Goal: Task Accomplishment & Management: Use online tool/utility

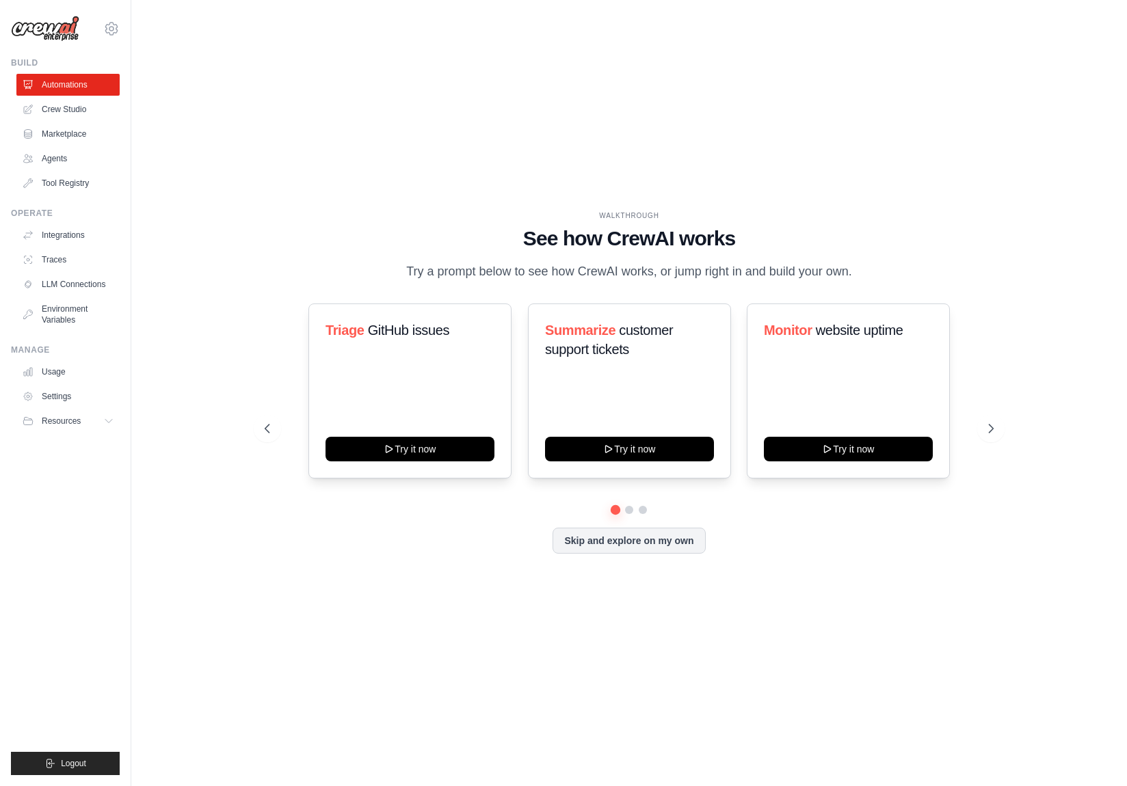
click at [916, 549] on div "Skip and explore on my own" at bounding box center [629, 541] width 729 height 26
click at [107, 32] on icon at bounding box center [111, 29] width 16 height 16
click at [104, 90] on link "Settings" at bounding box center [111, 92] width 120 height 25
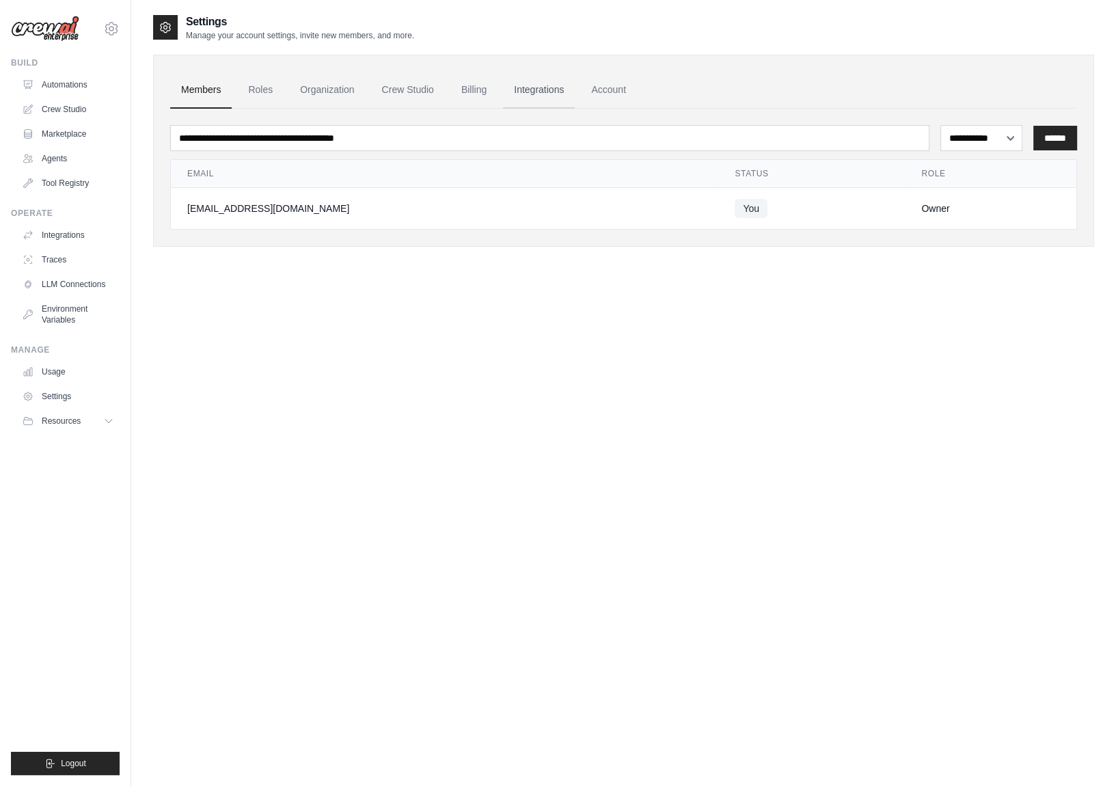
click at [525, 95] on link "Integrations" at bounding box center [539, 90] width 72 height 37
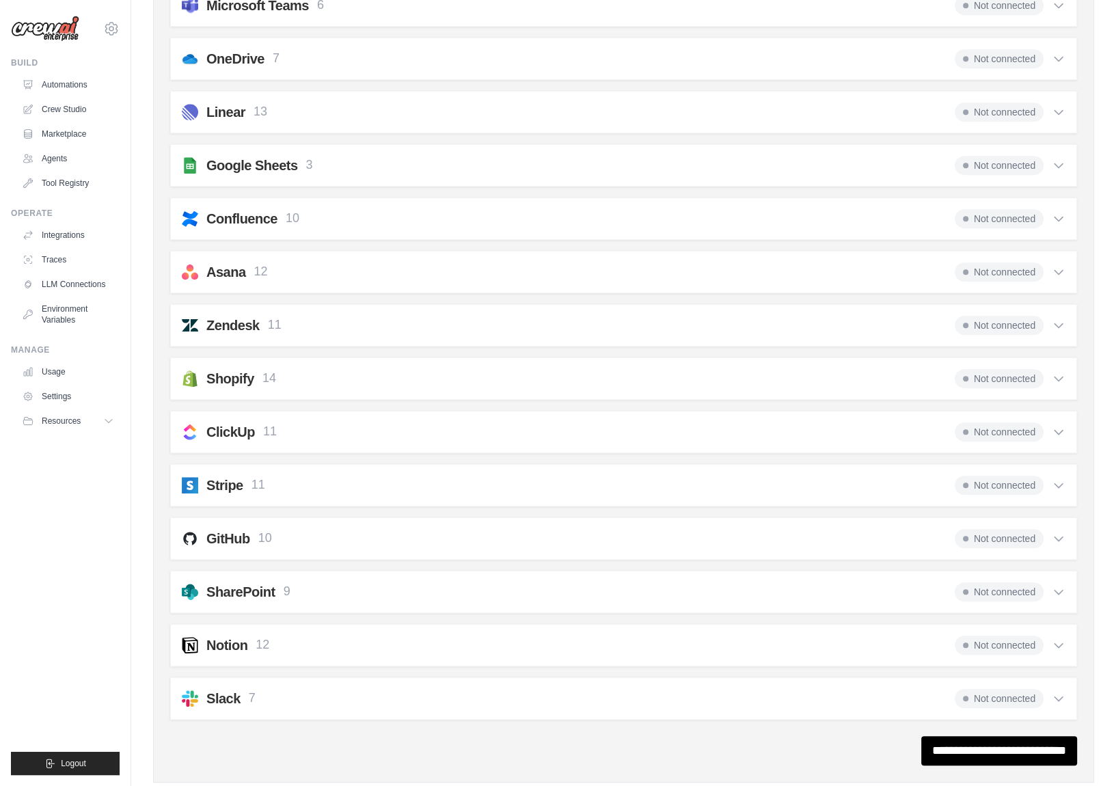
scroll to position [752, 0]
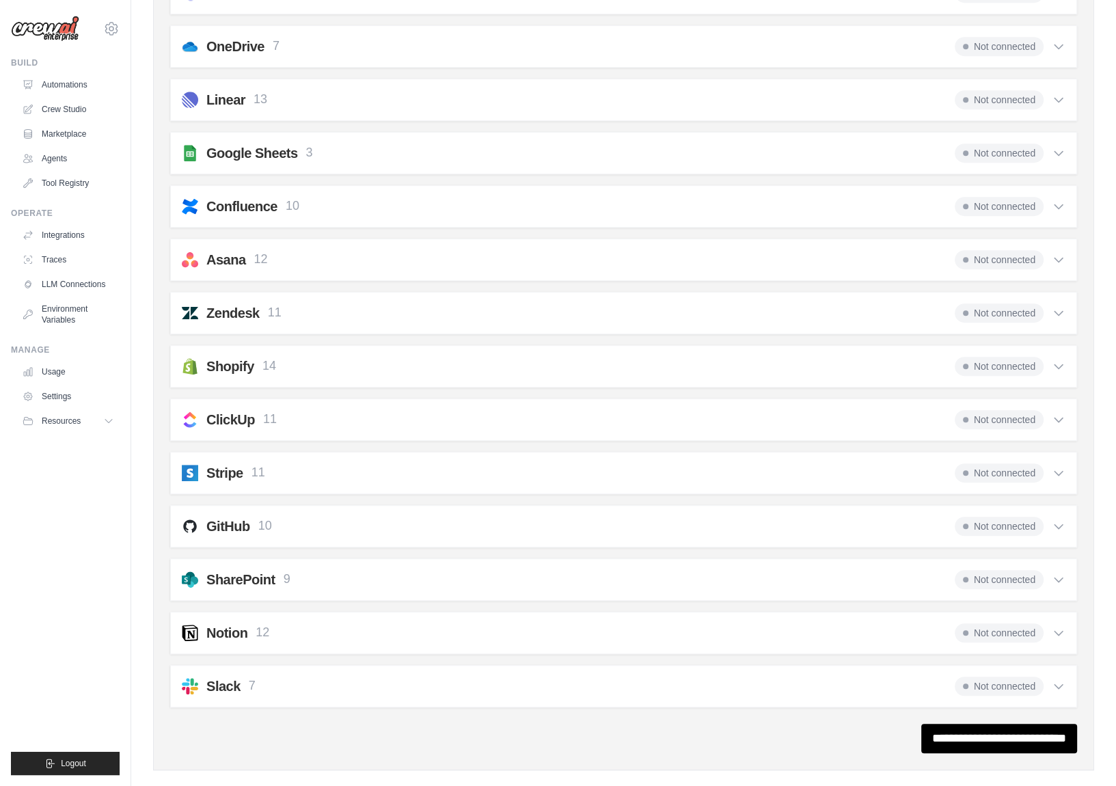
click at [258, 360] on div "Shopify 14" at bounding box center [241, 366] width 70 height 19
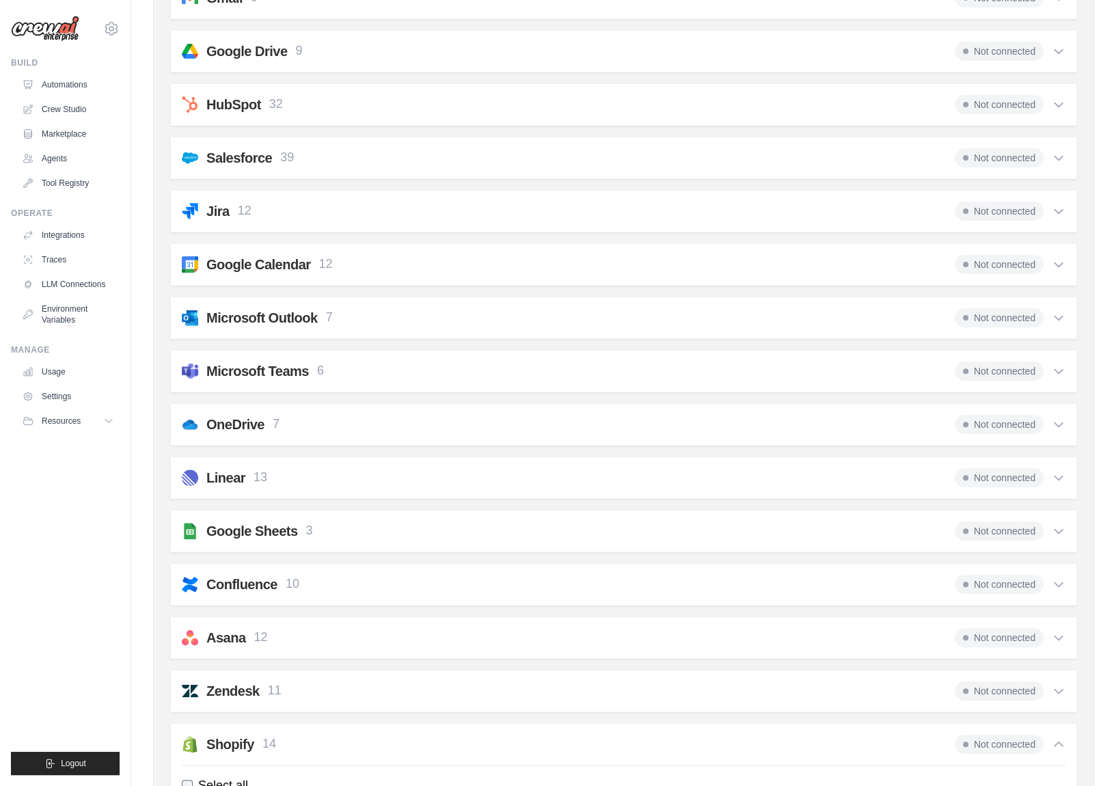
scroll to position [0, 0]
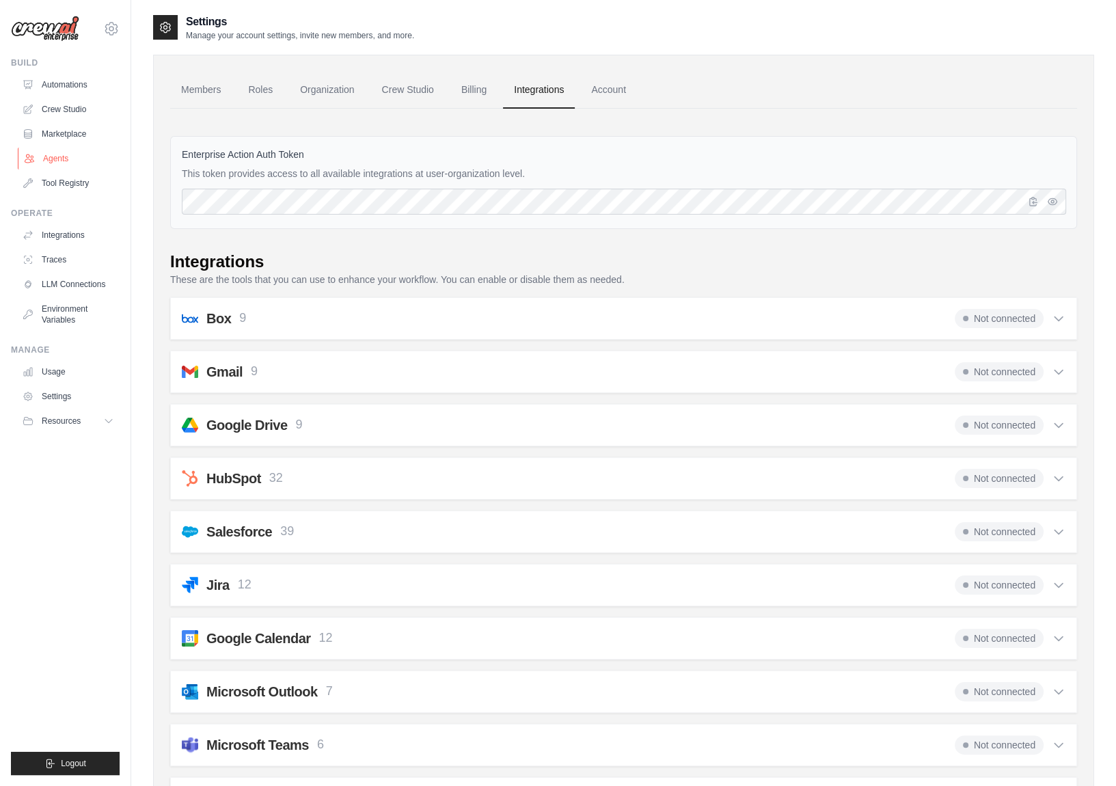
click at [67, 152] on link "Agents" at bounding box center [69, 159] width 103 height 22
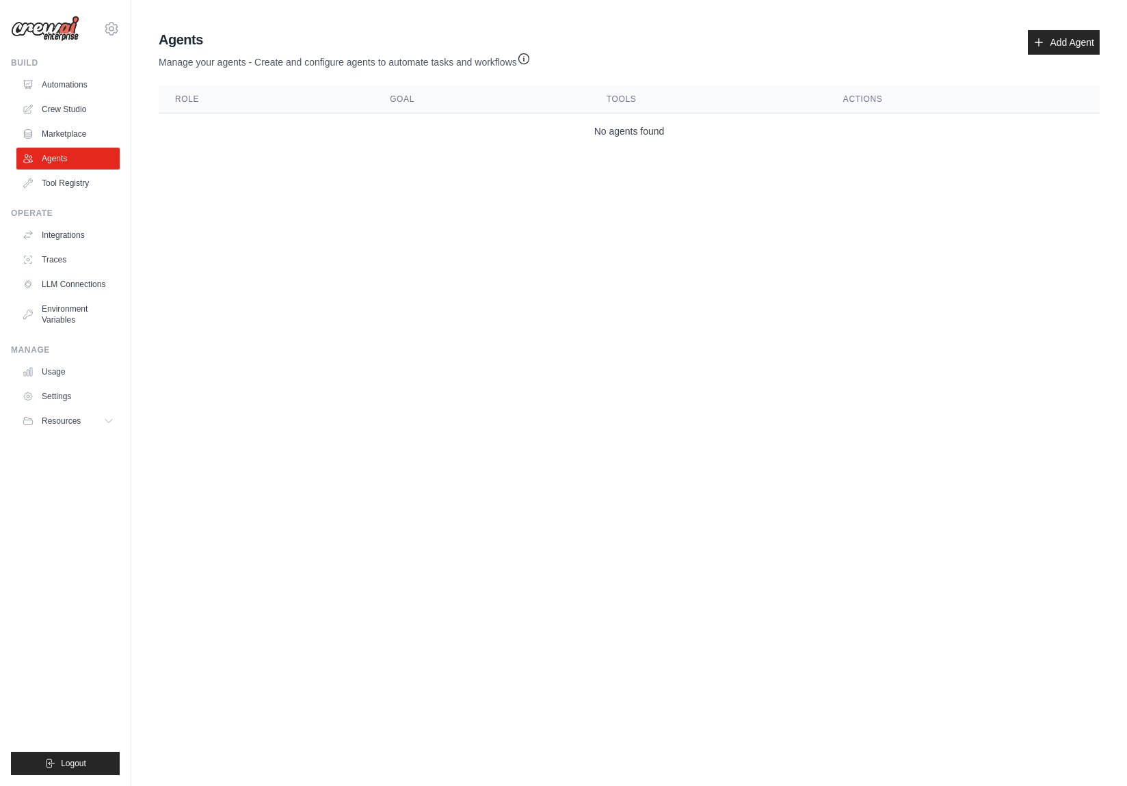
click at [729, 239] on body "prozach@iqondigital.com Settings Build Automations Crew Studio Blog" at bounding box center [563, 393] width 1127 height 786
click at [76, 183] on link "Tool Registry" at bounding box center [69, 183] width 103 height 22
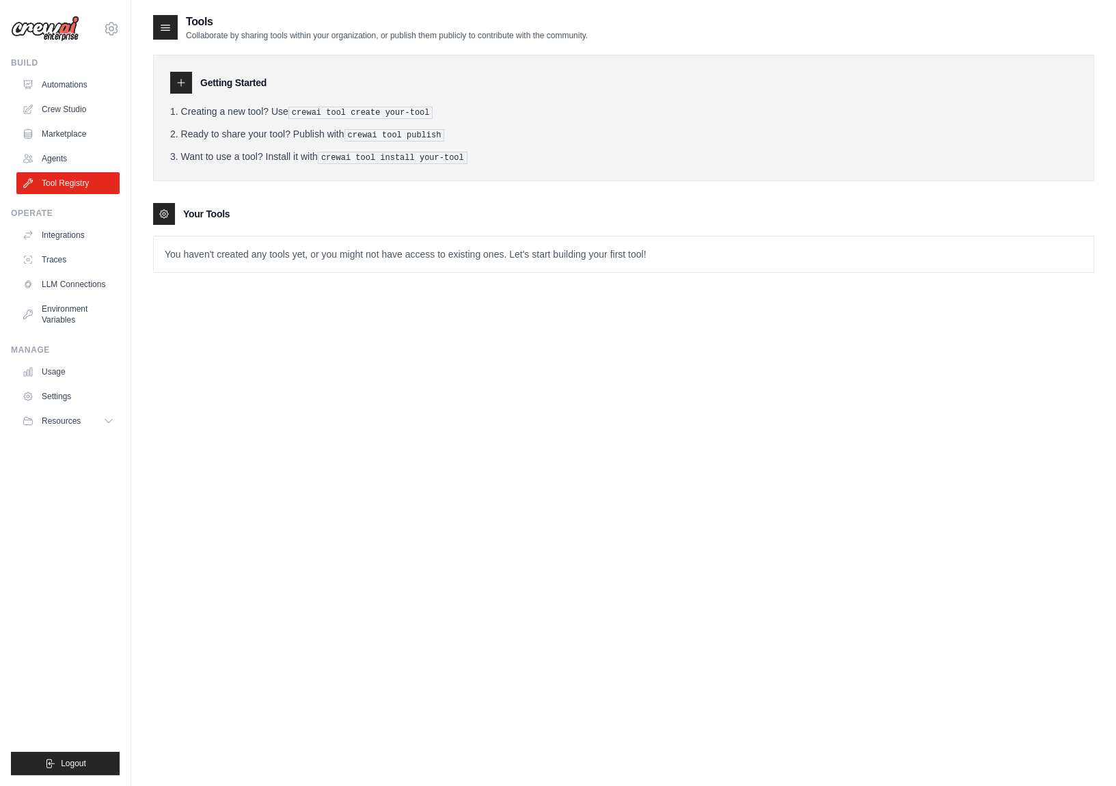
click at [598, 247] on p "You haven't created any tools yet, or you might not have access to existing one…" at bounding box center [624, 255] width 940 height 36
click at [56, 132] on link "Marketplace" at bounding box center [69, 134] width 103 height 22
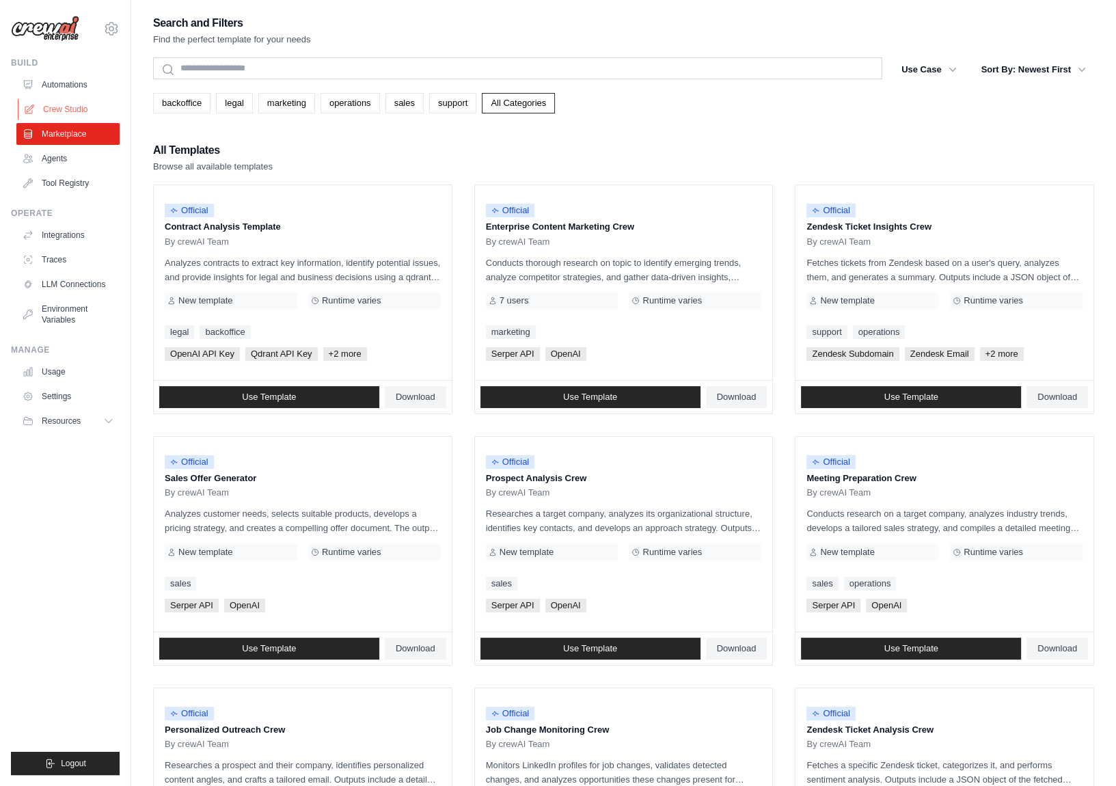
click at [63, 112] on link "Crew Studio" at bounding box center [69, 109] width 103 height 22
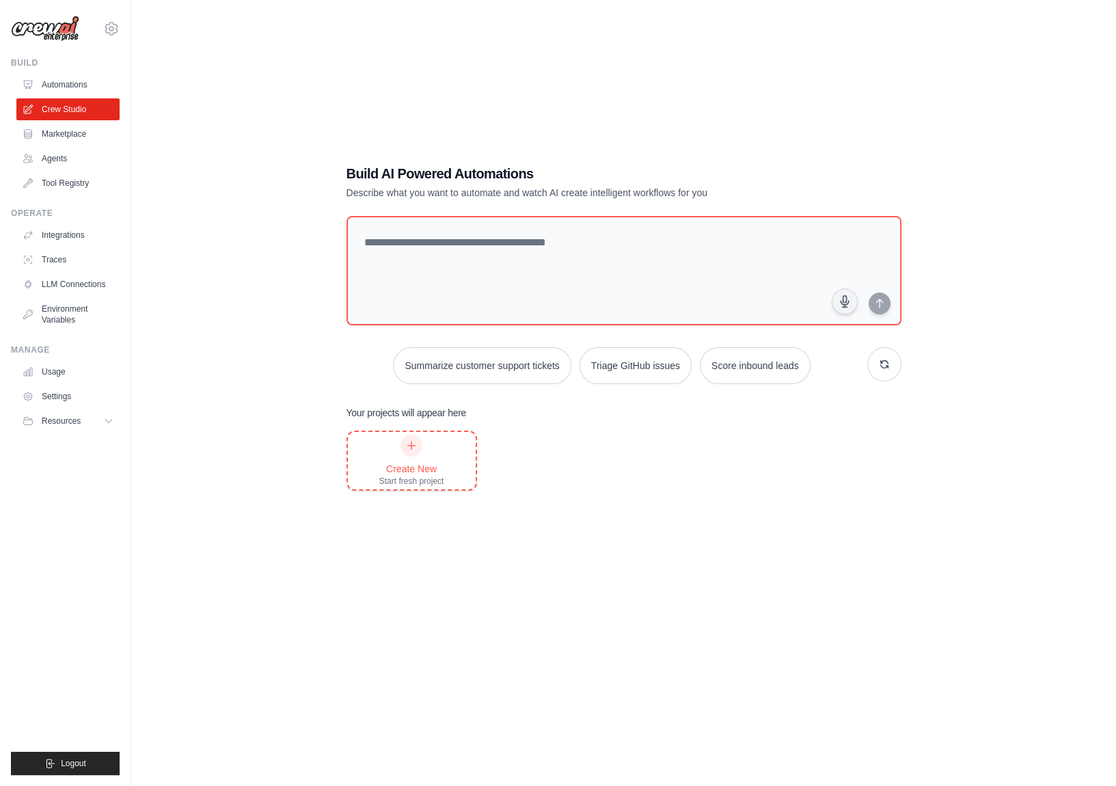
click at [410, 446] on icon at bounding box center [411, 445] width 11 height 11
click at [77, 158] on link "Agents" at bounding box center [69, 159] width 103 height 22
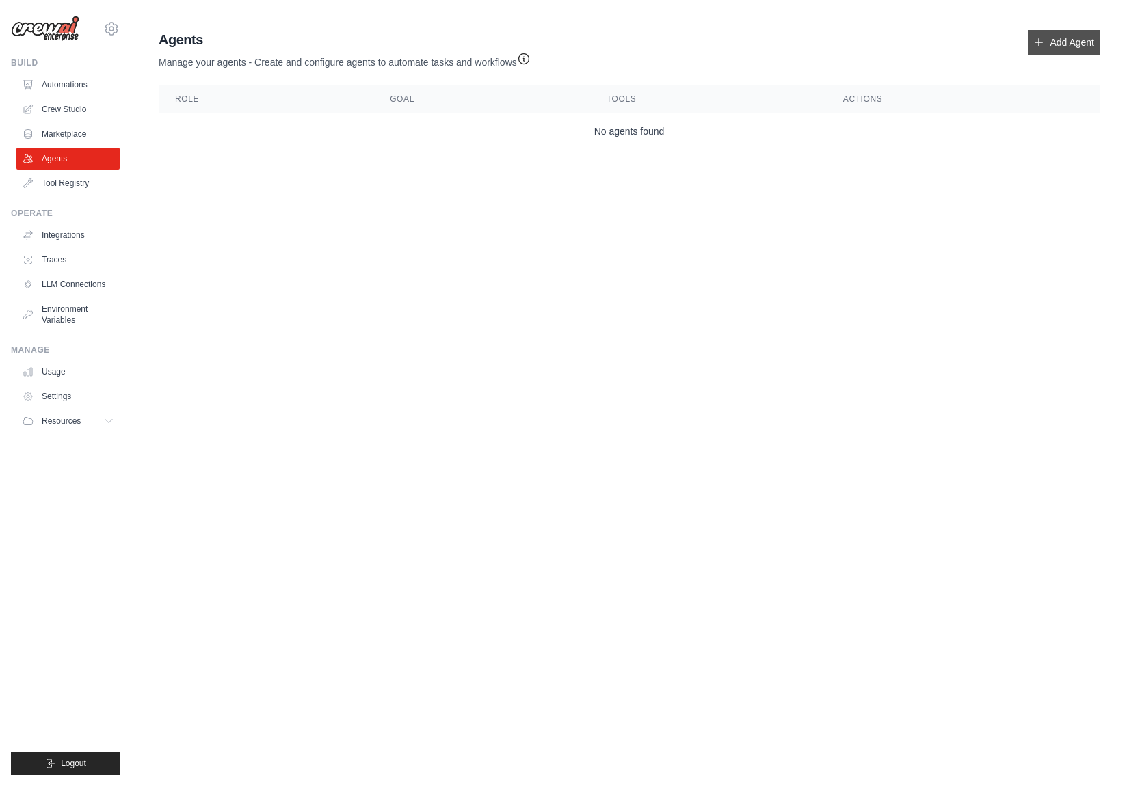
click at [1060, 44] on link "Add Agent" at bounding box center [1063, 42] width 72 height 25
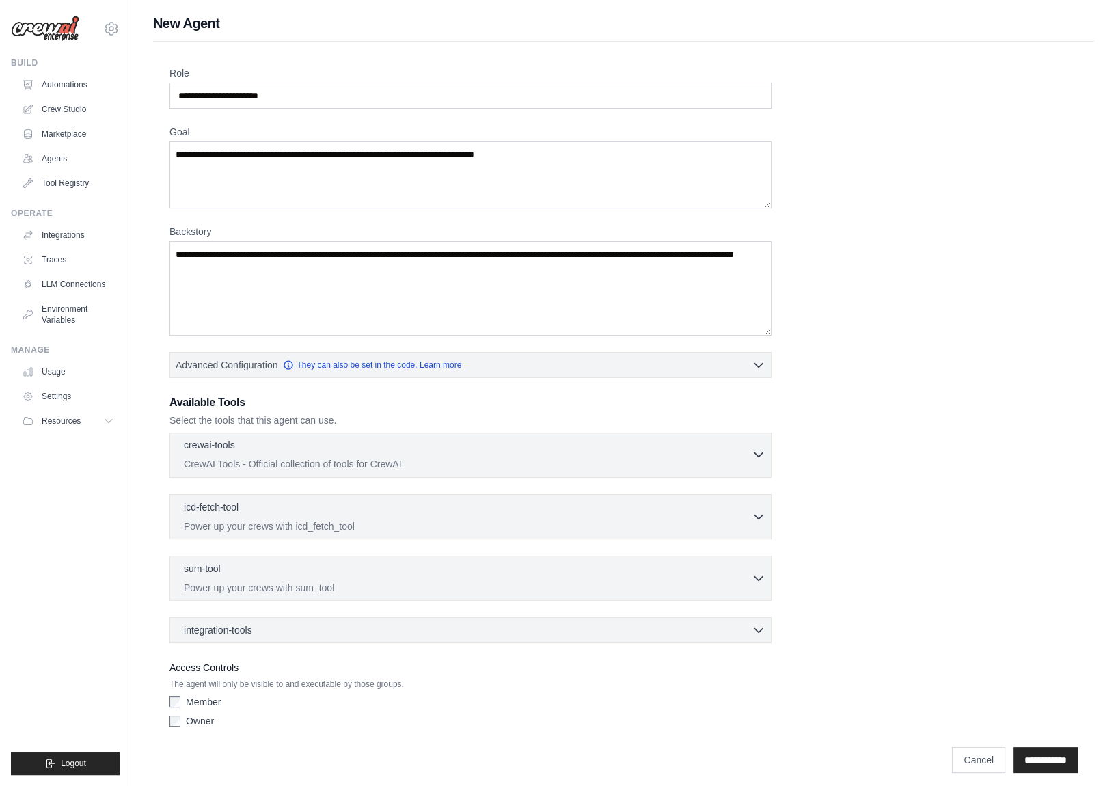
click at [567, 452] on div "crewai-tools 0 selected" at bounding box center [468, 446] width 568 height 16
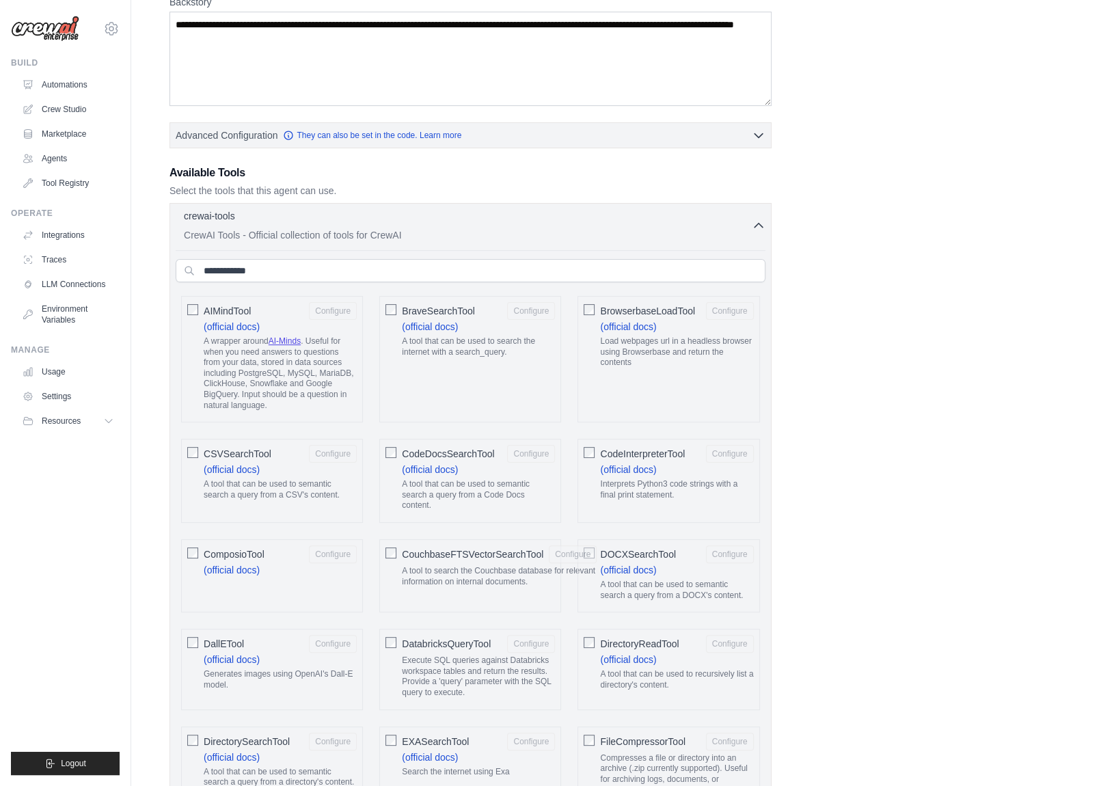
scroll to position [342, 0]
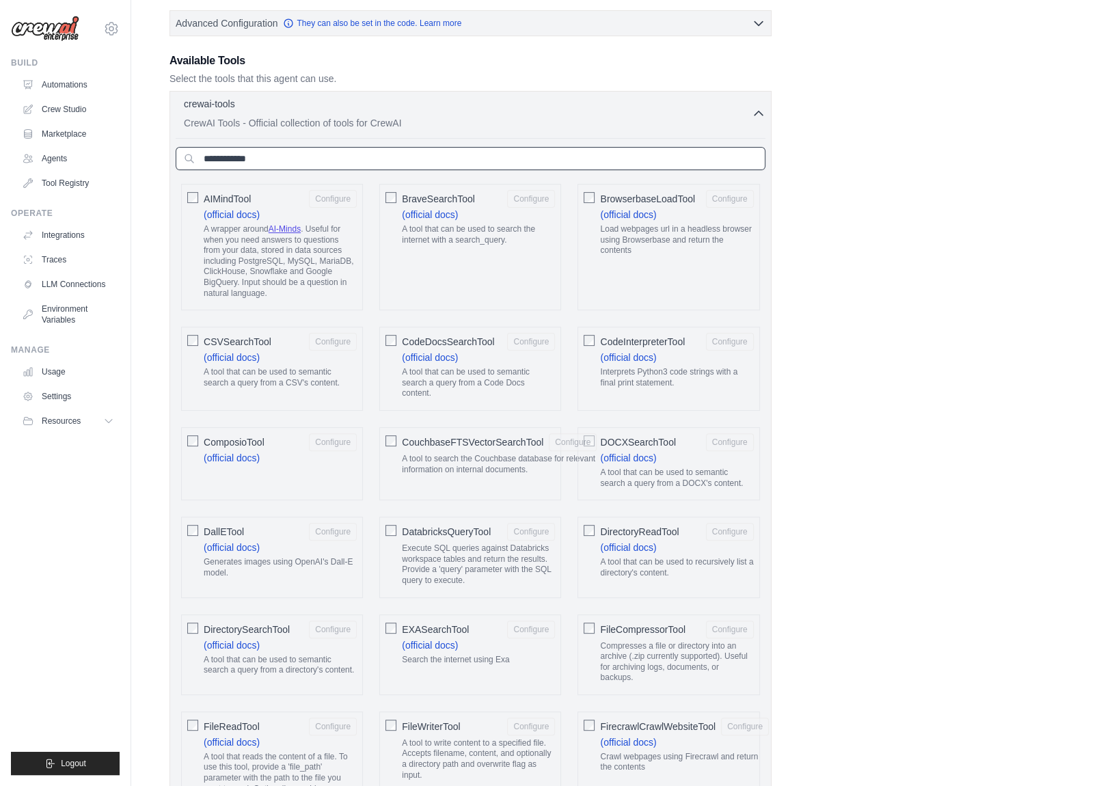
click at [401, 157] on input "text" at bounding box center [471, 158] width 590 height 23
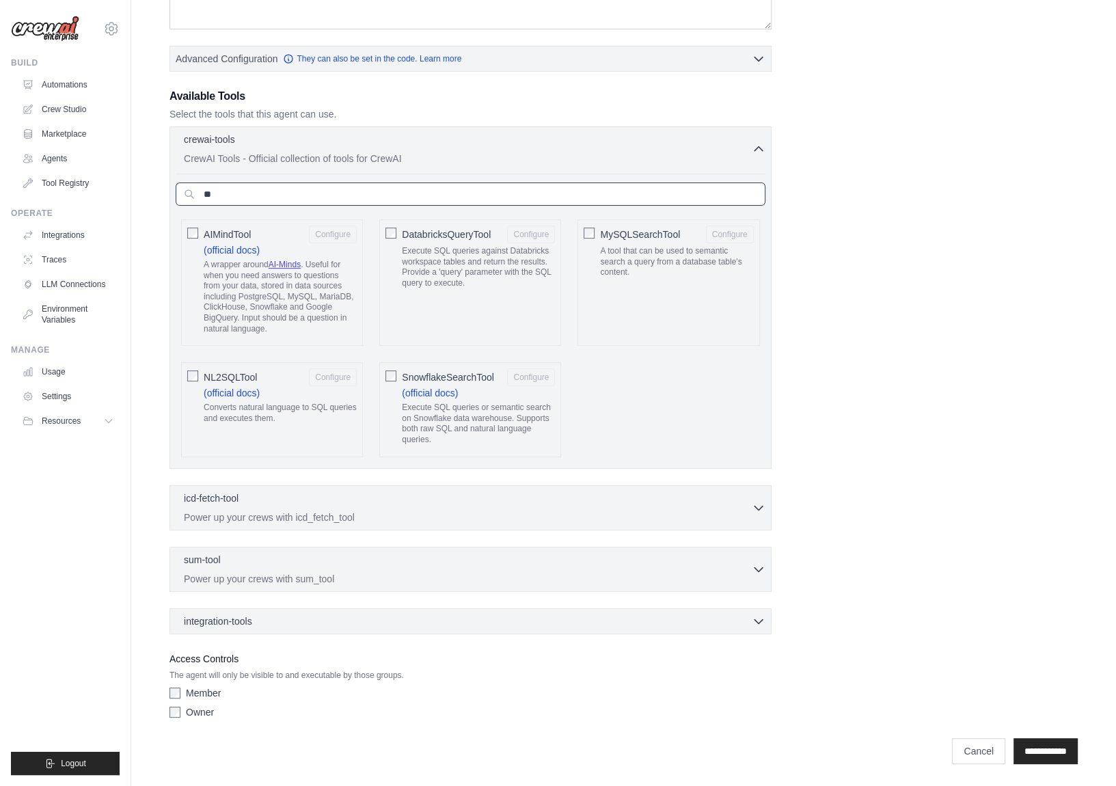
scroll to position [301, 0]
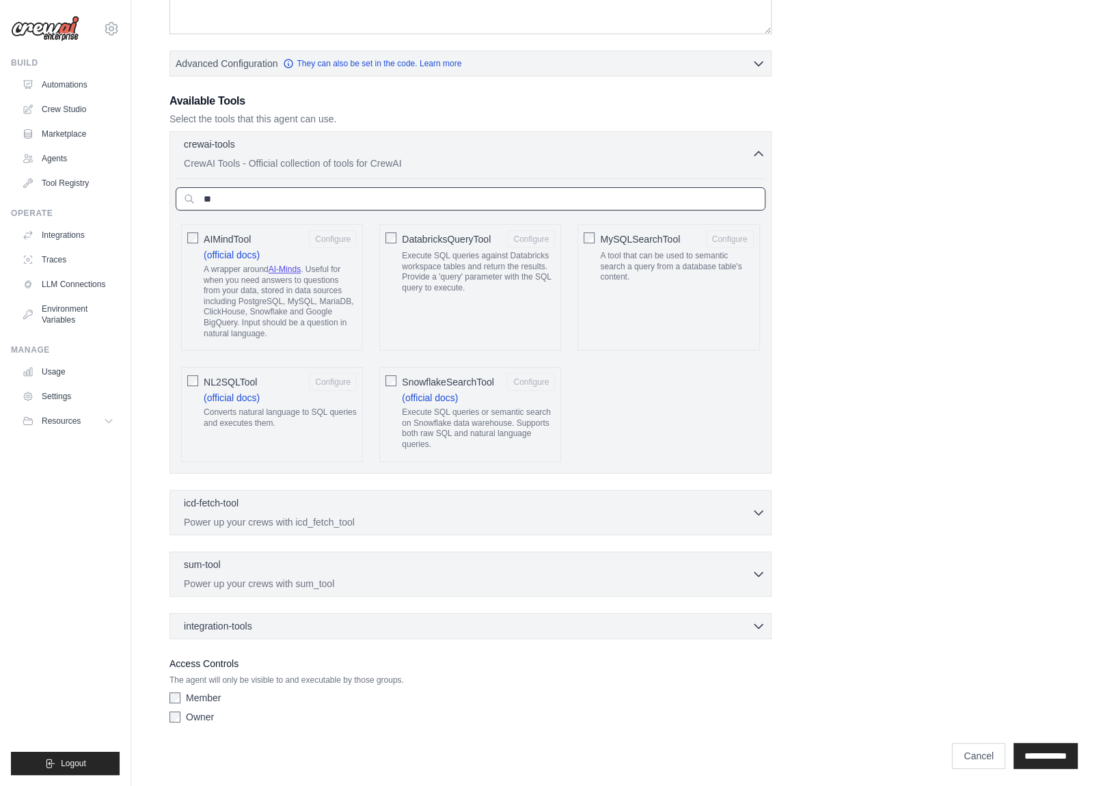
type input "*"
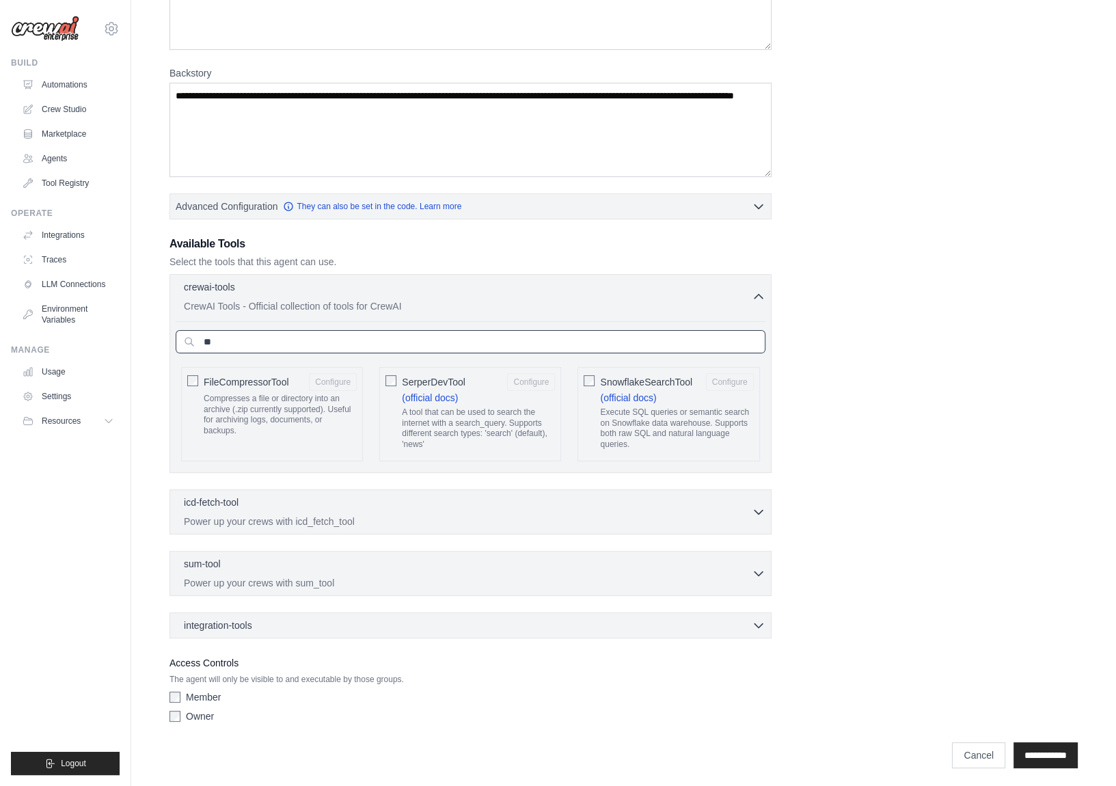
scroll to position [342, 0]
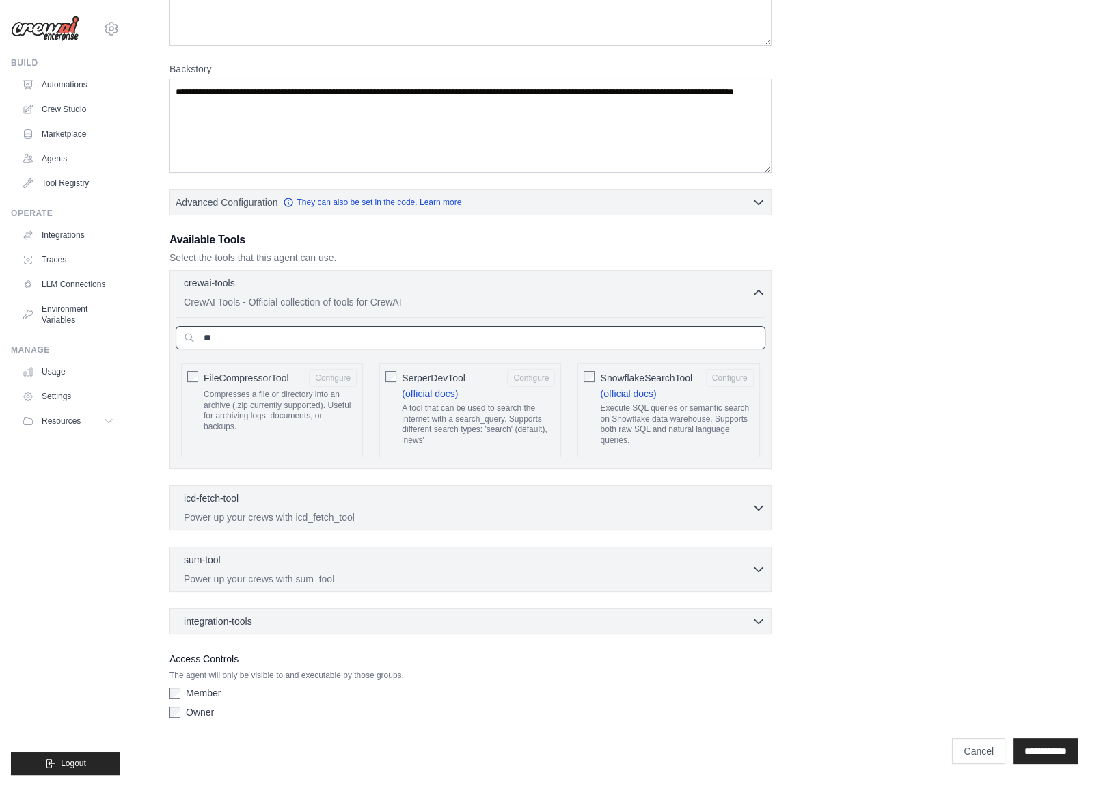
type input "*"
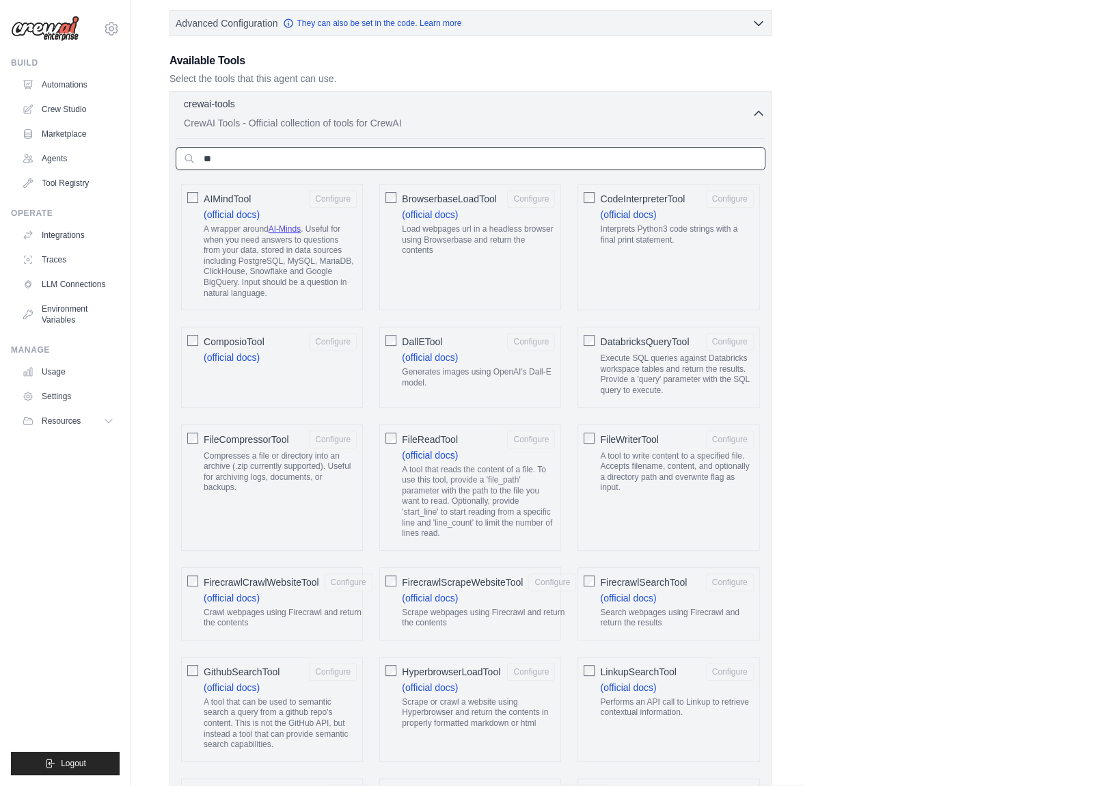
scroll to position [191, 0]
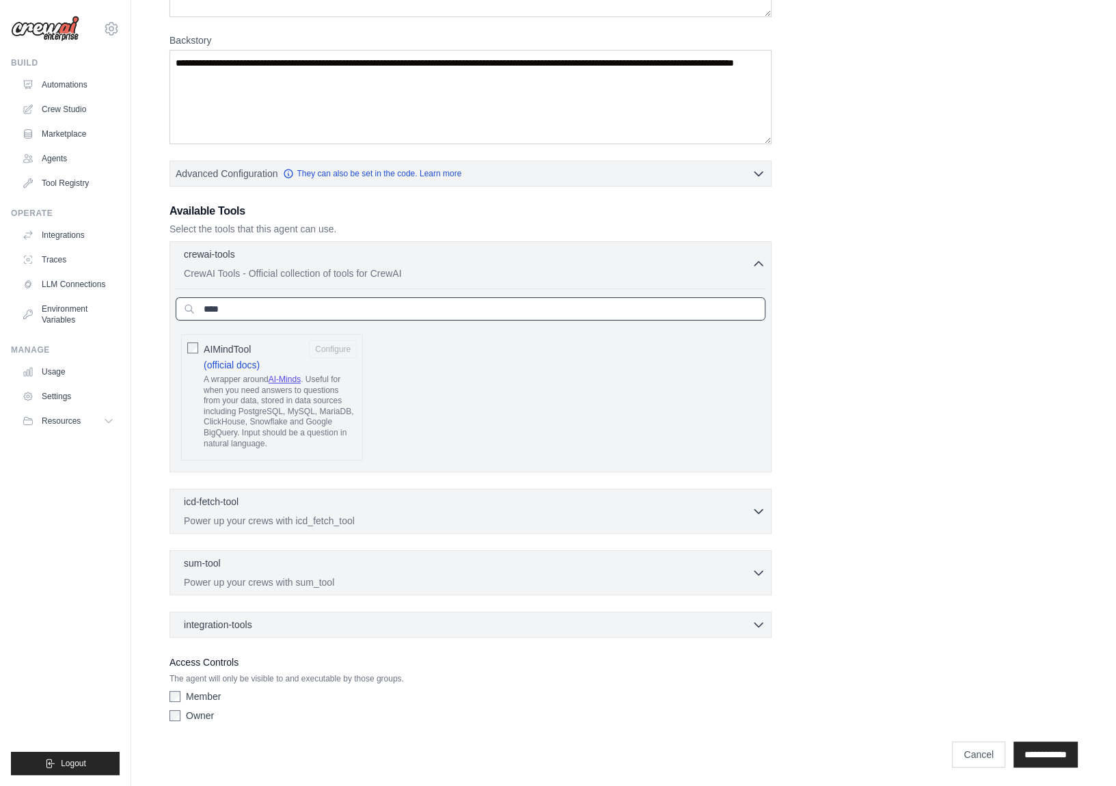
type input "****"
click at [282, 379] on link "AI-Minds" at bounding box center [285, 380] width 32 height 10
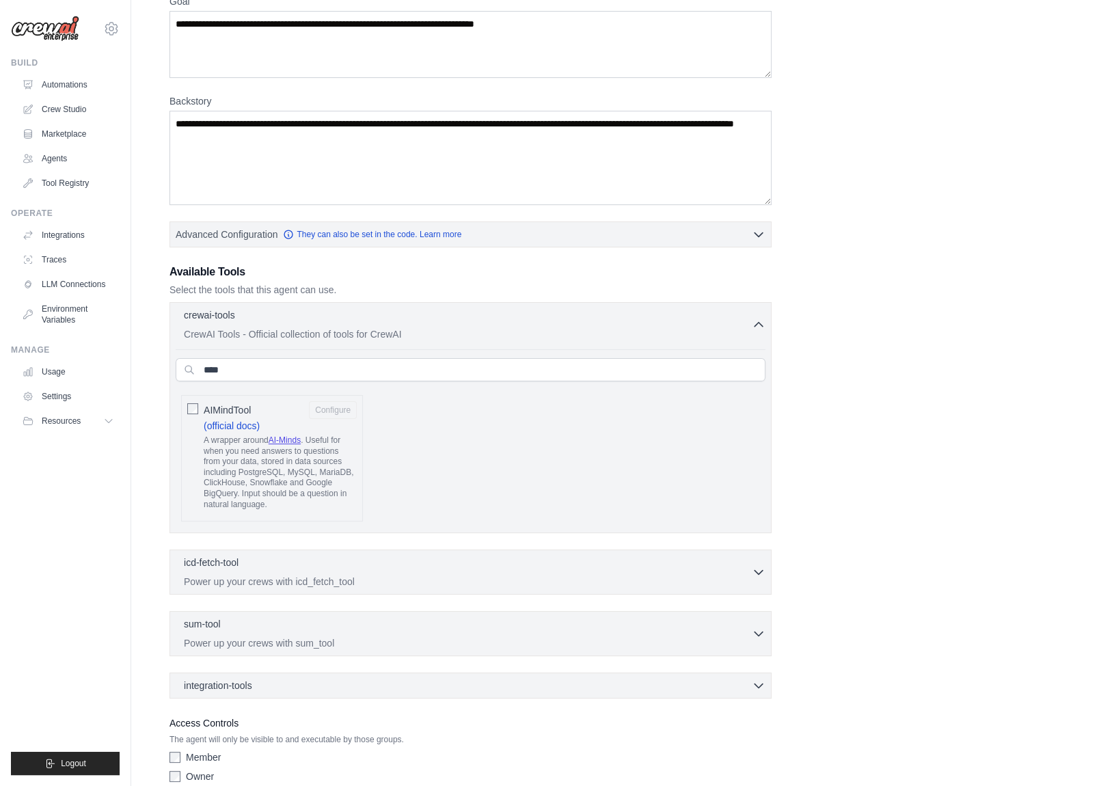
scroll to position [123, 0]
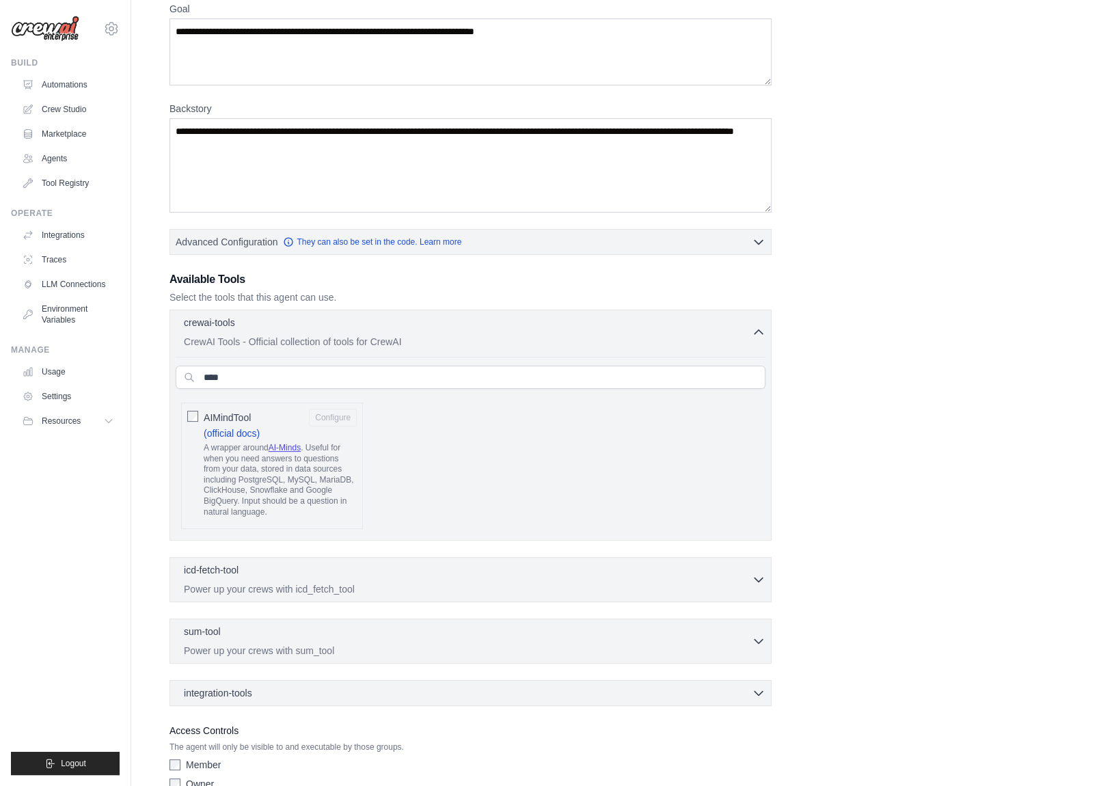
click at [287, 445] on link "AI-Minds" at bounding box center [285, 448] width 32 height 10
click at [918, 424] on div "Role Goal Backstory Advanced Configuration They can also be set in the code. Le…" at bounding box center [624, 369] width 909 height 853
drag, startPoint x: 237, startPoint y: 380, endPoint x: 85, endPoint y: 383, distance: 151.1
click at [98, 383] on div "prozach@iqondigital.com Settings Build Automations Crew Studio Resources" at bounding box center [558, 367] width 1116 height 981
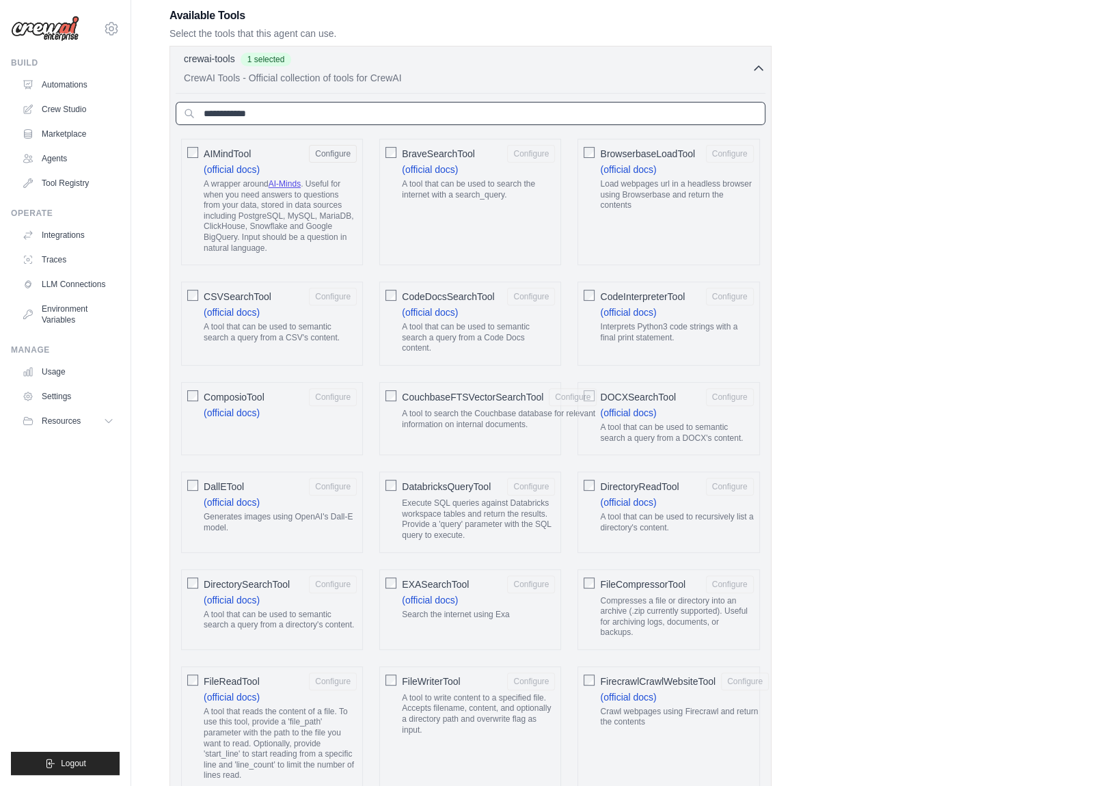
scroll to position [397, 0]
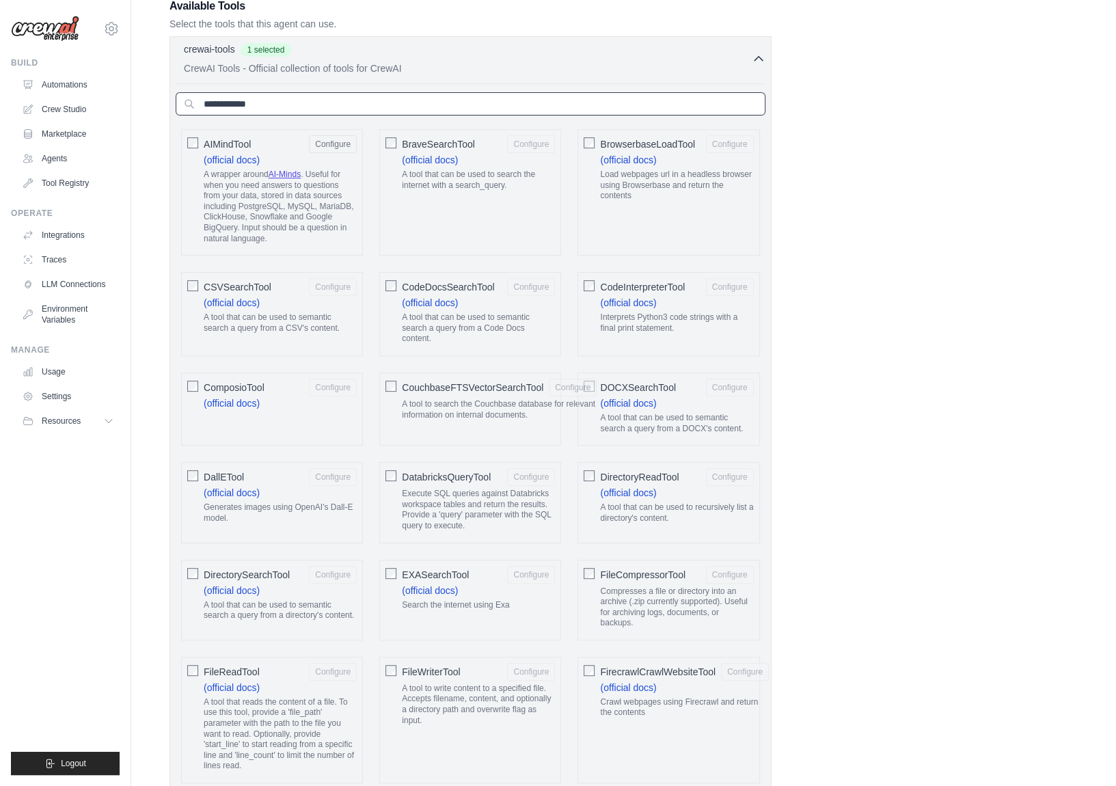
click at [321, 107] on input "text" at bounding box center [471, 103] width 590 height 23
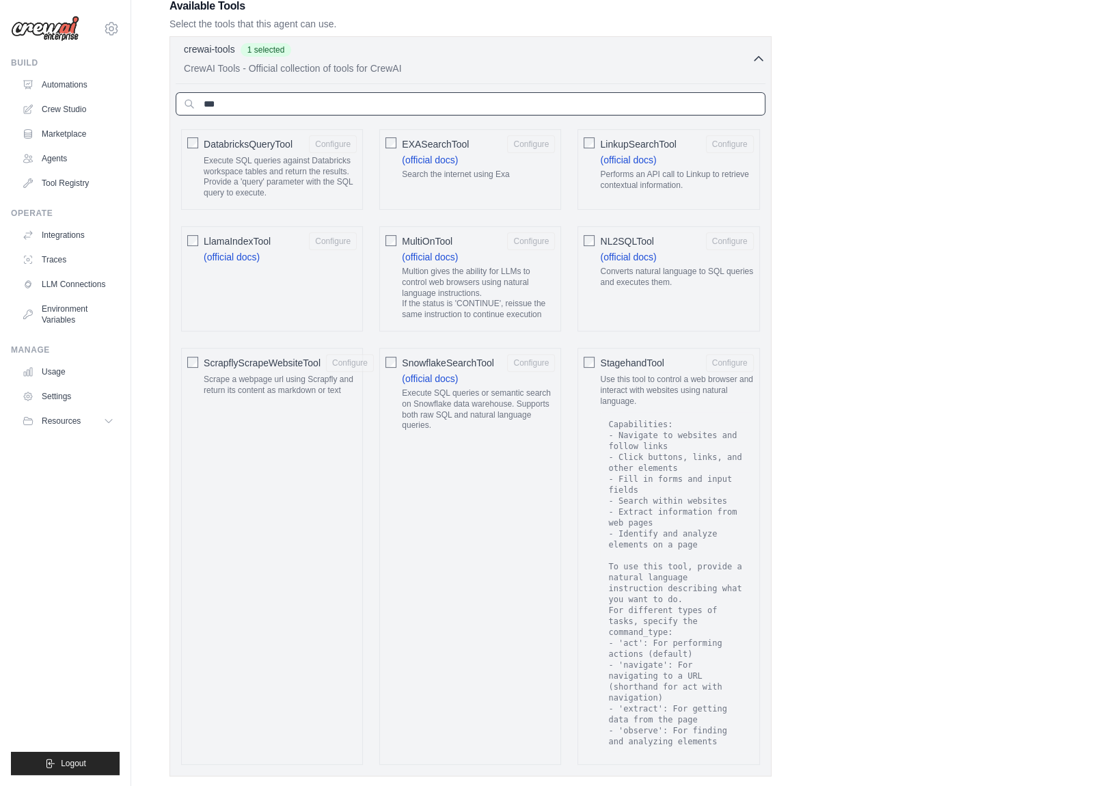
scroll to position [127, 0]
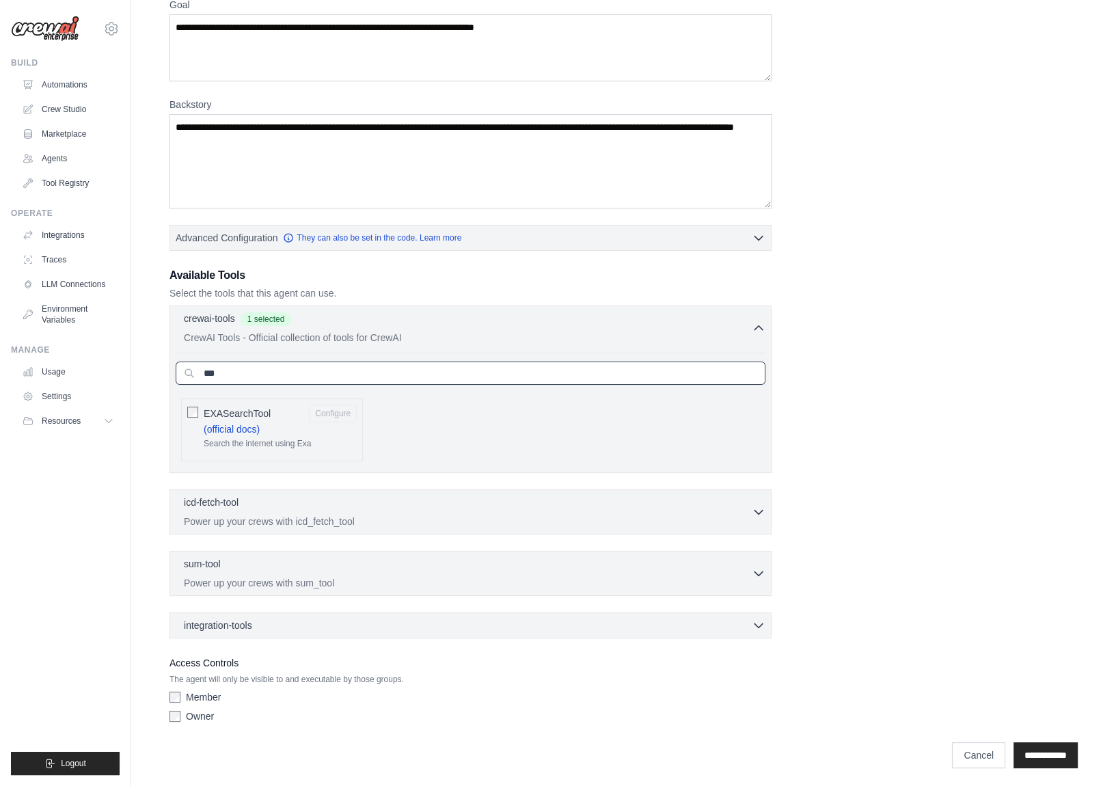
type input "***"
click at [954, 386] on div "Role Goal Backstory Advanced Configuration They can also be set in the code. Le…" at bounding box center [624, 334] width 909 height 790
click at [328, 410] on button "Configure" at bounding box center [333, 413] width 48 height 18
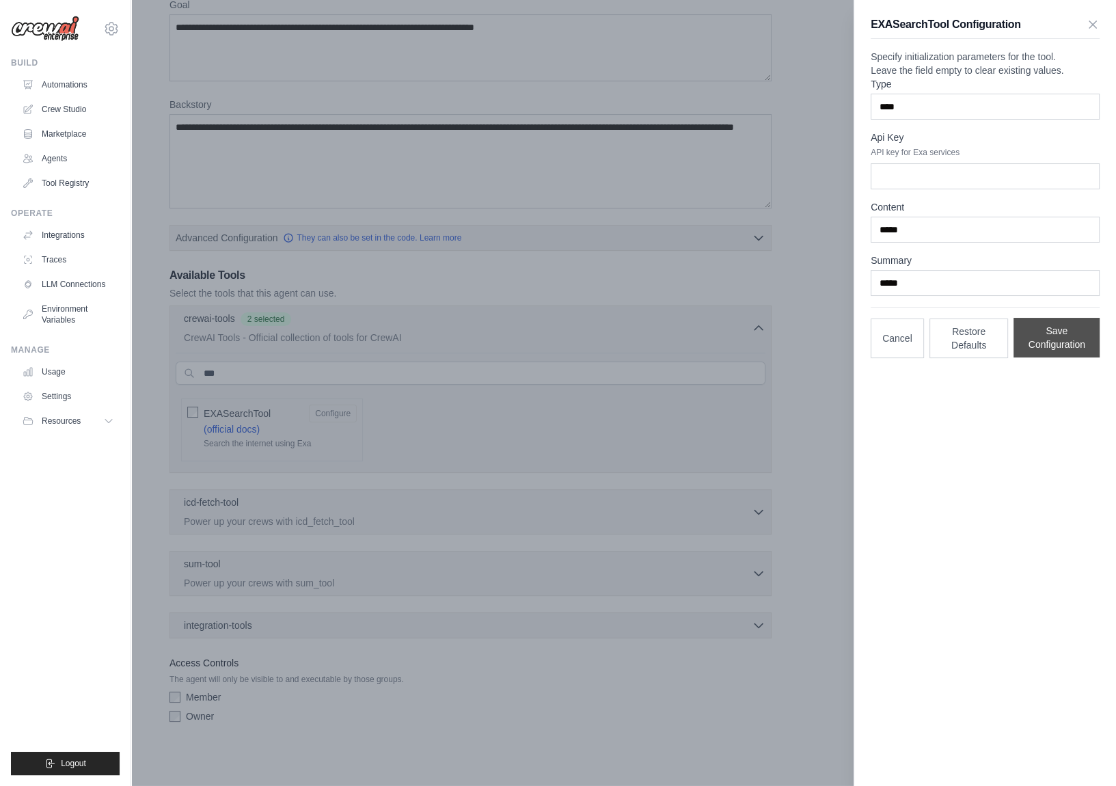
click at [1040, 357] on button "Save Configuration" at bounding box center [1057, 338] width 86 height 40
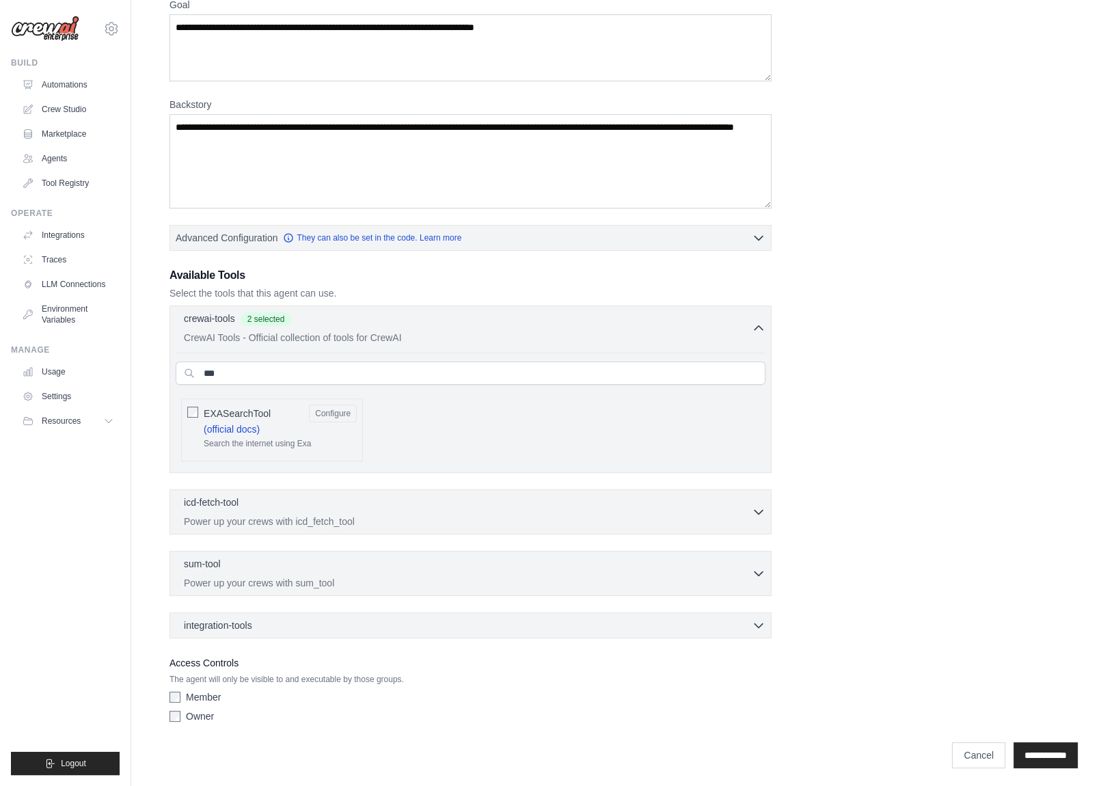
click at [930, 371] on div "Role Goal Backstory Advanced Configuration They can also be set in the code. Le…" at bounding box center [624, 334] width 909 height 790
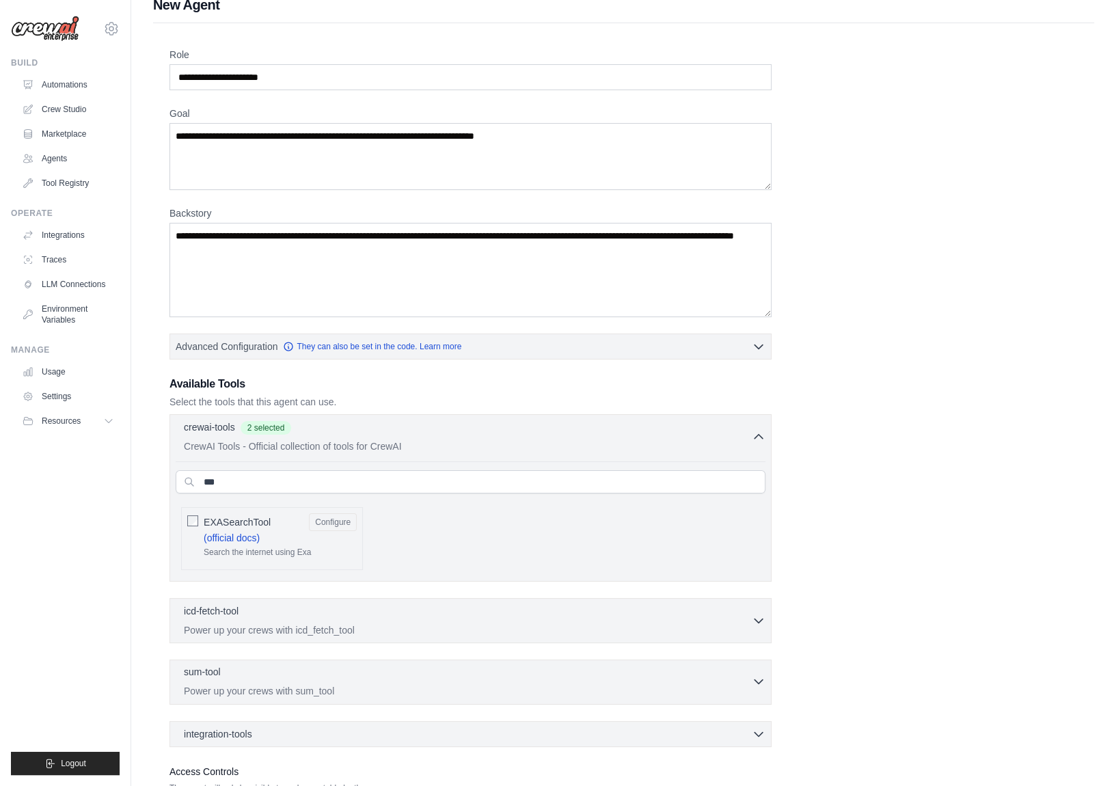
scroll to position [0, 0]
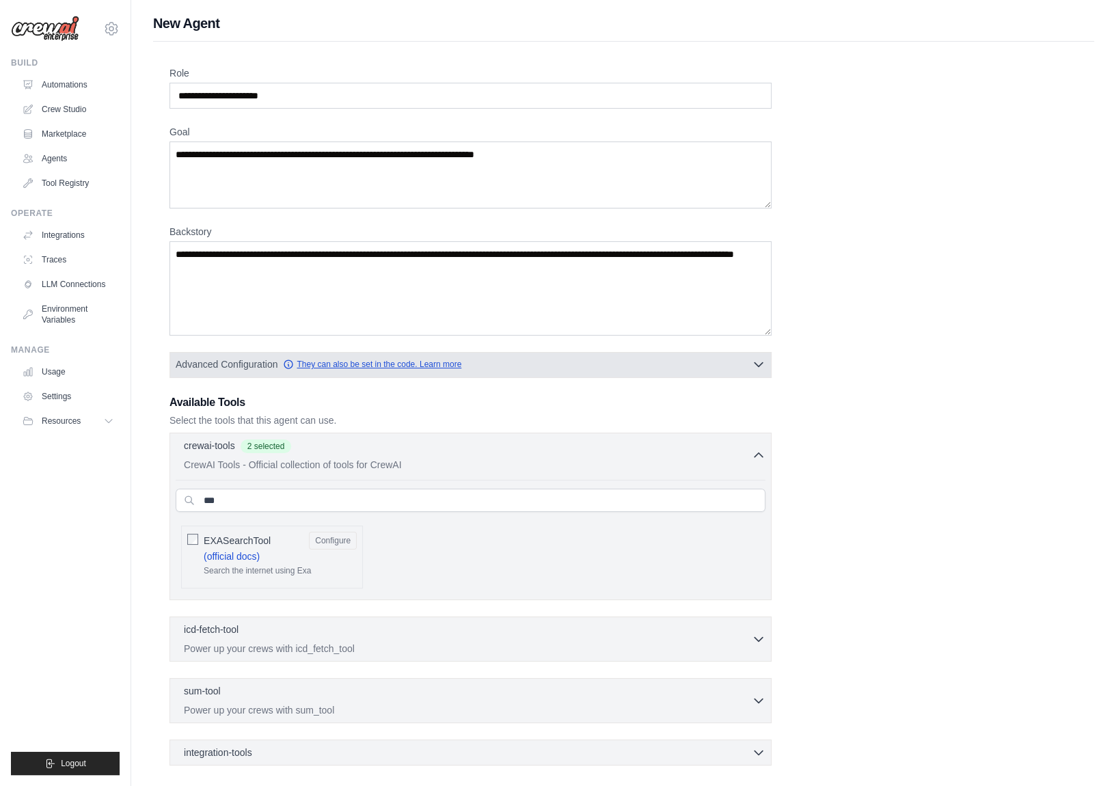
click at [375, 368] on link "They can also be set in the code. Learn more" at bounding box center [372, 364] width 178 height 11
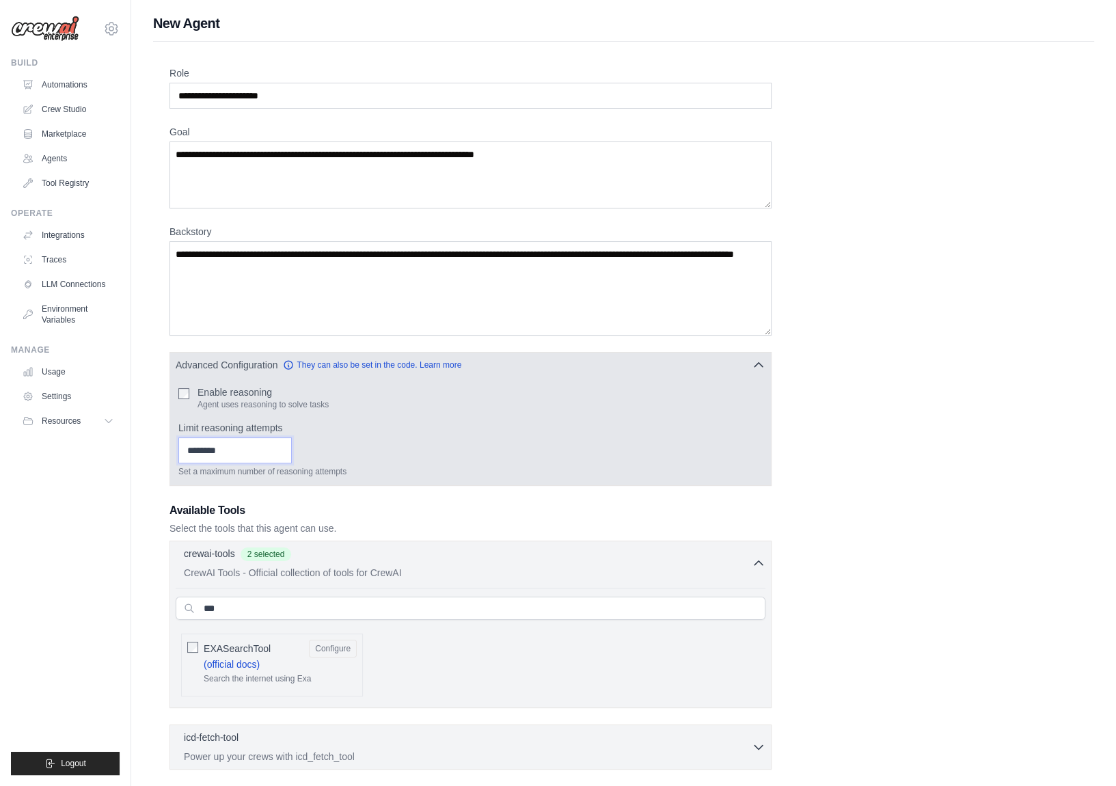
click at [226, 448] on input "Limit reasoning attempts" at bounding box center [234, 451] width 113 height 26
click at [664, 429] on label "Limit reasoning attempts" at bounding box center [470, 428] width 584 height 14
click at [292, 438] on input "Limit reasoning attempts" at bounding box center [234, 451] width 113 height 26
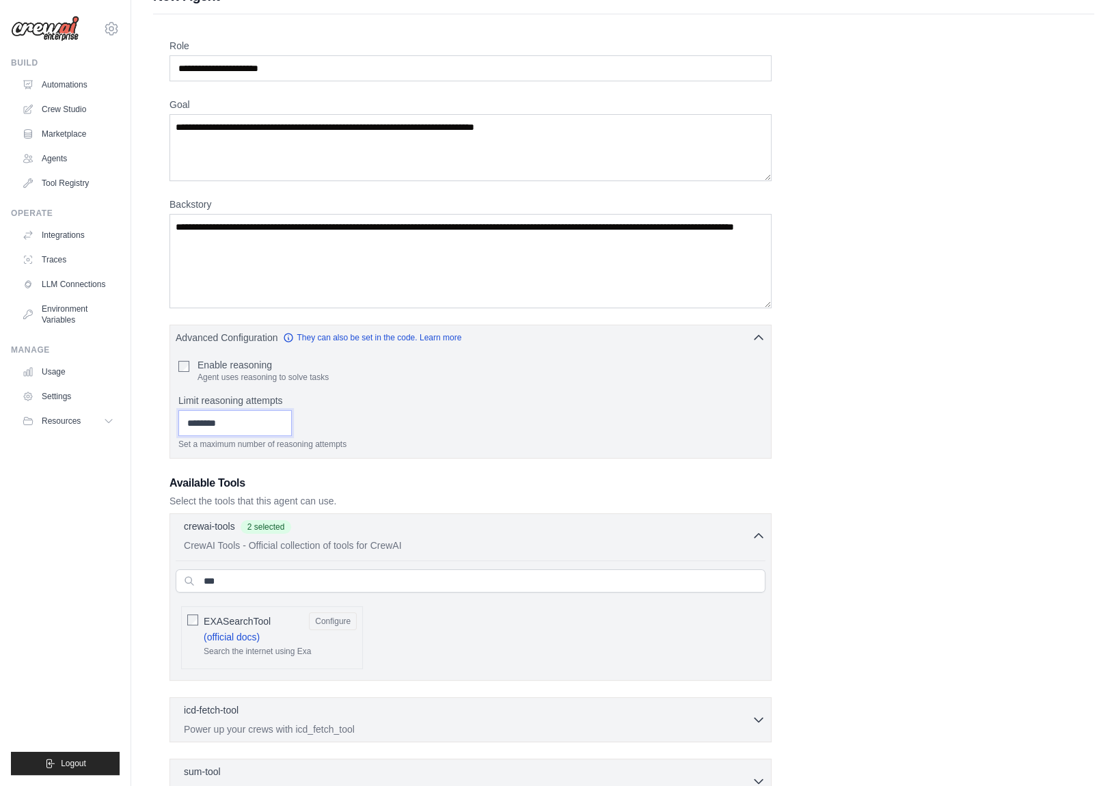
scroll to position [235, 0]
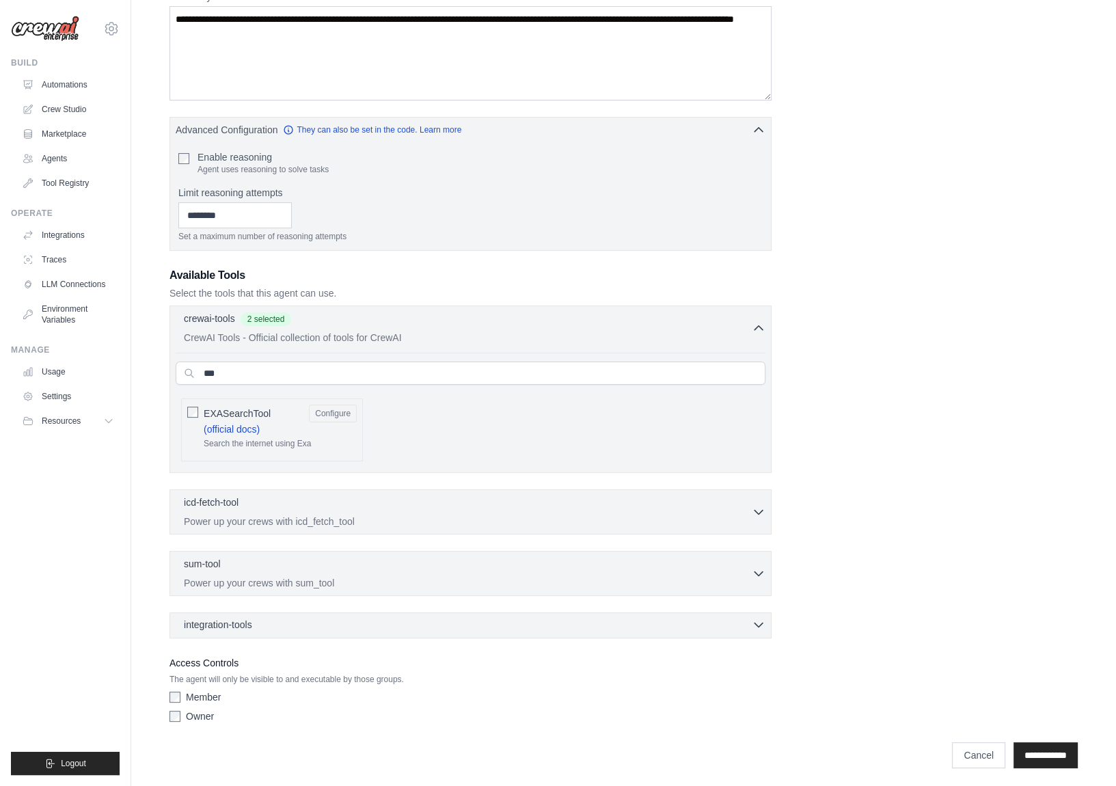
click at [345, 620] on div "integration-tools 0 selected" at bounding box center [475, 625] width 582 height 14
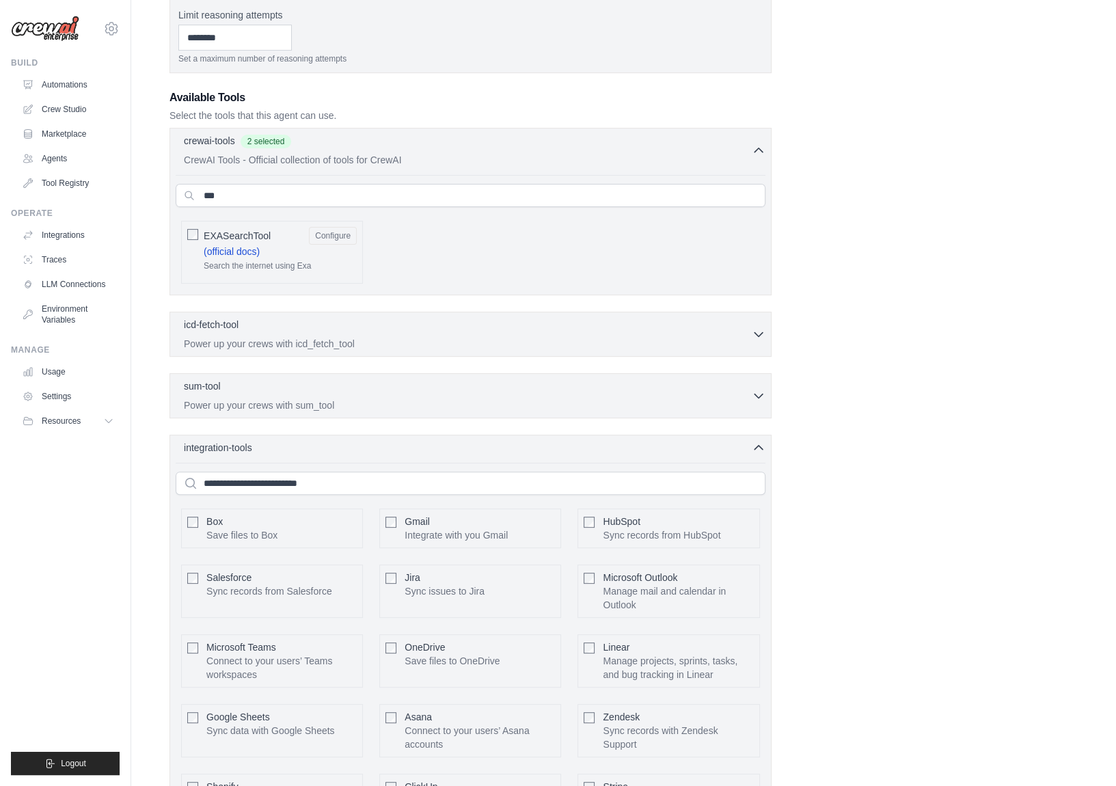
scroll to position [577, 0]
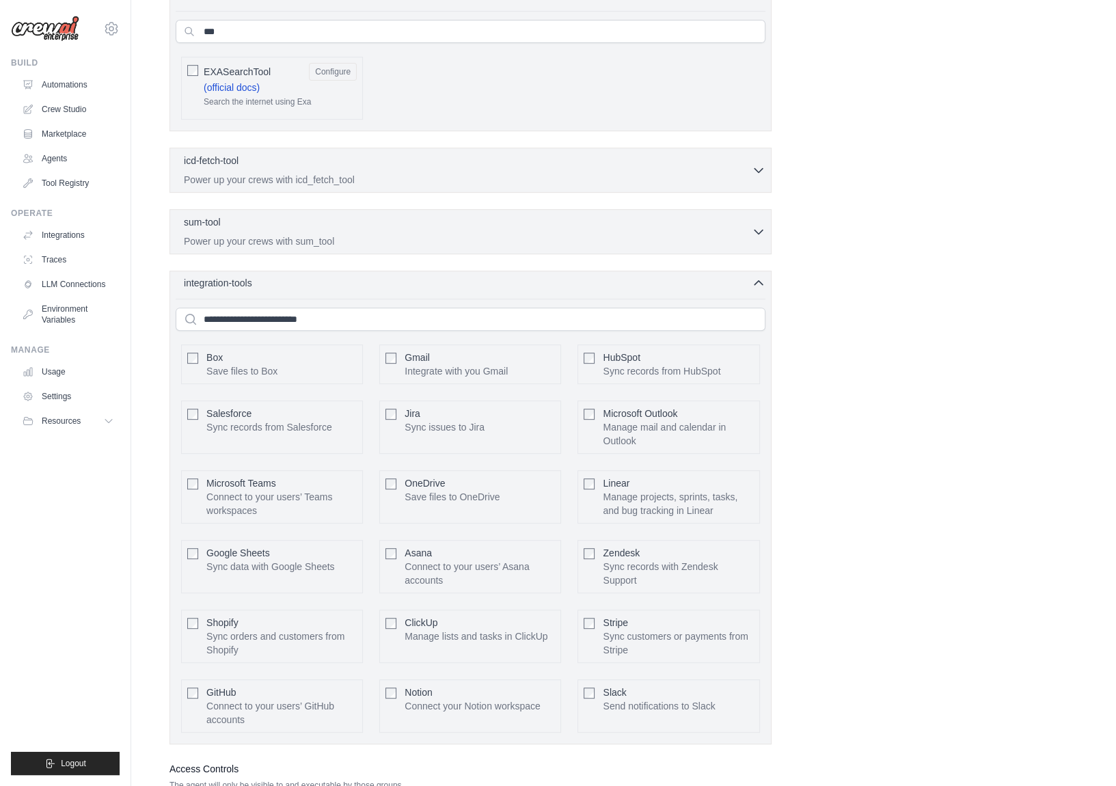
click at [744, 276] on div "integration-tools 0 selected" at bounding box center [475, 283] width 582 height 14
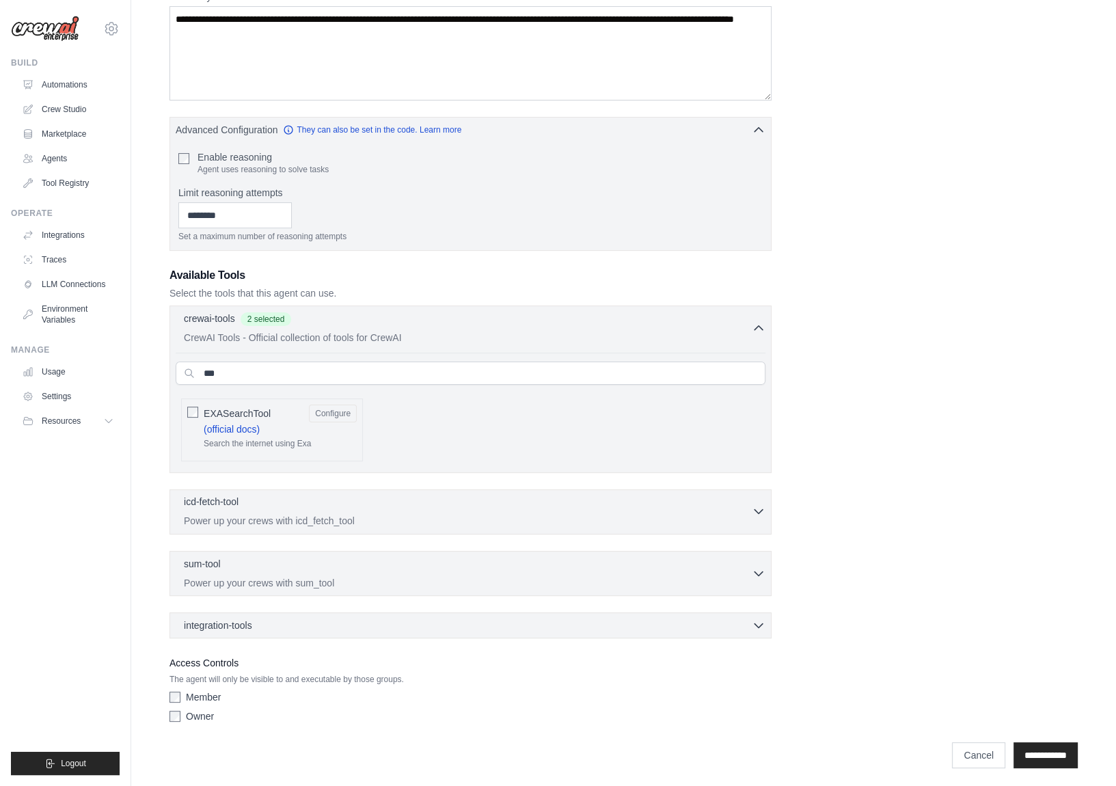
click at [440, 514] on p "Power up your crews with icd_fetch_tool" at bounding box center [468, 521] width 568 height 14
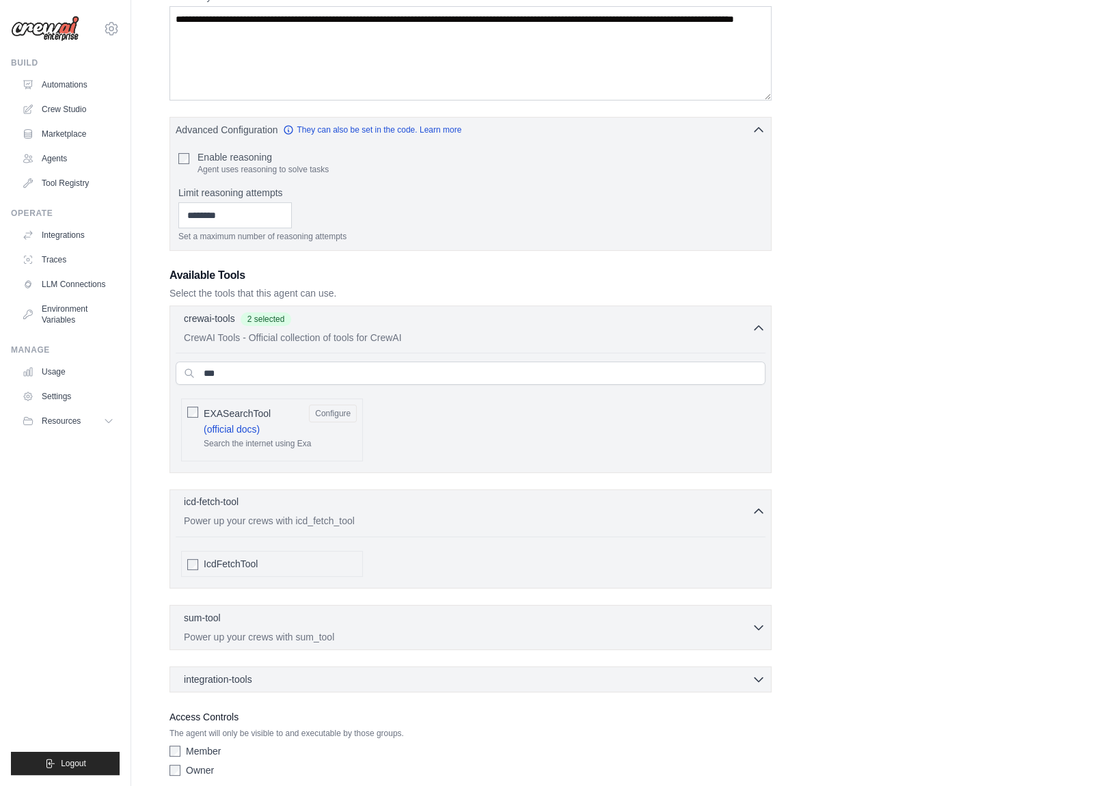
click at [440, 514] on p "Power up your crews with icd_fetch_tool" at bounding box center [468, 521] width 568 height 14
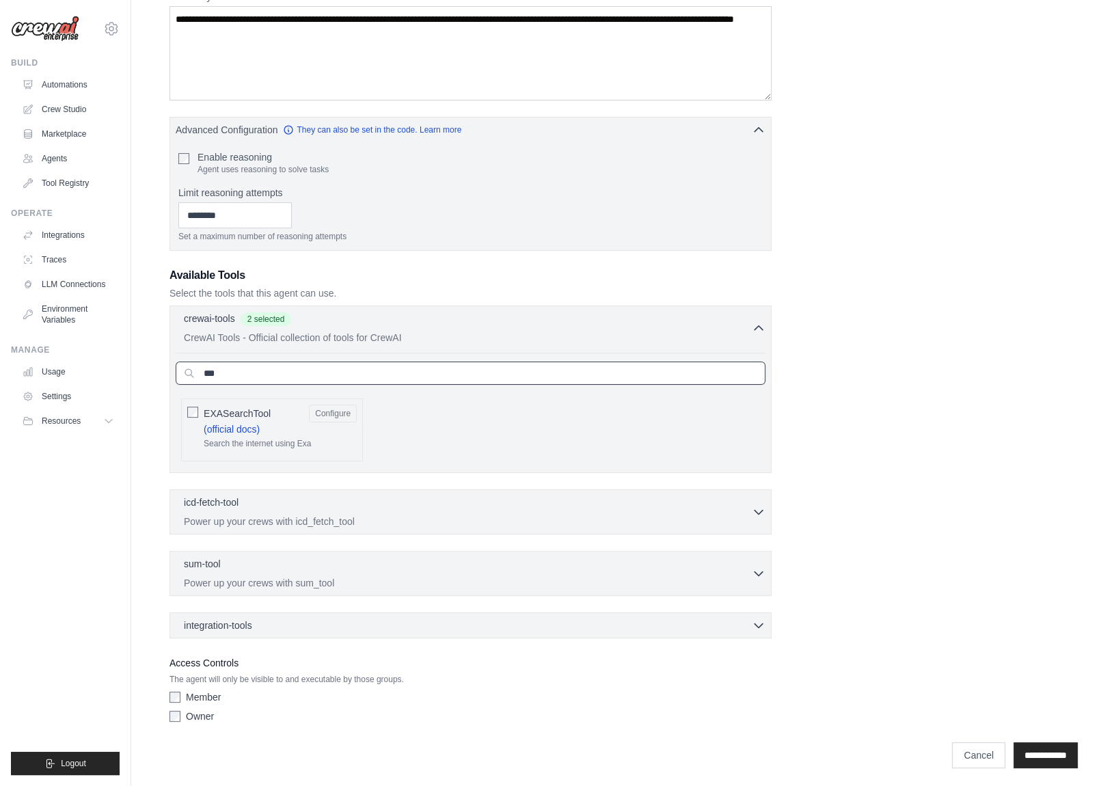
drag, startPoint x: 246, startPoint y: 377, endPoint x: 154, endPoint y: 353, distance: 95.2
click at [127, 363] on div "prozach@iqondigital.com Settings Build Automations Crew Studio Resources" at bounding box center [558, 277] width 1116 height 1025
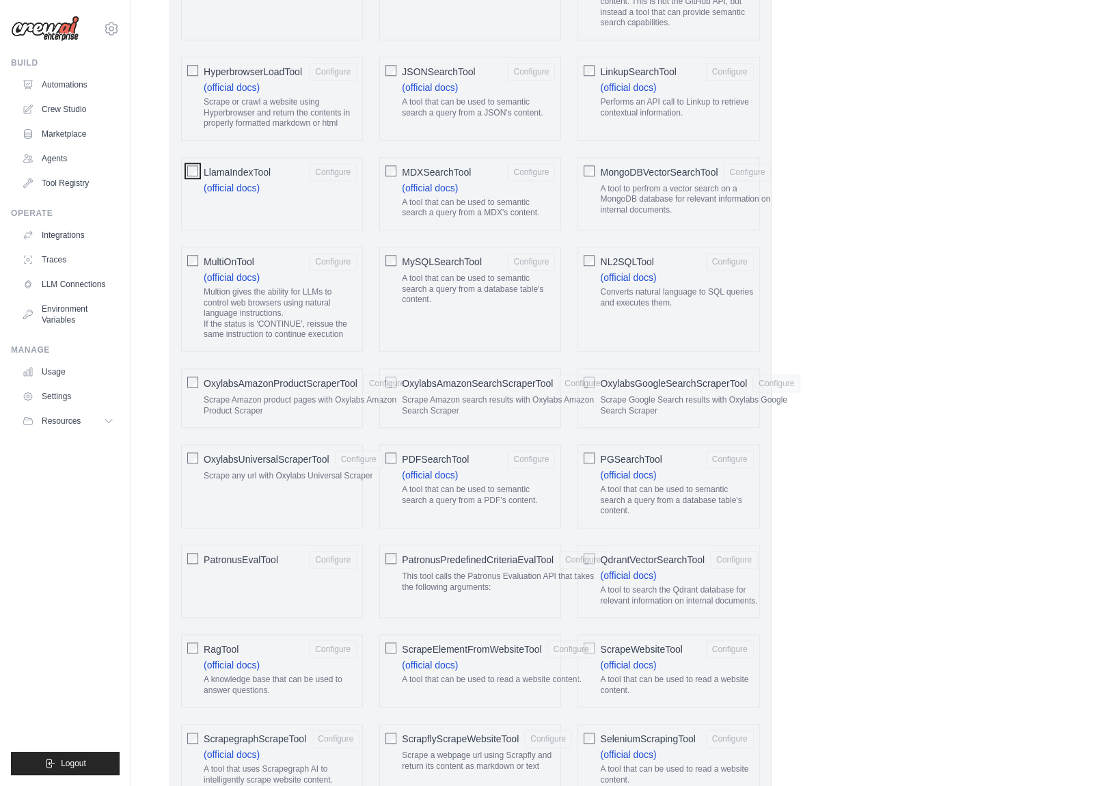
scroll to position [1602, 0]
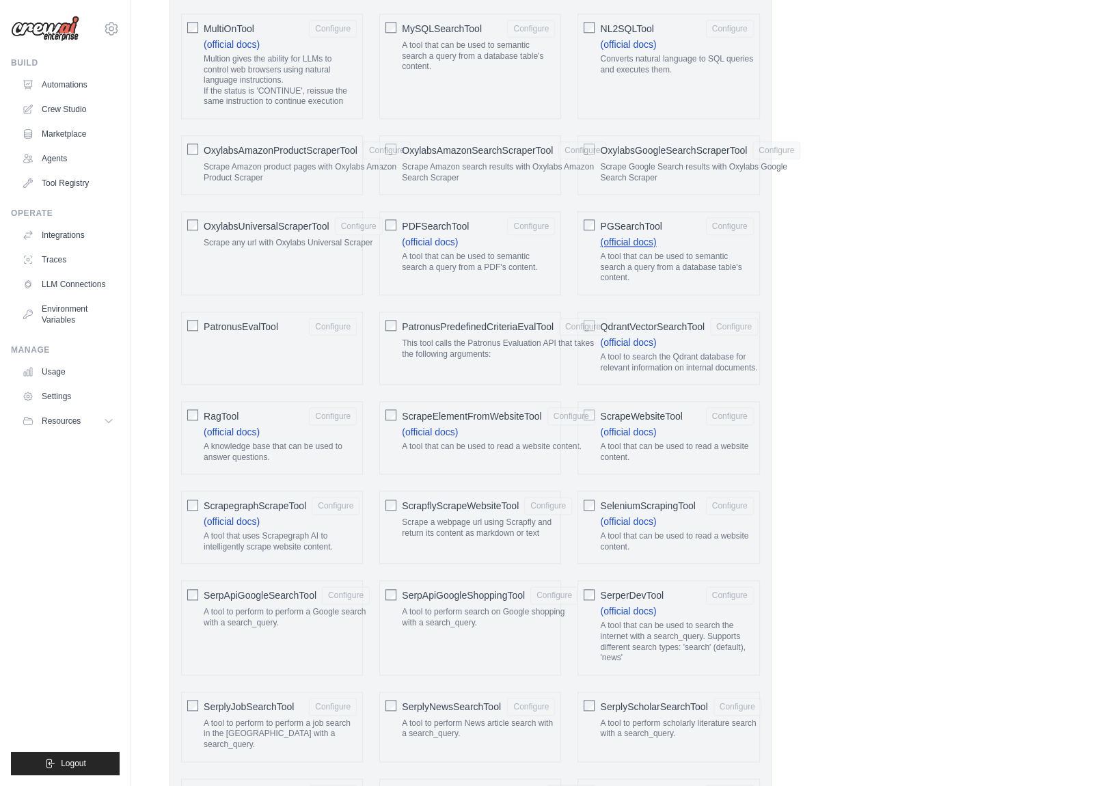
click at [628, 237] on link "(official docs)" at bounding box center [628, 242] width 56 height 11
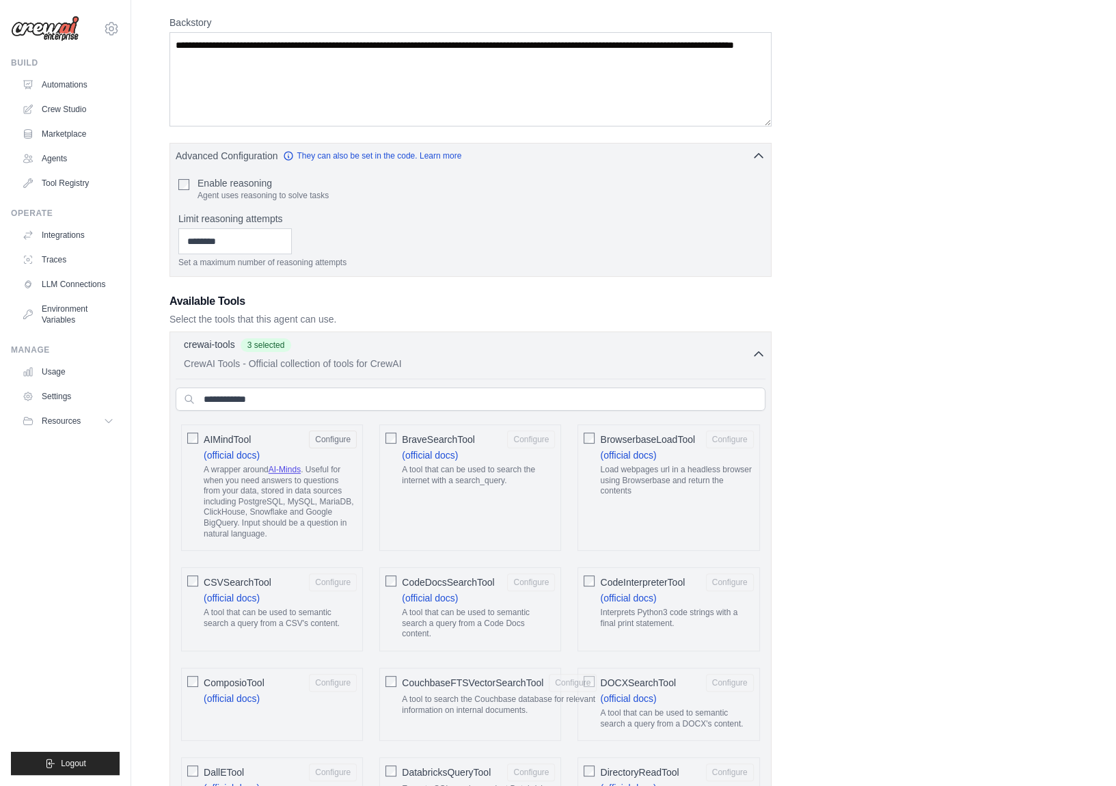
scroll to position [0, 0]
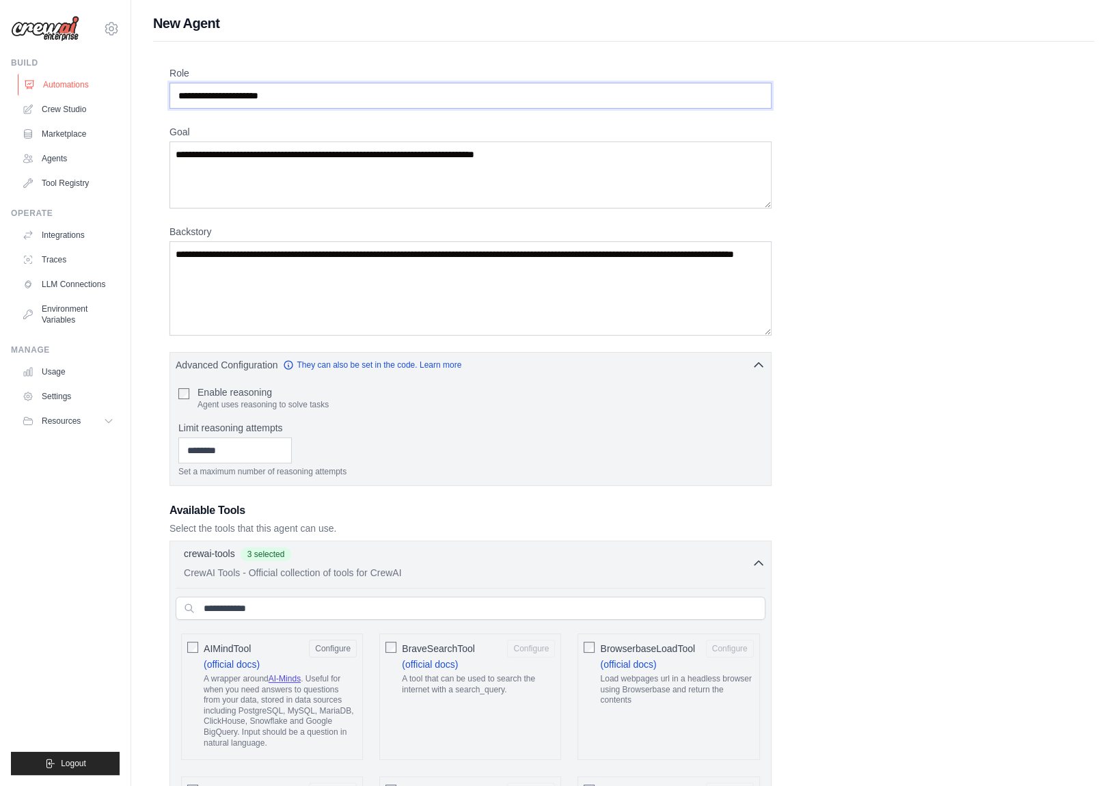
drag, startPoint x: 353, startPoint y: 92, endPoint x: 116, endPoint y: 94, distance: 237.2
type input "**********"
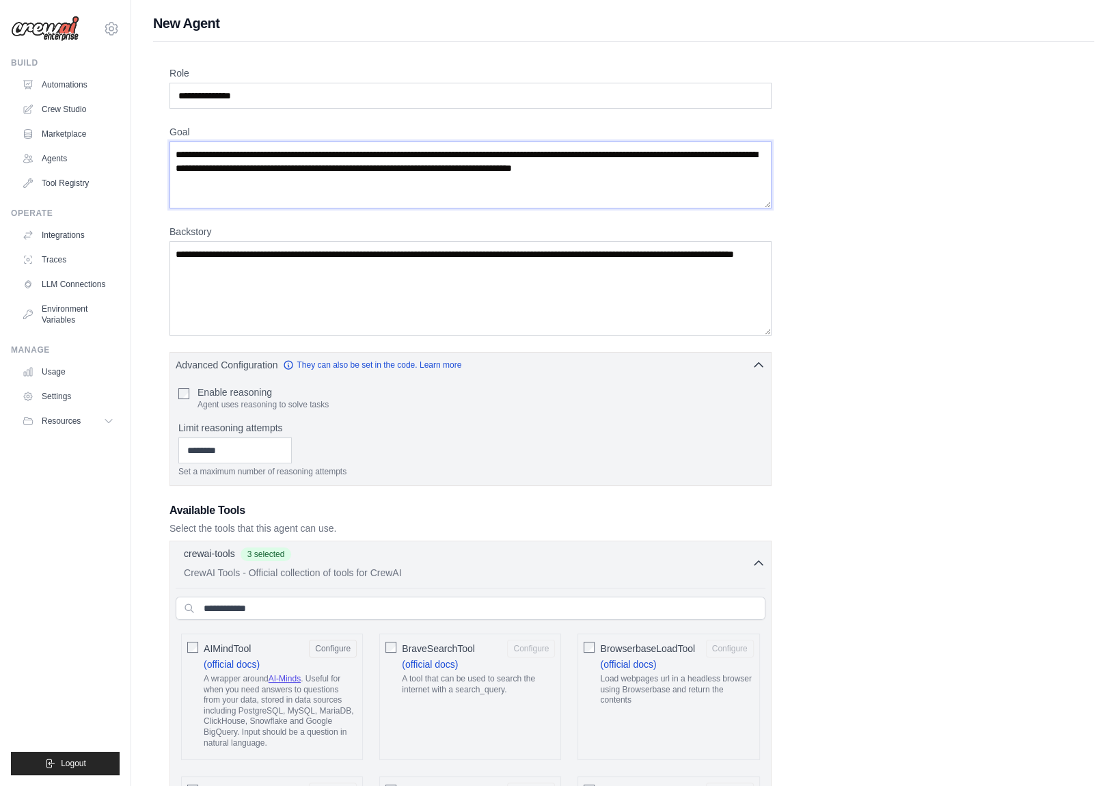
type textarea "**********"
click at [362, 284] on textarea "Backstory" at bounding box center [471, 288] width 602 height 94
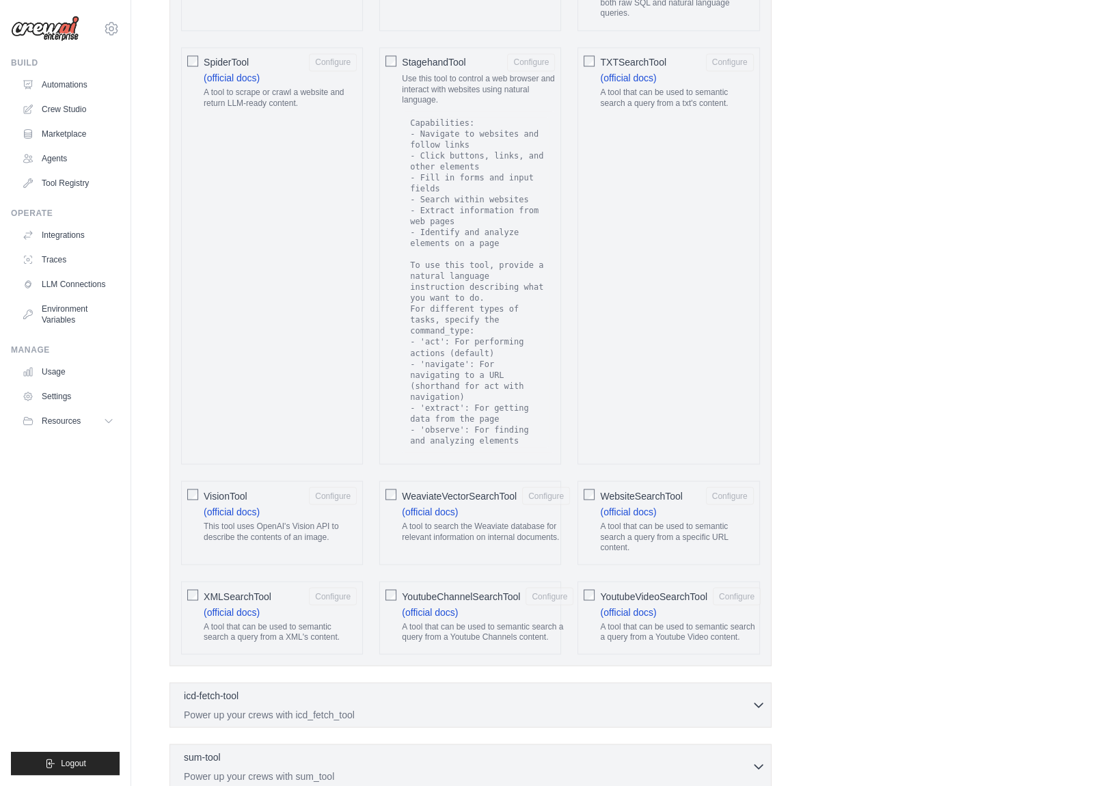
scroll to position [2594, 0]
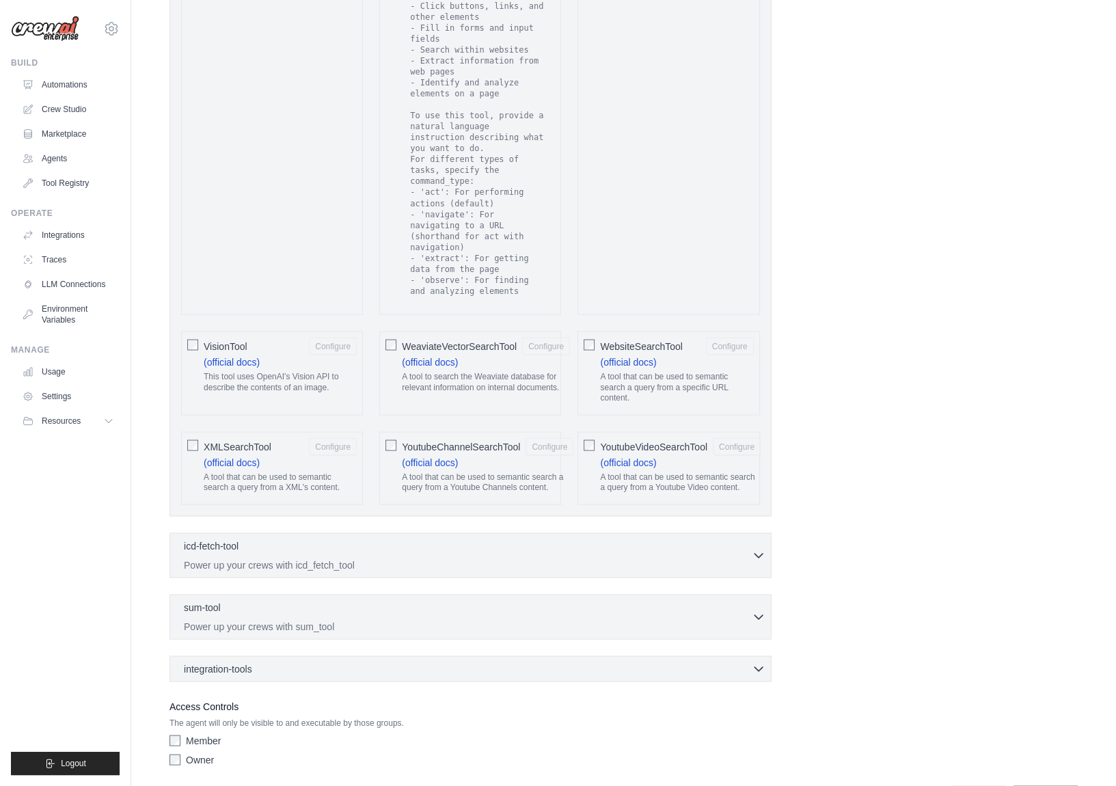
type textarea "**********"
click at [1037, 785] on input "**********" at bounding box center [1046, 798] width 64 height 26
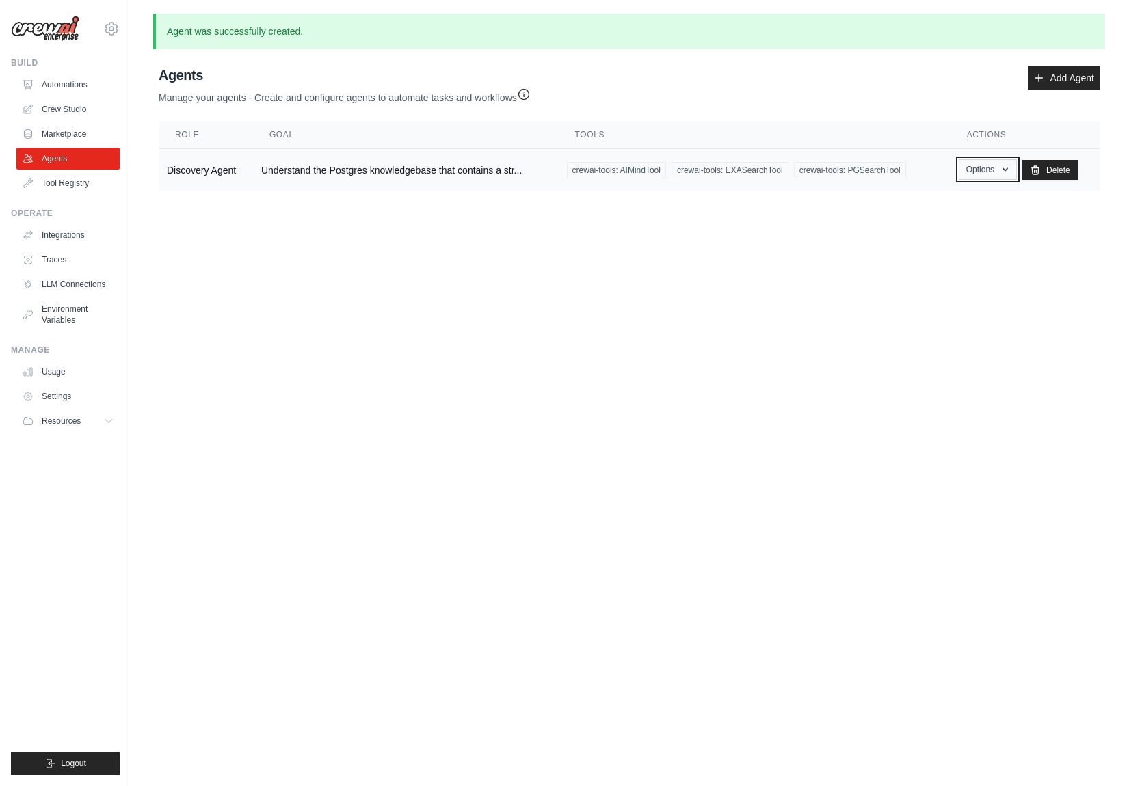
click at [980, 174] on button "Options" at bounding box center [987, 169] width 58 height 21
click at [973, 202] on link "Show" at bounding box center [967, 201] width 98 height 25
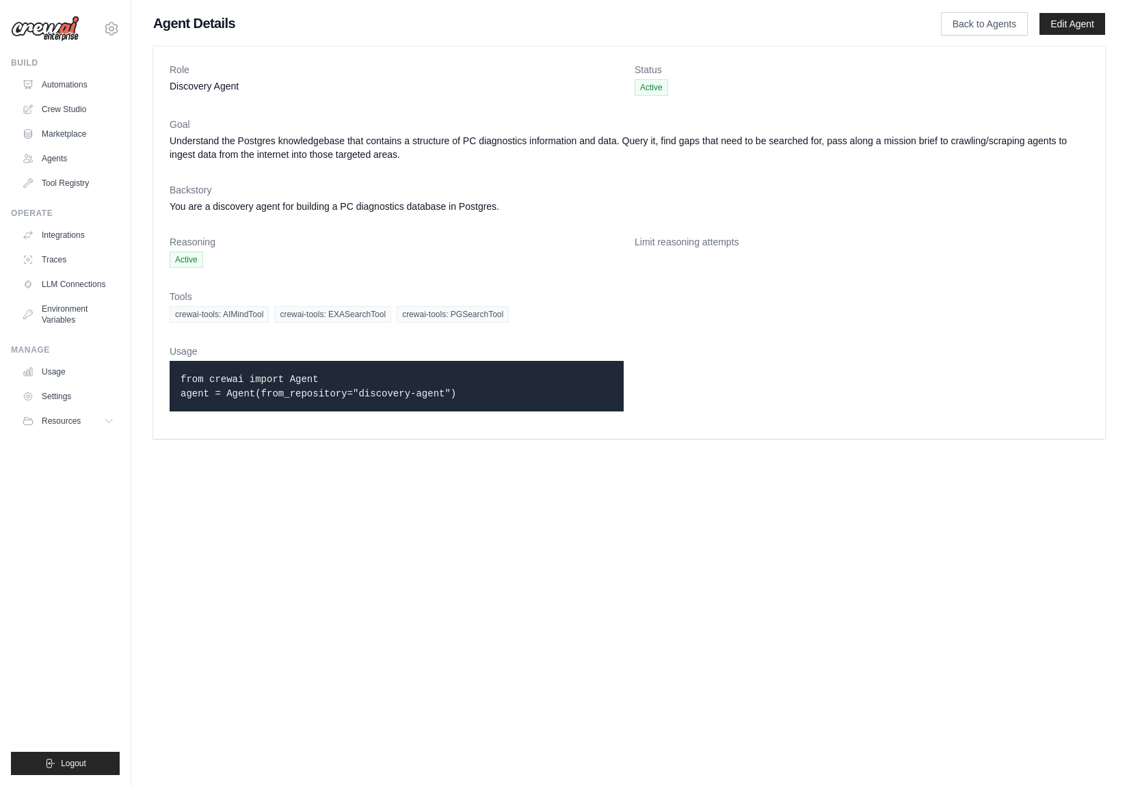
click at [863, 280] on dl "Role Discovery Agent Status Active Goal Understand the Postgres knowledgebase t…" at bounding box center [629, 243] width 919 height 360
click at [990, 19] on link "Back to Agents" at bounding box center [984, 23] width 87 height 23
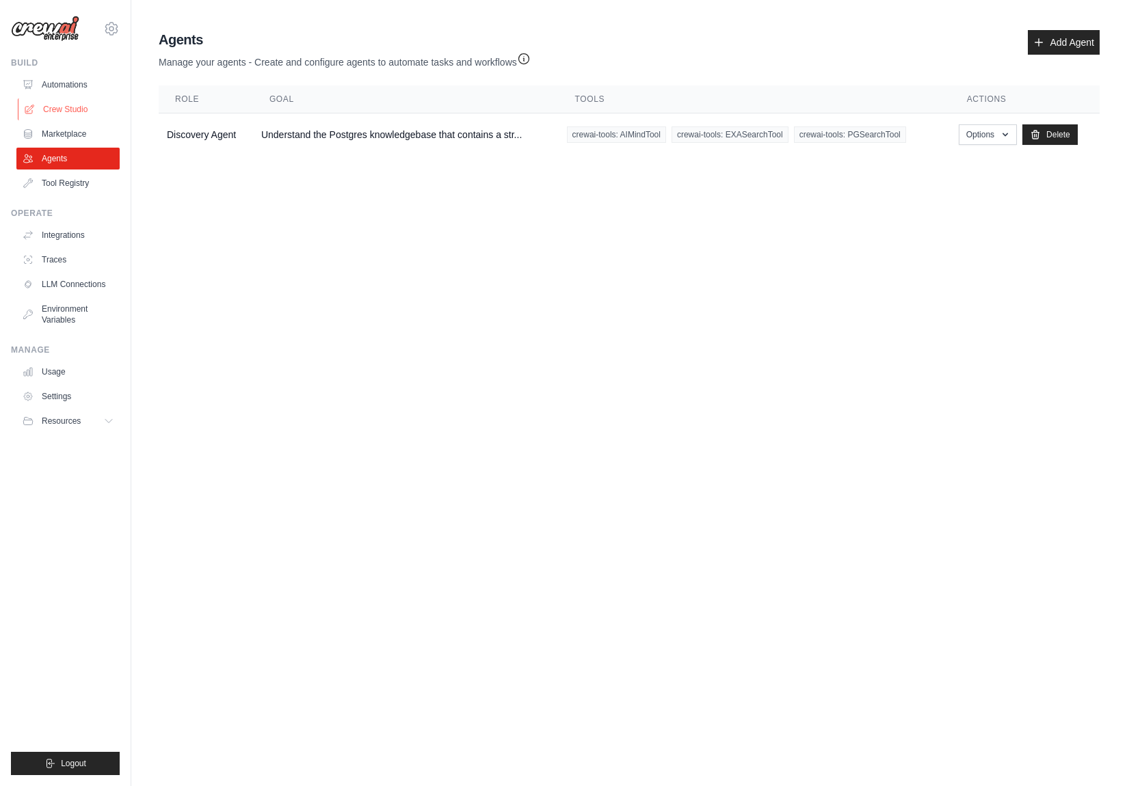
click at [65, 111] on link "Crew Studio" at bounding box center [69, 109] width 103 height 22
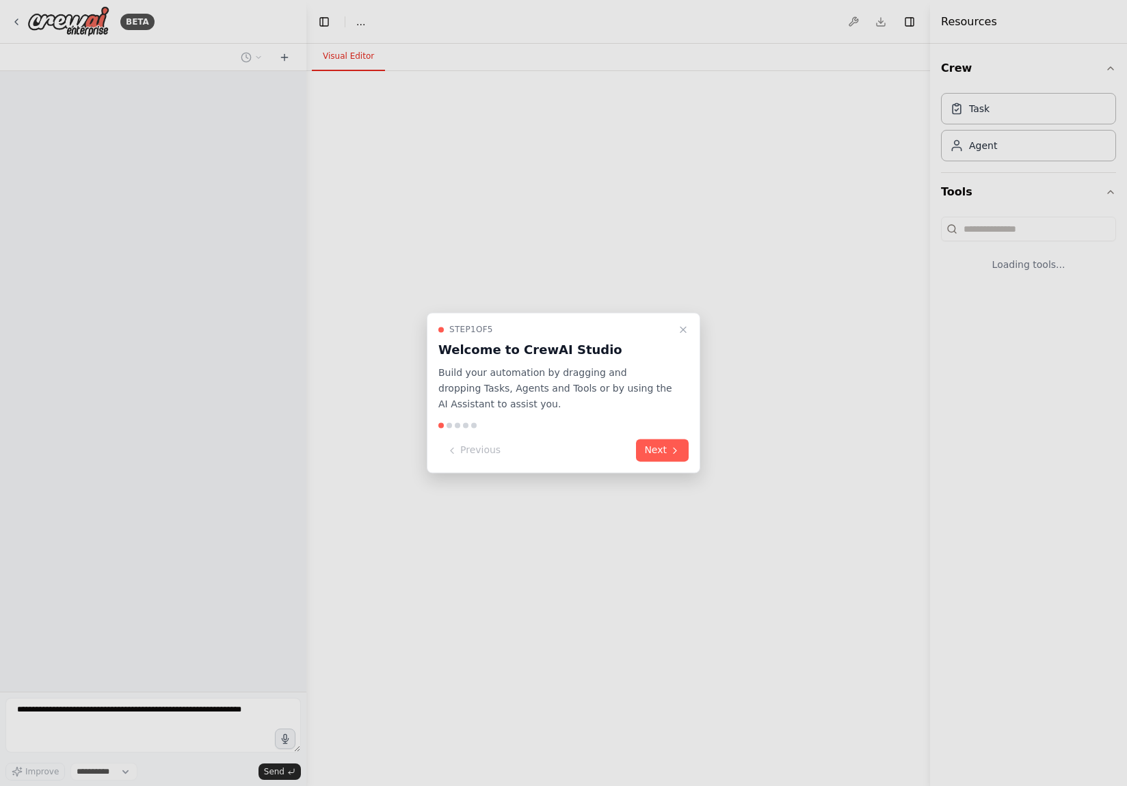
select select "****"
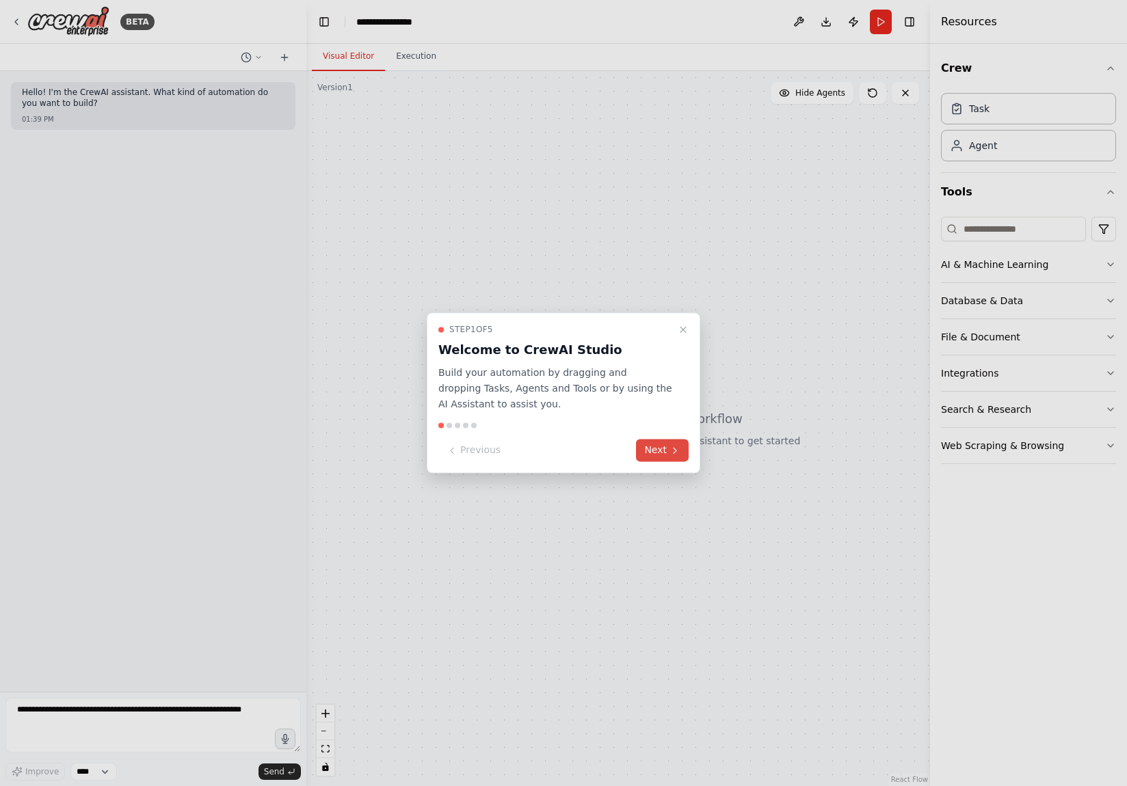
click at [670, 457] on button "Next" at bounding box center [662, 451] width 53 height 23
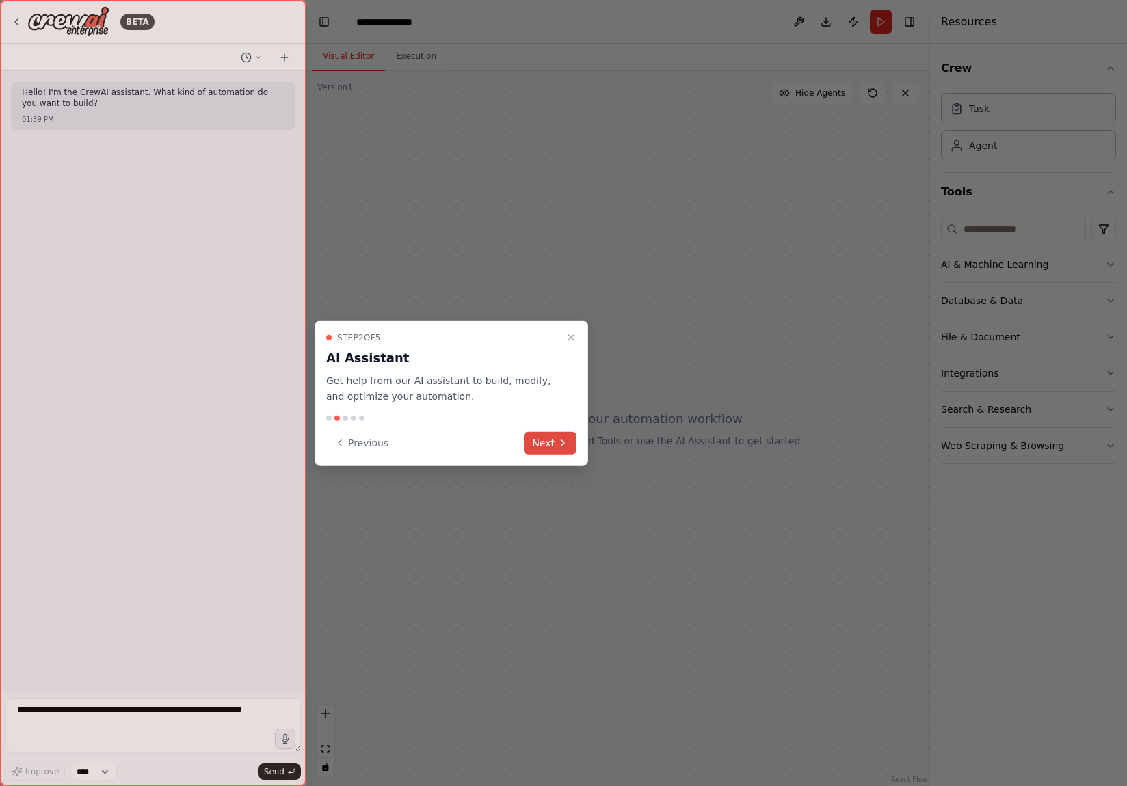
click at [558, 438] on icon at bounding box center [562, 443] width 11 height 11
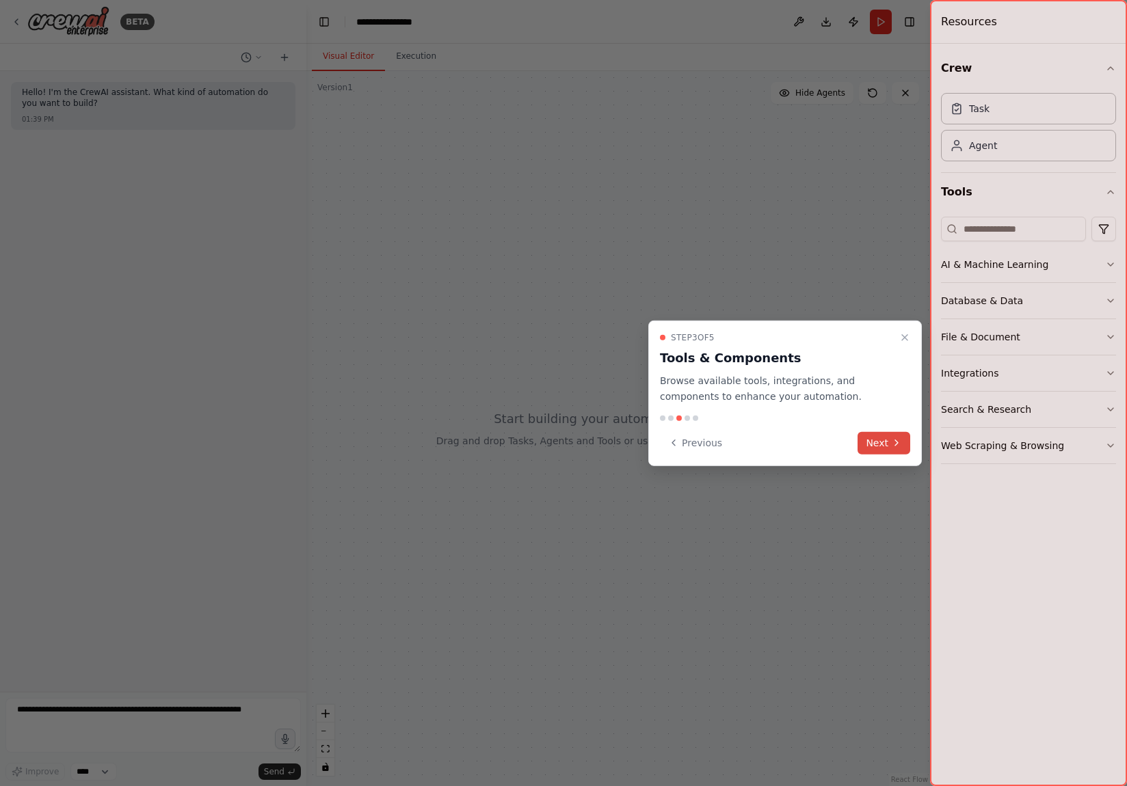
click at [898, 443] on icon at bounding box center [896, 443] width 11 height 11
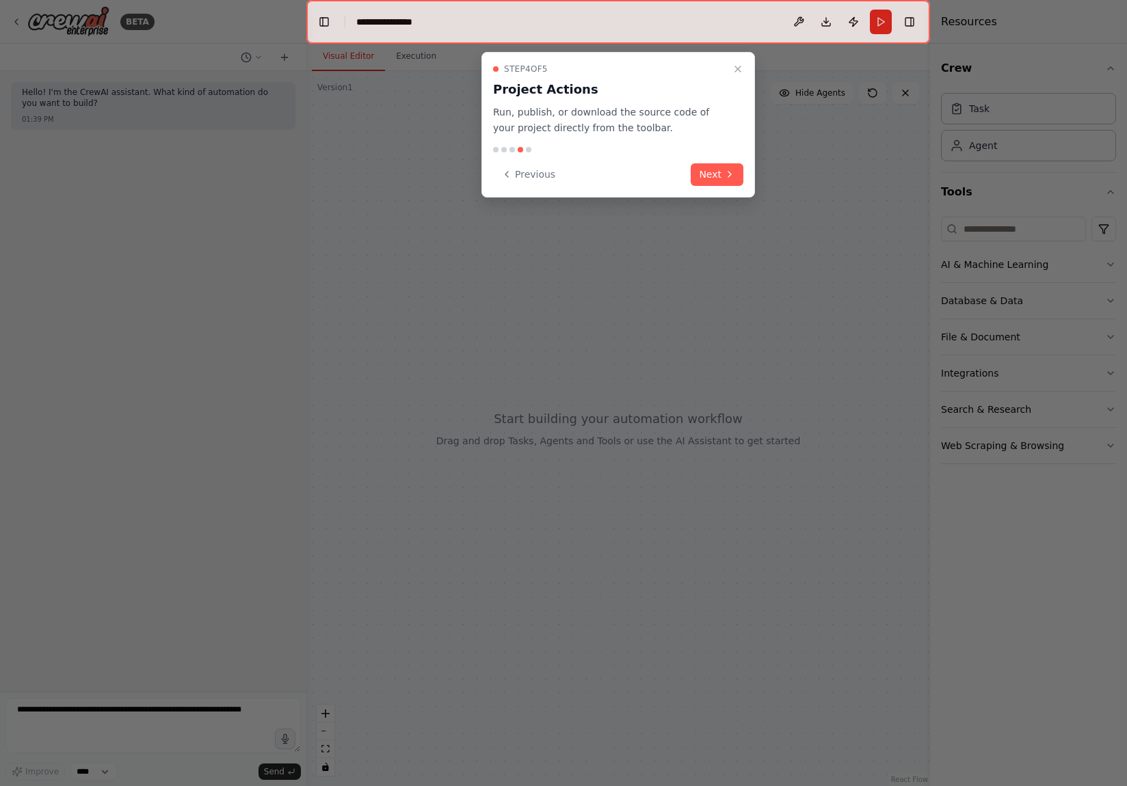
click at [731, 180] on button "Next" at bounding box center [716, 174] width 53 height 23
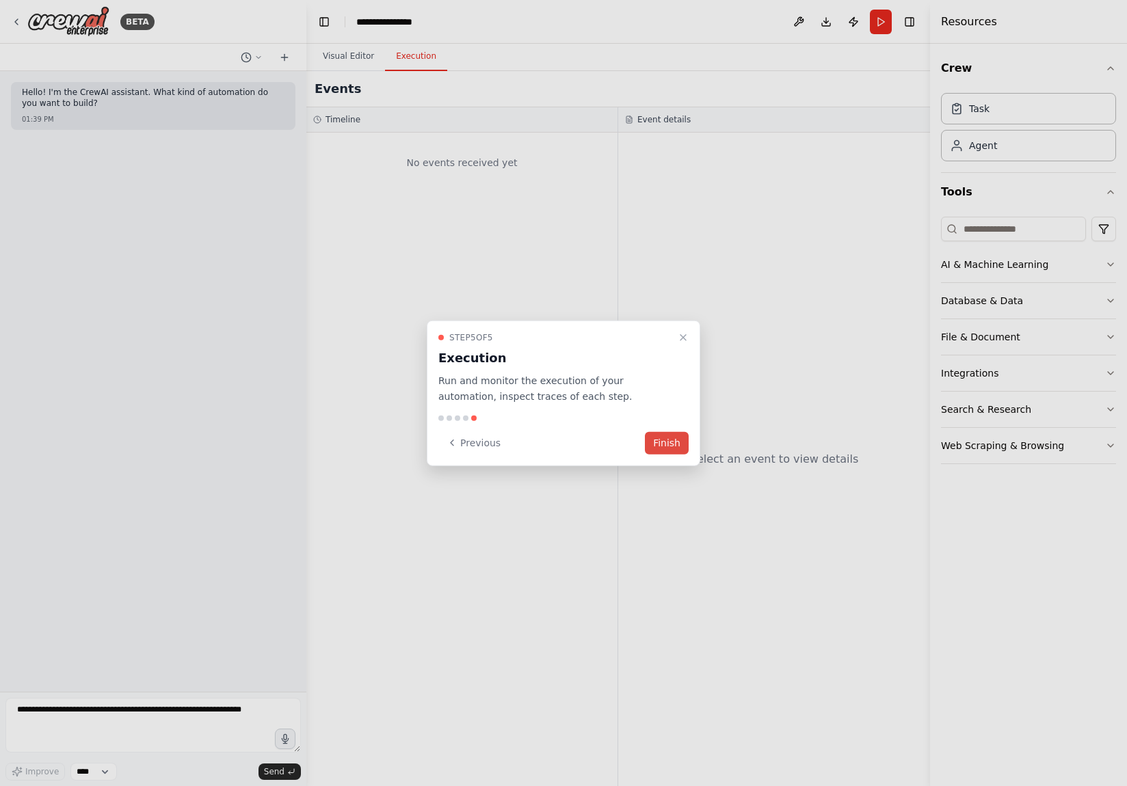
click at [673, 440] on button "Finish" at bounding box center [667, 442] width 44 height 23
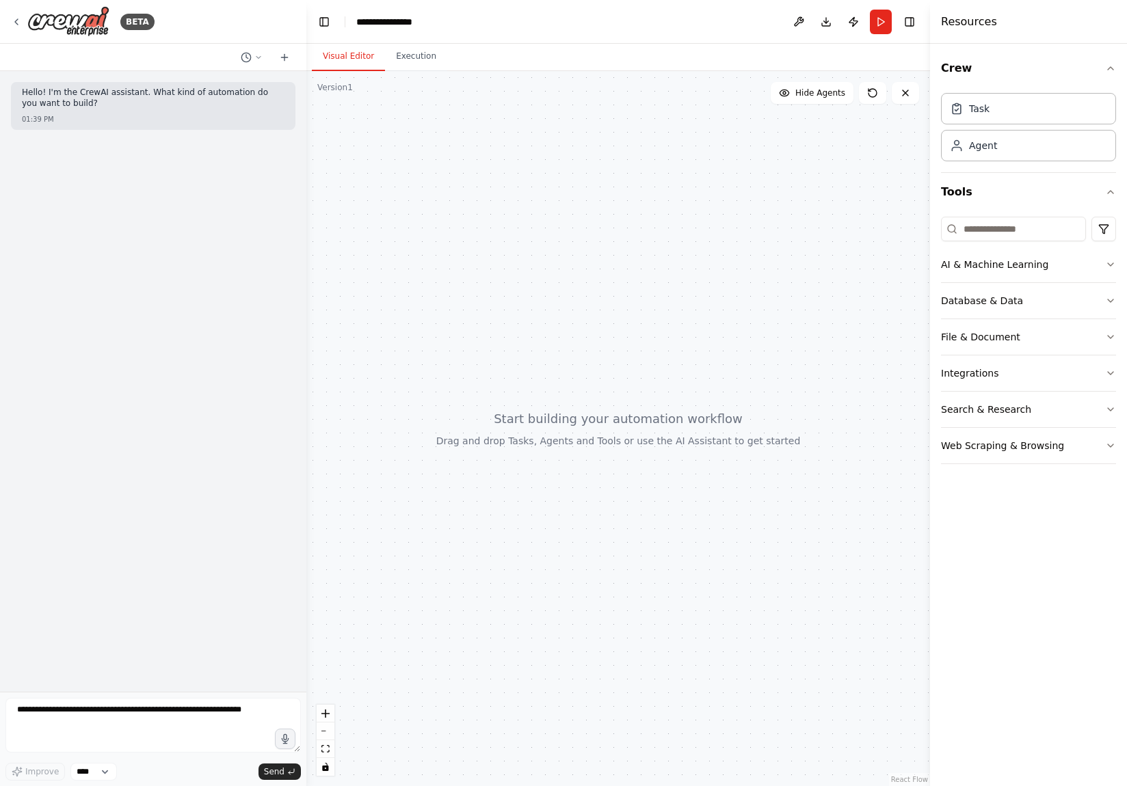
click at [164, 513] on div "Hello! I'm the CrewAI assistant. What kind of automation do you want to build? …" at bounding box center [153, 381] width 306 height 621
click at [854, 16] on button "Publish" at bounding box center [853, 22] width 22 height 25
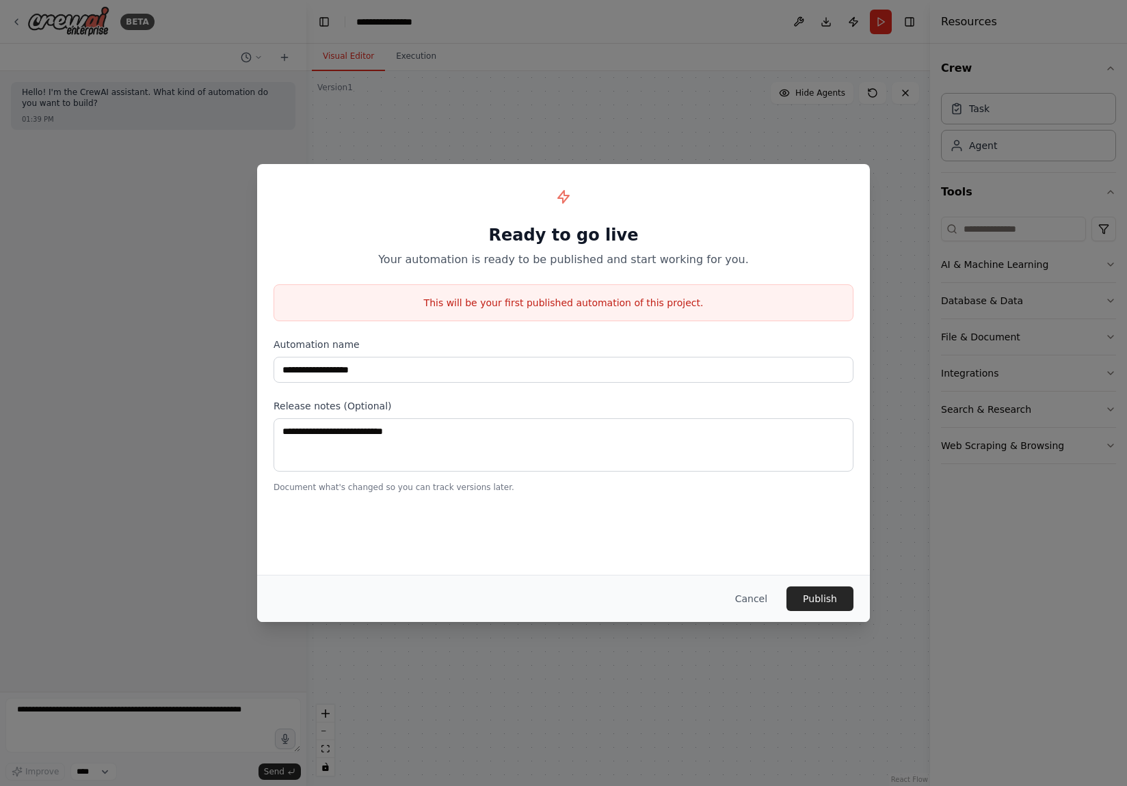
click at [752, 33] on div "**********" at bounding box center [563, 393] width 1127 height 786
click at [749, 589] on button "Cancel" at bounding box center [751, 599] width 54 height 25
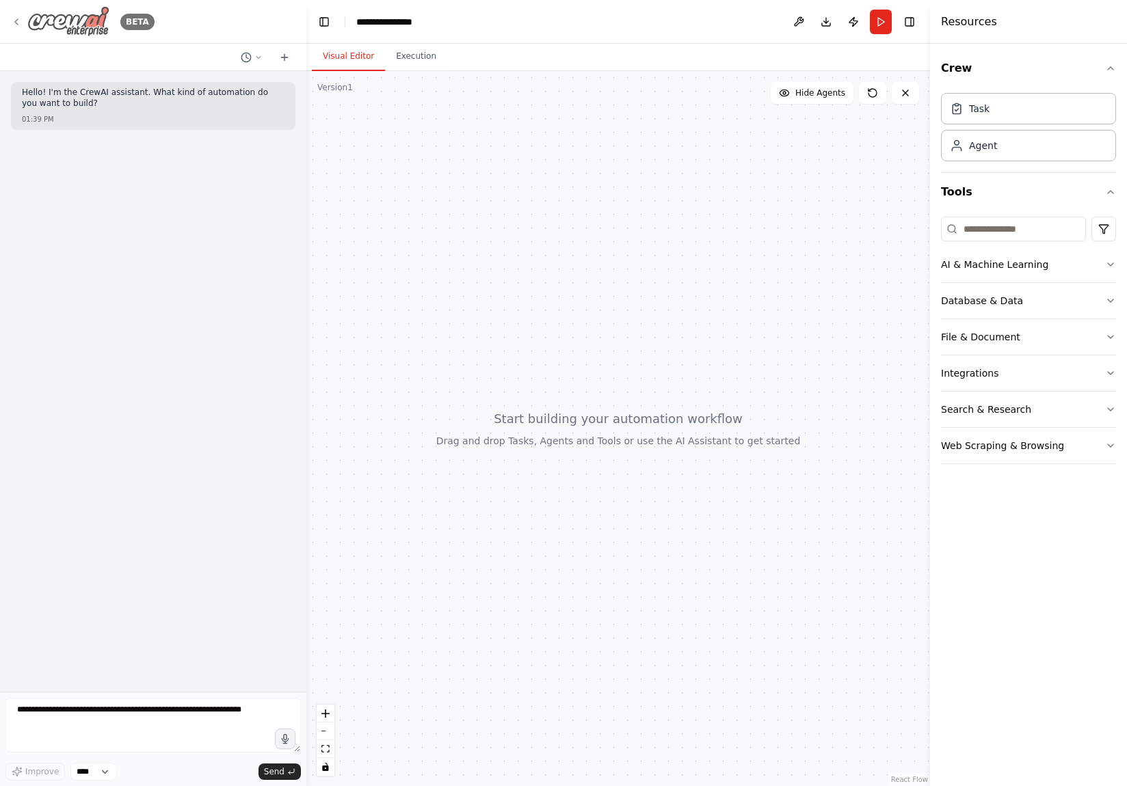
click at [14, 19] on icon at bounding box center [16, 21] width 11 height 11
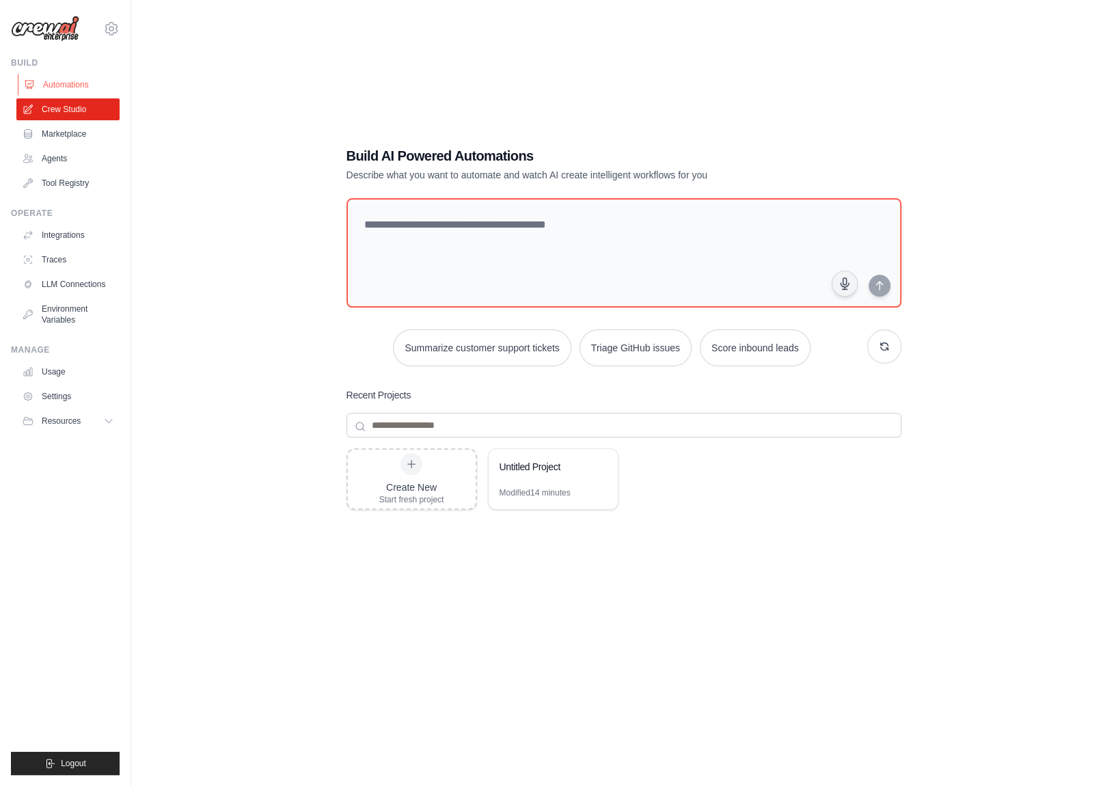
click at [60, 88] on link "Automations" at bounding box center [69, 85] width 103 height 22
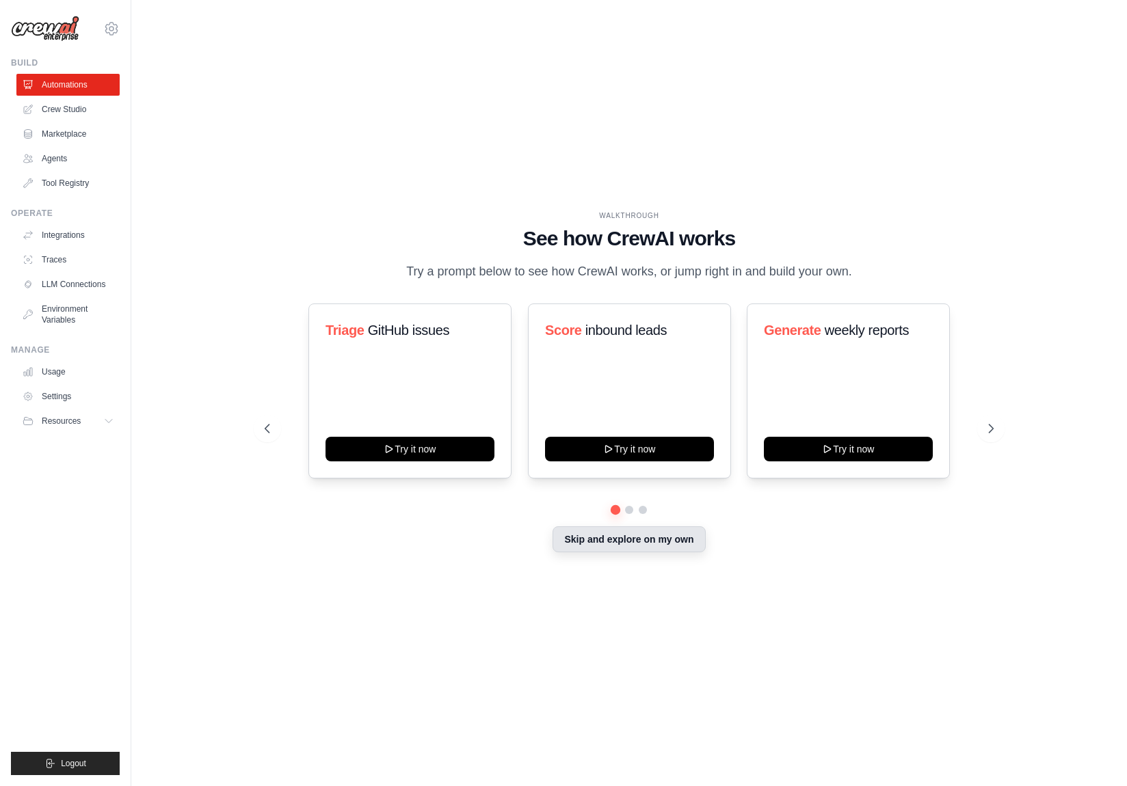
click at [604, 541] on button "Skip and explore on my own" at bounding box center [628, 539] width 152 height 26
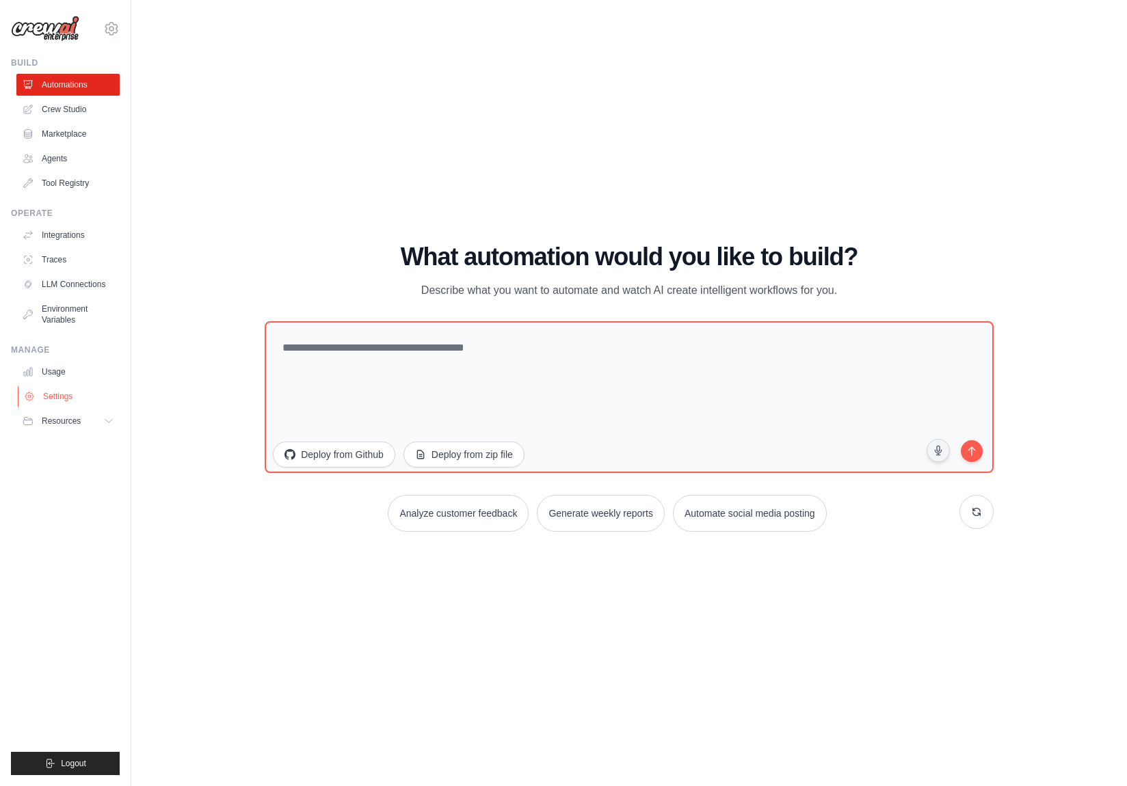
click at [59, 394] on link "Settings" at bounding box center [69, 397] width 103 height 22
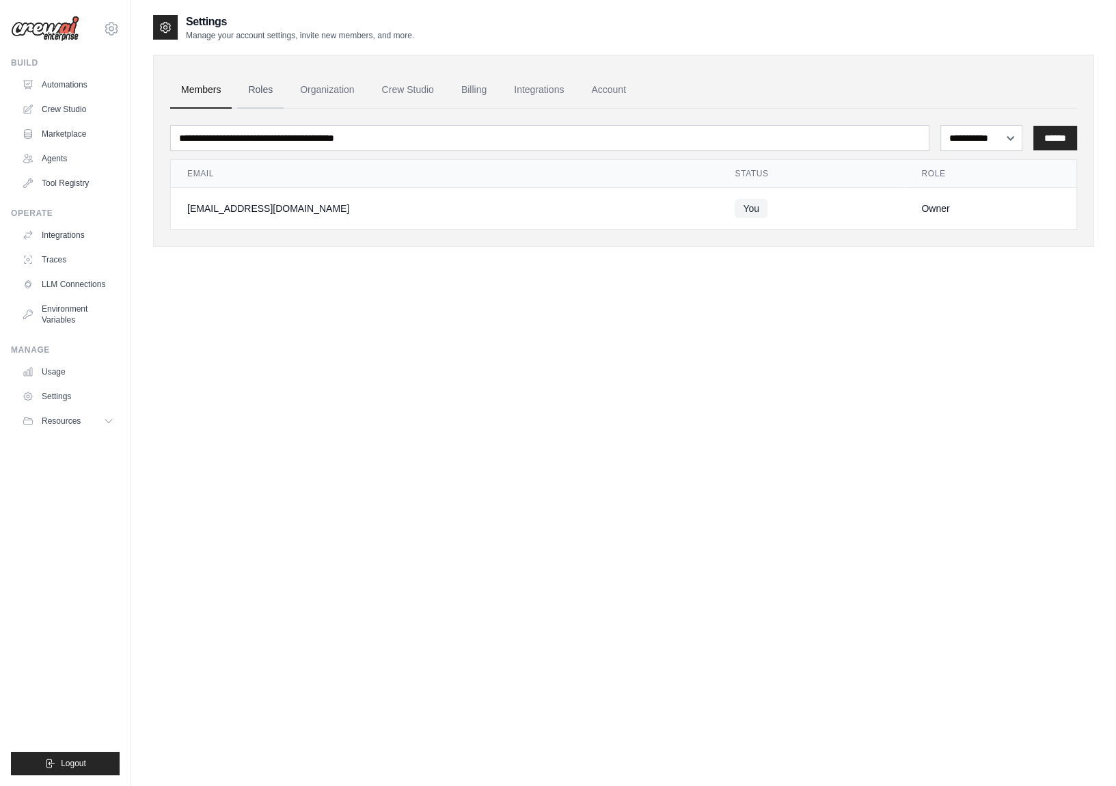
click at [268, 90] on link "Roles" at bounding box center [260, 90] width 46 height 37
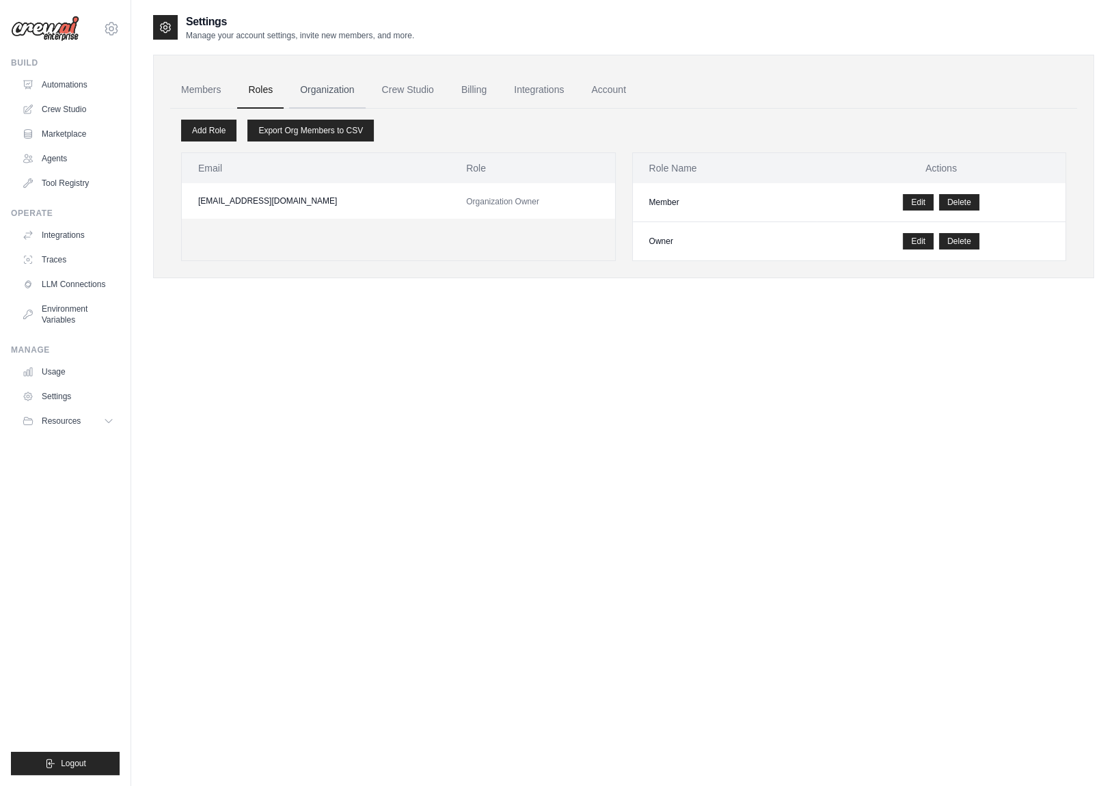
click at [325, 85] on link "Organization" at bounding box center [327, 90] width 76 height 37
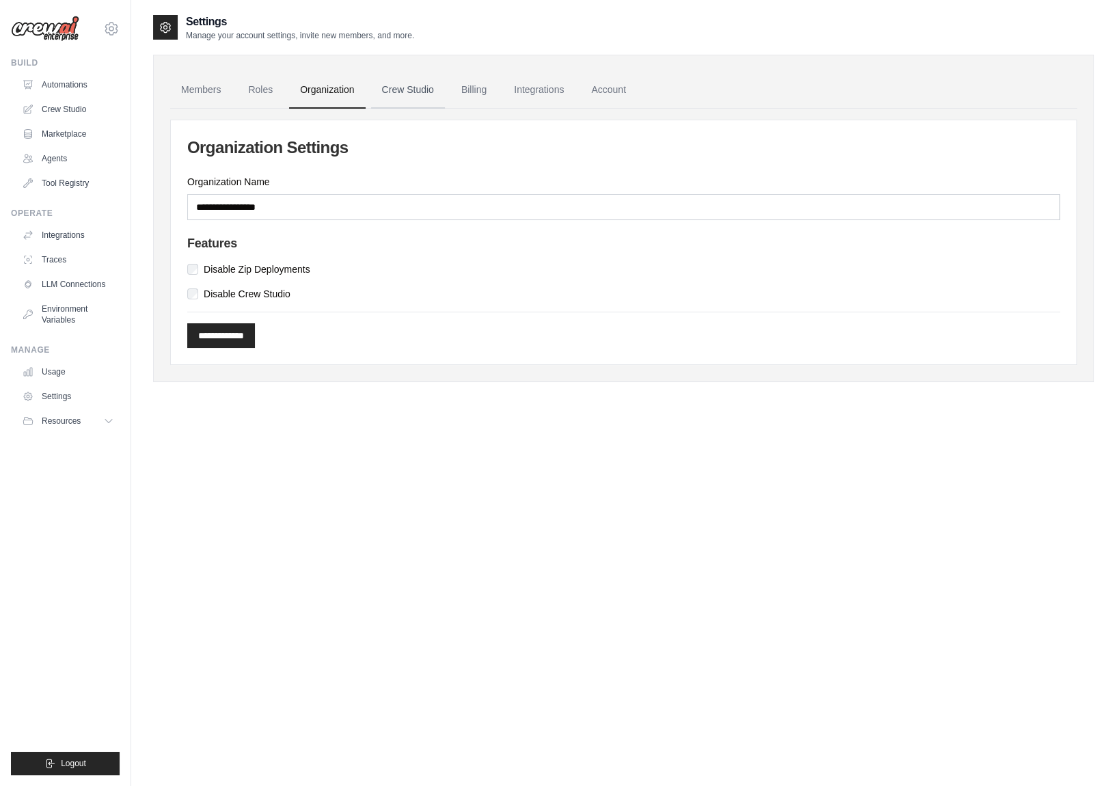
click at [399, 84] on link "Crew Studio" at bounding box center [408, 90] width 74 height 37
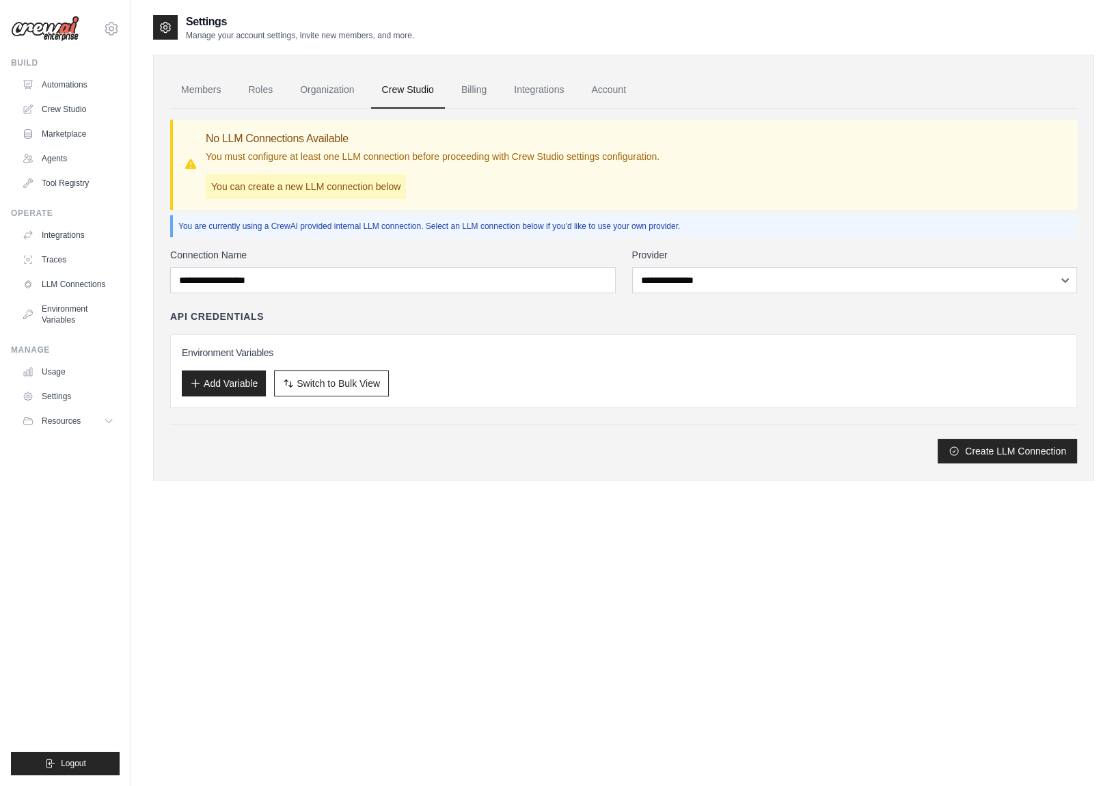
click at [409, 92] on link "Crew Studio" at bounding box center [408, 90] width 74 height 37
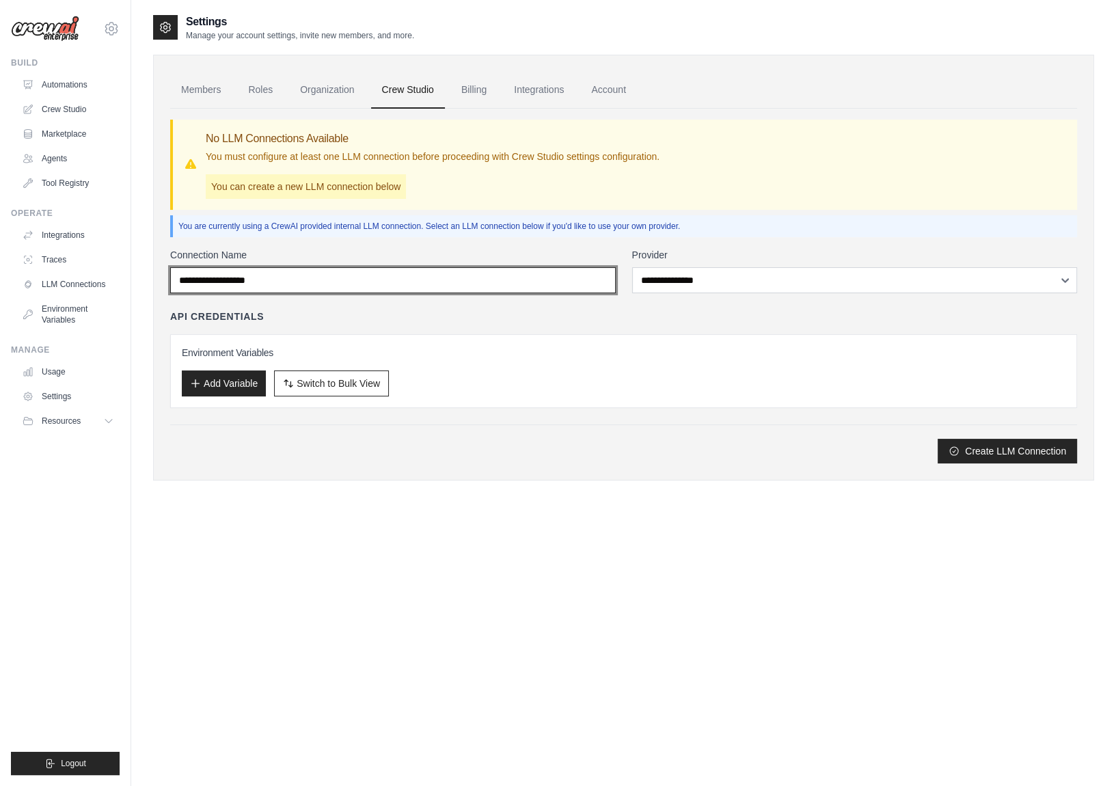
click at [327, 273] on input "Connection Name" at bounding box center [393, 280] width 446 height 26
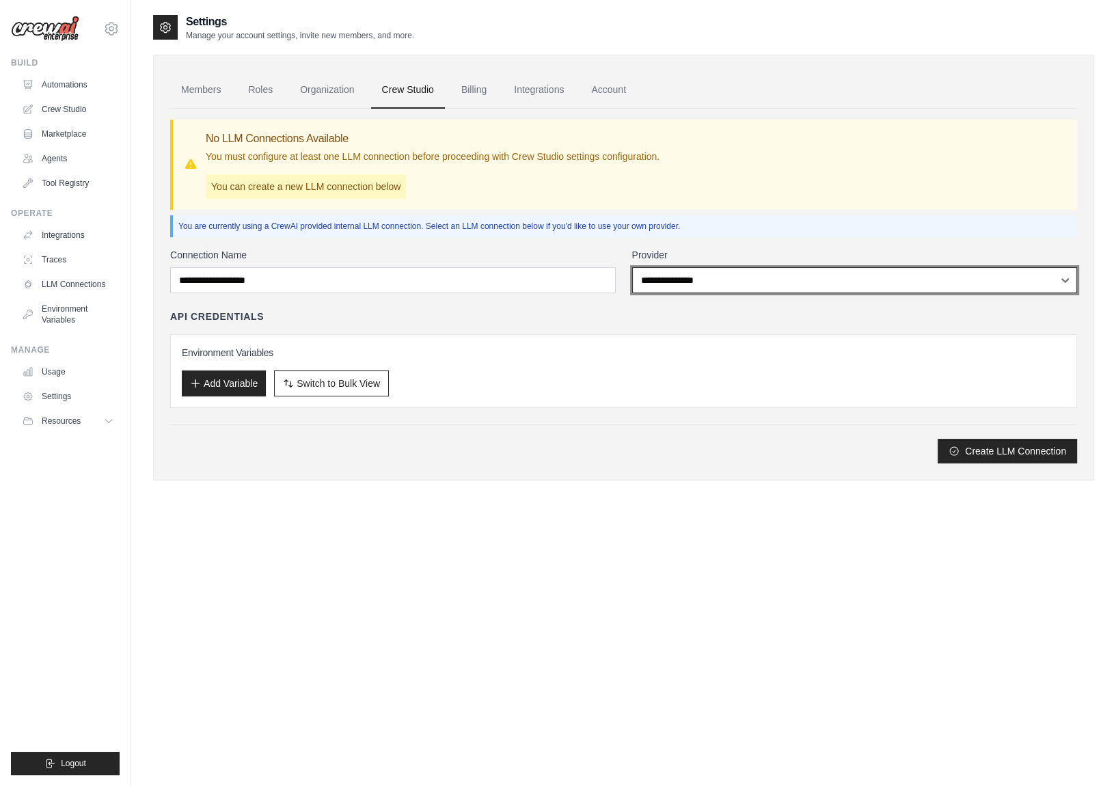
click at [814, 269] on select "**********" at bounding box center [855, 280] width 446 height 26
select select "******"
click at [632, 267] on select "**********" at bounding box center [855, 280] width 446 height 26
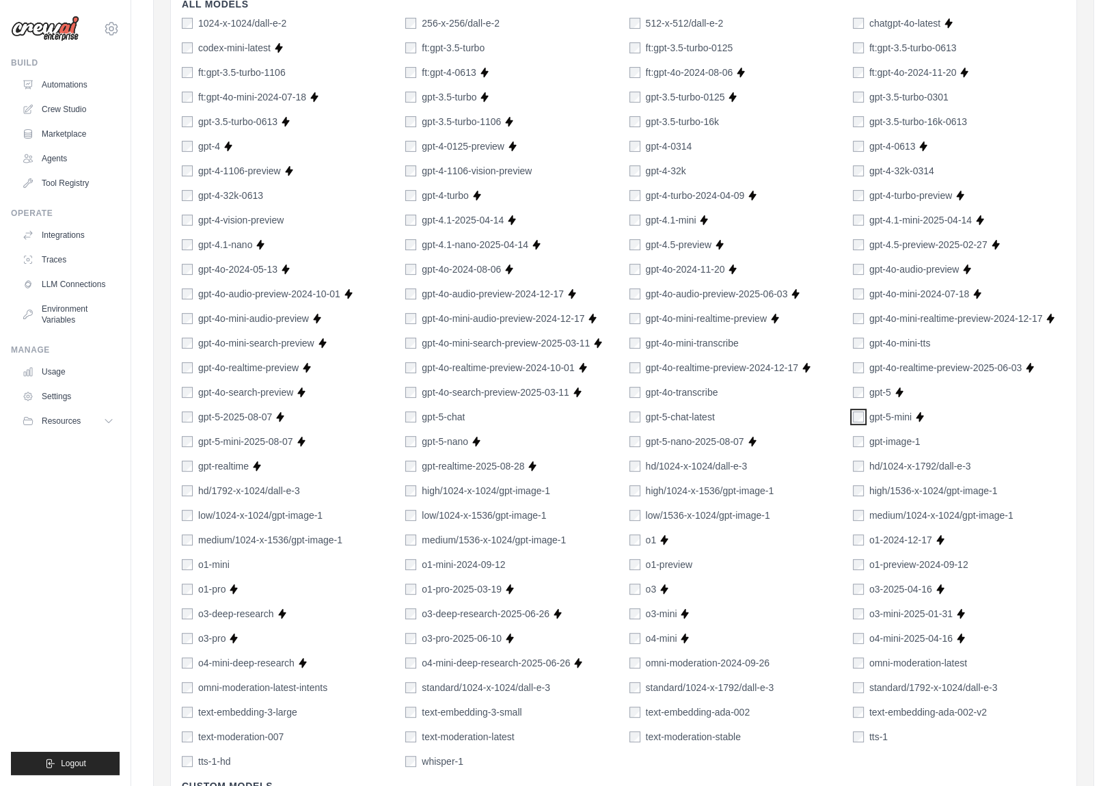
scroll to position [550, 0]
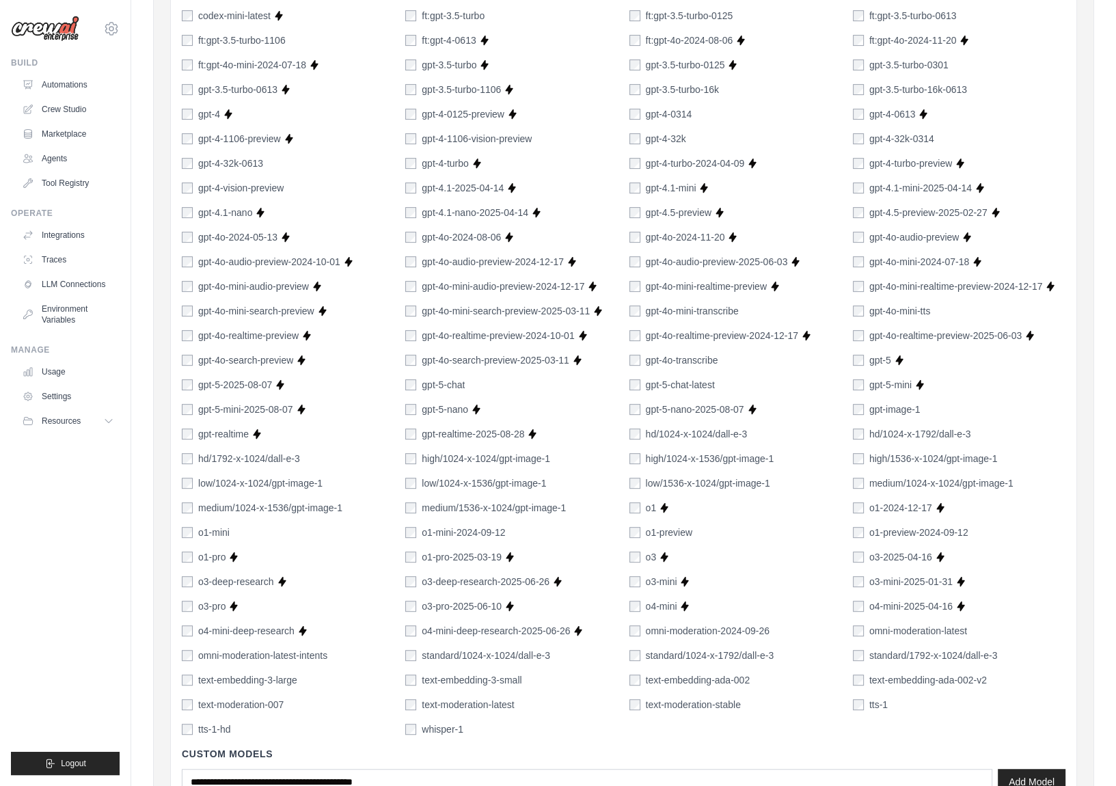
click at [416, 415] on div "1024-x-1024/dall-e-2 256-x-256/dall-e-2 512-x-512/dall-e-2 chatgpt-4o-latest Su…" at bounding box center [624, 360] width 884 height 752
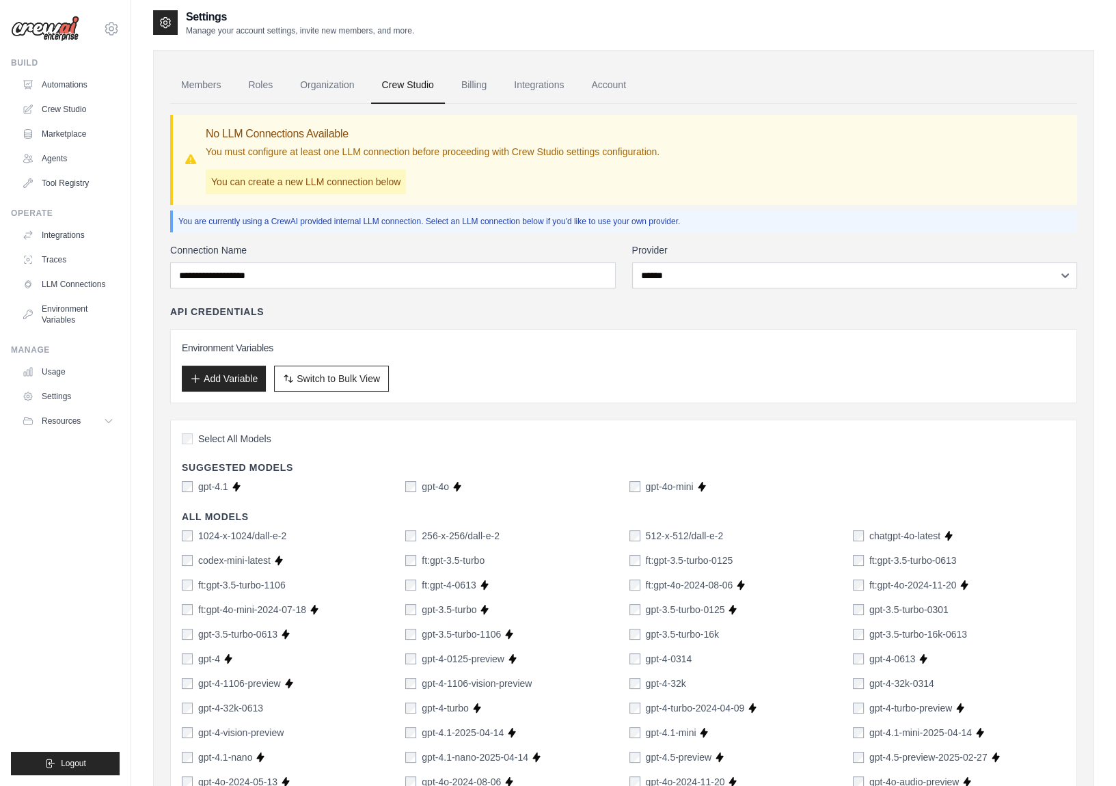
scroll to position [0, 0]
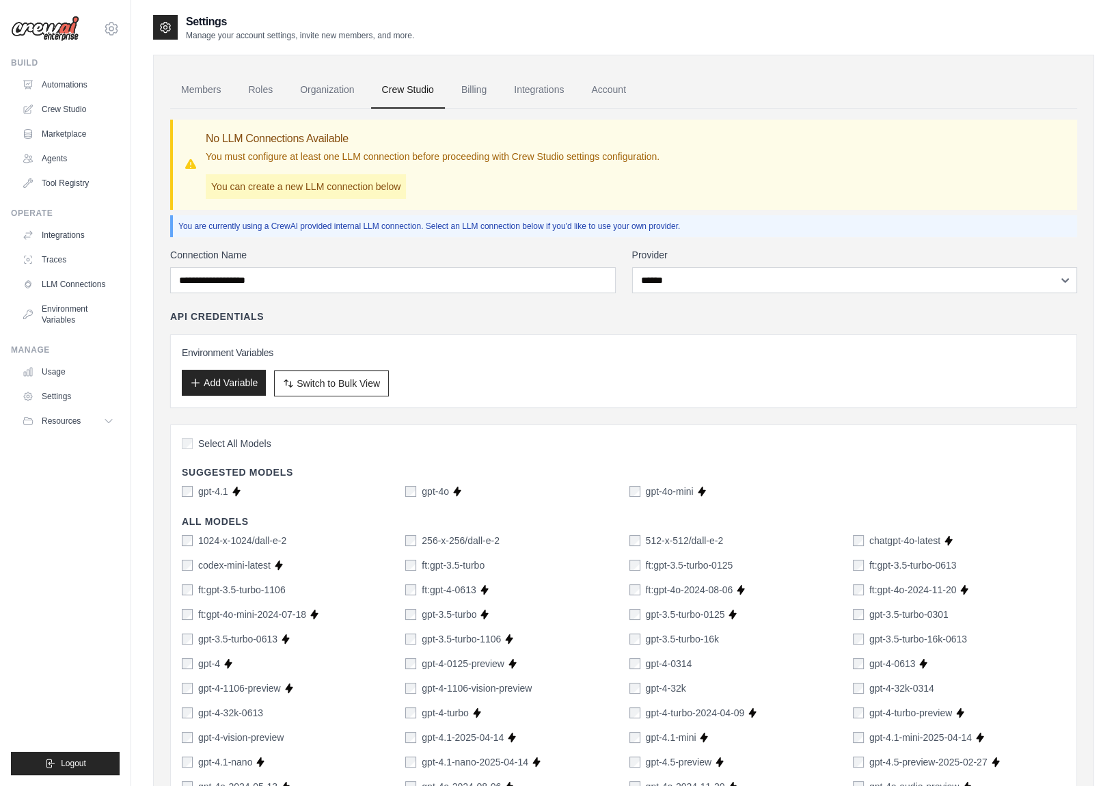
click at [243, 381] on button "Add Variable" at bounding box center [224, 383] width 84 height 26
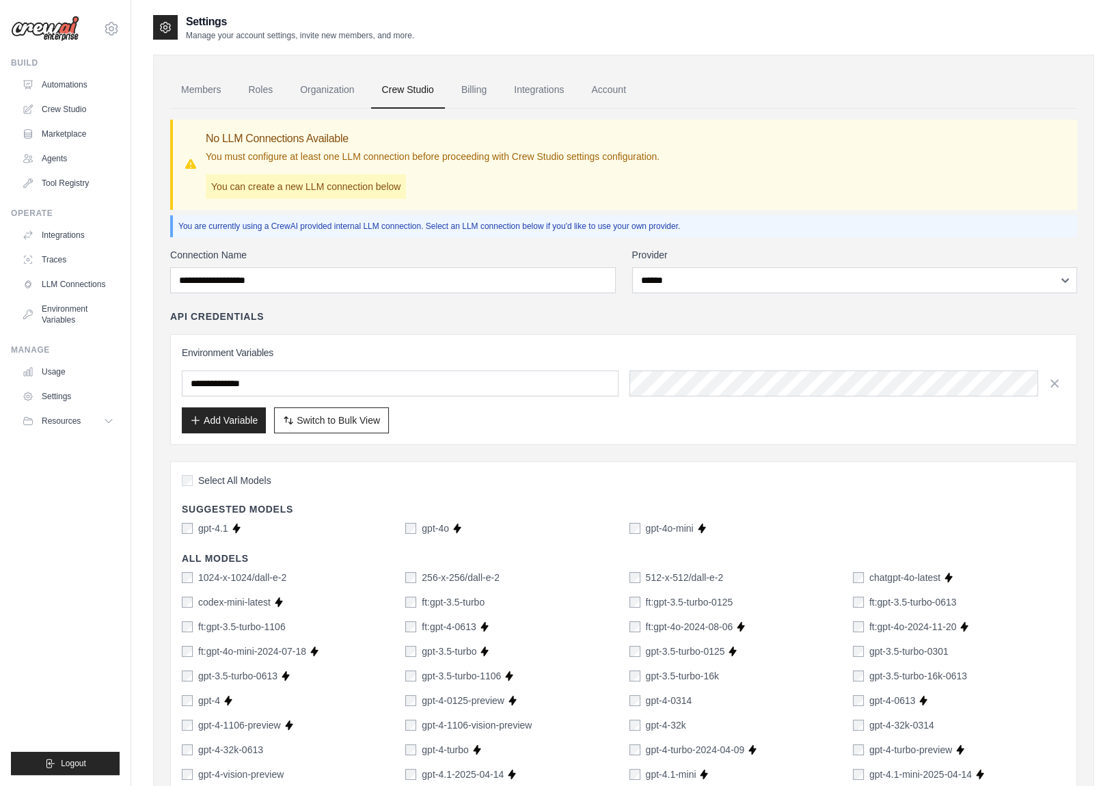
type input "**********"
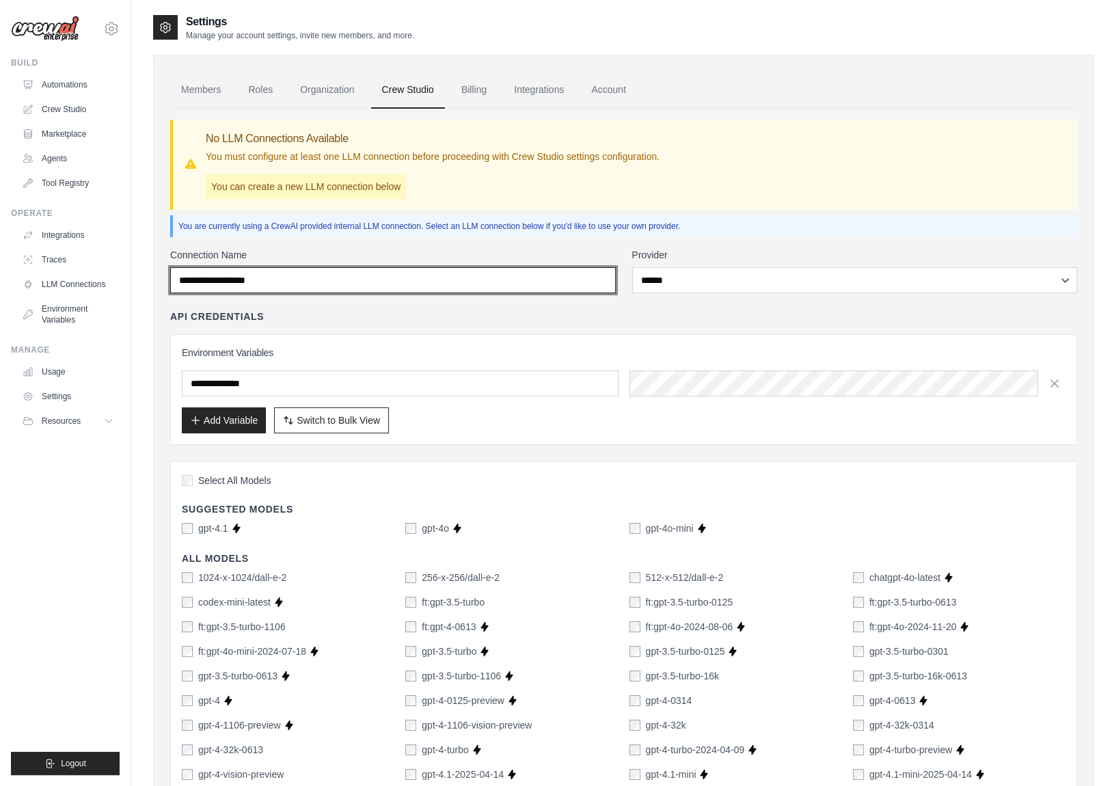
click at [386, 271] on input "Connection Name" at bounding box center [393, 280] width 446 height 26
type input "******"
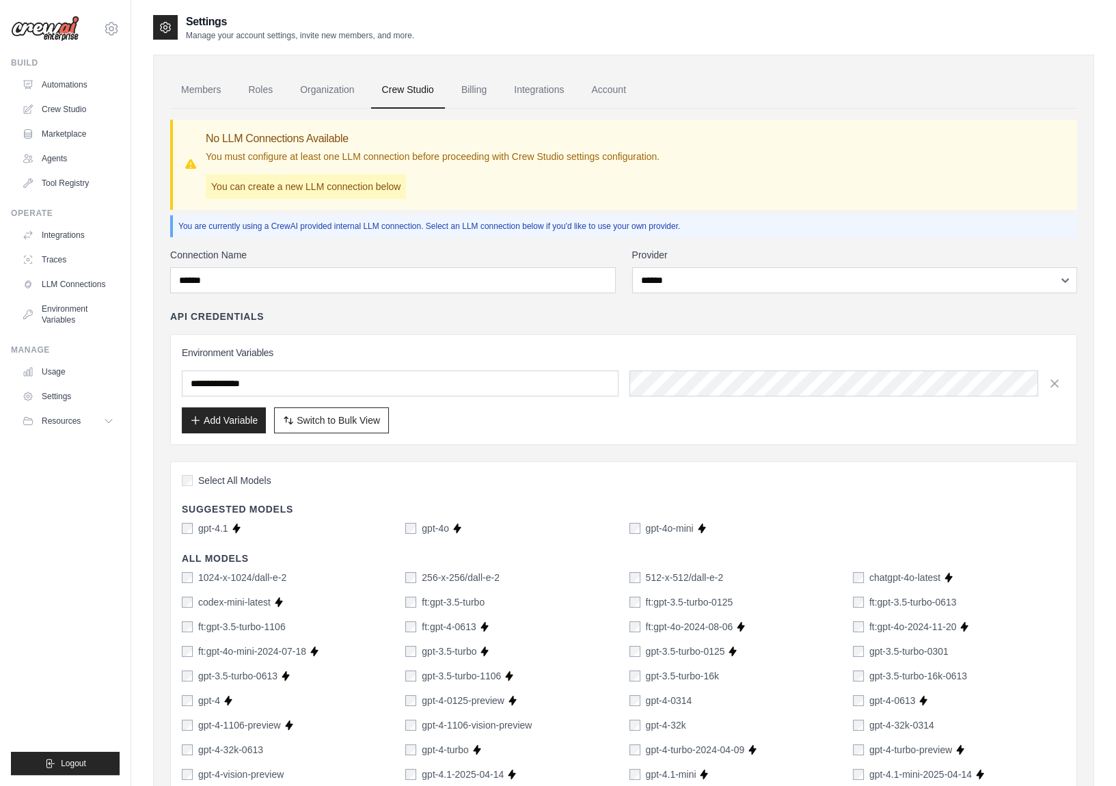
click at [816, 368] on div "**********" at bounding box center [624, 390] width 884 height 88
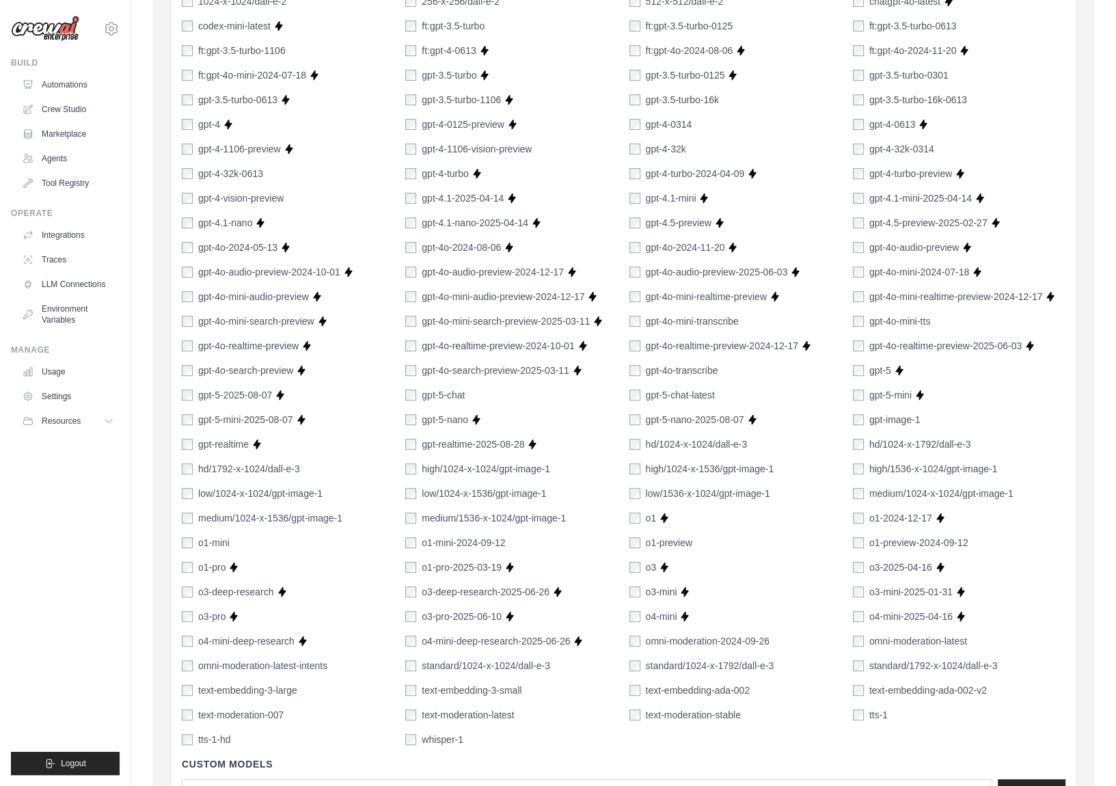
scroll to position [723, 0]
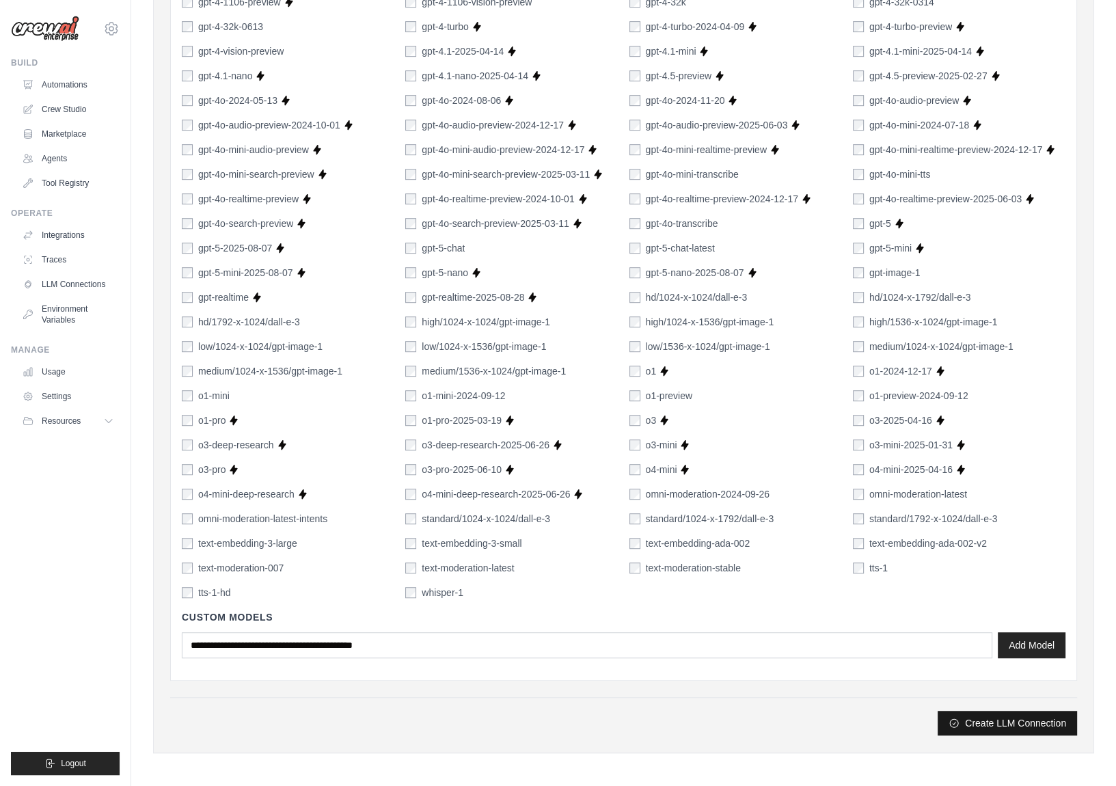
click at [1006, 714] on button "Create LLM Connection" at bounding box center [1007, 723] width 139 height 25
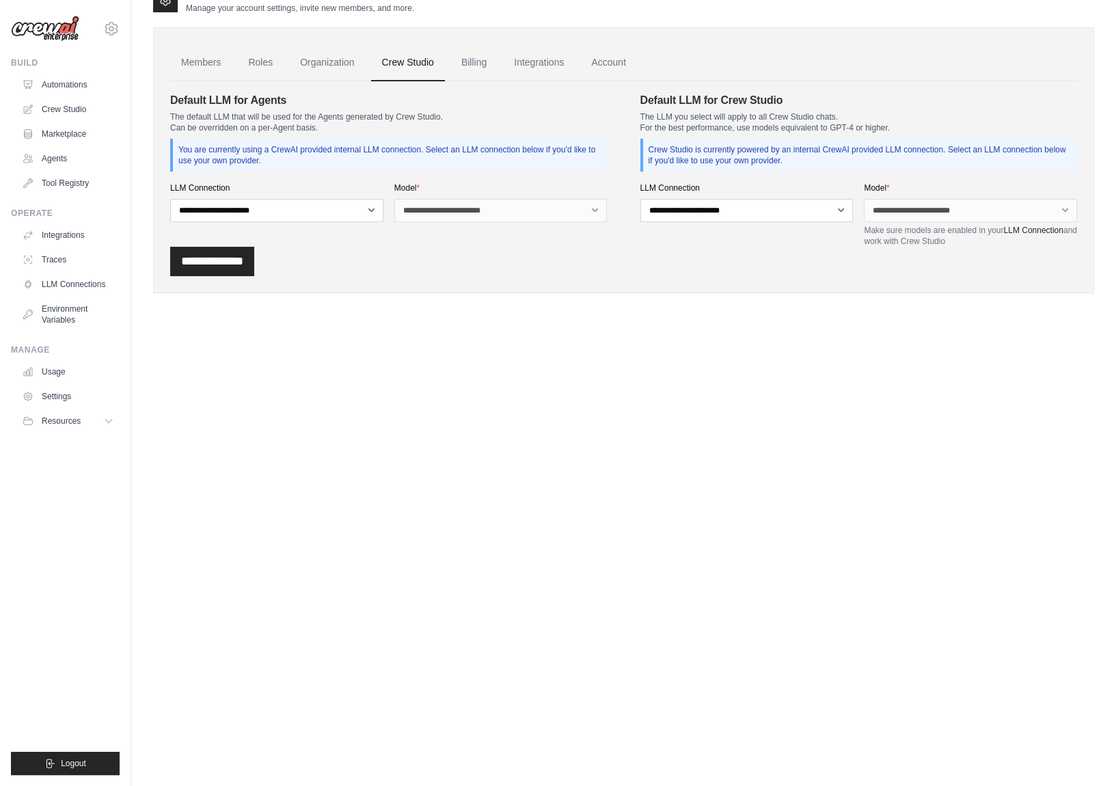
scroll to position [0, 0]
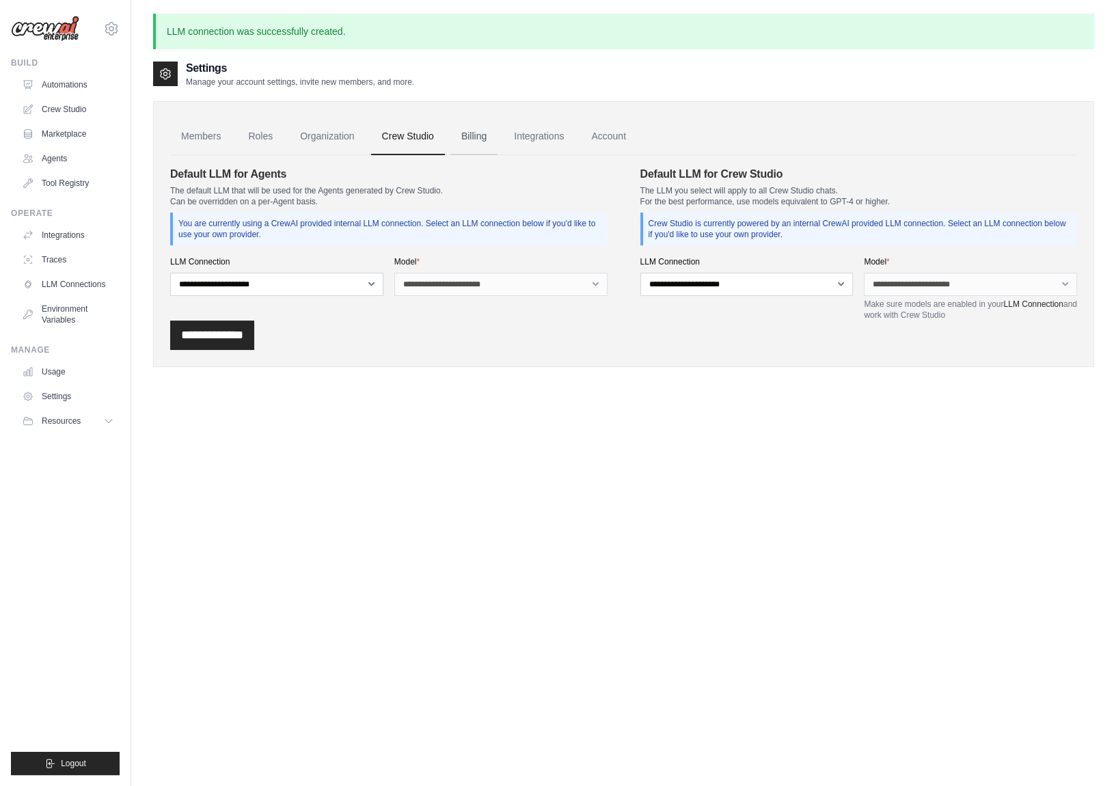
drag, startPoint x: 463, startPoint y: 137, endPoint x: 476, endPoint y: 137, distance: 13.0
click at [463, 137] on link "Billing" at bounding box center [474, 136] width 47 height 37
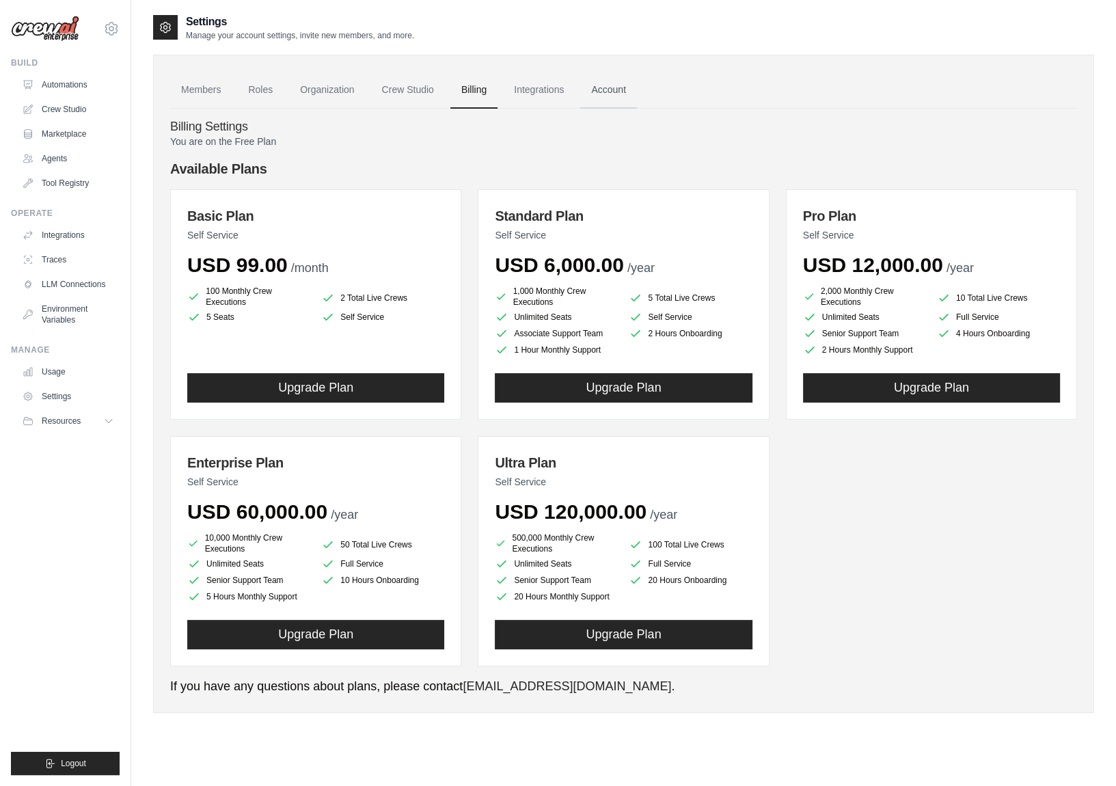
click at [602, 90] on link "Account" at bounding box center [608, 90] width 57 height 37
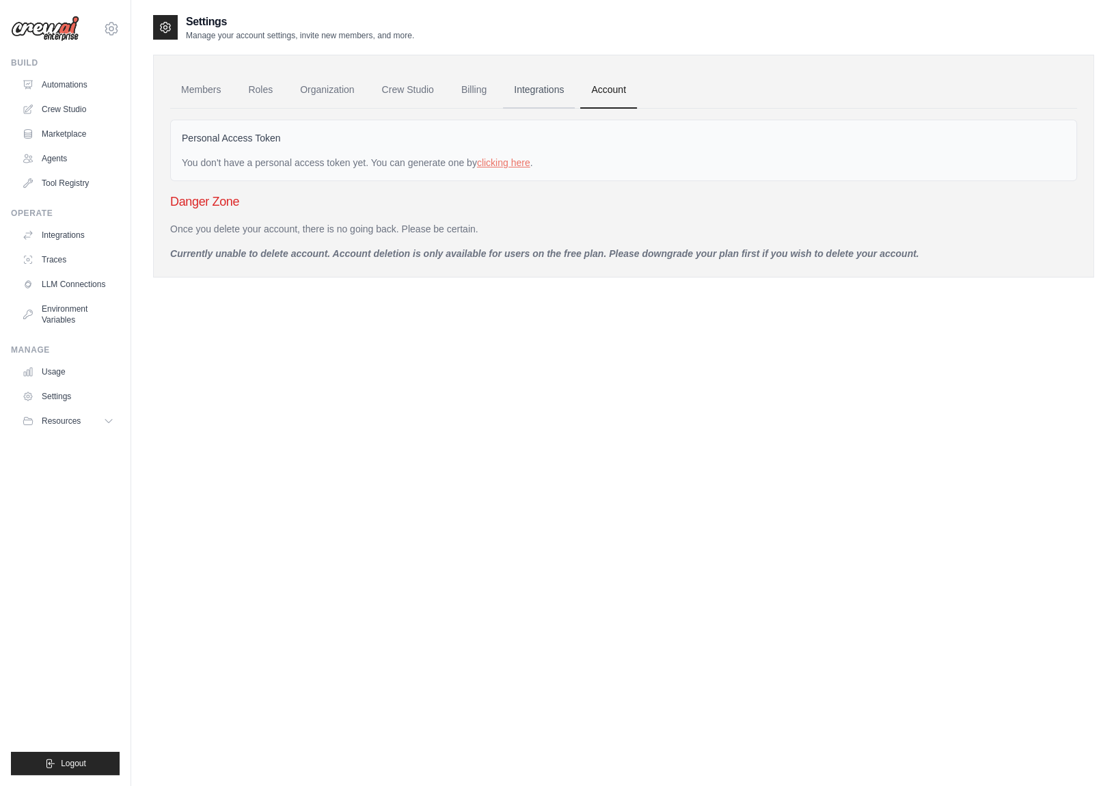
click at [561, 90] on link "Integrations" at bounding box center [539, 90] width 72 height 37
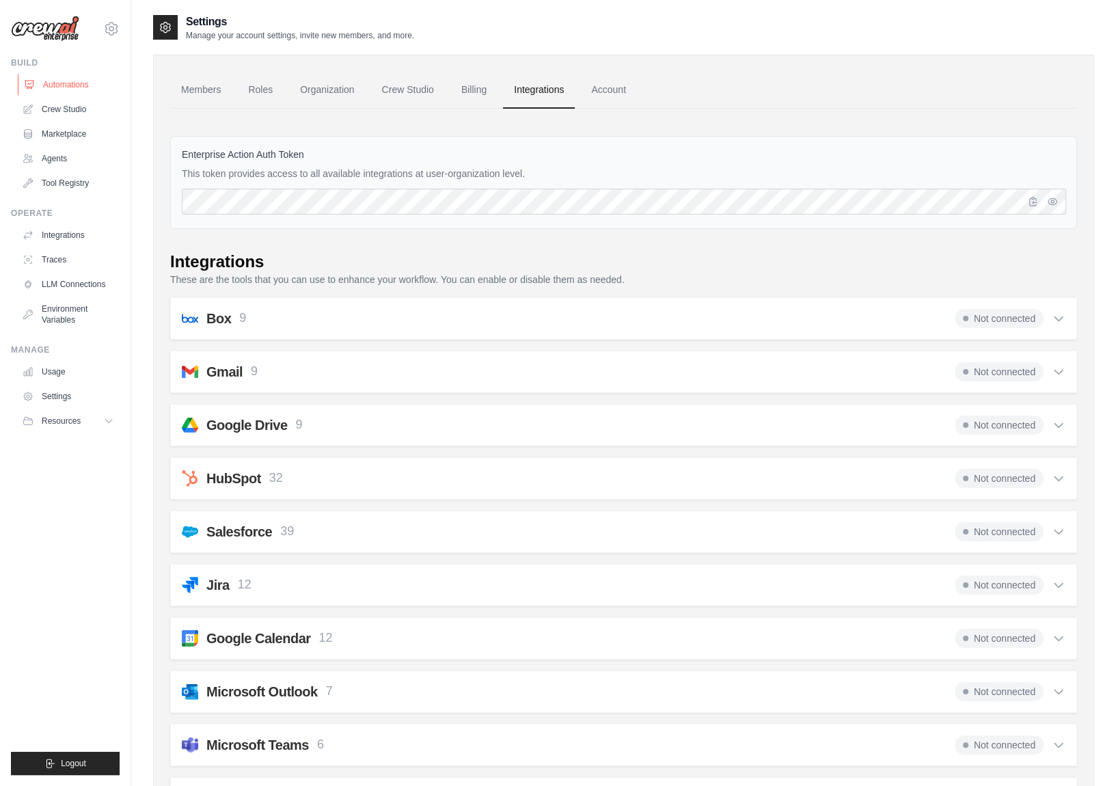
click at [72, 85] on link "Automations" at bounding box center [69, 85] width 103 height 22
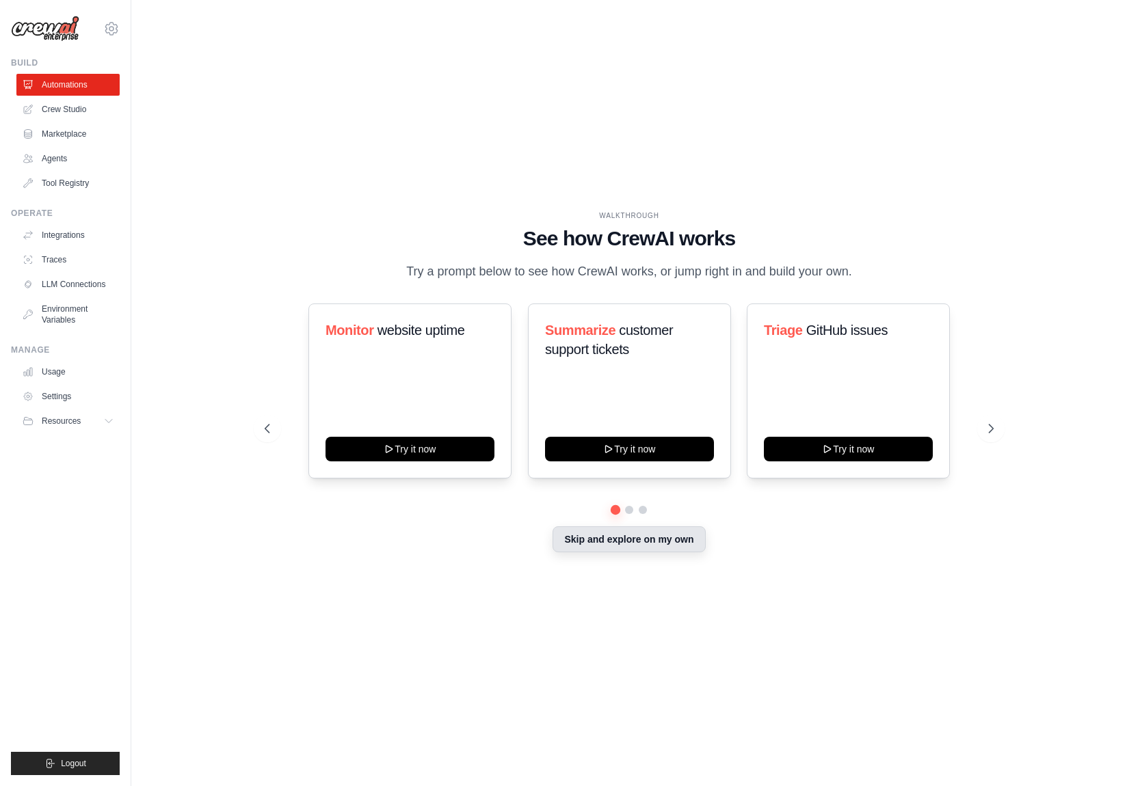
click at [643, 537] on button "Skip and explore on my own" at bounding box center [628, 539] width 152 height 26
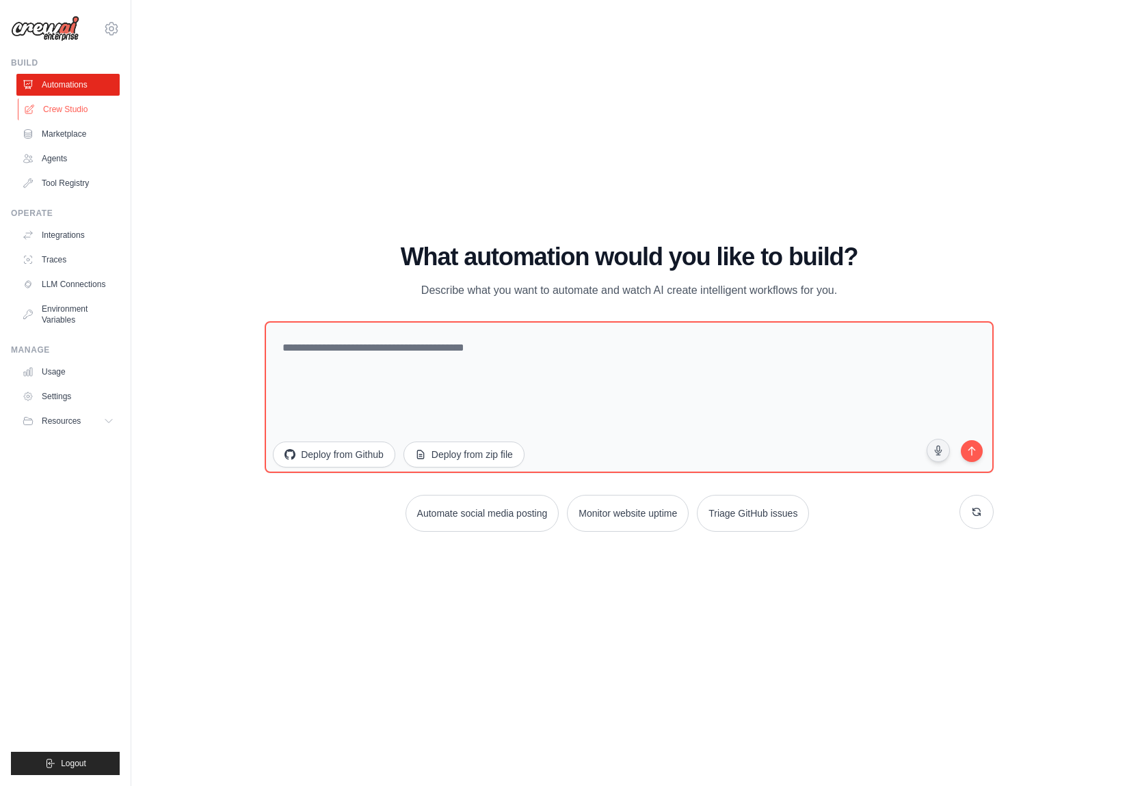
click at [63, 110] on link "Crew Studio" at bounding box center [69, 109] width 103 height 22
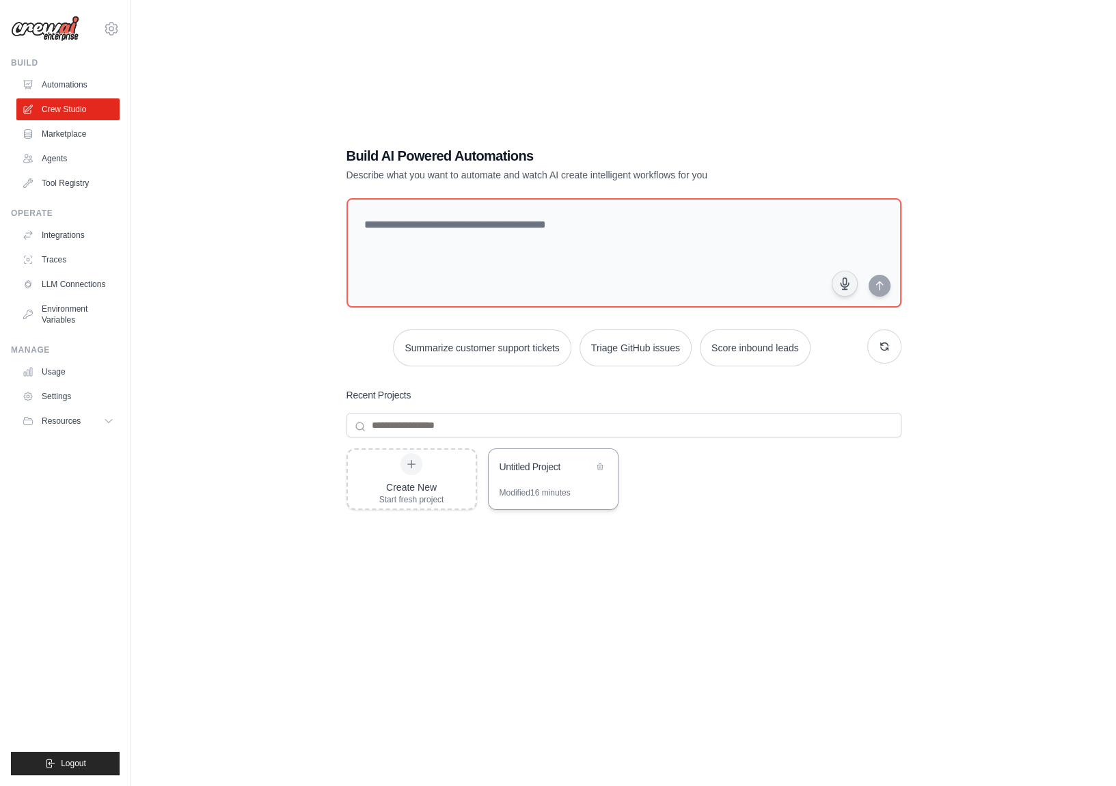
click at [527, 483] on div "Untitled Project" at bounding box center [553, 468] width 129 height 38
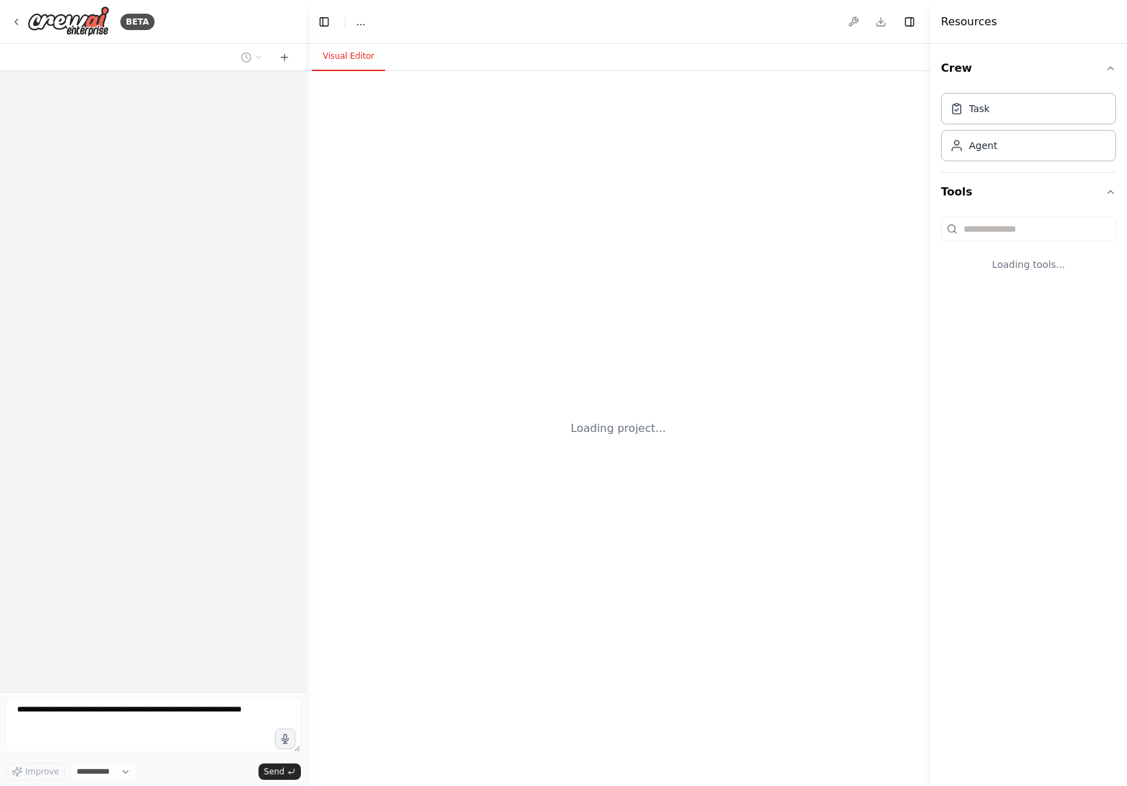
select select "****"
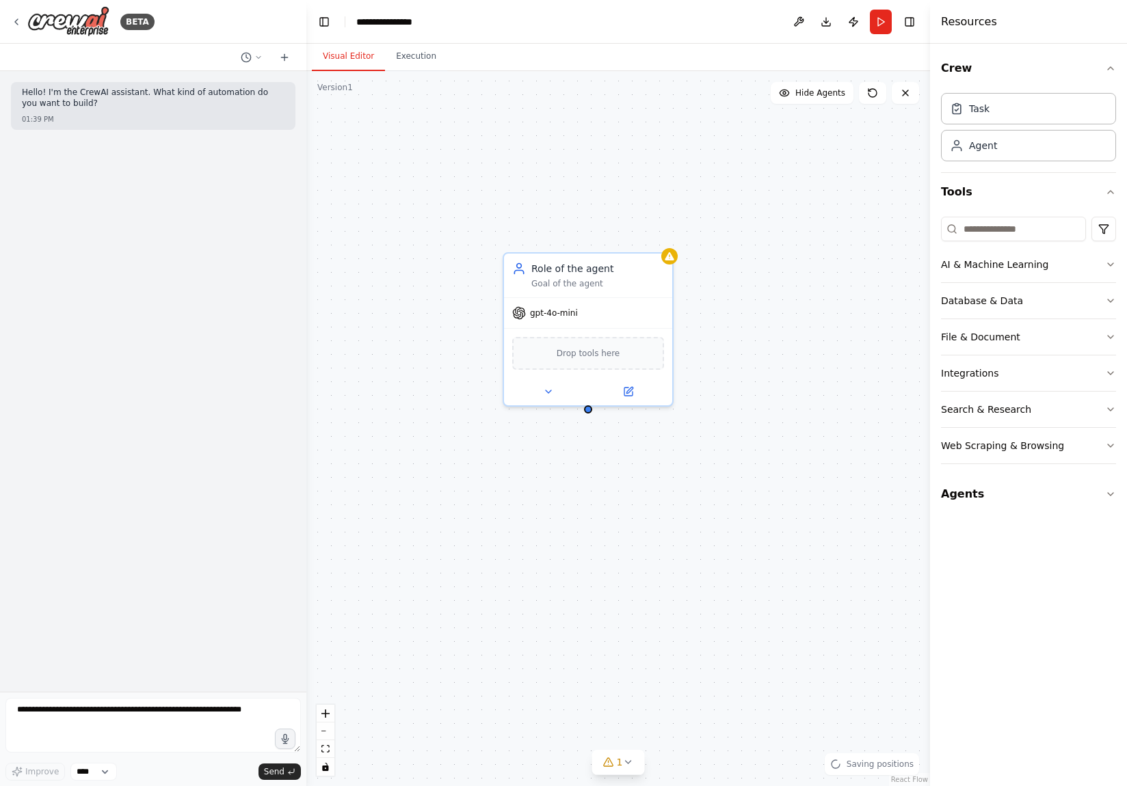
drag, startPoint x: 793, startPoint y: 504, endPoint x: 689, endPoint y: 493, distance: 104.5
click at [688, 494] on div "Role of the agent Goal of the agent gpt-4o-mini Drop tools here" at bounding box center [617, 428] width 623 height 715
click at [619, 354] on span "Drop tools here" at bounding box center [601, 351] width 64 height 14
click at [968, 198] on button "Tools" at bounding box center [1028, 192] width 175 height 38
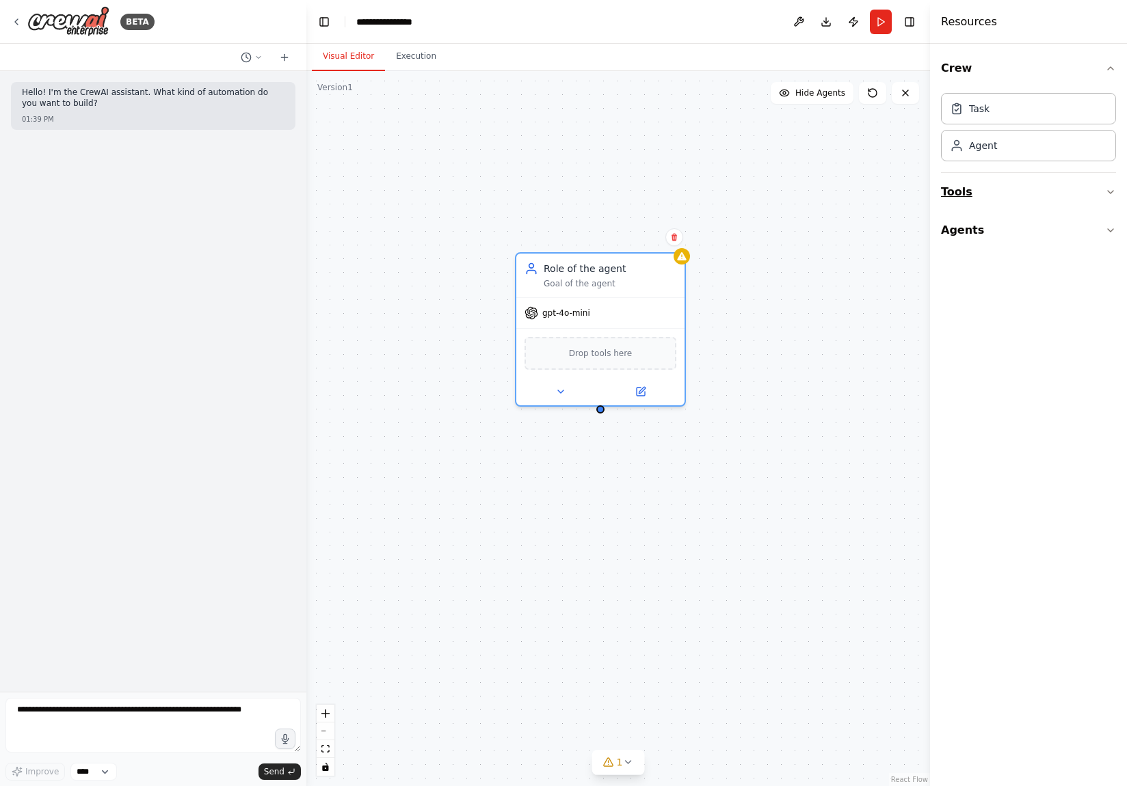
click at [963, 193] on button "Tools" at bounding box center [1028, 192] width 175 height 38
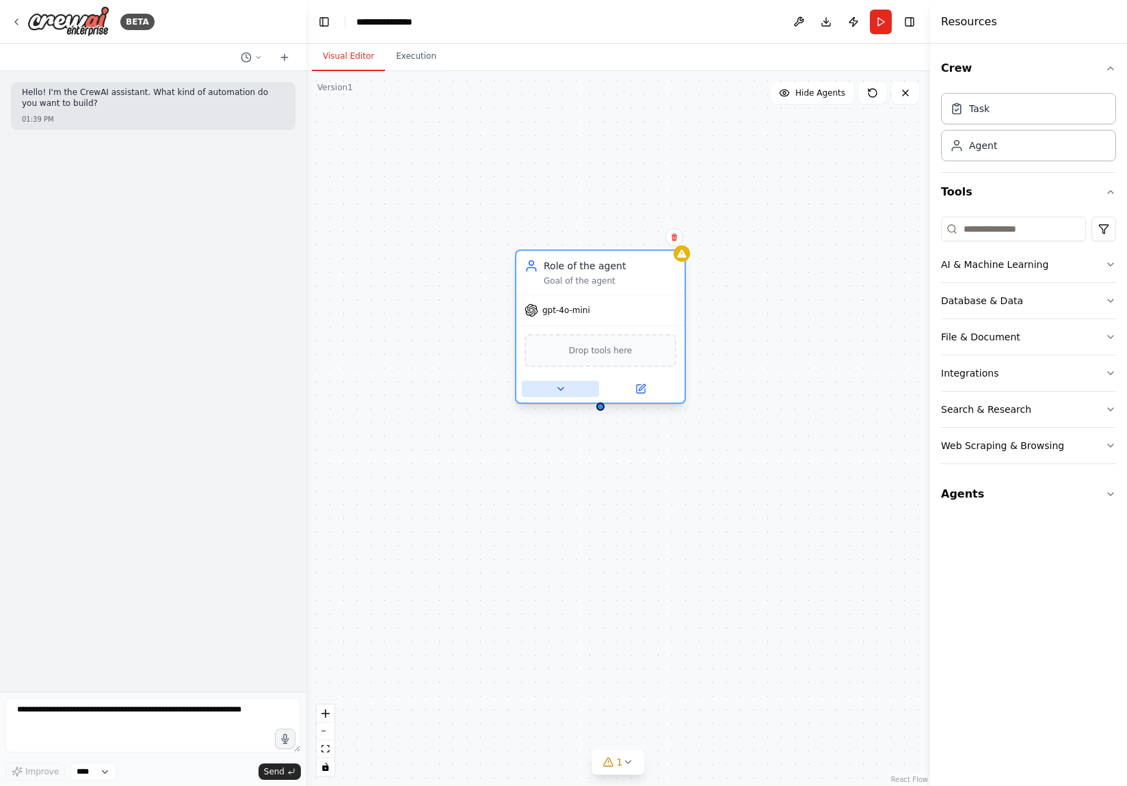
click at [561, 390] on icon at bounding box center [560, 389] width 11 height 11
click at [560, 388] on icon at bounding box center [560, 389] width 5 height 3
click at [1066, 449] on button "Web Scraping & Browsing" at bounding box center [1028, 446] width 175 height 36
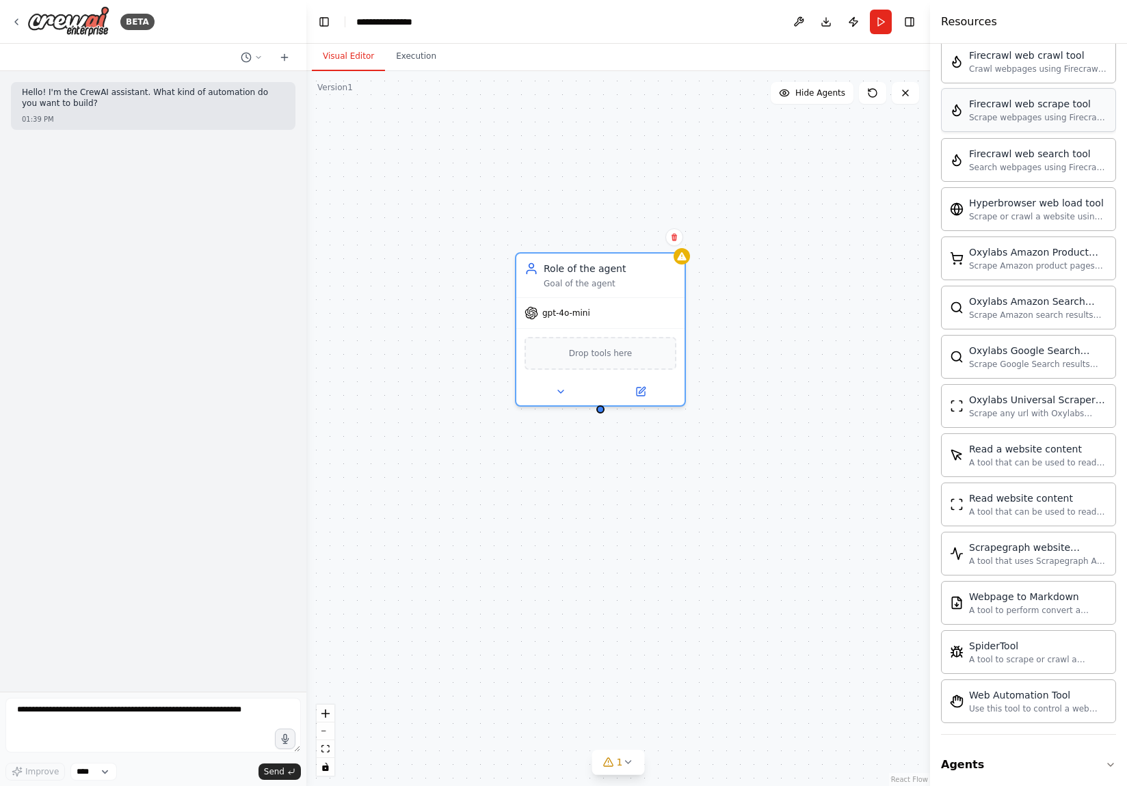
scroll to position [481, 0]
click at [1105, 757] on icon "button" at bounding box center [1110, 762] width 11 height 11
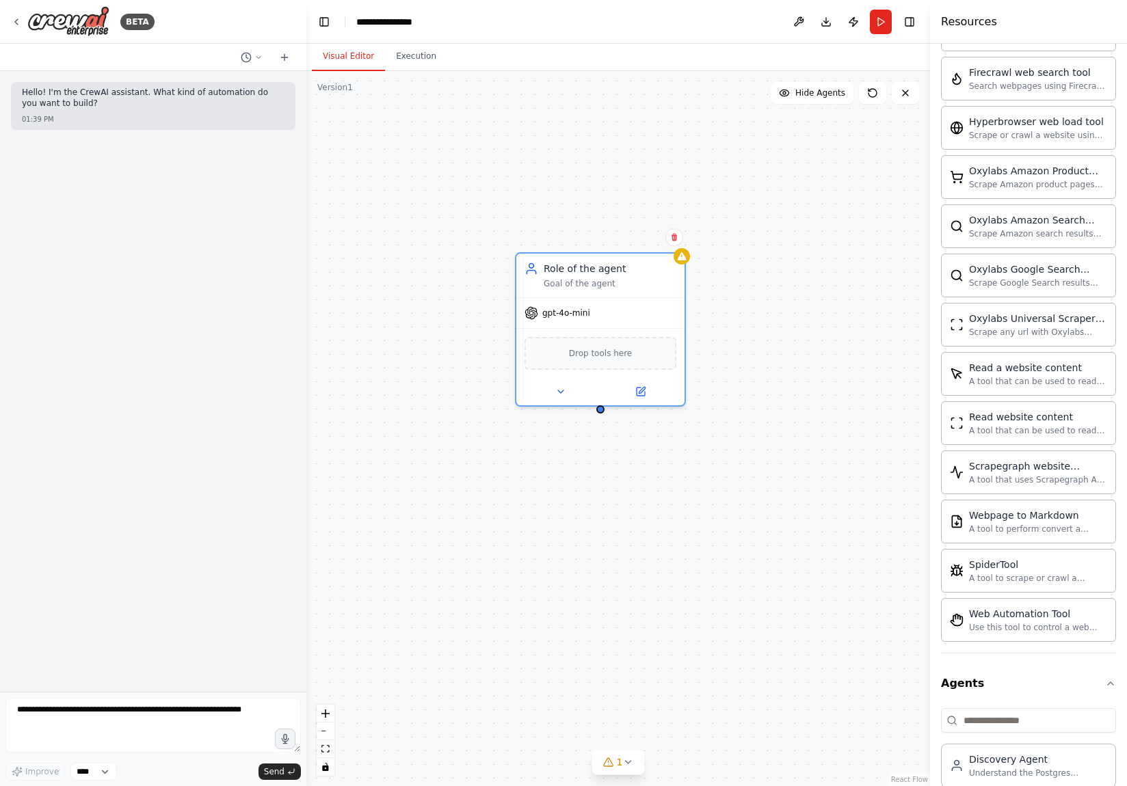
scroll to position [577, 0]
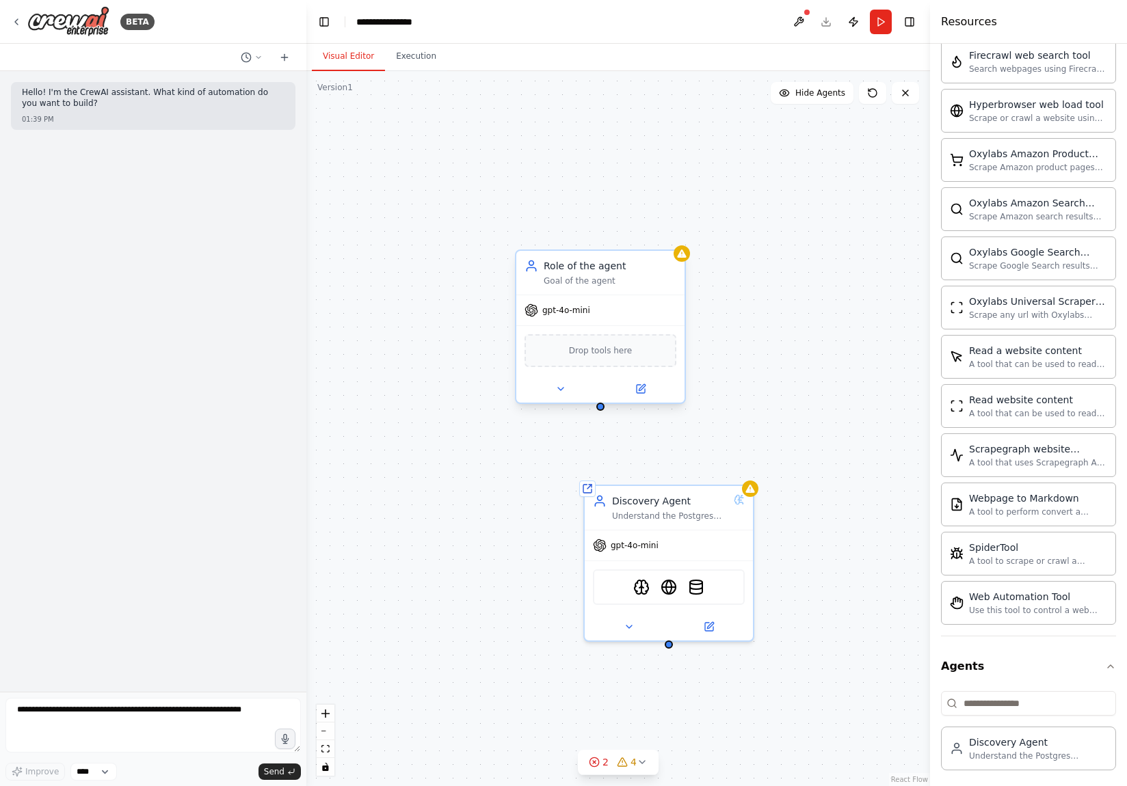
click at [632, 295] on div "gpt-4o-mini" at bounding box center [600, 310] width 168 height 30
click at [673, 237] on icon at bounding box center [674, 237] width 8 height 8
click at [643, 239] on button "Confirm" at bounding box center [635, 237] width 49 height 16
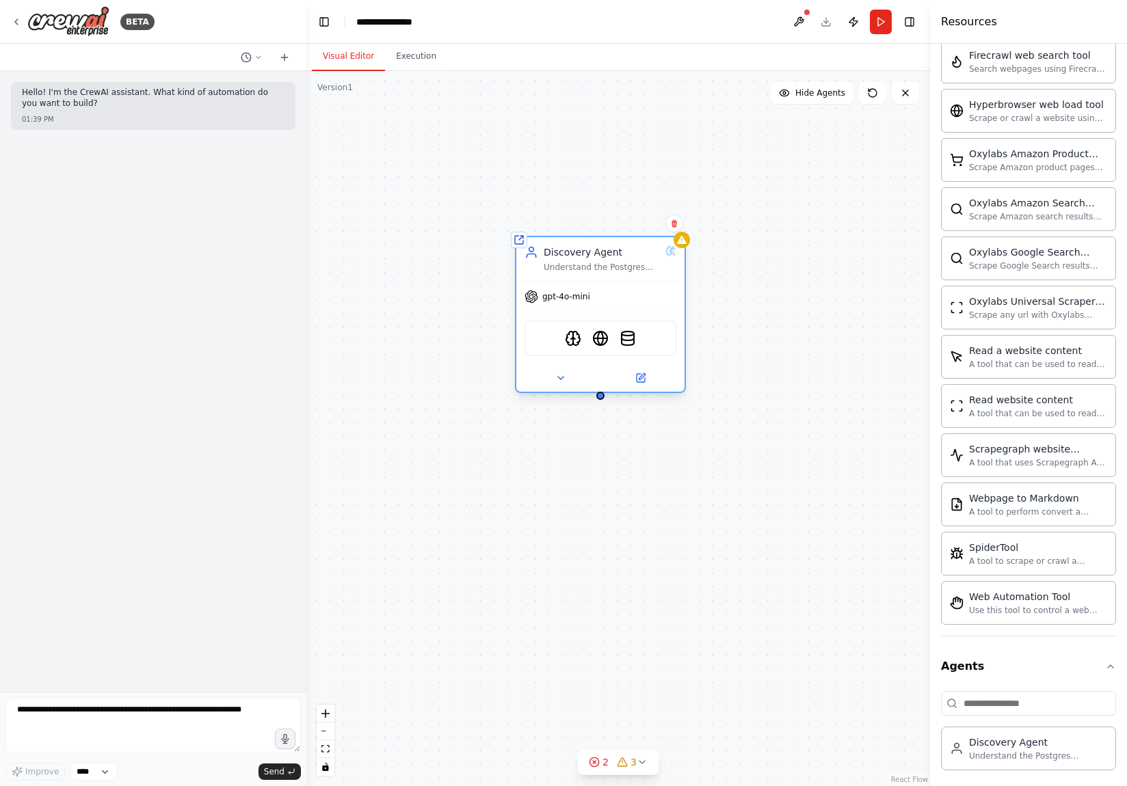
drag, startPoint x: 656, startPoint y: 507, endPoint x: 588, endPoint y: 267, distance: 249.5
click at [588, 267] on div "Understand the Postgres knowledgebase that contains a structure of PC diagnosti…" at bounding box center [601, 267] width 116 height 11
click at [798, 18] on button at bounding box center [799, 22] width 22 height 25
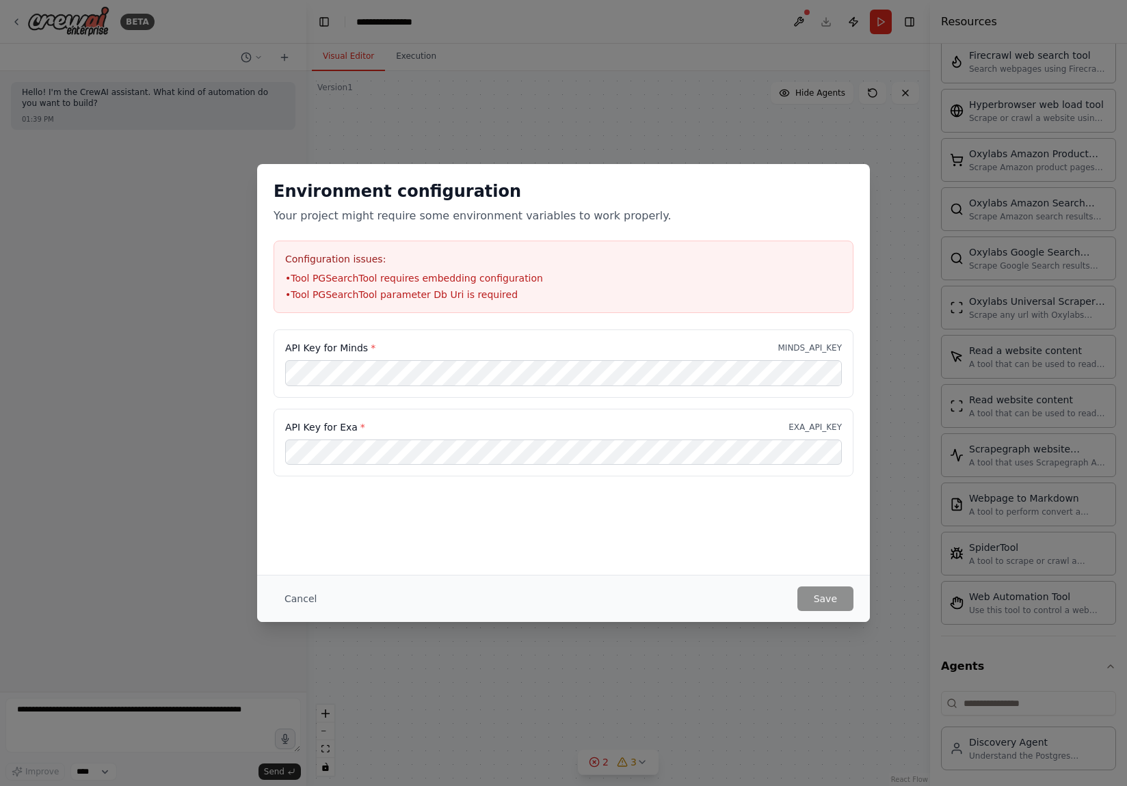
click at [670, 23] on div "Environment configuration Your project might require some environment variables…" at bounding box center [563, 393] width 1127 height 786
click at [485, 207] on div "Environment configuration Your project might require some environment variables…" at bounding box center [563, 202] width 580 height 44
click at [733, 121] on div "Environment configuration Your project might require some environment variables…" at bounding box center [563, 393] width 1127 height 786
click at [569, 587] on div "Cancel Save" at bounding box center [563, 599] width 580 height 25
click at [297, 595] on button "Cancel" at bounding box center [300, 599] width 54 height 25
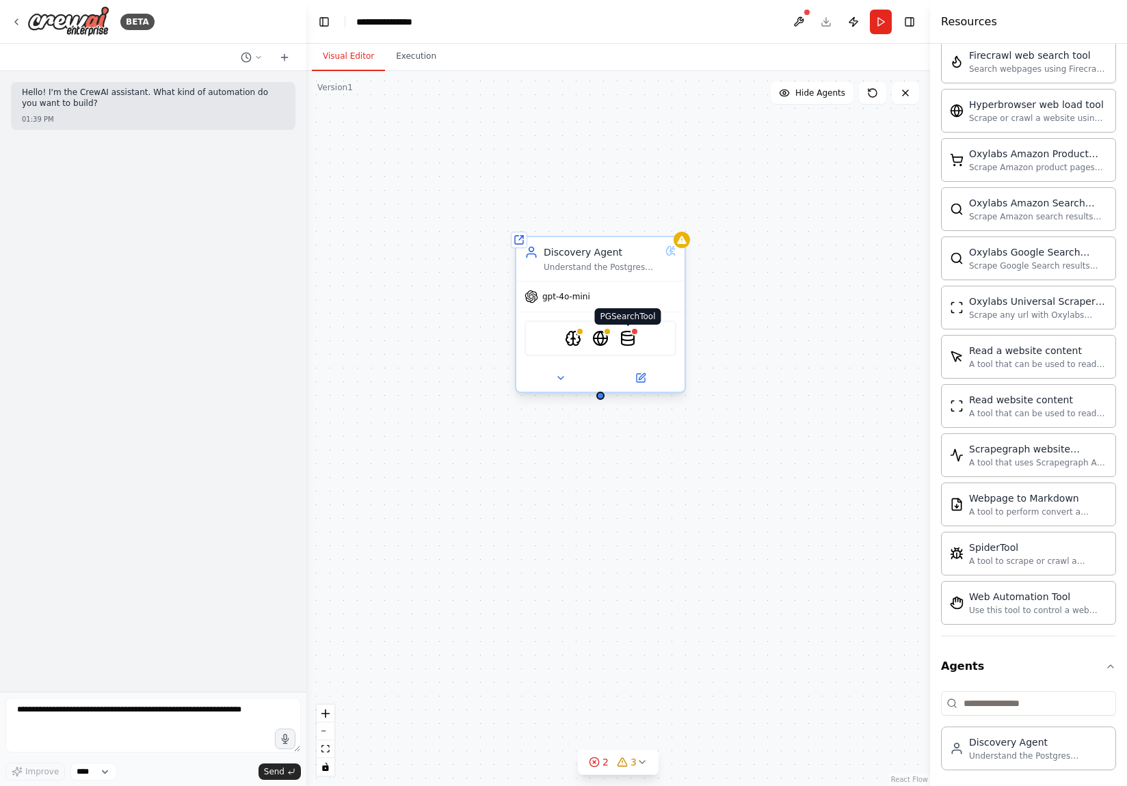
click at [628, 338] on img at bounding box center [627, 338] width 16 height 16
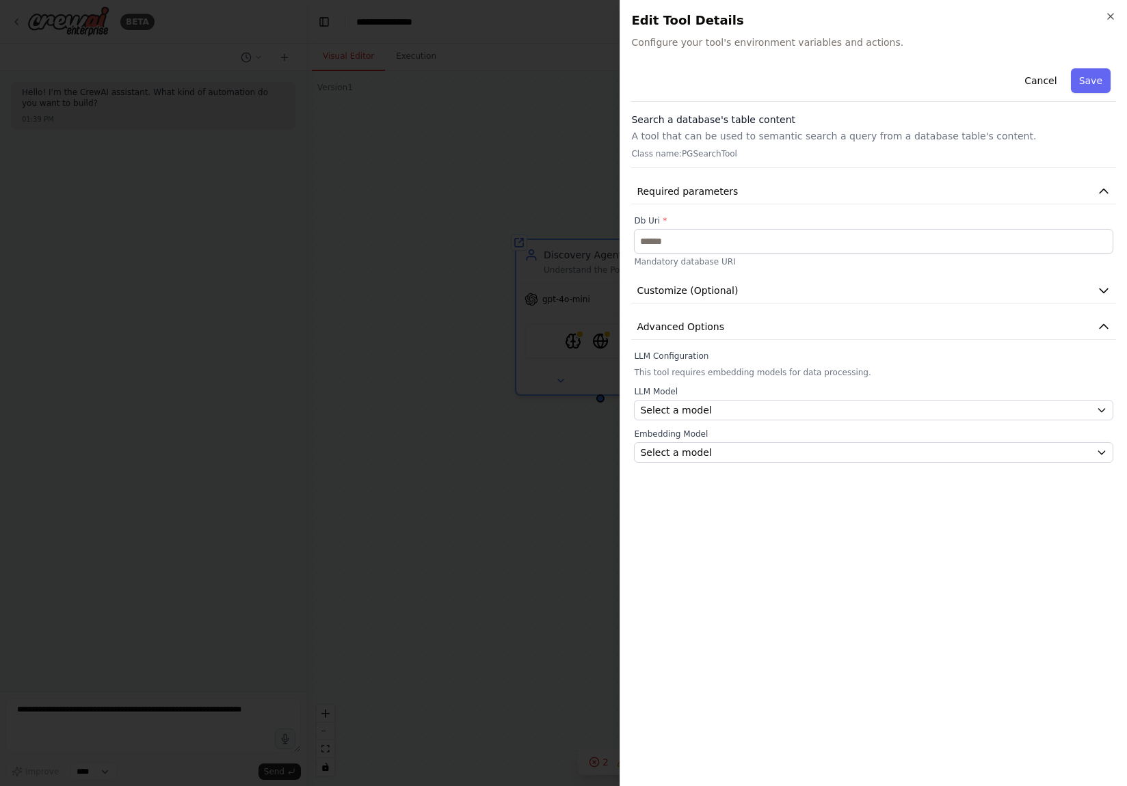
click at [402, 312] on div at bounding box center [563, 393] width 1127 height 786
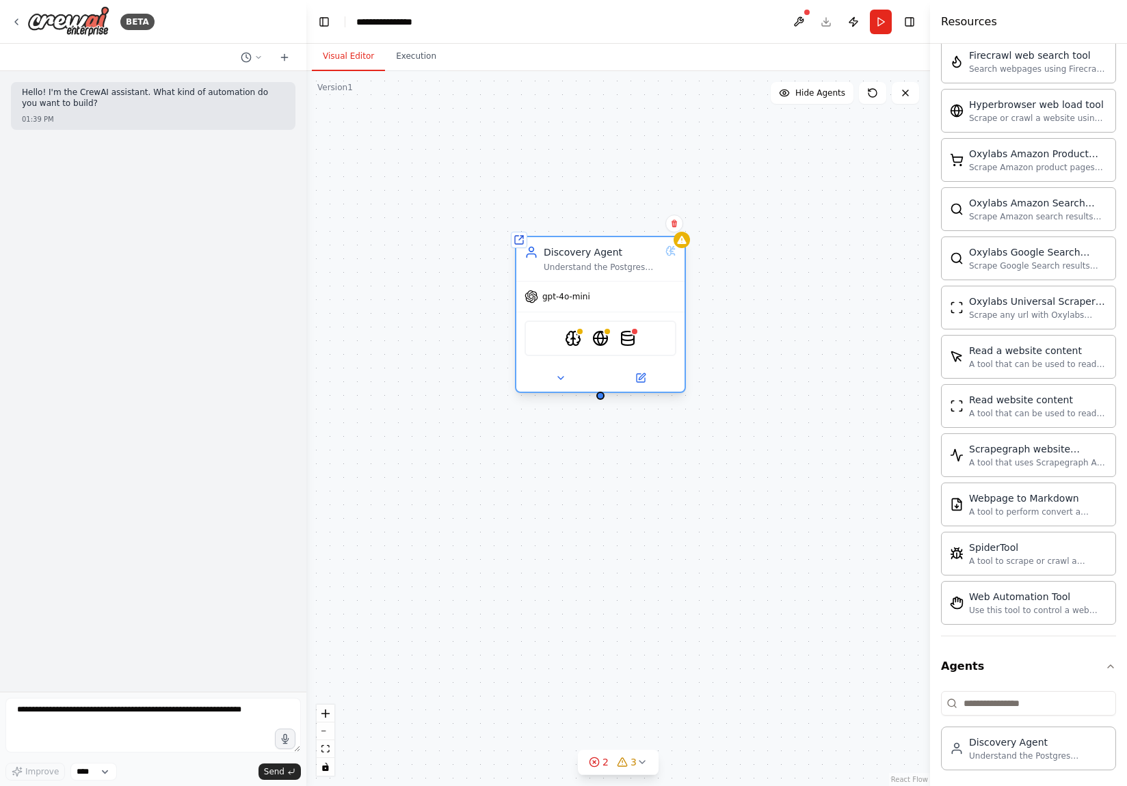
click at [580, 303] on div "gpt-4o-mini" at bounding box center [600, 297] width 168 height 30
click at [573, 295] on span "gpt-4o-mini" at bounding box center [566, 296] width 48 height 11
click at [567, 297] on span "gpt-4o-mini" at bounding box center [566, 296] width 48 height 11
click at [559, 377] on icon at bounding box center [560, 378] width 5 height 3
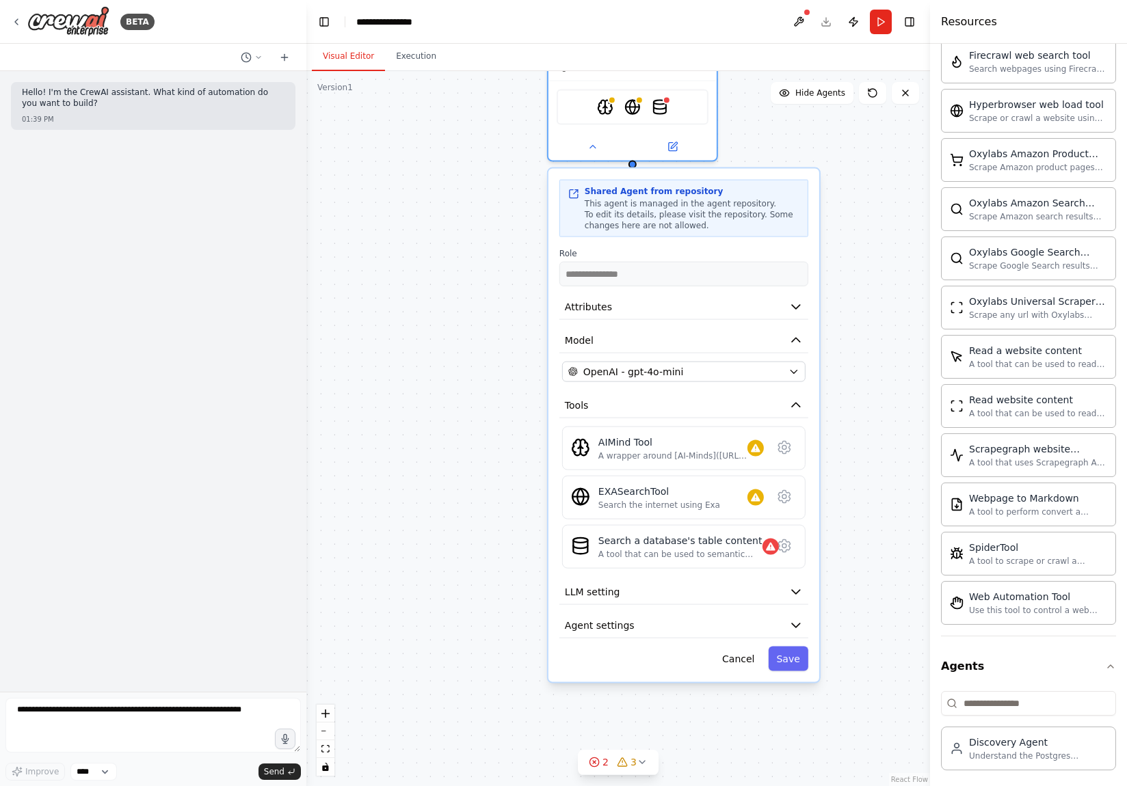
drag, startPoint x: 879, startPoint y: 643, endPoint x: 857, endPoint y: 415, distance: 228.7
click at [909, 408] on div "**********" at bounding box center [617, 428] width 623 height 715
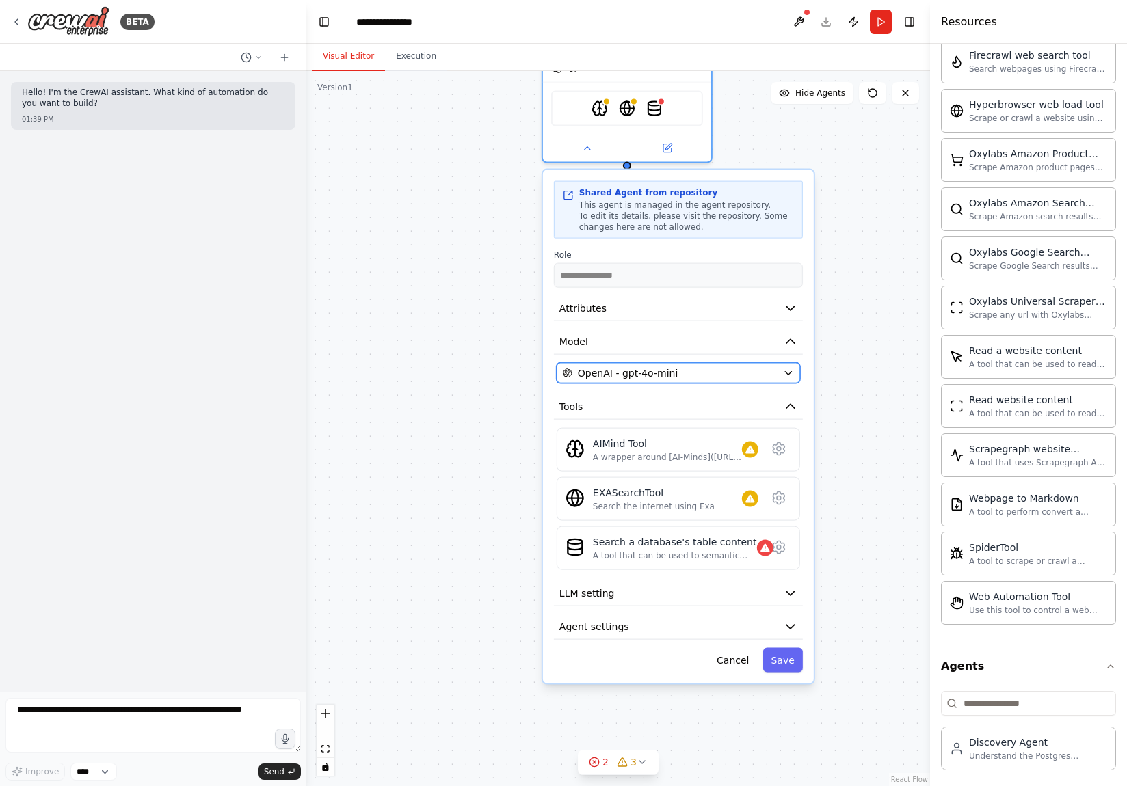
click at [662, 377] on span "OpenAI - gpt-4o-mini" at bounding box center [628, 373] width 100 height 14
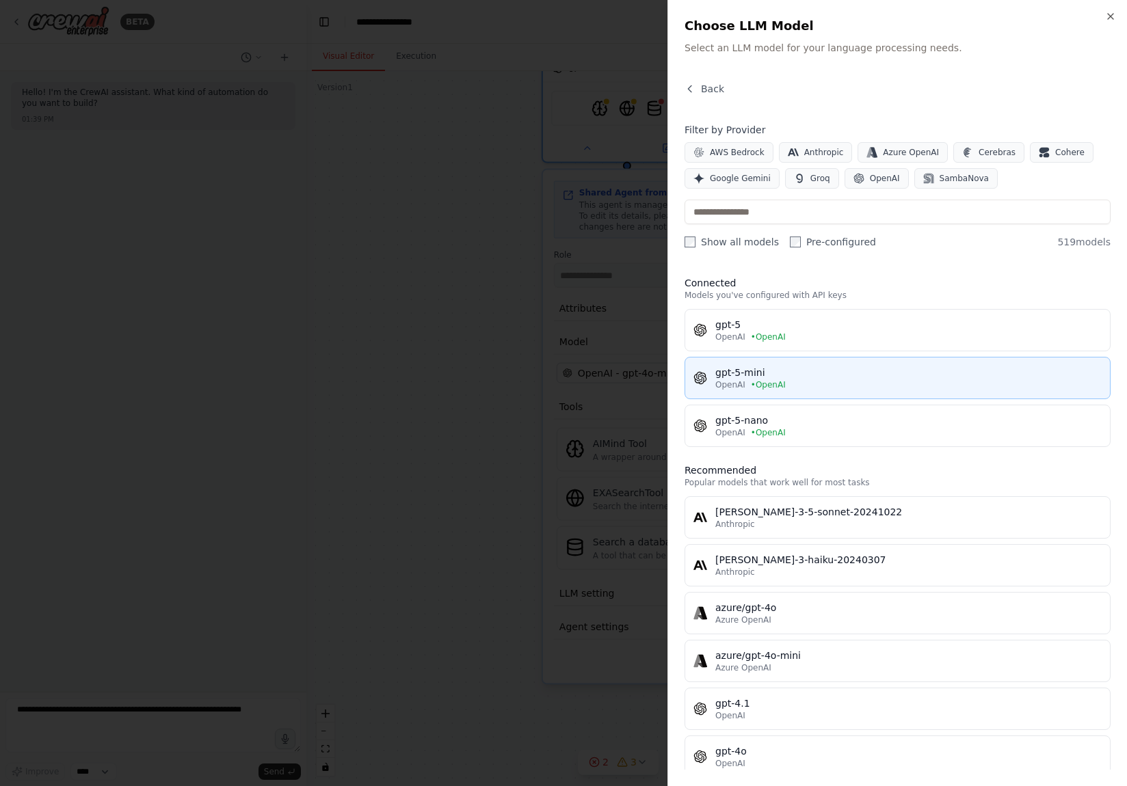
click at [820, 371] on div "gpt-5-mini" at bounding box center [908, 373] width 386 height 14
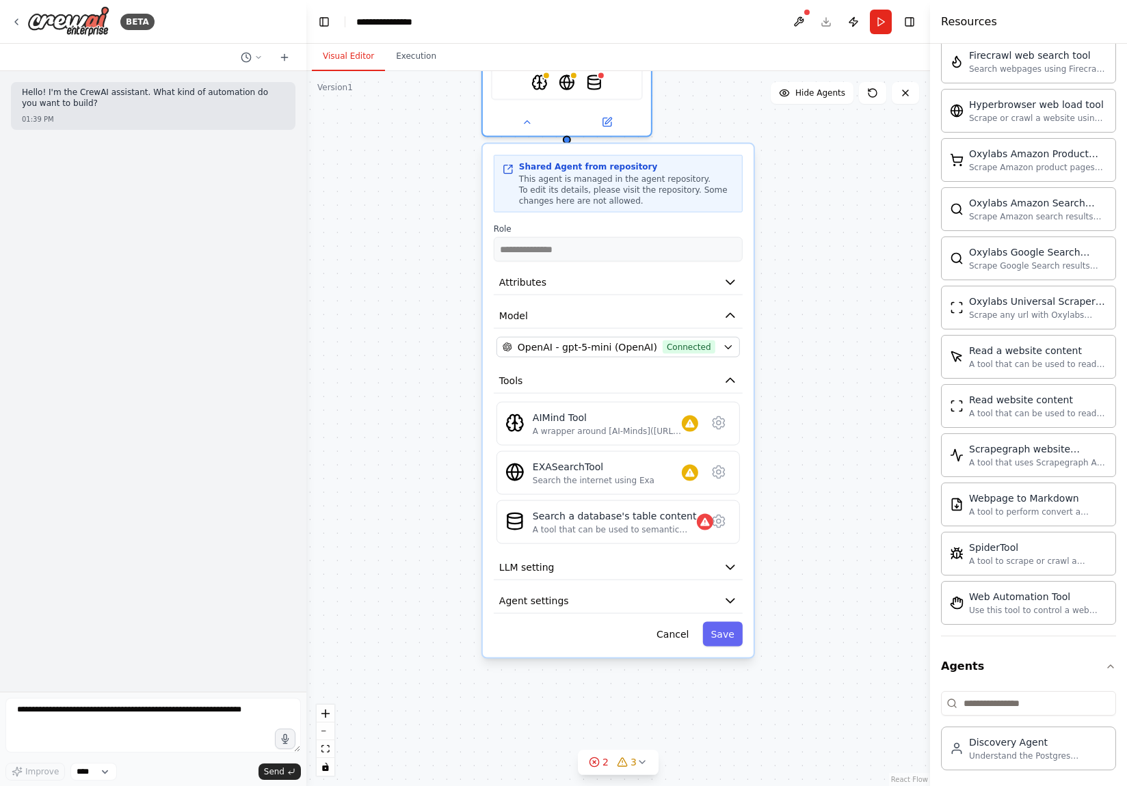
drag, startPoint x: 483, startPoint y: 356, endPoint x: 421, endPoint y: 330, distance: 66.8
click at [421, 330] on div "**********" at bounding box center [617, 428] width 623 height 715
click at [734, 561] on icon "button" at bounding box center [729, 568] width 14 height 14
click at [726, 564] on icon "button" at bounding box center [729, 568] width 14 height 14
click at [728, 565] on icon "button" at bounding box center [729, 567] width 8 height 4
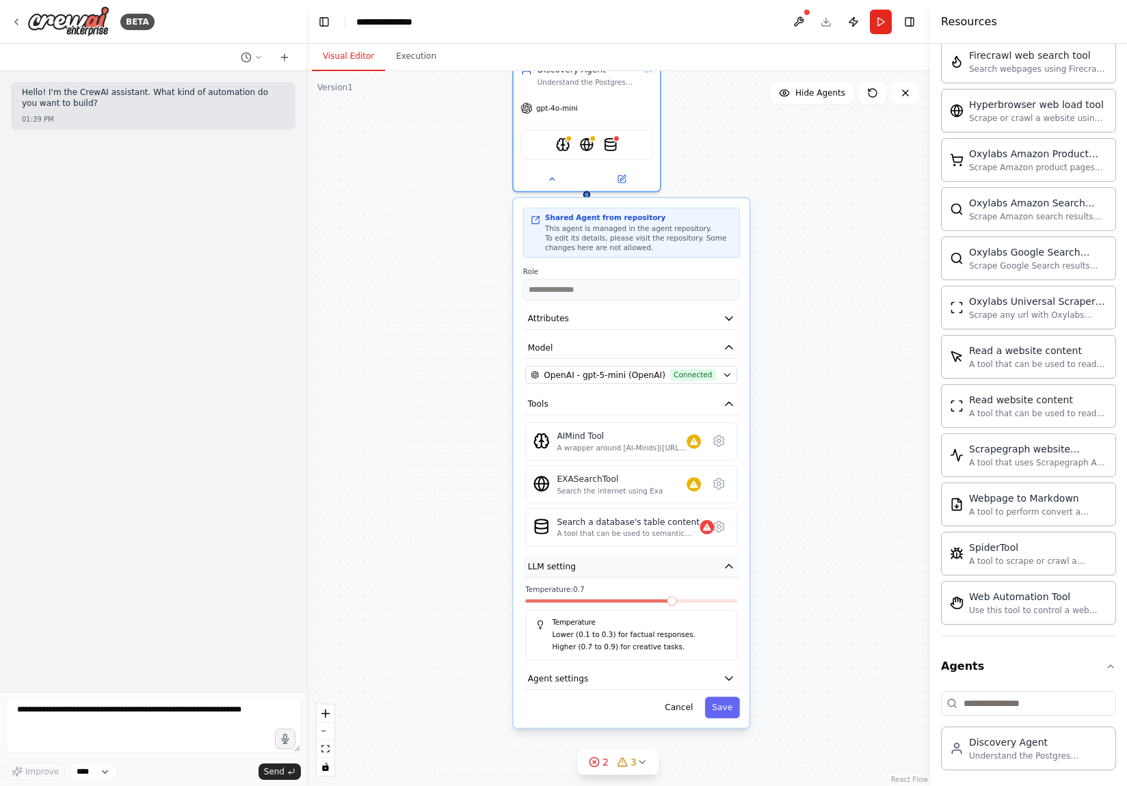
click at [733, 565] on button "LLM setting" at bounding box center [631, 567] width 217 height 22
click at [729, 565] on icon "button" at bounding box center [728, 566] width 7 height 3
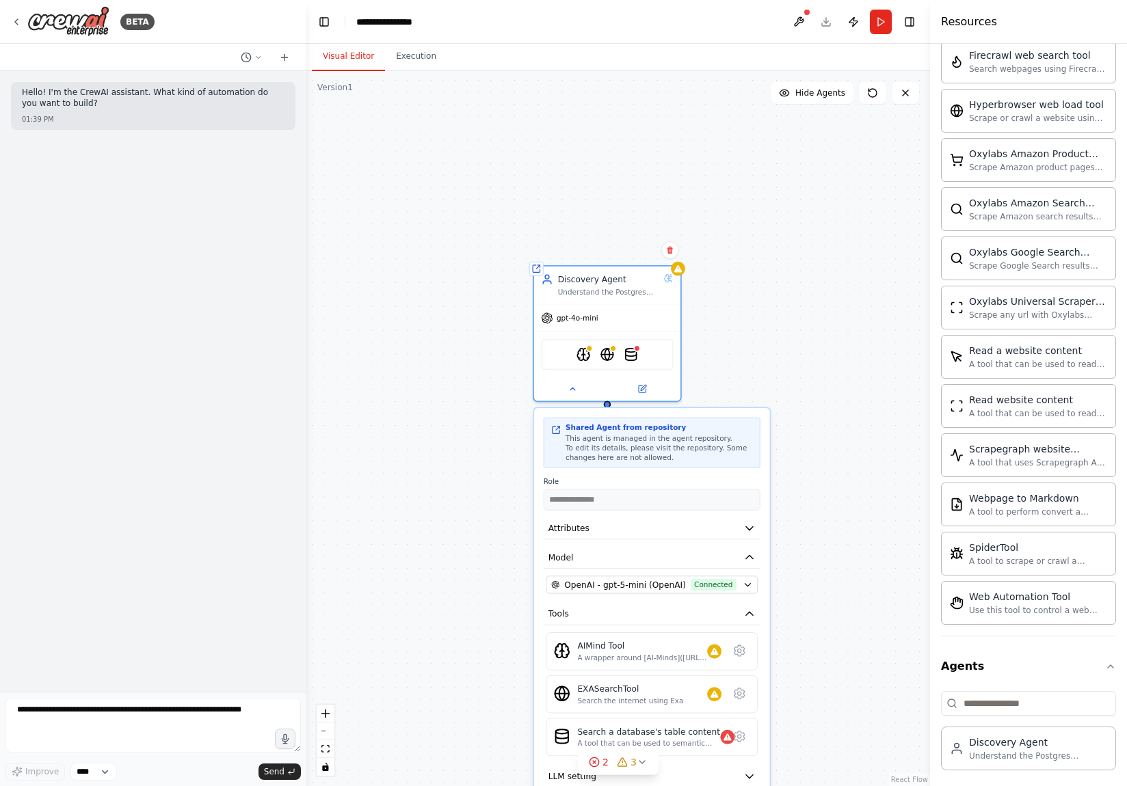
drag, startPoint x: 829, startPoint y: 280, endPoint x: 846, endPoint y: 489, distance: 210.6
click at [847, 489] on div "**********" at bounding box center [617, 428] width 623 height 715
click at [875, 26] on button "Run" at bounding box center [881, 22] width 22 height 25
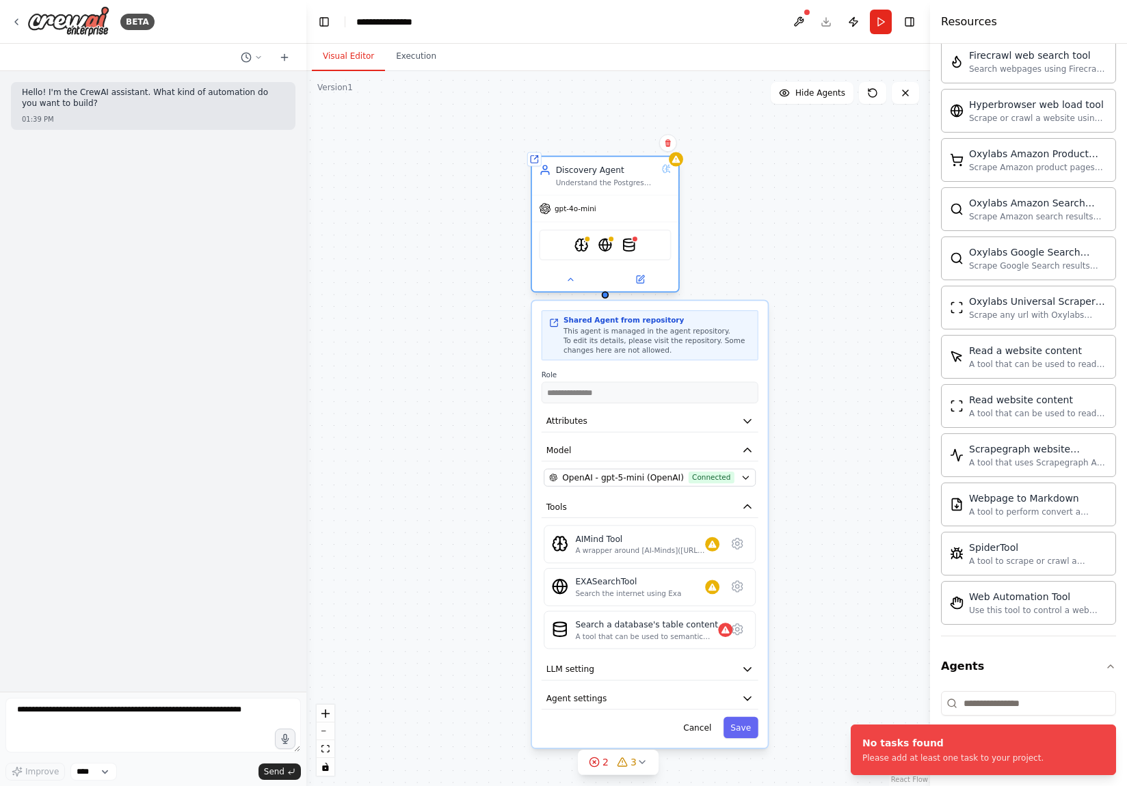
drag, startPoint x: 608, startPoint y: 278, endPoint x: 606, endPoint y: 173, distance: 105.3
click at [606, 173] on div "Discovery Agent" at bounding box center [606, 170] width 101 height 12
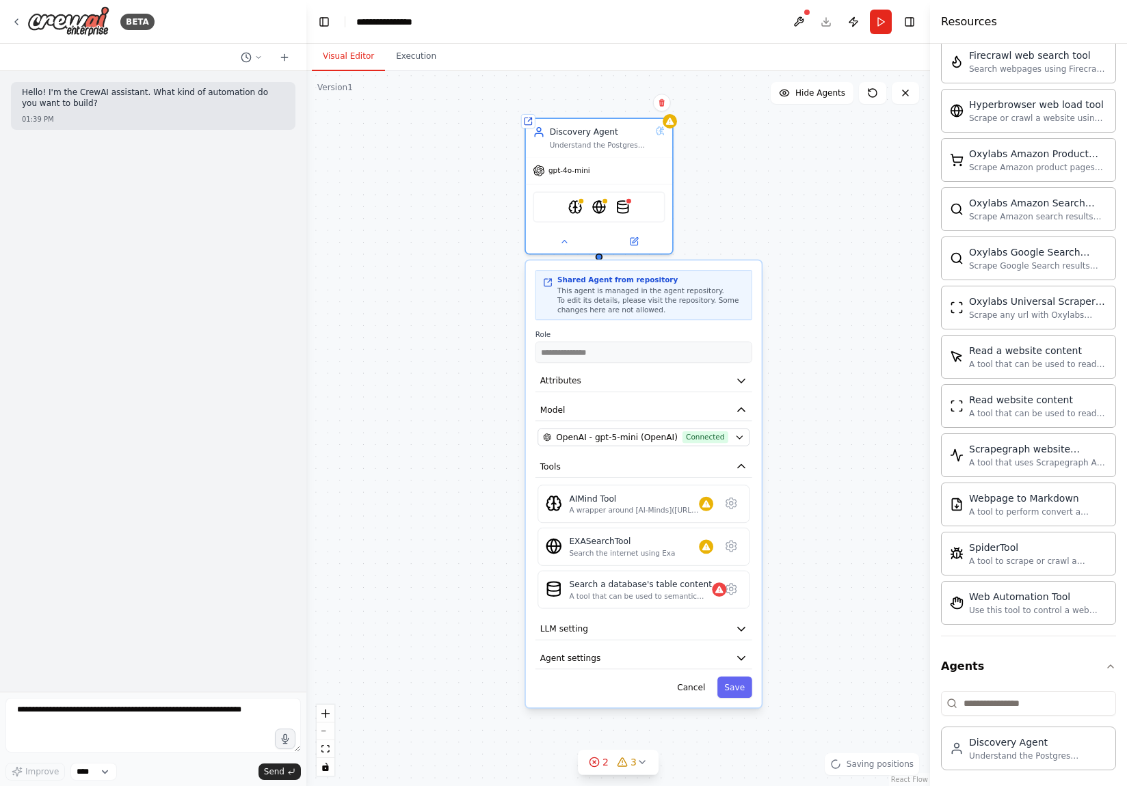
drag, startPoint x: 816, startPoint y: 379, endPoint x: 811, endPoint y: 346, distance: 33.1
click at [811, 346] on div "**********" at bounding box center [617, 428] width 623 height 715
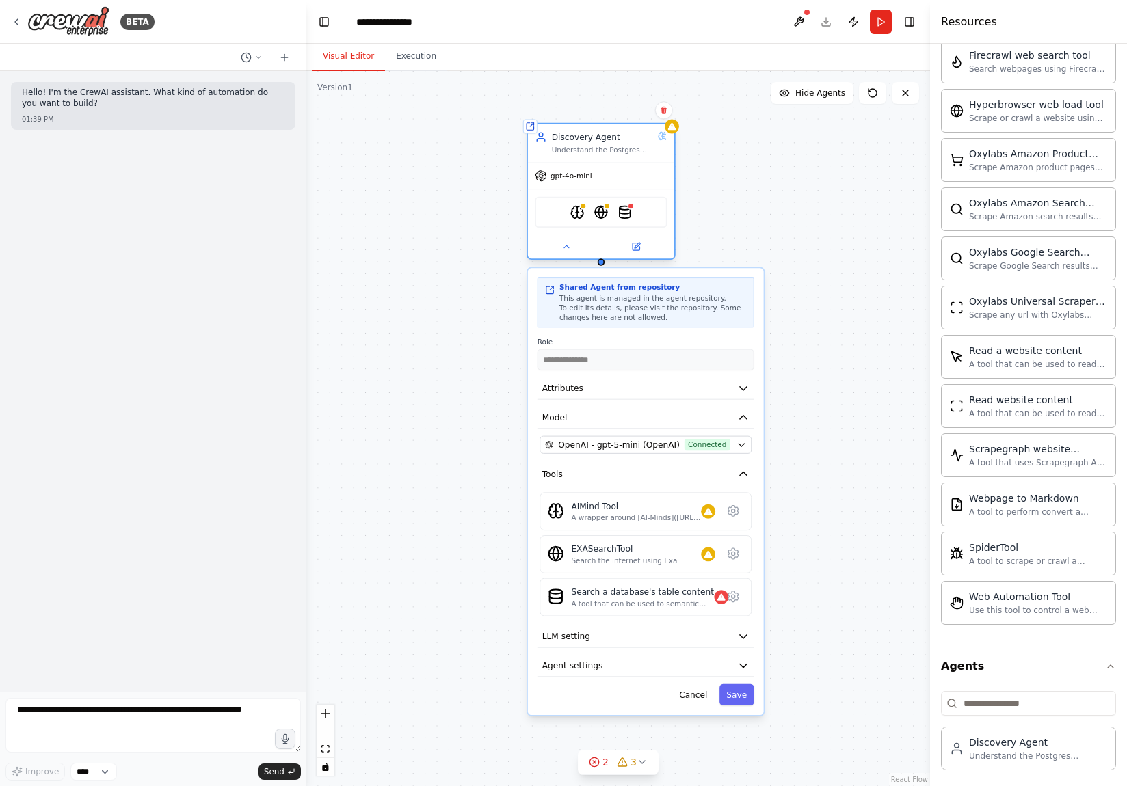
click at [629, 171] on div "gpt-4o-mini" at bounding box center [601, 176] width 146 height 26
click at [629, 153] on div "Understand the Postgres knowledgebase that contains a structure of PC diagnosti…" at bounding box center [602, 151] width 101 height 10
click at [692, 697] on button "Cancel" at bounding box center [693, 694] width 42 height 21
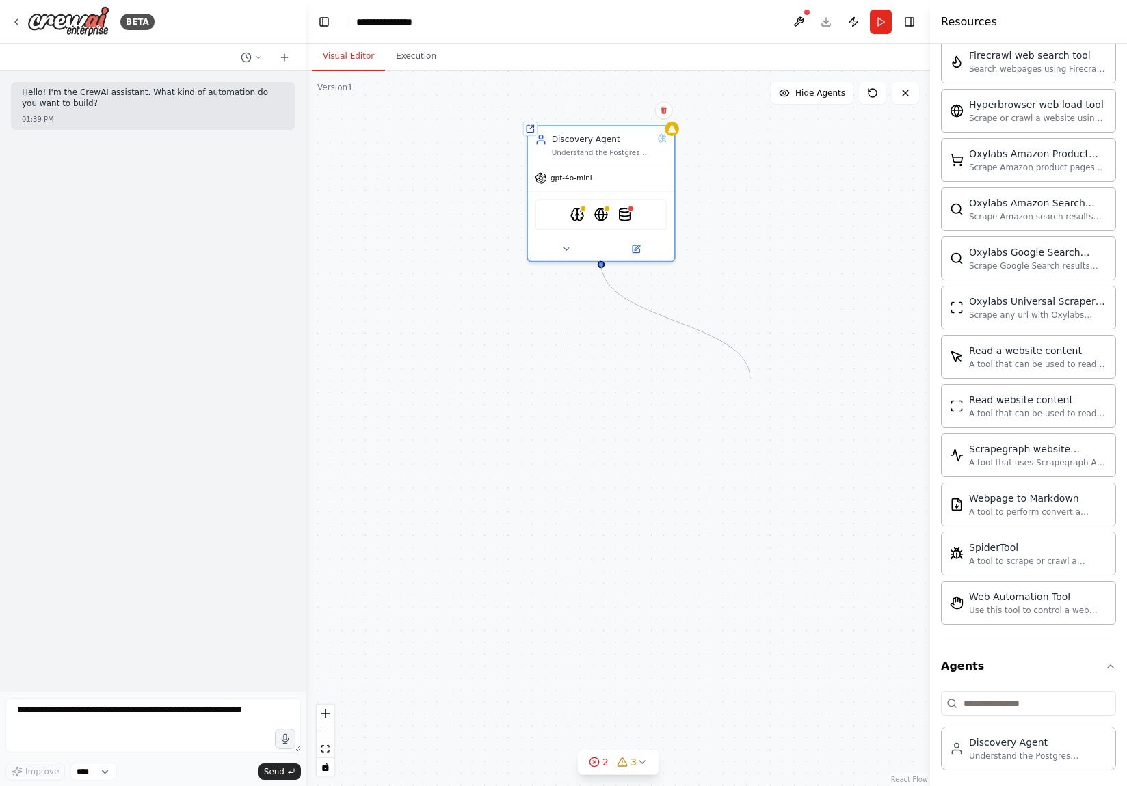
drag, startPoint x: 599, startPoint y: 264, endPoint x: 750, endPoint y: 379, distance: 189.8
click at [750, 379] on div "Shared agent from repository Discovery Agent Understand the Postgres knowledgeb…" at bounding box center [617, 428] width 623 height 715
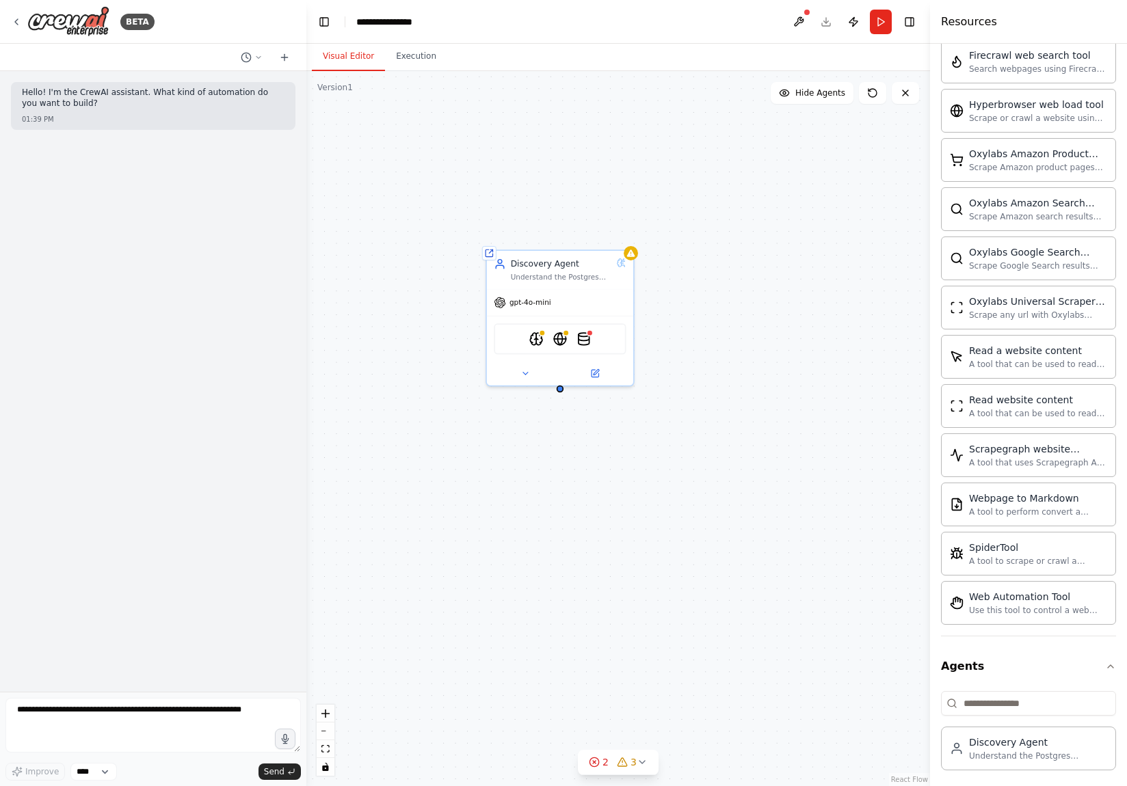
drag, startPoint x: 779, startPoint y: 262, endPoint x: 747, endPoint y: 427, distance: 167.9
click at [747, 427] on div "Shared agent from repository Discovery Agent Understand the Postgres knowledgeb…" at bounding box center [617, 428] width 623 height 715
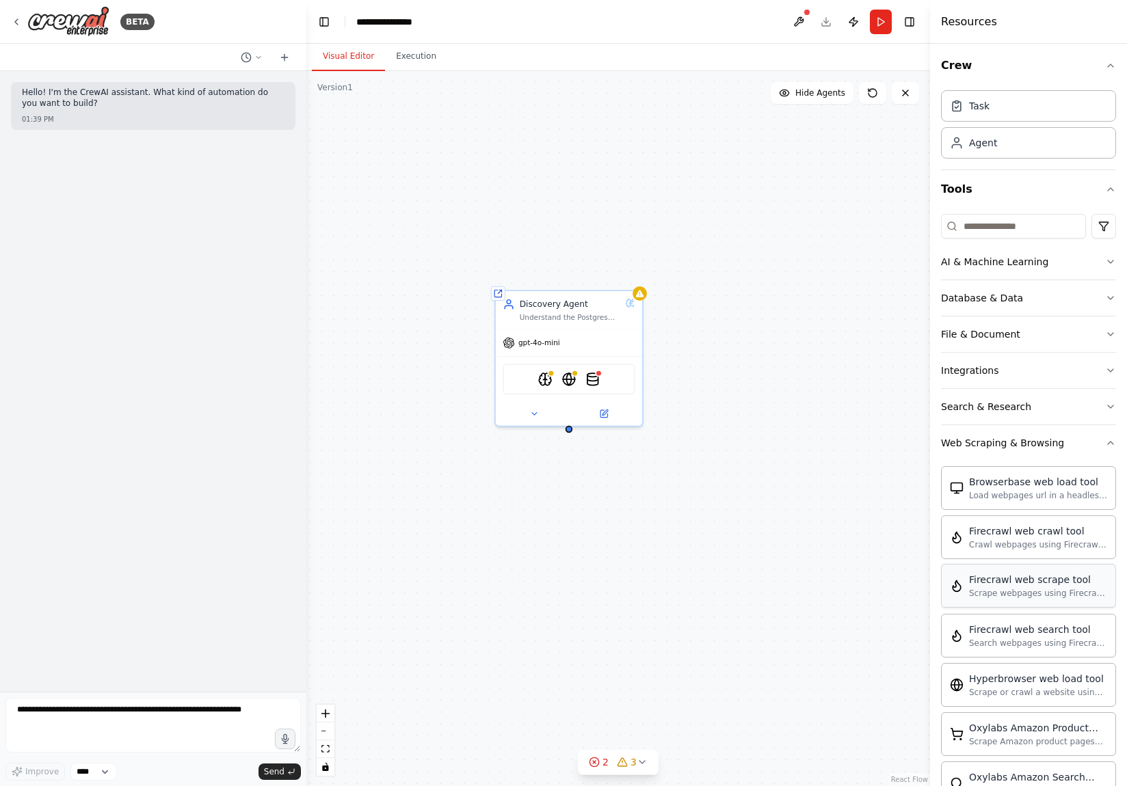
scroll to position [0, 0]
click at [1045, 409] on button "Search & Research" at bounding box center [1028, 410] width 175 height 36
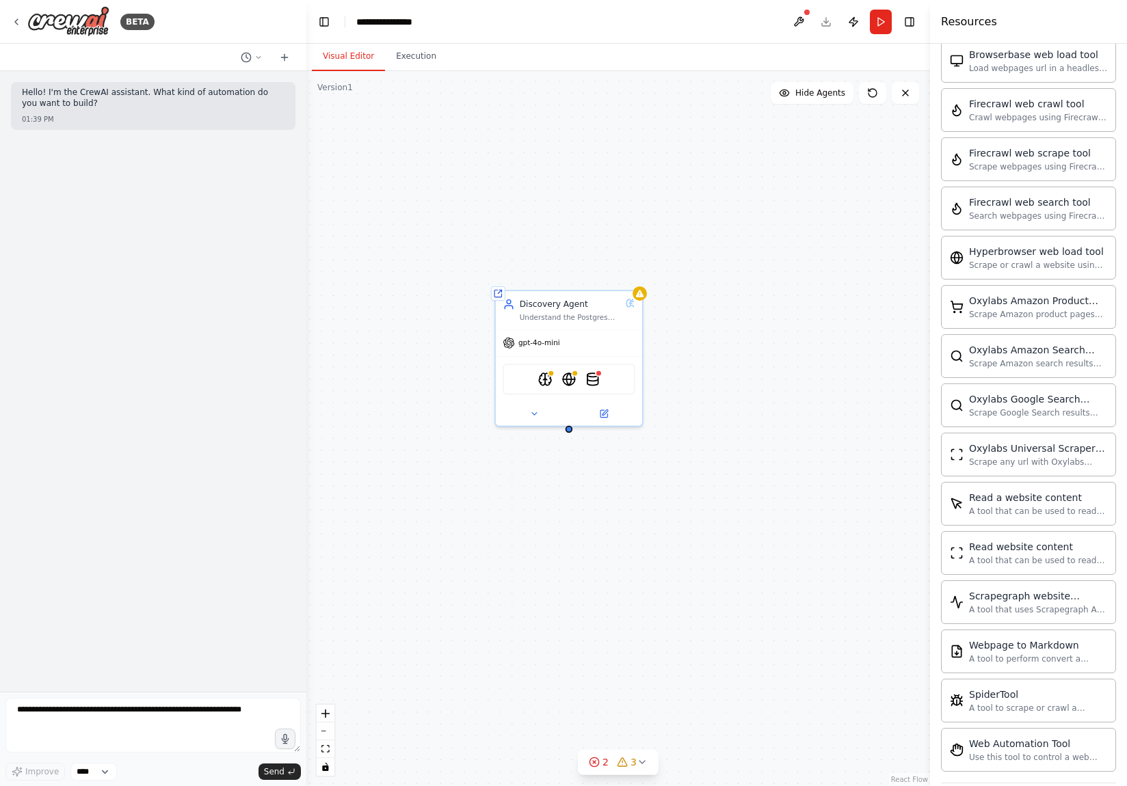
scroll to position [1162, 0]
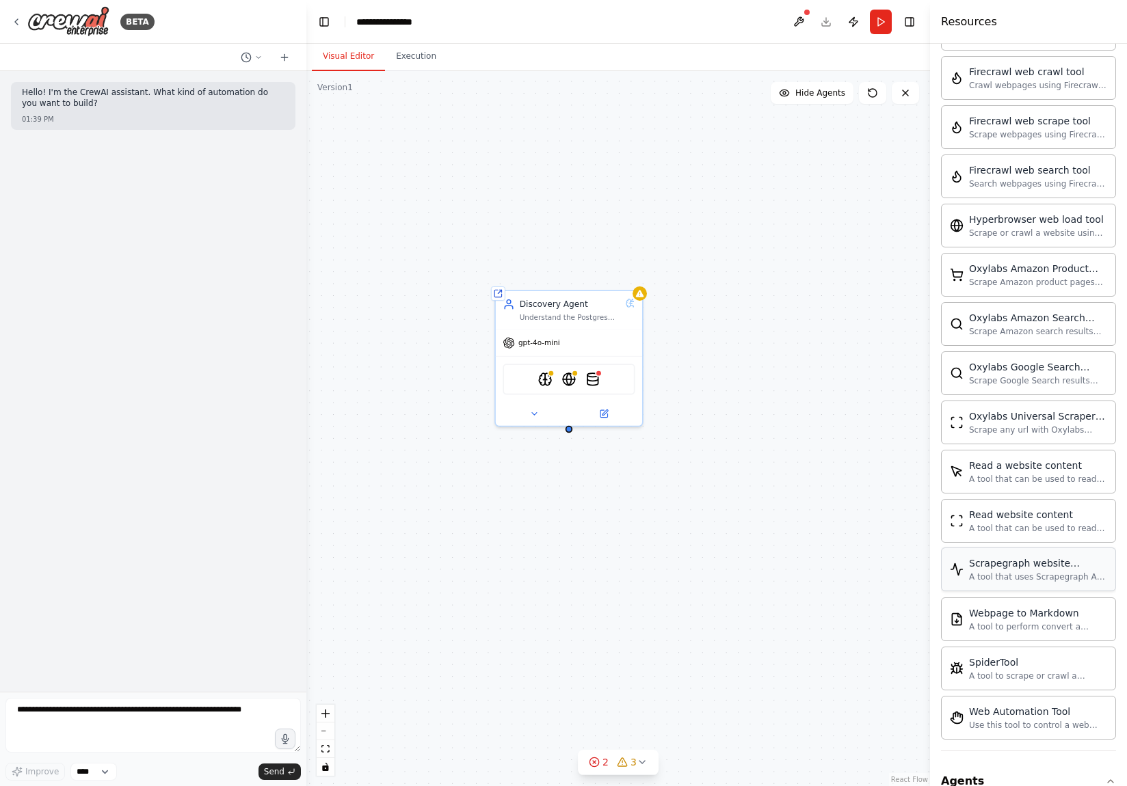
click at [1005, 572] on div "A tool that uses Scrapegraph AI to intelligently scrape website content." at bounding box center [1038, 577] width 138 height 11
click at [982, 575] on div "Scrapegraph website scraper A tool that uses Scrapegraph AI to intelligently sc…" at bounding box center [1028, 570] width 175 height 44
click at [705, 470] on div "Shared agent from repository Discovery Agent Understand the Postgres knowledgeb…" at bounding box center [617, 428] width 623 height 715
click at [331, 19] on button "Toggle Left Sidebar" at bounding box center [323, 21] width 19 height 19
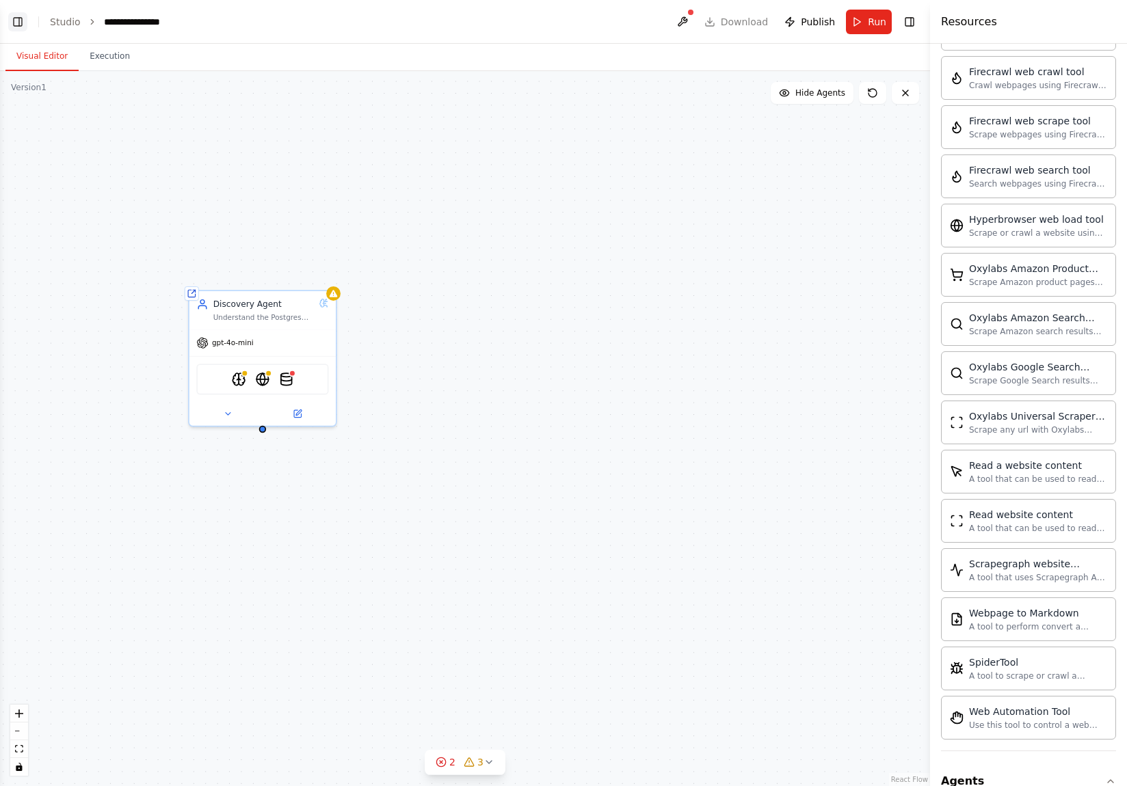
click at [21, 21] on button "Toggle Left Sidebar" at bounding box center [17, 21] width 19 height 19
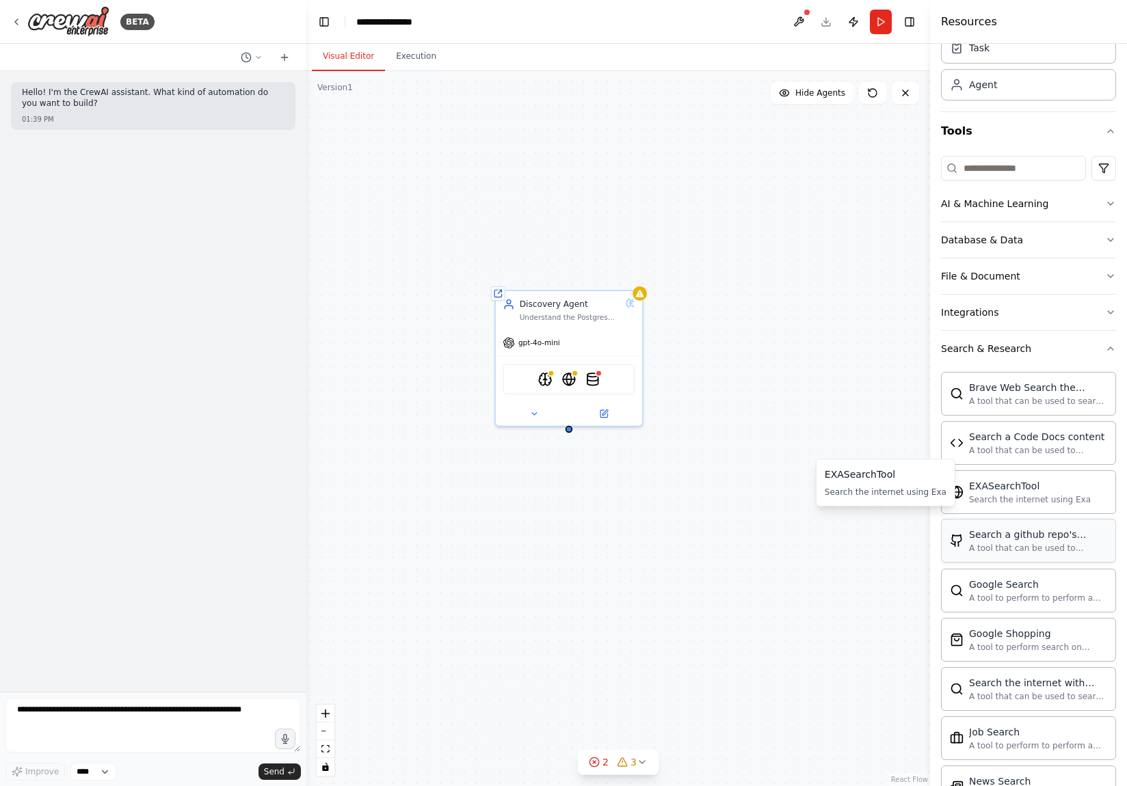
scroll to position [68, 0]
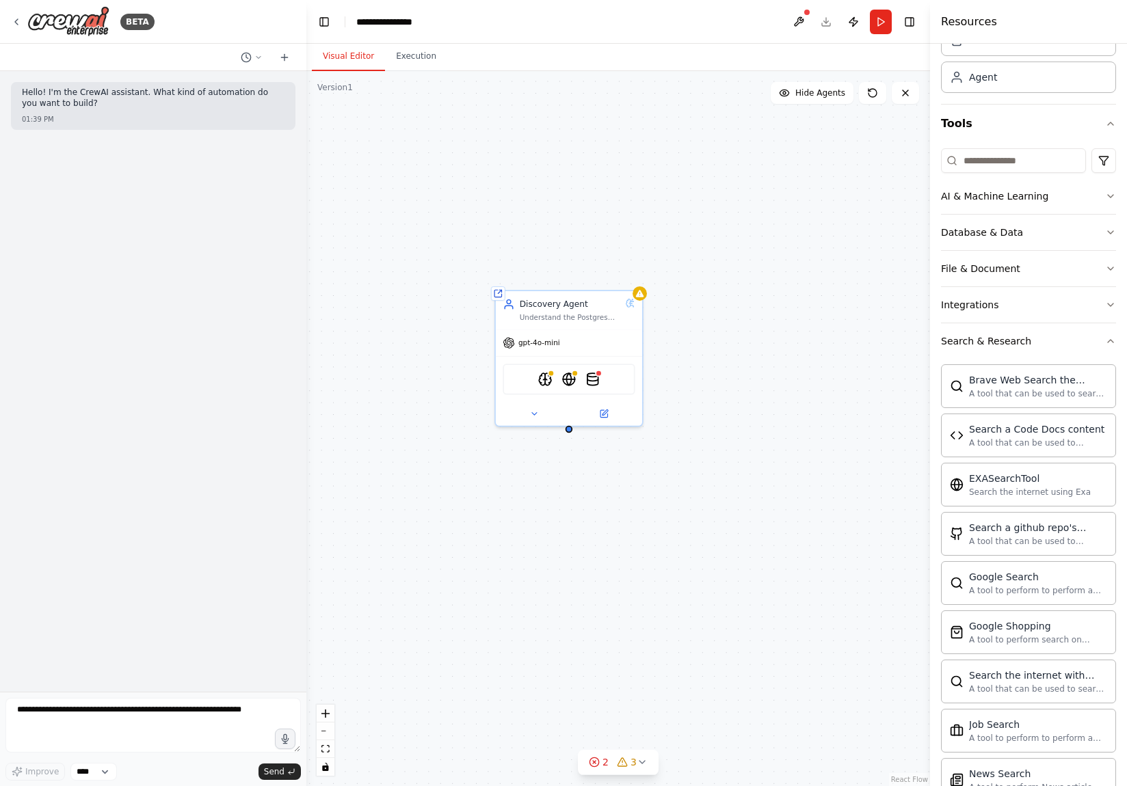
click at [596, 468] on div "Shared agent from repository Discovery Agent Understand the Postgres knowledgeb…" at bounding box center [617, 428] width 623 height 715
drag, startPoint x: 596, startPoint y: 468, endPoint x: 559, endPoint y: 476, distance: 38.0
click at [559, 476] on div "Shared agent from repository Discovery Agent Understand the Postgres knowledgeb…" at bounding box center [617, 428] width 623 height 715
drag, startPoint x: 571, startPoint y: 433, endPoint x: 549, endPoint y: 388, distance: 50.1
click at [550, 390] on div "Shared agent from repository Discovery Agent Understand the Postgres knowledgeb…" at bounding box center [617, 428] width 623 height 715
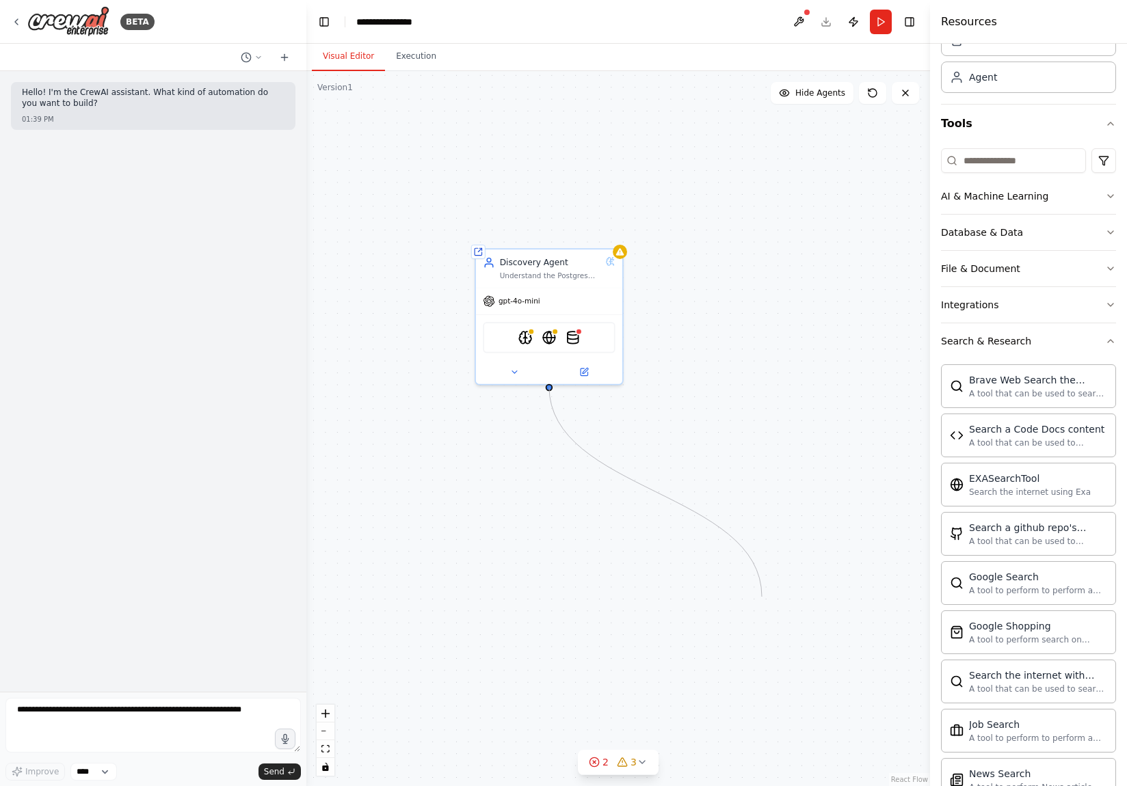
drag, startPoint x: 550, startPoint y: 384, endPoint x: 762, endPoint y: 597, distance: 300.7
click at [762, 597] on div "Shared agent from repository Discovery Agent Understand the Postgres knowledgeb…" at bounding box center [617, 428] width 623 height 715
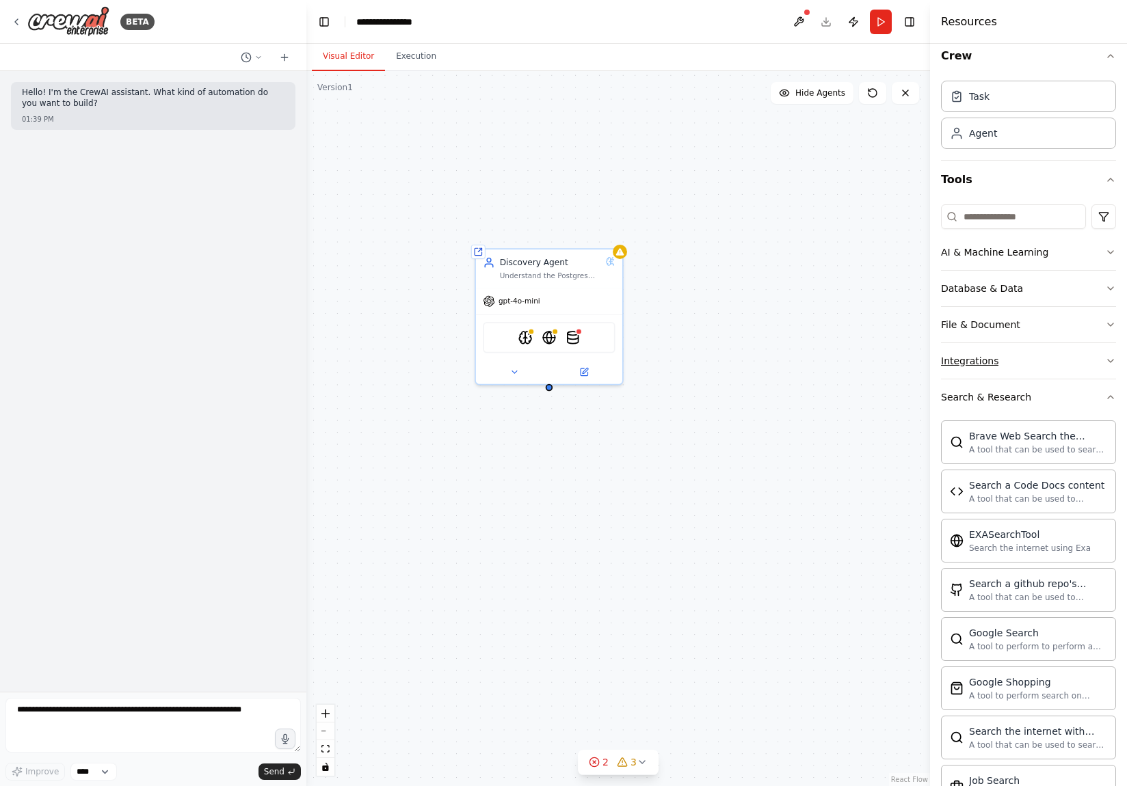
scroll to position [0, 0]
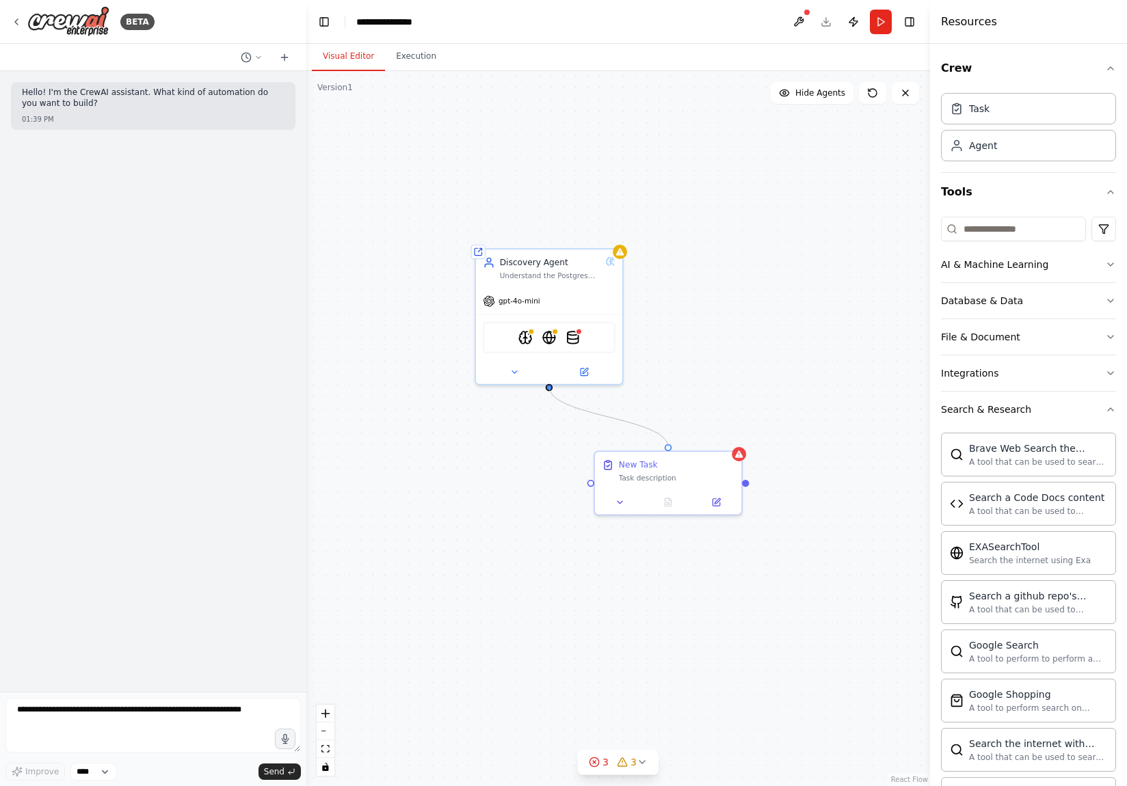
drag, startPoint x: 546, startPoint y: 385, endPoint x: 664, endPoint y: 444, distance: 132.1
click at [664, 444] on div "Shared agent from repository Discovery Agent Understand the Postgres knowledgeb…" at bounding box center [617, 428] width 623 height 715
drag, startPoint x: 686, startPoint y: 470, endPoint x: 591, endPoint y: 484, distance: 95.4
click at [591, 484] on div "Task description" at bounding box center [581, 488] width 116 height 10
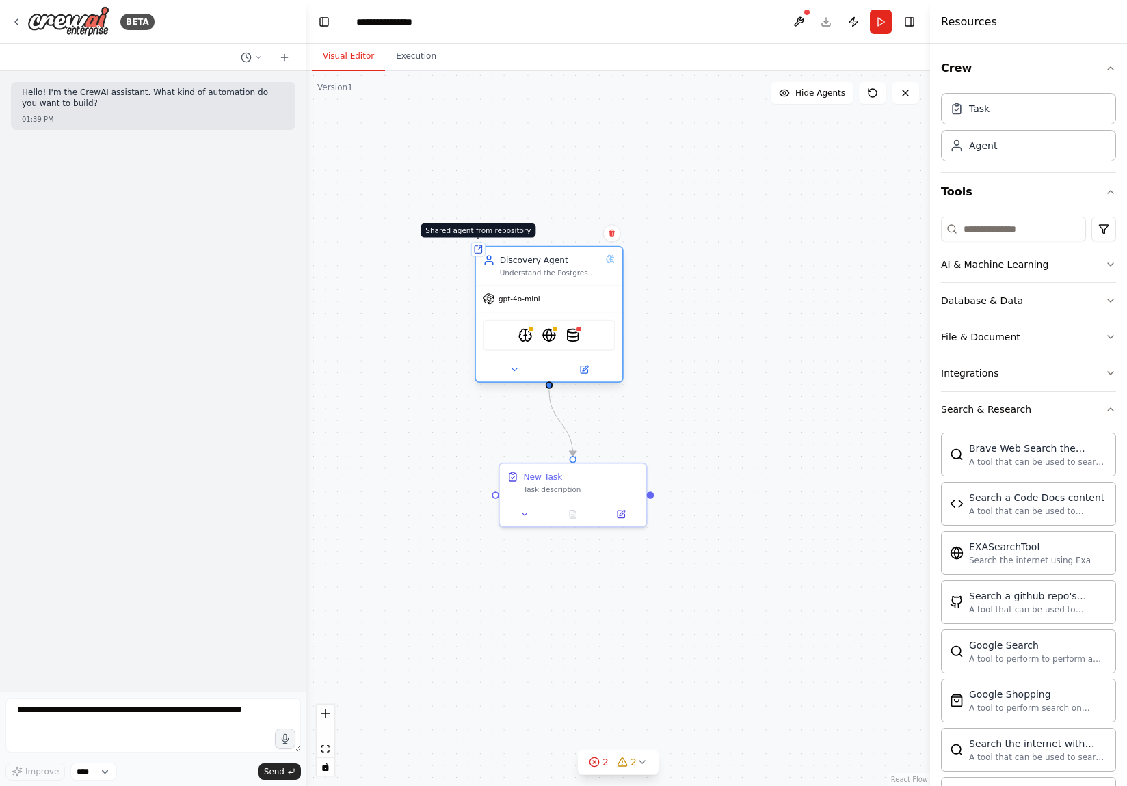
click at [477, 247] on icon at bounding box center [477, 249] width 7 height 7
drag, startPoint x: 493, startPoint y: 494, endPoint x: 402, endPoint y: 496, distance: 90.9
click at [394, 490] on div ".deletable-edge-delete-btn { width: 20px; height: 20px; border: 0px solid #ffff…" at bounding box center [617, 428] width 623 height 715
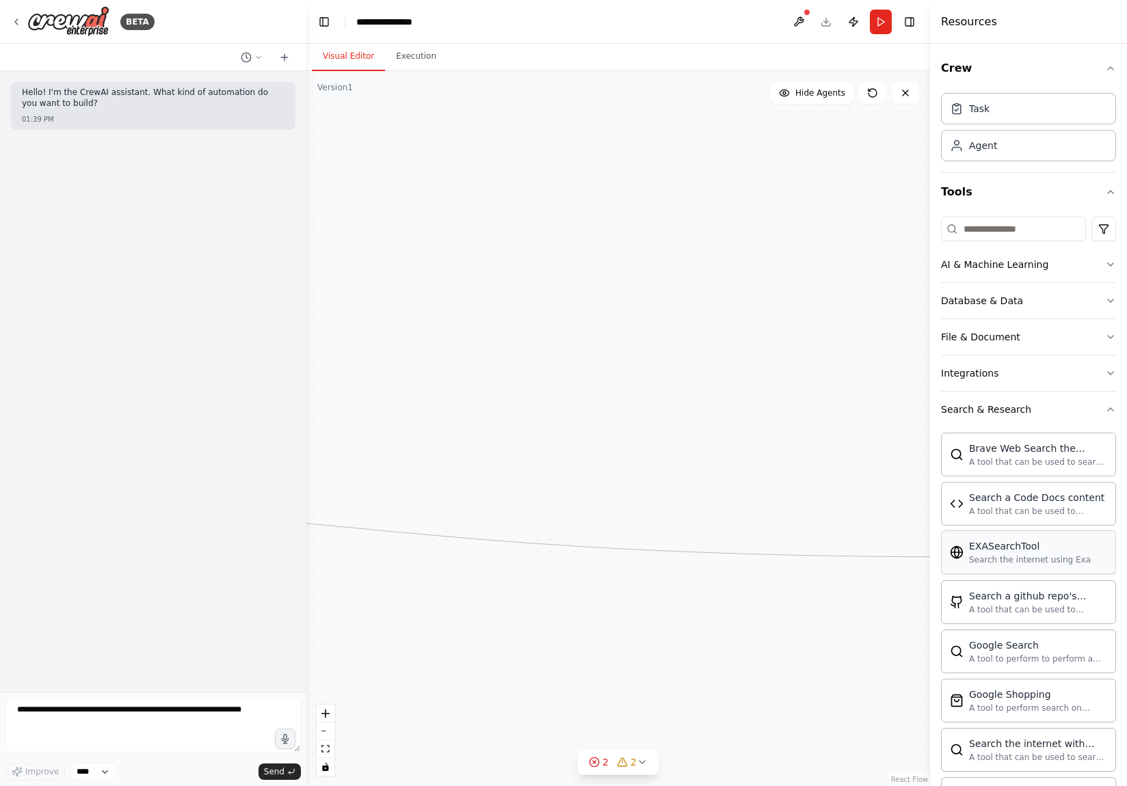
drag, startPoint x: 650, startPoint y: 493, endPoint x: 977, endPoint y: 557, distance: 333.0
click at [977, 557] on div "**********" at bounding box center [563, 393] width 1127 height 786
drag, startPoint x: 529, startPoint y: 653, endPoint x: 932, endPoint y: 584, distance: 408.4
click at [1088, 623] on div "**********" at bounding box center [563, 393] width 1127 height 786
drag, startPoint x: 605, startPoint y: 477, endPoint x: 830, endPoint y: 560, distance: 239.6
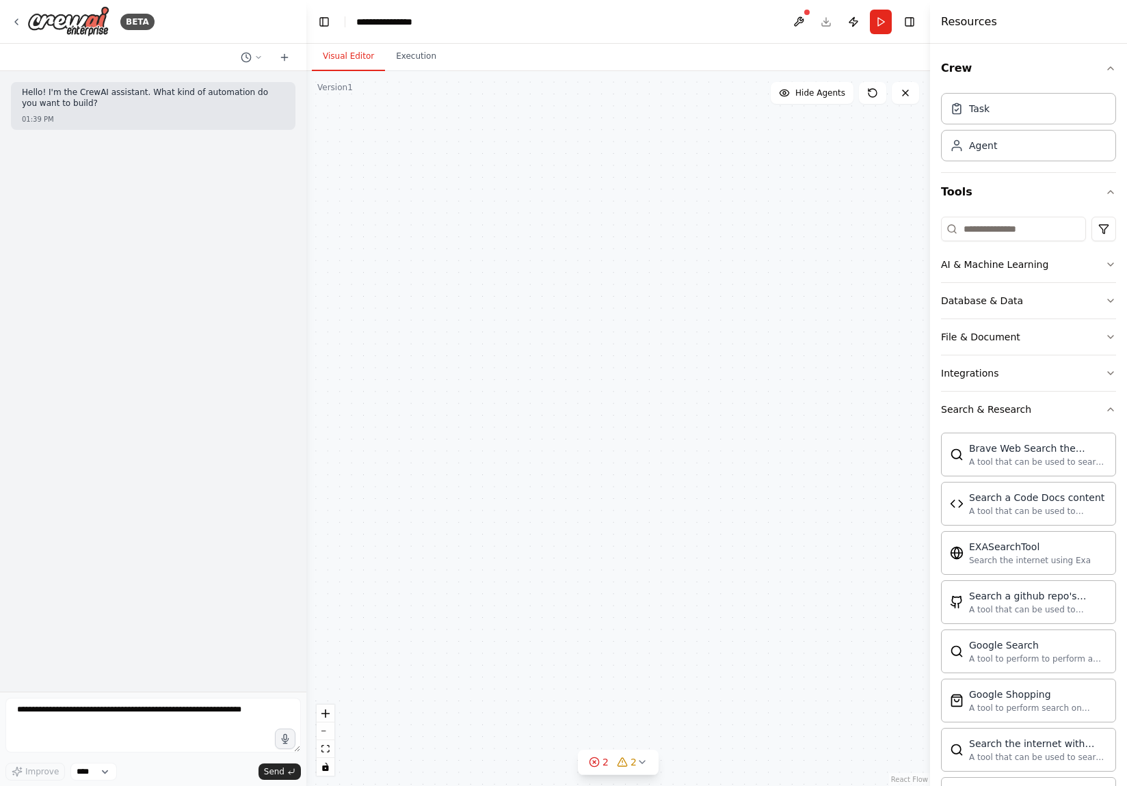
click at [792, 556] on div ".deletable-edge-delete-btn { width: 20px; height: 20px; border: 0px solid #ffff…" at bounding box center [617, 428] width 623 height 715
drag, startPoint x: 494, startPoint y: 497, endPoint x: 785, endPoint y: 445, distance: 296.5
click at [782, 455] on div ".deletable-edge-delete-btn { width: 20px; height: 20px; border: 0px solid #ffff…" at bounding box center [617, 428] width 623 height 715
drag, startPoint x: 593, startPoint y: 431, endPoint x: 688, endPoint y: 425, distance: 94.6
click at [684, 407] on div ".deletable-edge-delete-btn { width: 20px; height: 20px; border: 0px solid #ffff…" at bounding box center [617, 428] width 623 height 715
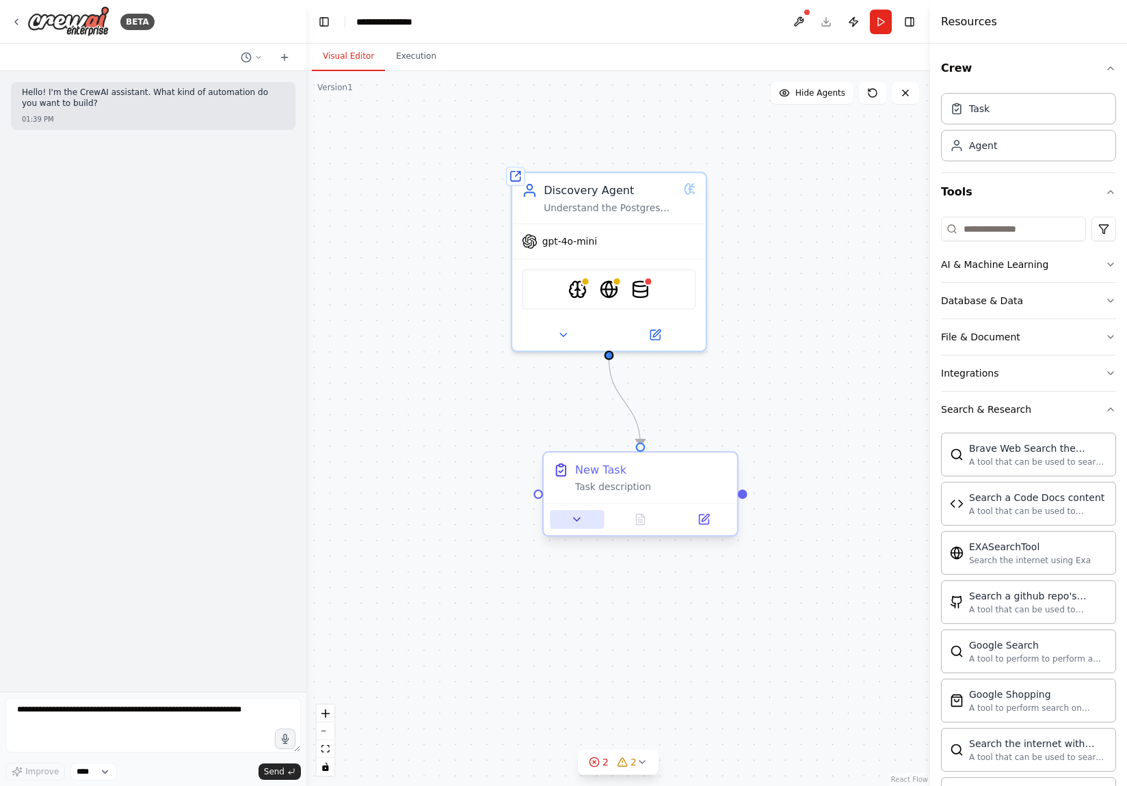
click at [580, 510] on button at bounding box center [577, 519] width 54 height 19
click at [572, 523] on icon at bounding box center [577, 519] width 12 height 12
click at [580, 518] on icon at bounding box center [577, 519] width 12 height 12
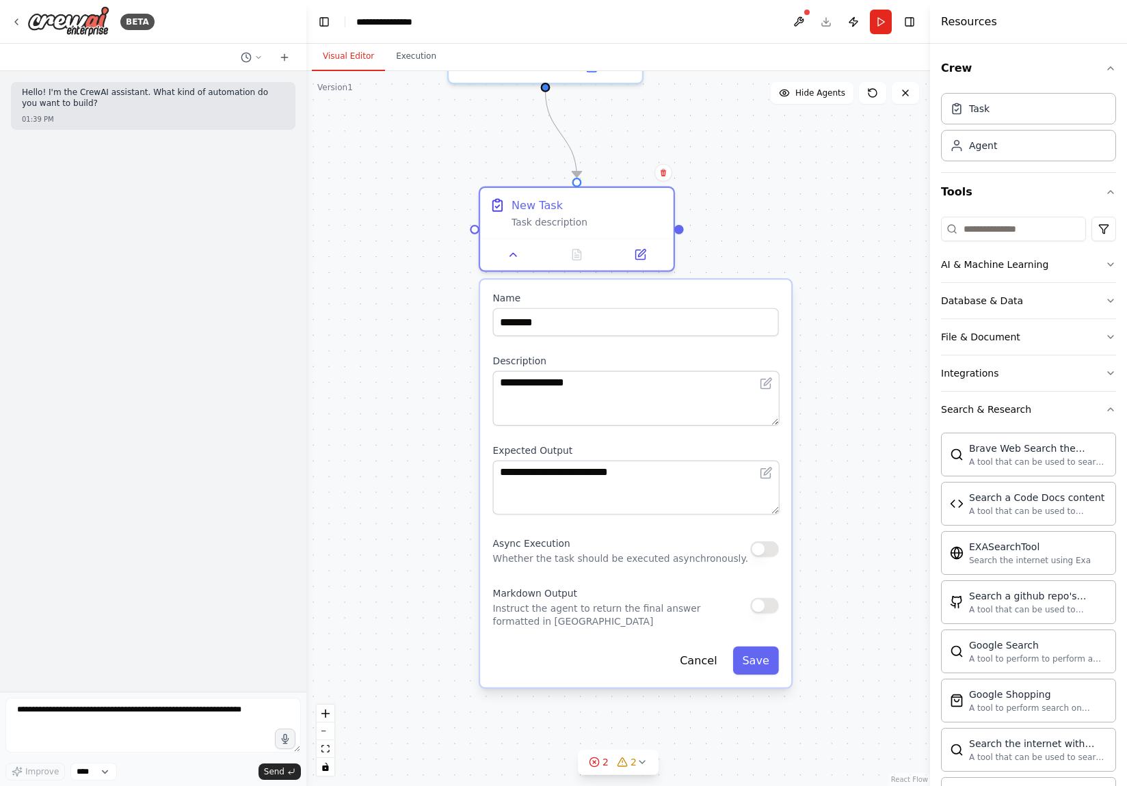
drag, startPoint x: 848, startPoint y: 533, endPoint x: 783, endPoint y: 257, distance: 283.7
click at [783, 257] on div ".deletable-edge-delete-btn { width: 20px; height: 20px; border: 0px solid #ffff…" at bounding box center [617, 428] width 623 height 715
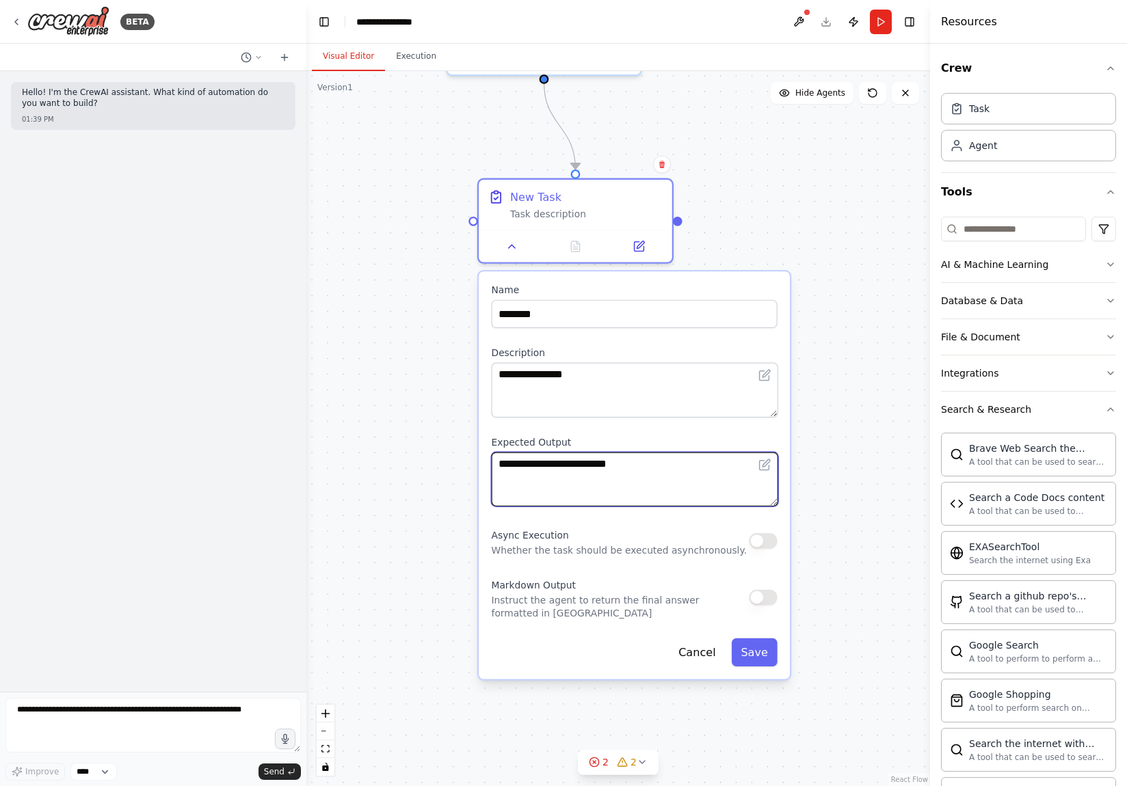
click at [658, 471] on textarea "**********" at bounding box center [635, 479] width 286 height 55
click at [520, 255] on div at bounding box center [575, 243] width 193 height 32
click at [511, 247] on icon at bounding box center [512, 243] width 12 height 12
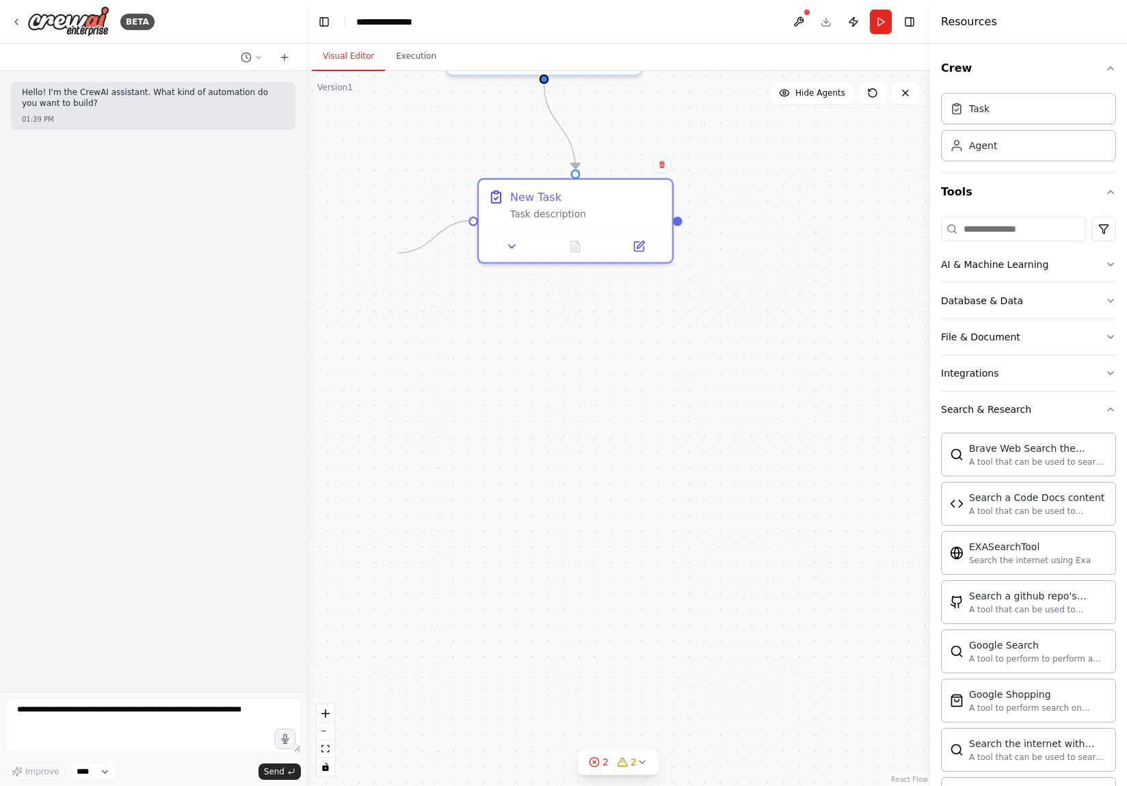
drag, startPoint x: 470, startPoint y: 218, endPoint x: 397, endPoint y: 253, distance: 81.0
click at [397, 253] on div ".deletable-edge-delete-btn { width: 20px; height: 20px; border: 0px solid #ffff…" at bounding box center [617, 428] width 623 height 715
click at [470, 219] on div at bounding box center [473, 218] width 10 height 10
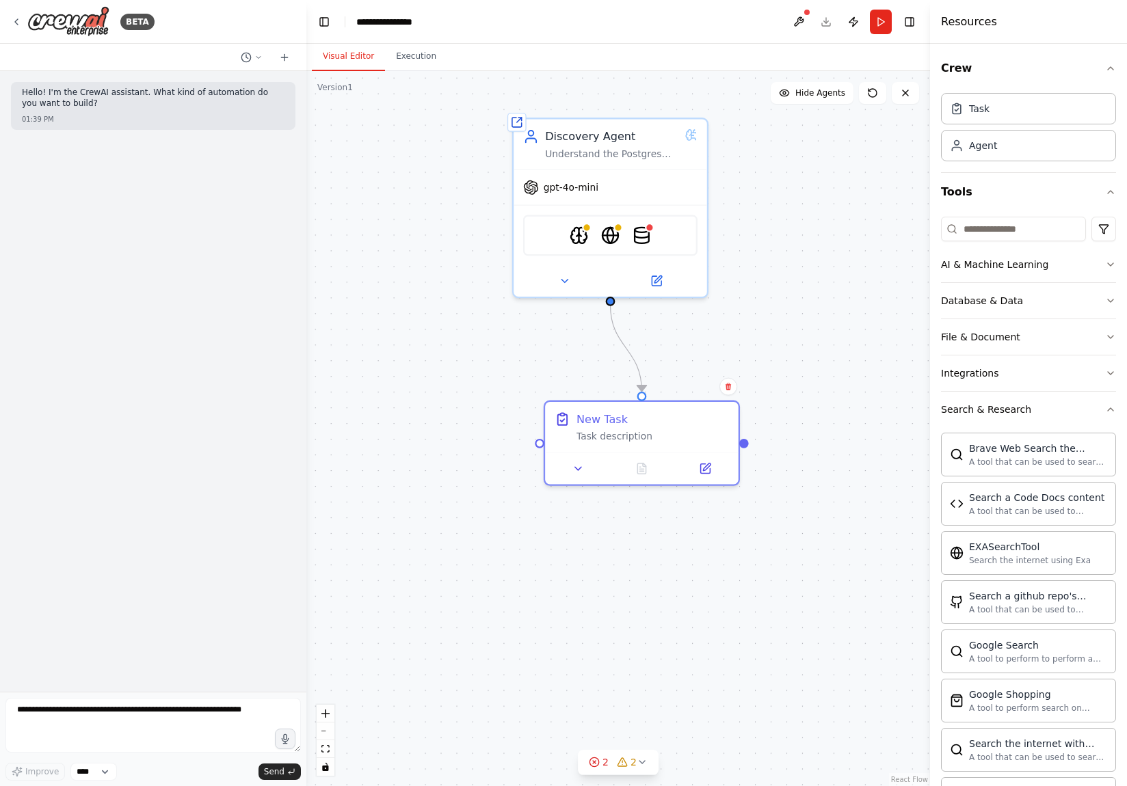
drag, startPoint x: 750, startPoint y: 186, endPoint x: 814, endPoint y: 413, distance: 235.9
click at [816, 409] on div ".deletable-edge-delete-btn { width: 20px; height: 20px; border: 0px solid #ffff…" at bounding box center [617, 428] width 623 height 715
click at [1060, 308] on button "Database & Data" at bounding box center [1028, 301] width 175 height 36
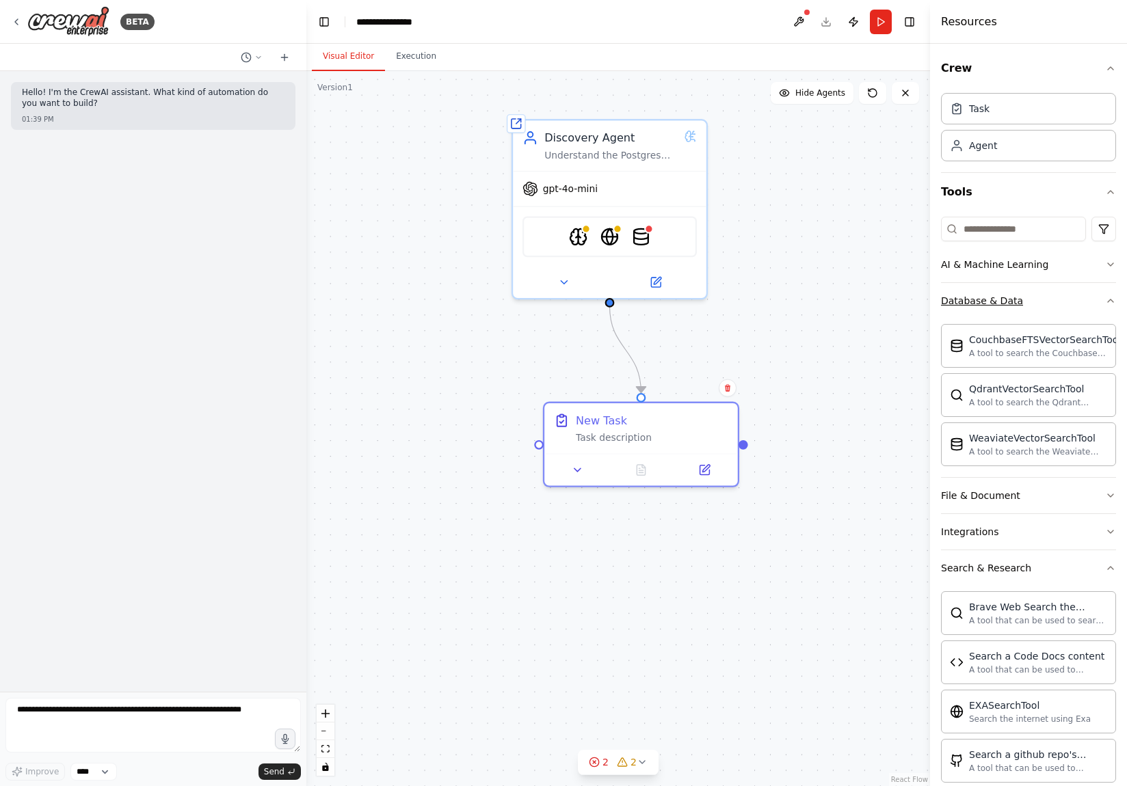
click at [1060, 308] on button "Database & Data" at bounding box center [1028, 301] width 175 height 36
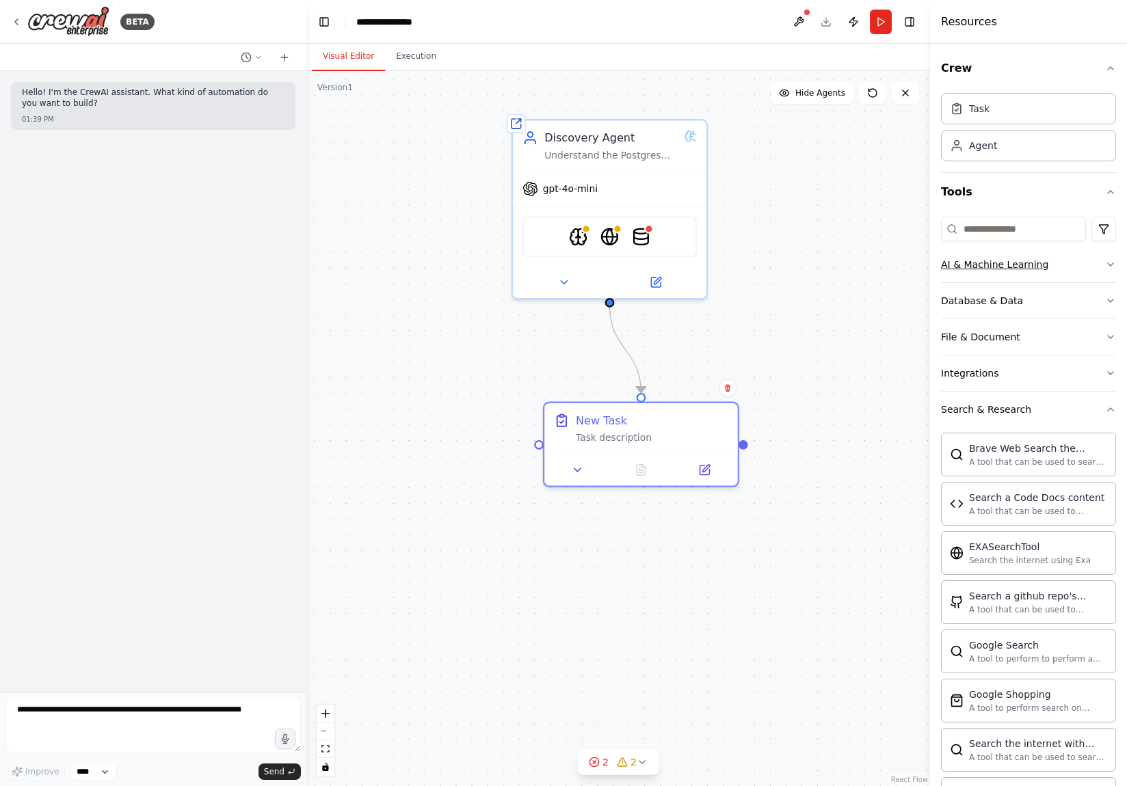
click at [1063, 266] on button "AI & Machine Learning" at bounding box center [1028, 265] width 175 height 36
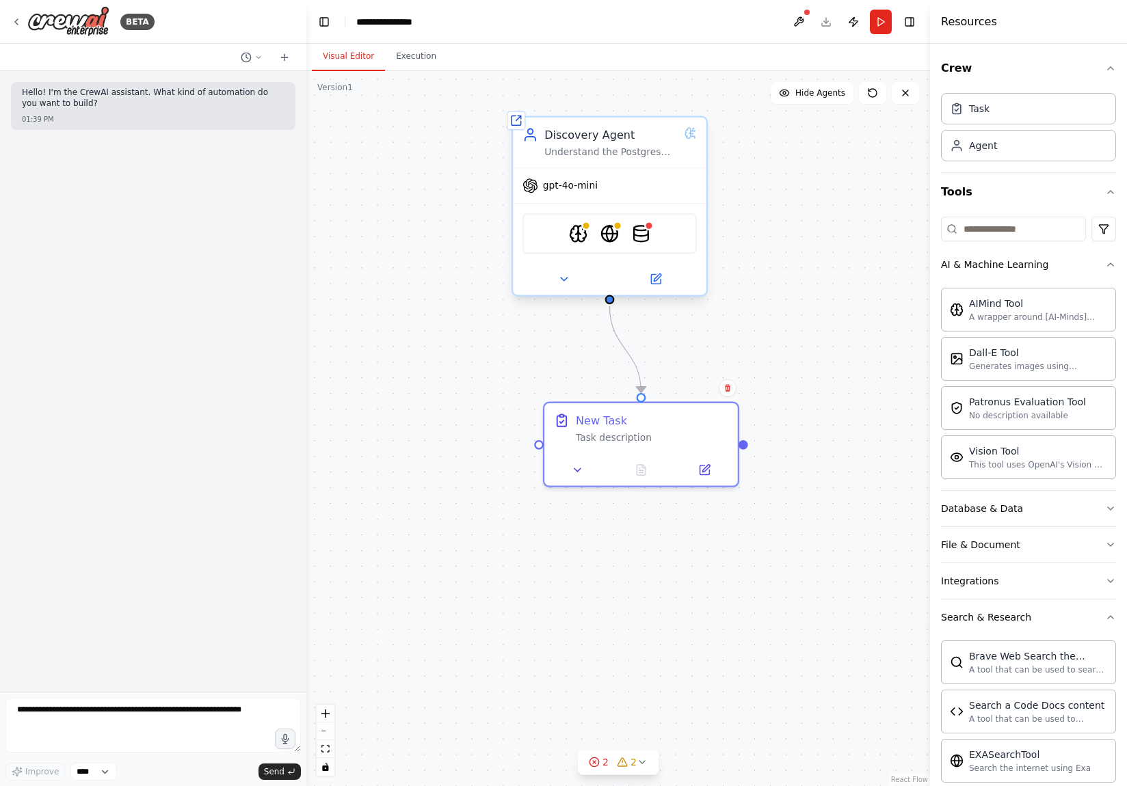
click at [593, 187] on span "gpt-4o-mini" at bounding box center [570, 186] width 55 height 12
click at [653, 278] on icon at bounding box center [656, 280] width 10 height 10
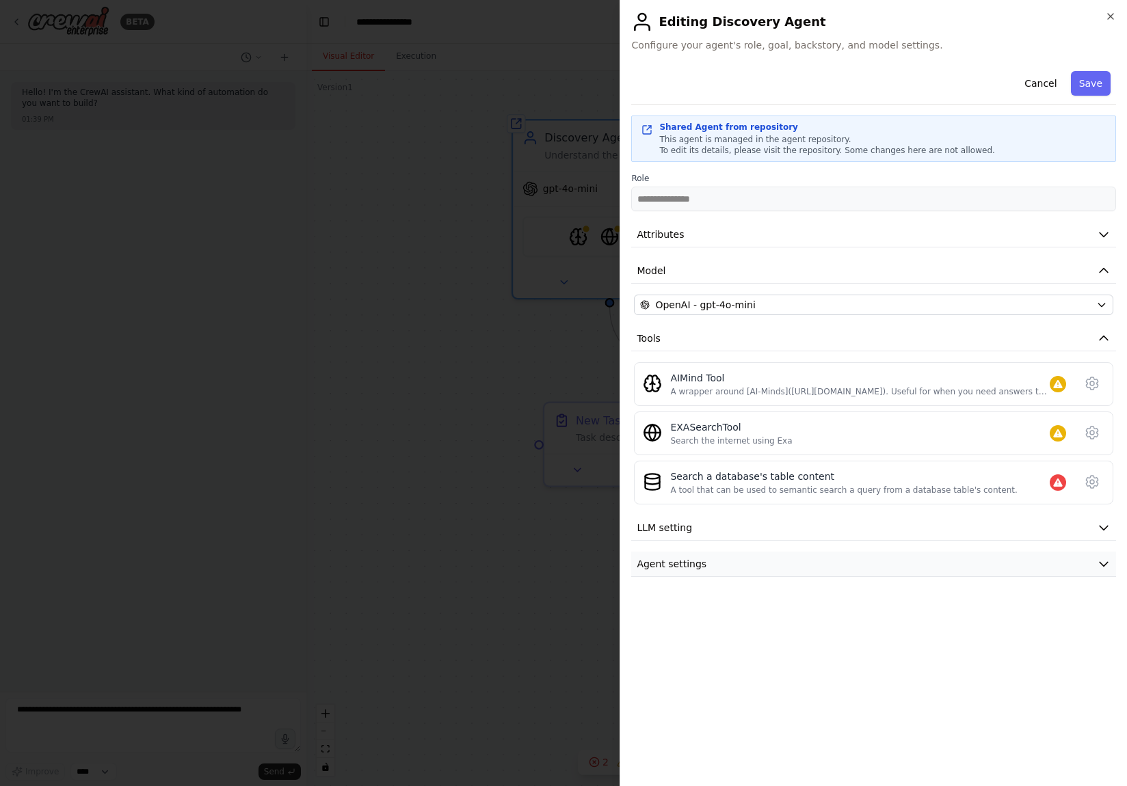
click at [852, 559] on button "Agent settings" at bounding box center [873, 564] width 485 height 25
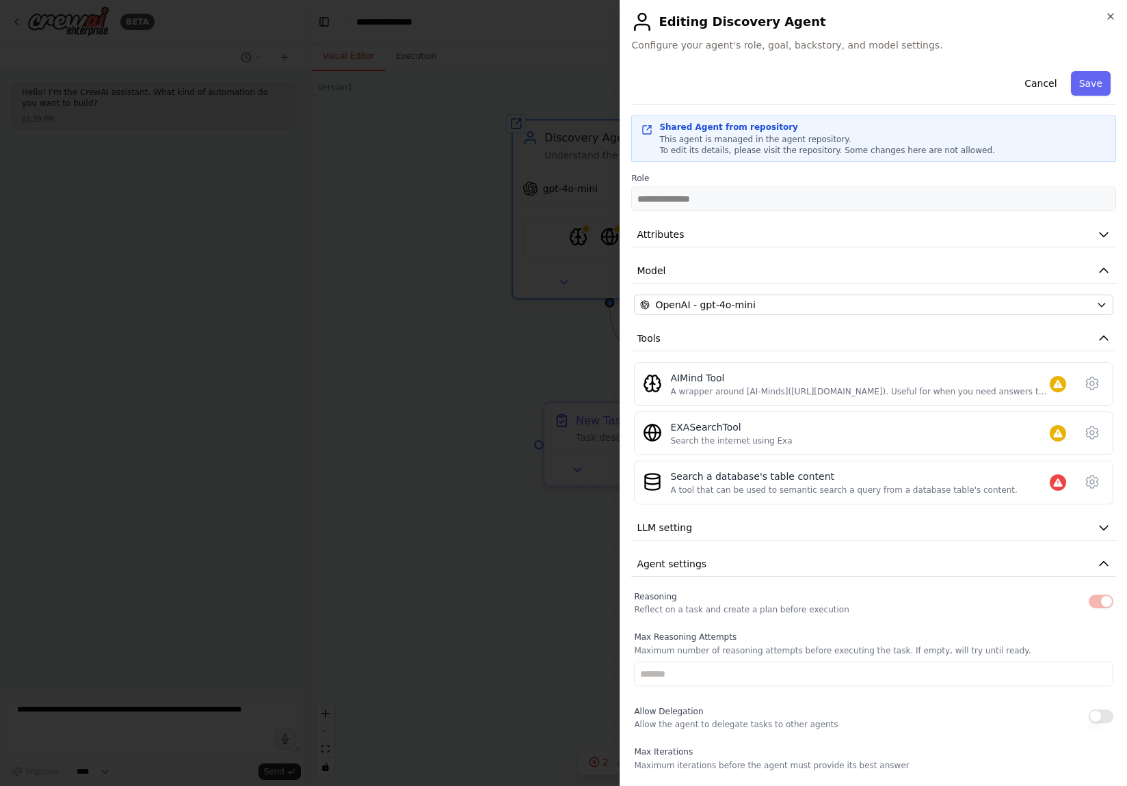
click at [507, 366] on div at bounding box center [563, 393] width 1127 height 786
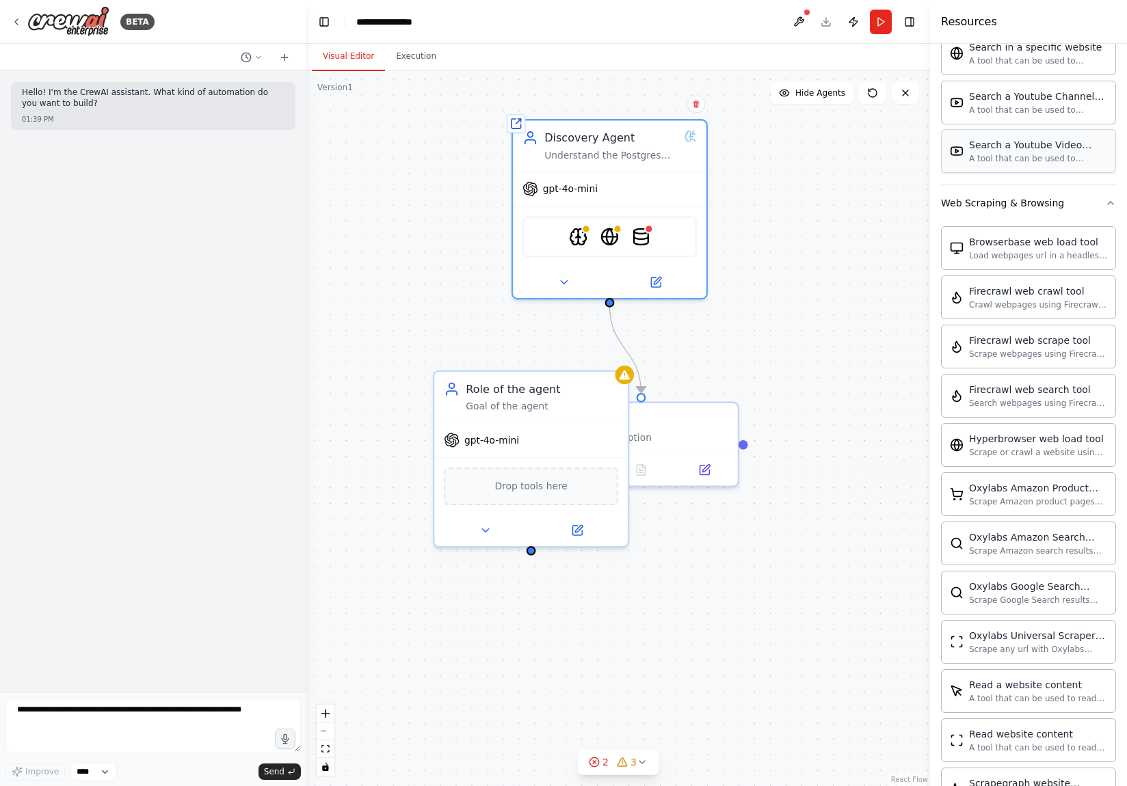
scroll to position [1299, 0]
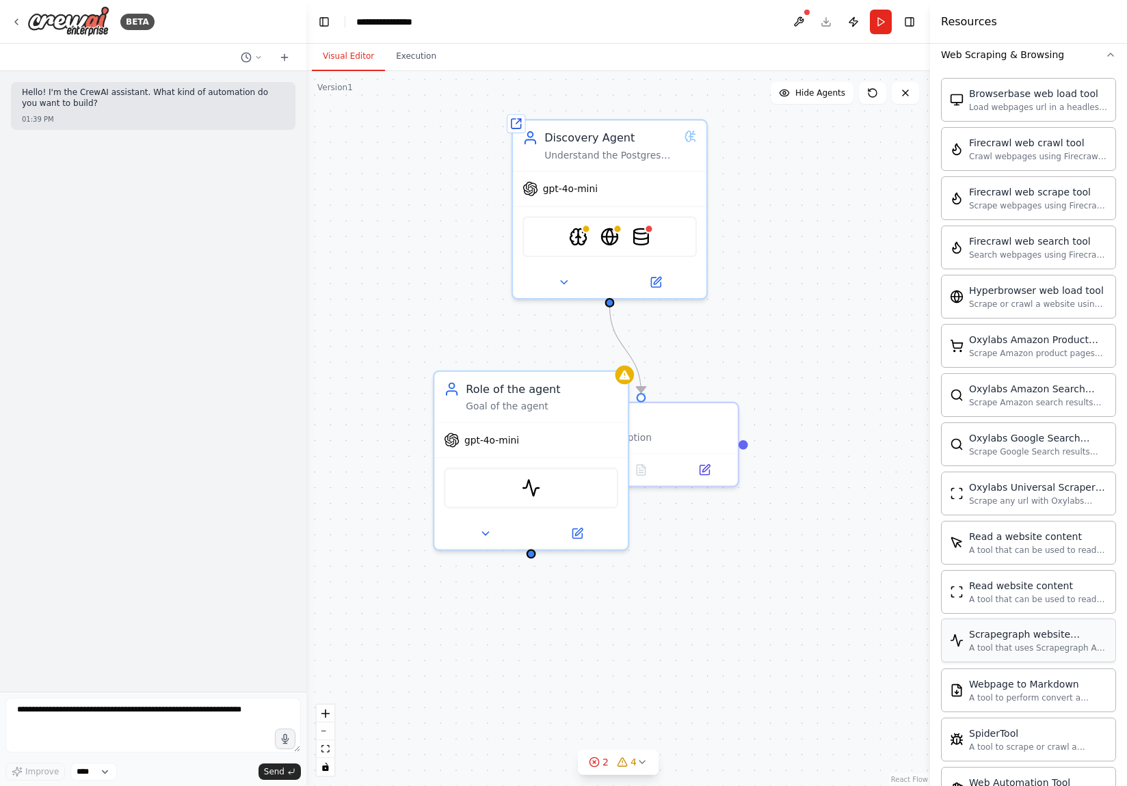
click at [1017, 643] on div "A tool that uses Scrapegraph AI to intelligently scrape website content." at bounding box center [1038, 648] width 138 height 11
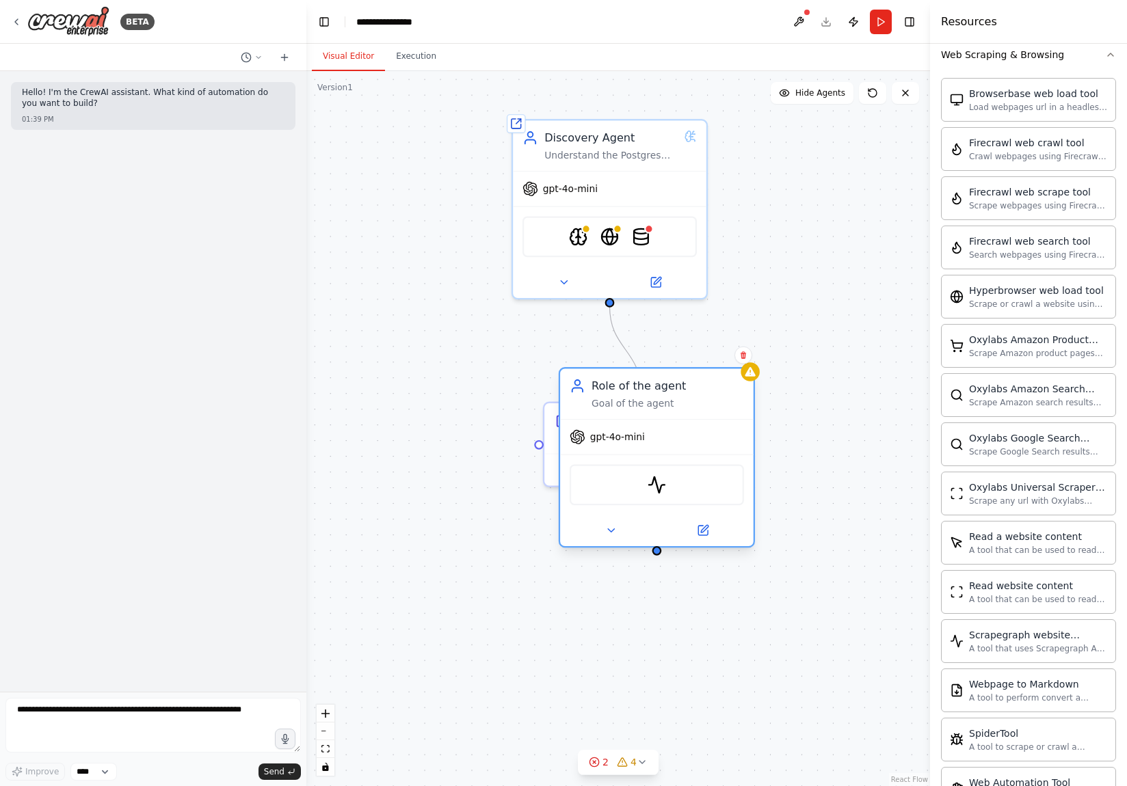
drag, startPoint x: 531, startPoint y: 489, endPoint x: 643, endPoint y: 494, distance: 112.2
click at [643, 494] on div "ScrapegraphScrapeTool" at bounding box center [656, 485] width 174 height 41
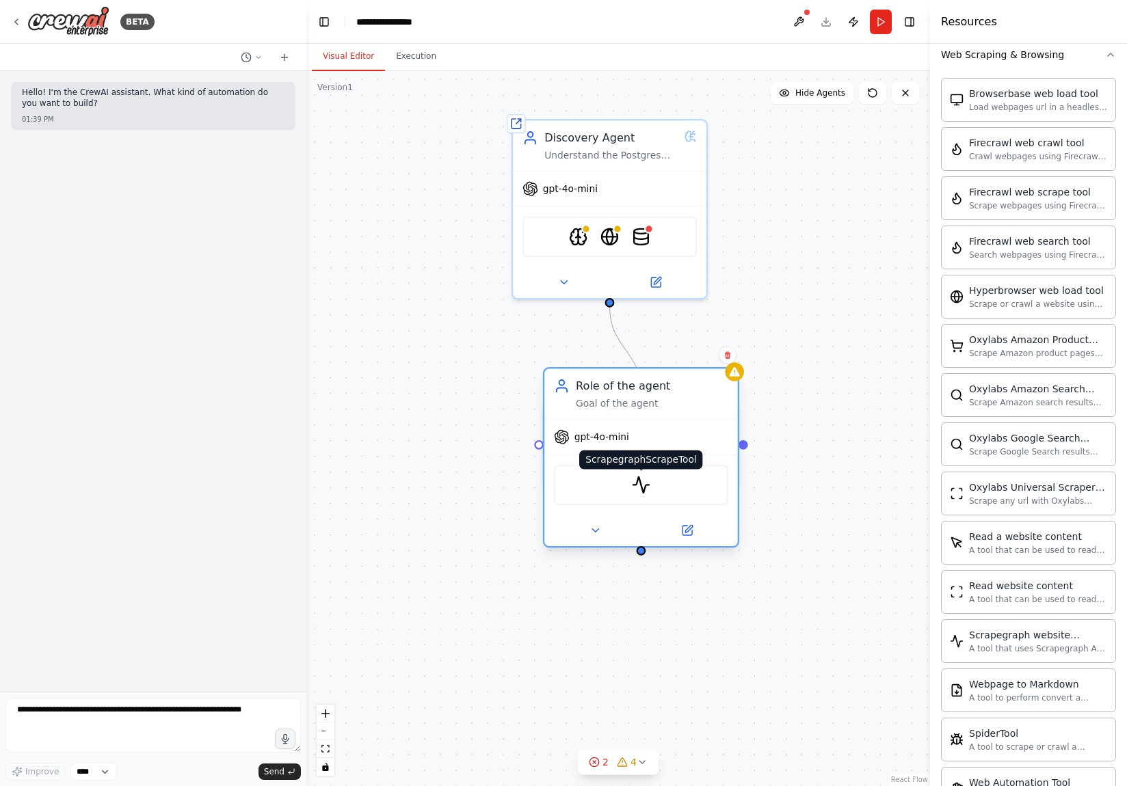
click at [640, 484] on img at bounding box center [641, 485] width 19 height 19
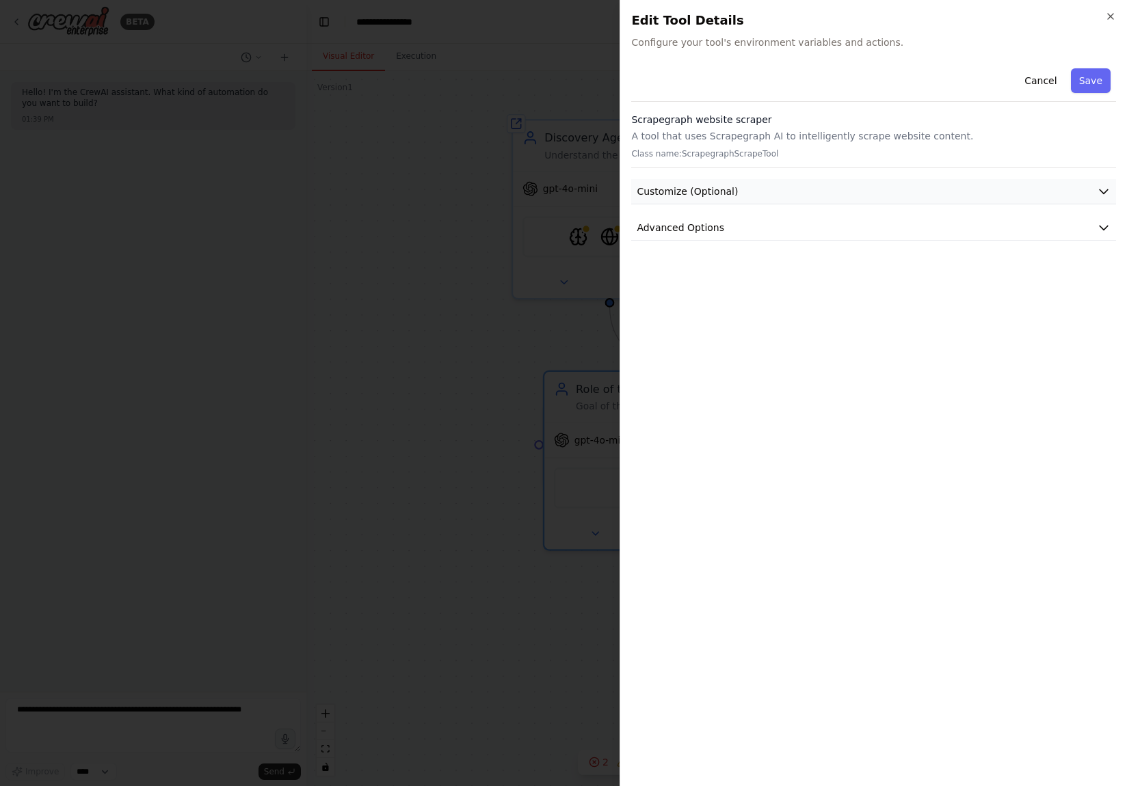
click at [865, 198] on button "Customize (Optional)" at bounding box center [873, 191] width 485 height 25
click at [1049, 83] on button "Cancel" at bounding box center [1040, 80] width 49 height 25
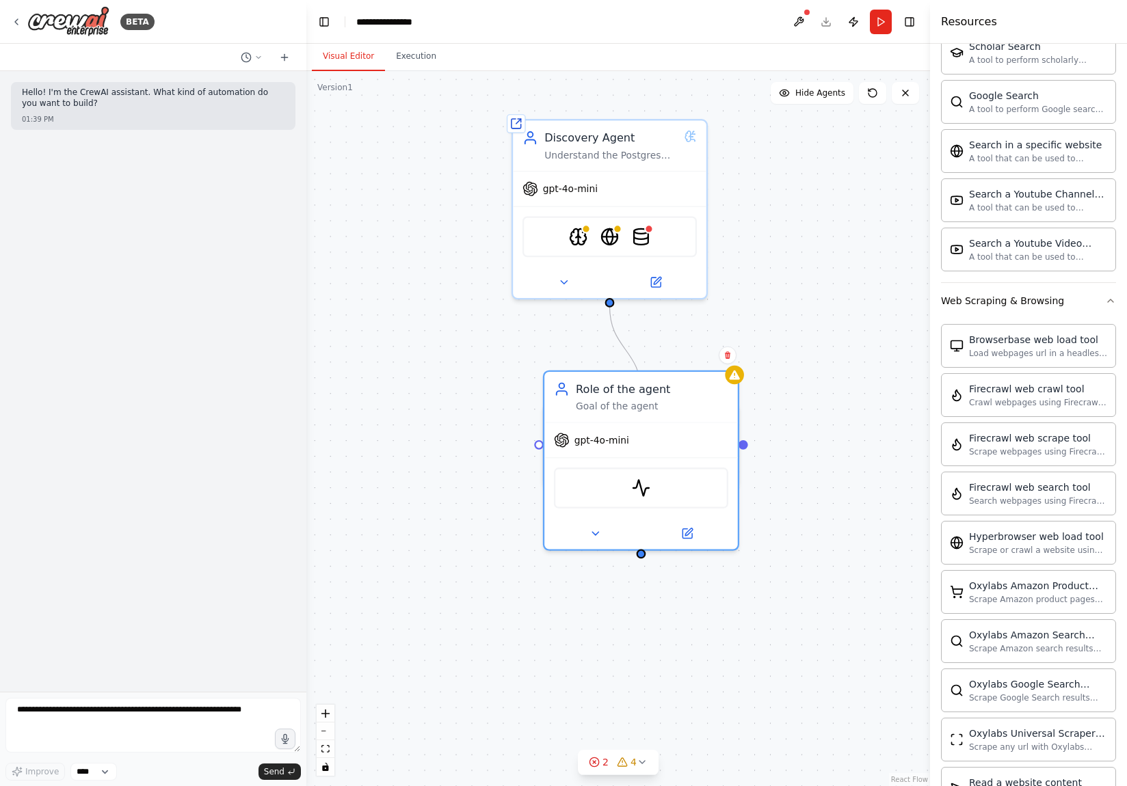
scroll to position [1206, 0]
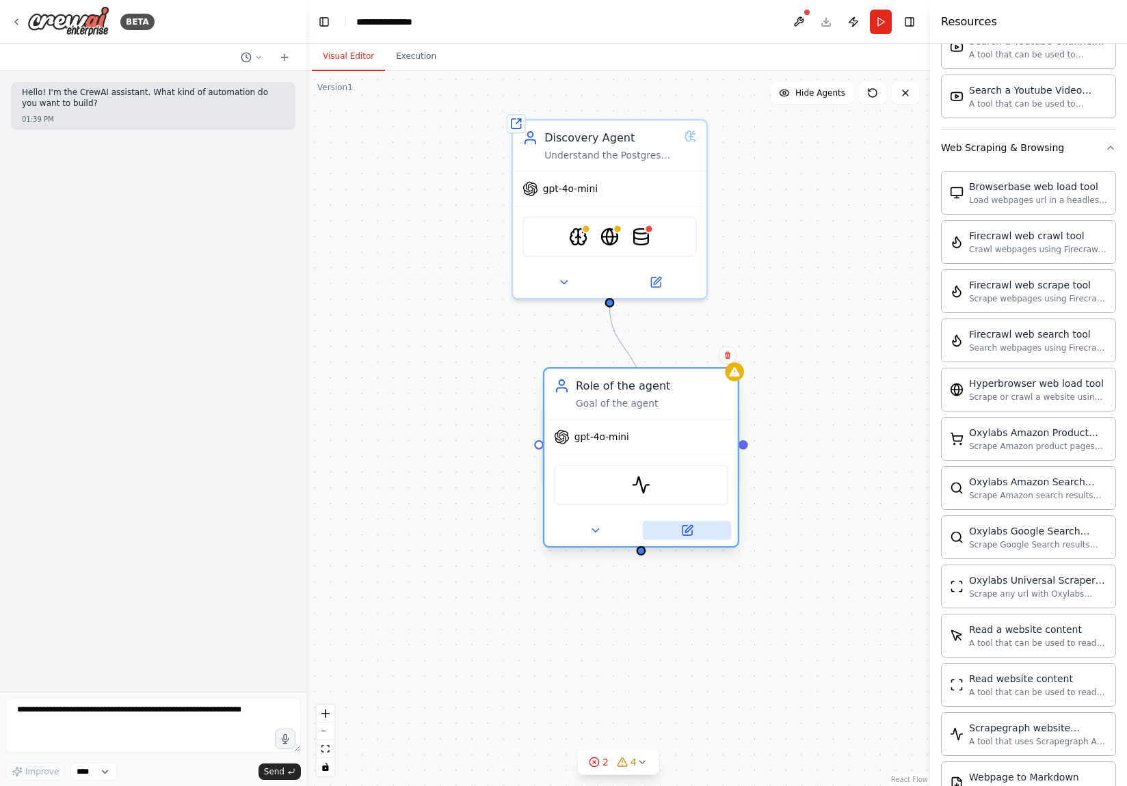
click at [695, 528] on button at bounding box center [687, 530] width 89 height 19
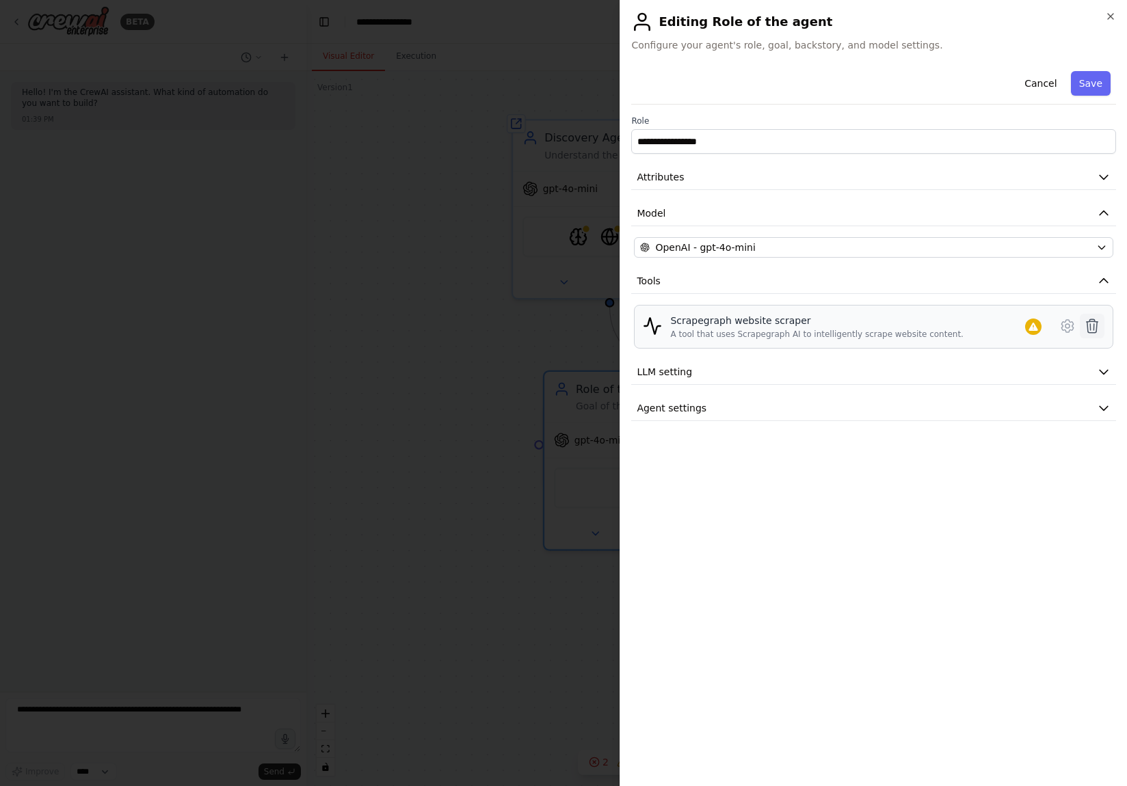
click at [1092, 321] on icon at bounding box center [1092, 326] width 16 height 16
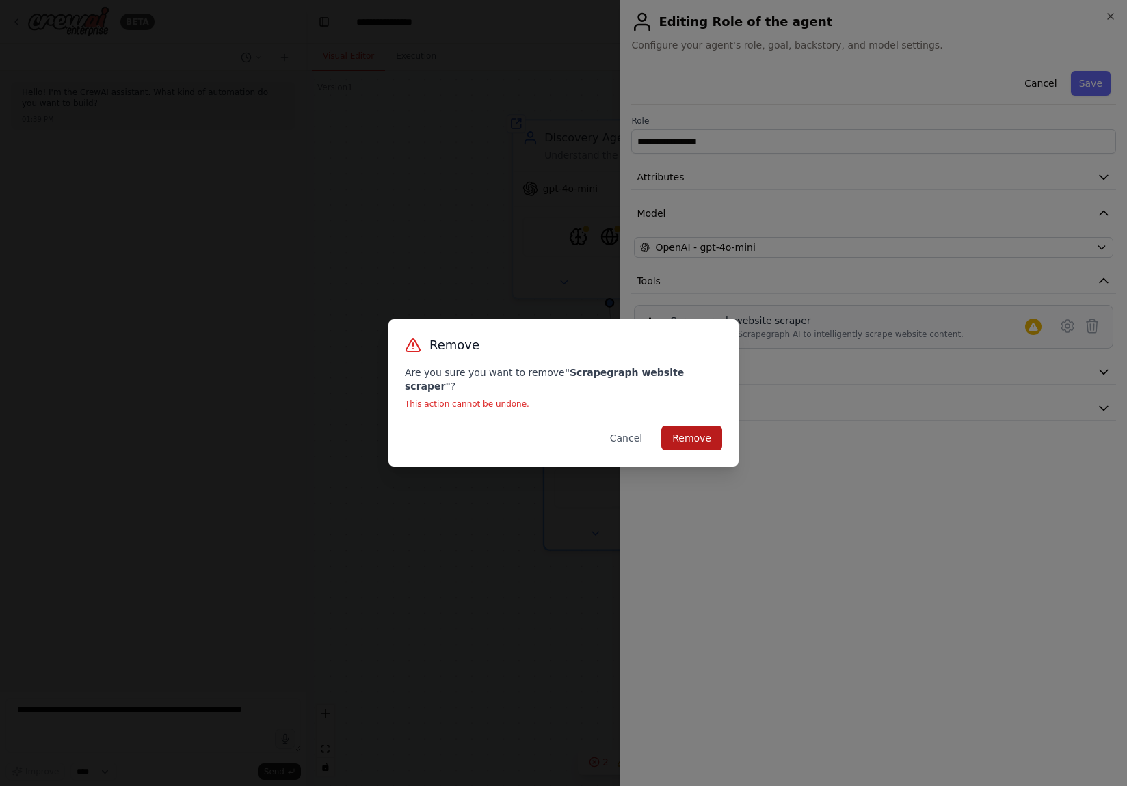
click at [703, 427] on button "Remove" at bounding box center [691, 438] width 61 height 25
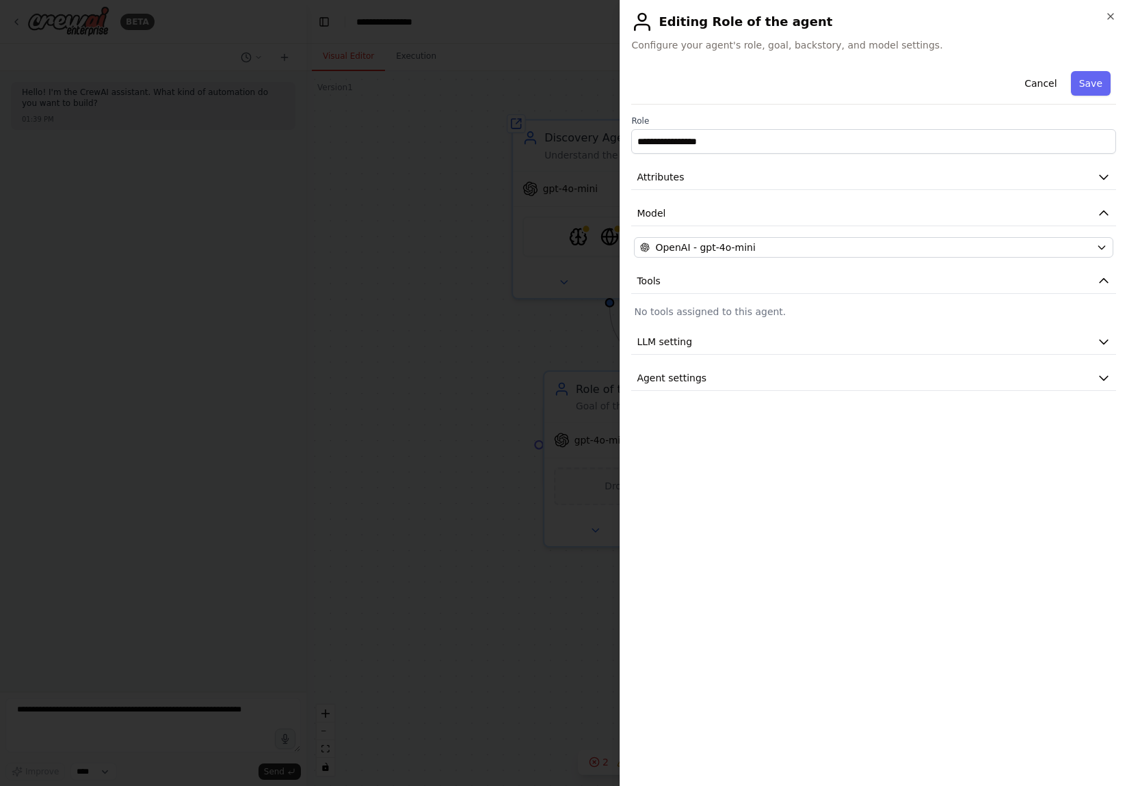
click at [445, 424] on div at bounding box center [563, 393] width 1127 height 786
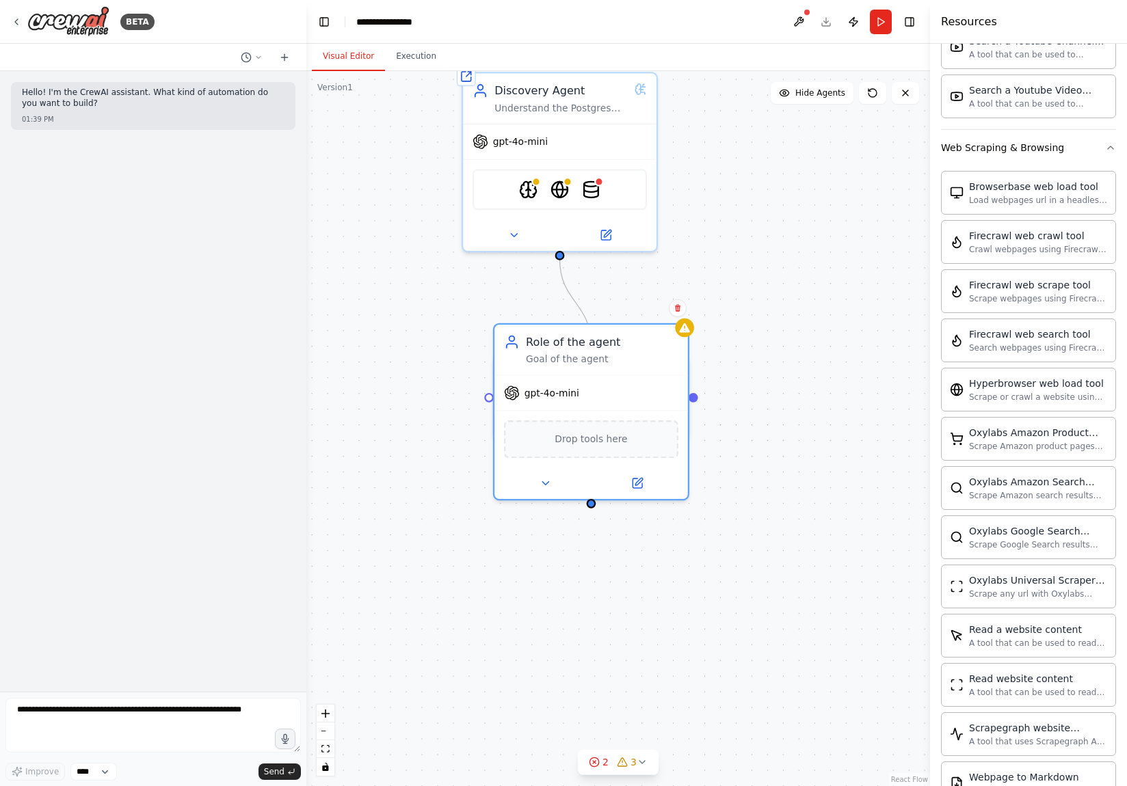
drag, startPoint x: 819, startPoint y: 493, endPoint x: 756, endPoint y: 446, distance: 78.6
click at [756, 446] on div ".deletable-edge-delete-btn { width: 20px; height: 20px; border: 0px solid #ffff…" at bounding box center [617, 428] width 623 height 715
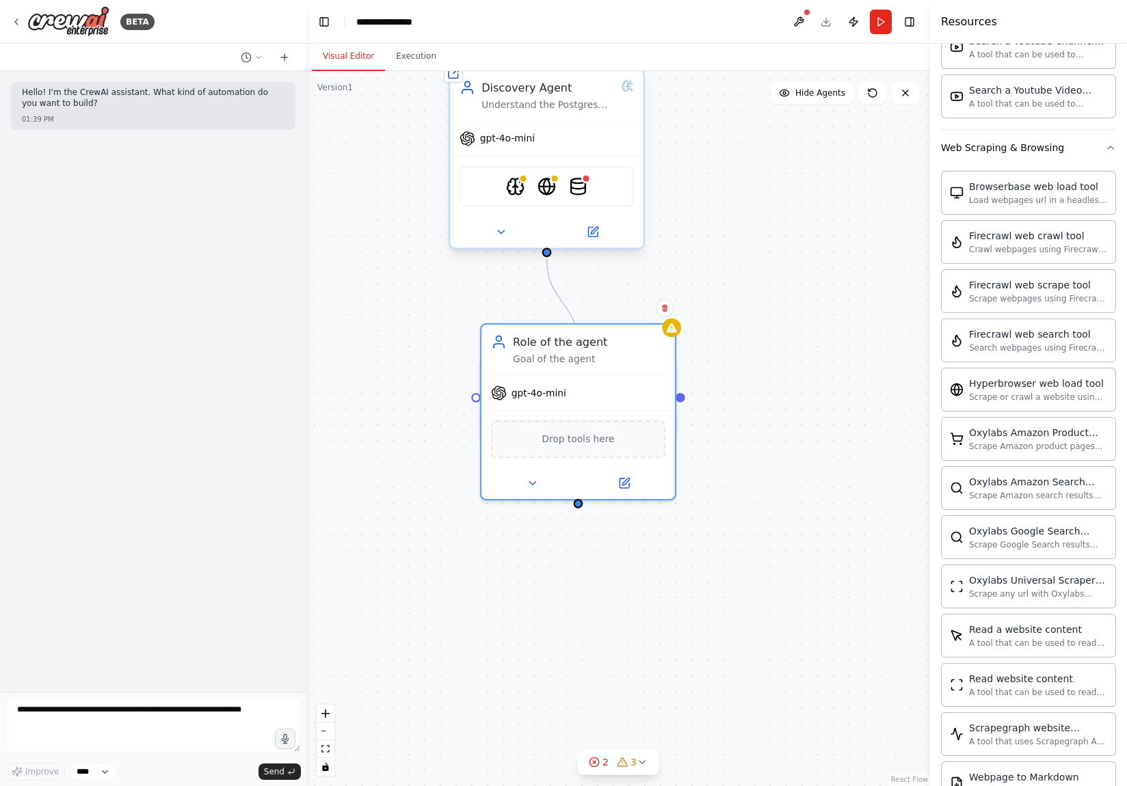
click at [556, 137] on div "gpt-4o-mini" at bounding box center [546, 138] width 193 height 35
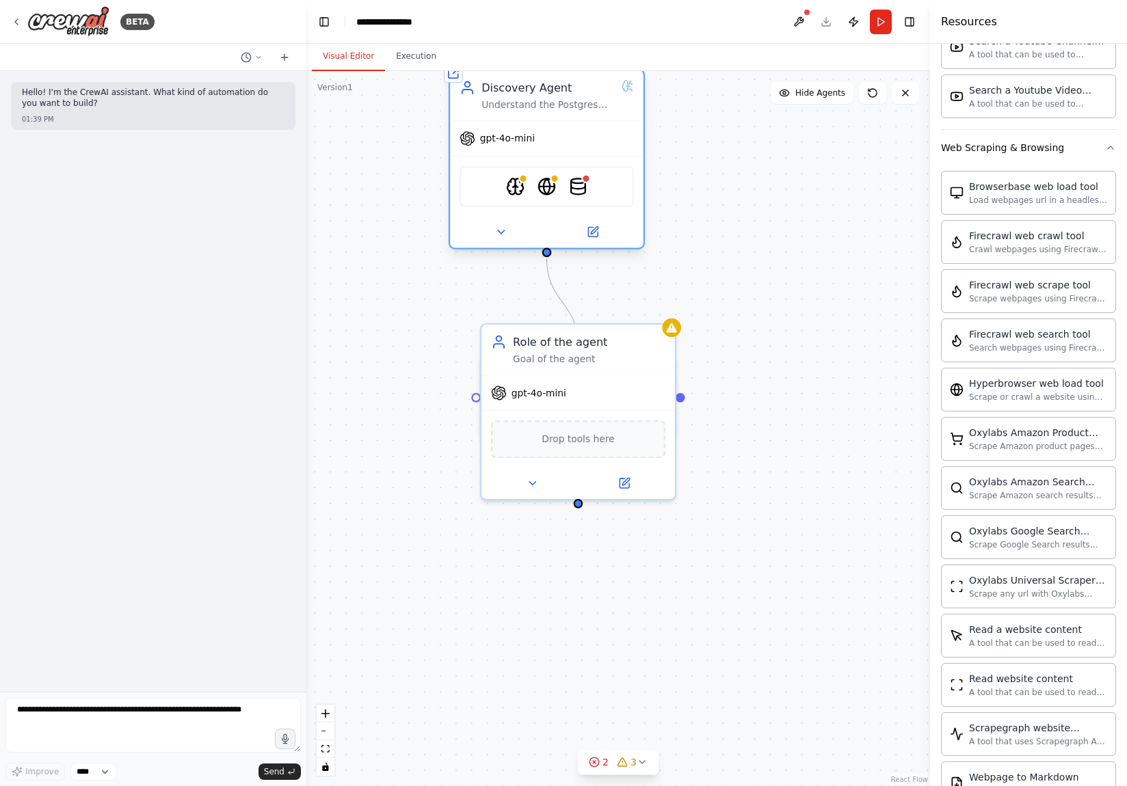
click at [551, 218] on div at bounding box center [546, 231] width 193 height 31
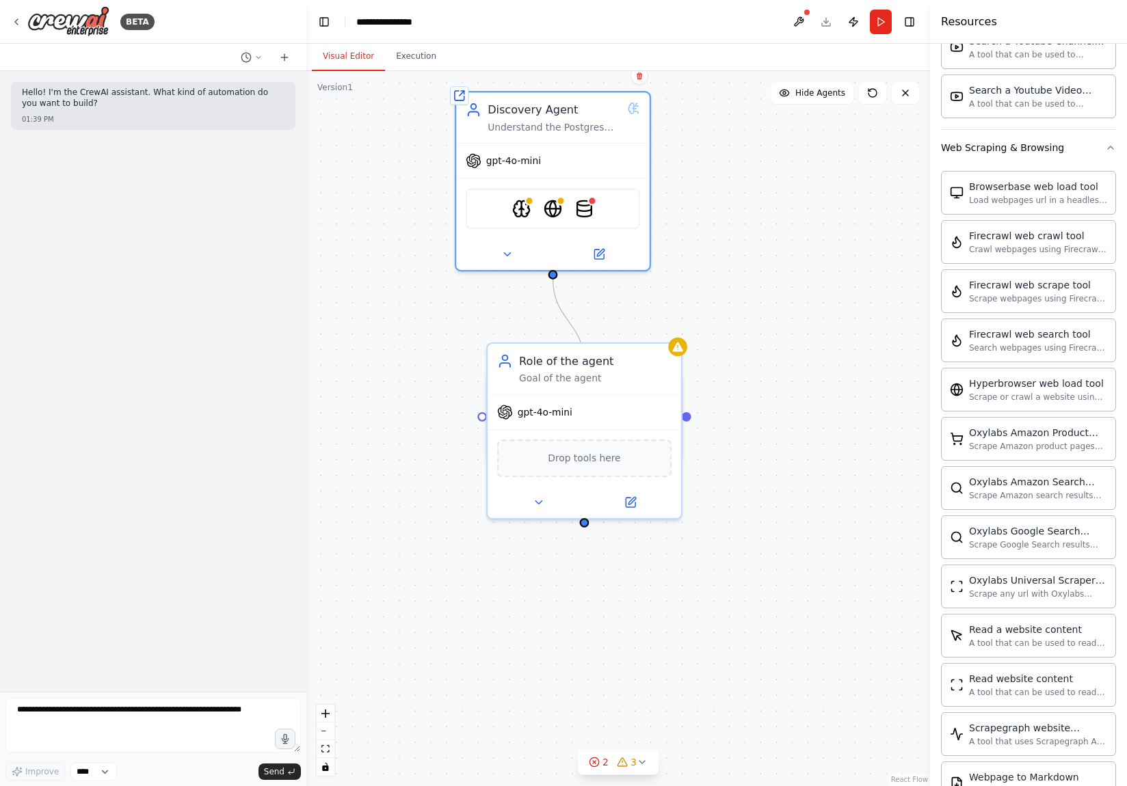
drag, startPoint x: 782, startPoint y: 199, endPoint x: 799, endPoint y: 294, distance: 96.5
click at [799, 294] on div ".deletable-edge-delete-btn { width: 20px; height: 20px; border: 0px solid #ffff…" at bounding box center [617, 428] width 623 height 715
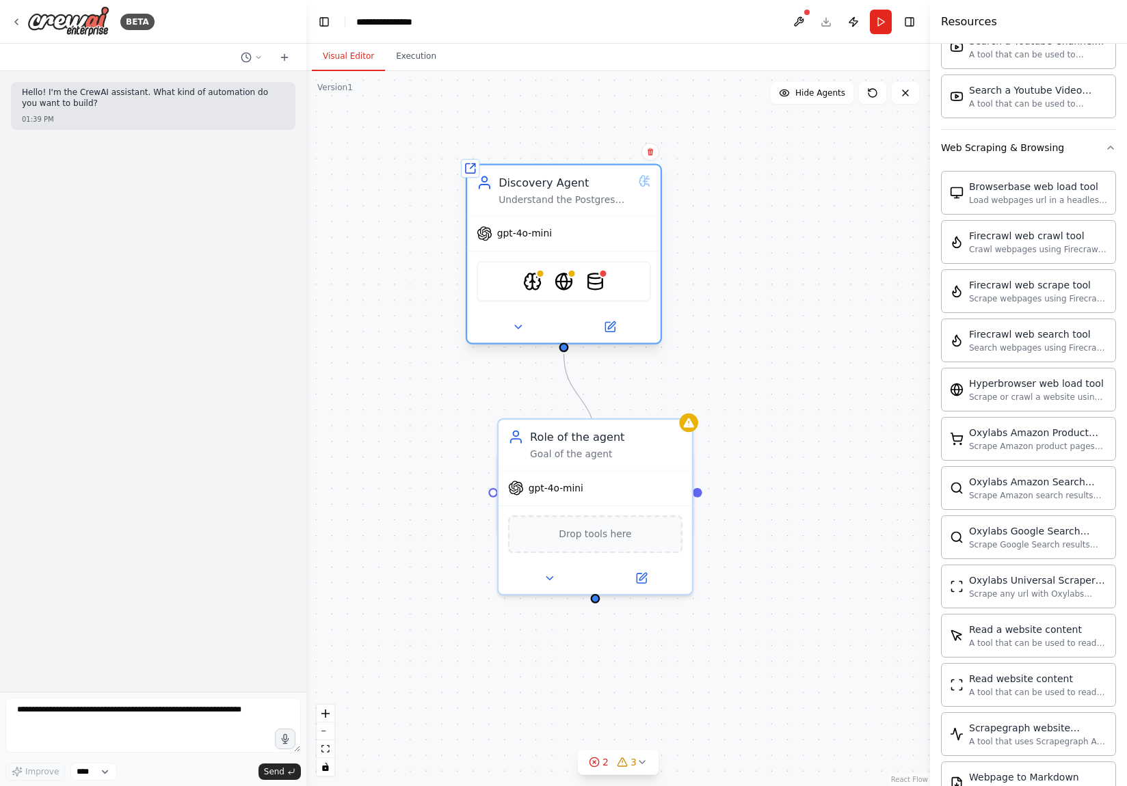
click at [612, 225] on div "gpt-4o-mini" at bounding box center [563, 233] width 193 height 35
click at [571, 189] on div "Discovery Agent" at bounding box center [564, 183] width 133 height 16
click at [564, 202] on div "Understand the Postgres knowledgebase that contains a structure of PC diagnosti…" at bounding box center [564, 199] width 133 height 12
click at [651, 144] on button at bounding box center [650, 152] width 18 height 18
click at [615, 160] on button "Confirm" at bounding box center [611, 152] width 49 height 16
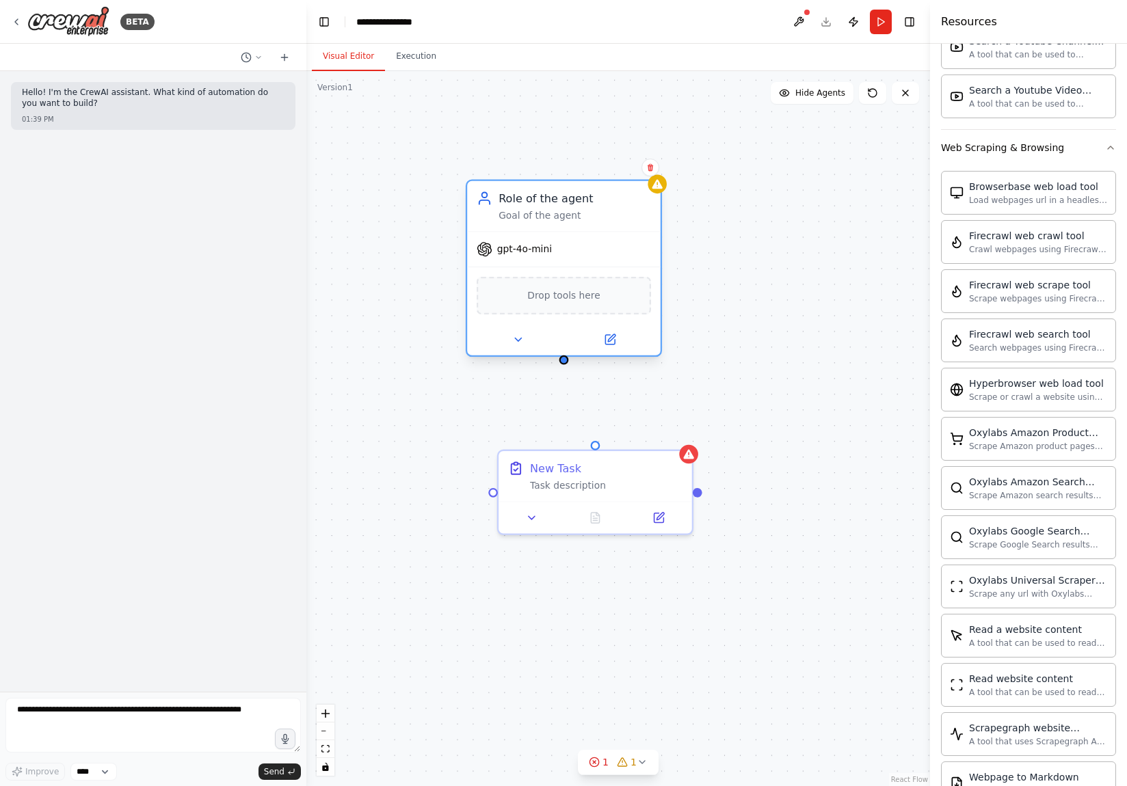
drag, startPoint x: 615, startPoint y: 445, endPoint x: 591, endPoint y: 201, distance: 245.3
click at [591, 201] on div "Role of the agent Goal of the agent" at bounding box center [574, 206] width 152 height 31
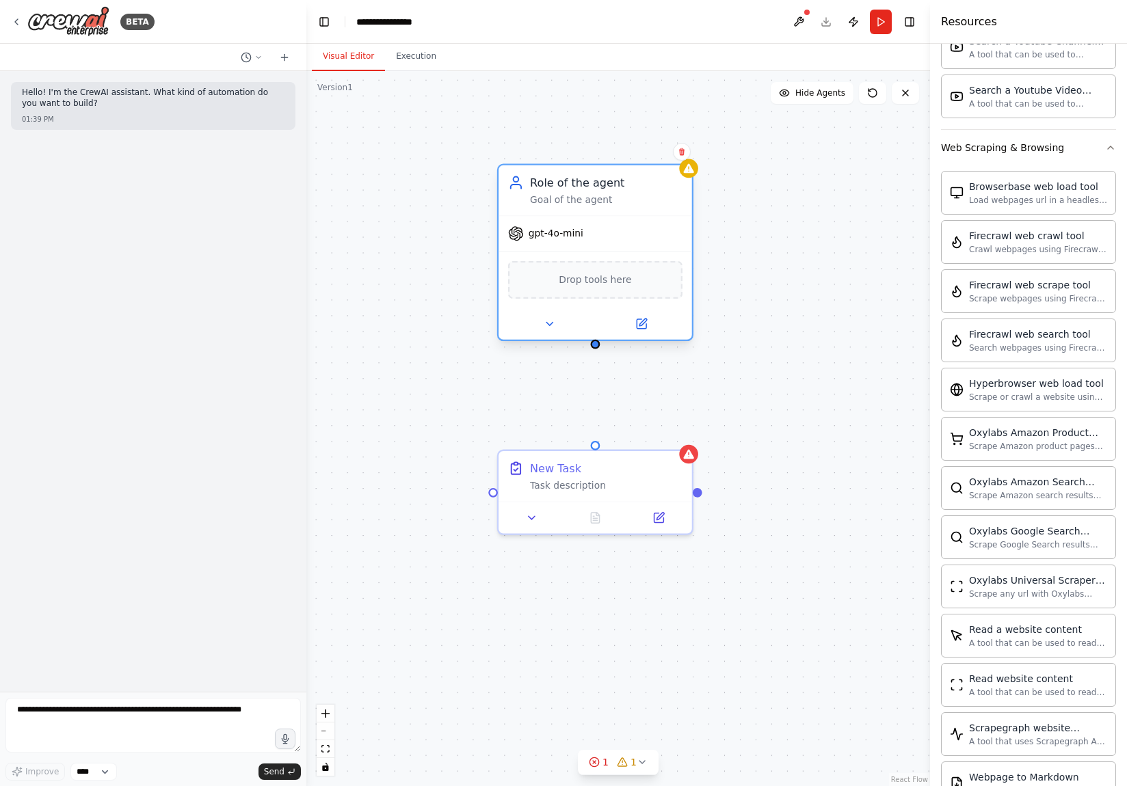
drag, startPoint x: 591, startPoint y: 221, endPoint x: 626, endPoint y: 209, distance: 36.8
click at [626, 209] on div "Role of the agent Goal of the agent" at bounding box center [594, 190] width 193 height 51
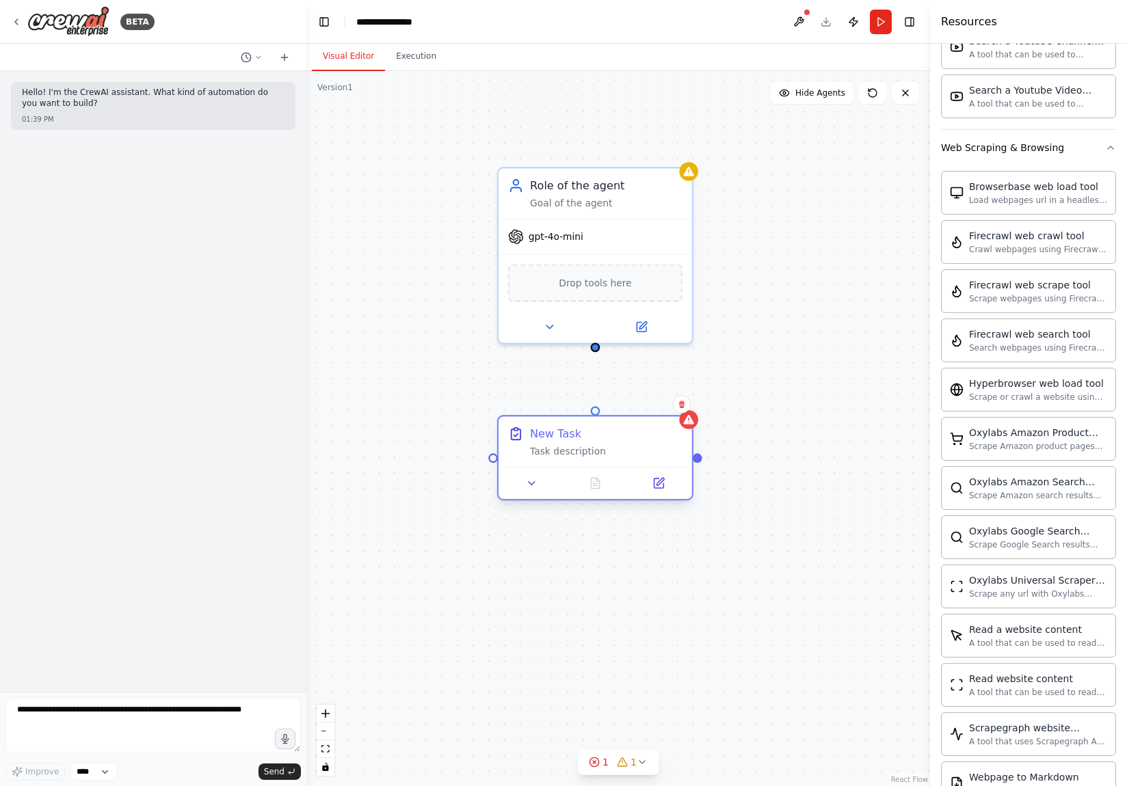
drag, startPoint x: 580, startPoint y: 483, endPoint x: 580, endPoint y: 443, distance: 39.7
click at [580, 443] on div "New Task Task description" at bounding box center [606, 441] width 152 height 31
click at [580, 456] on div "Task description" at bounding box center [606, 451] width 152 height 12
click at [530, 485] on icon at bounding box center [532, 483] width 12 height 12
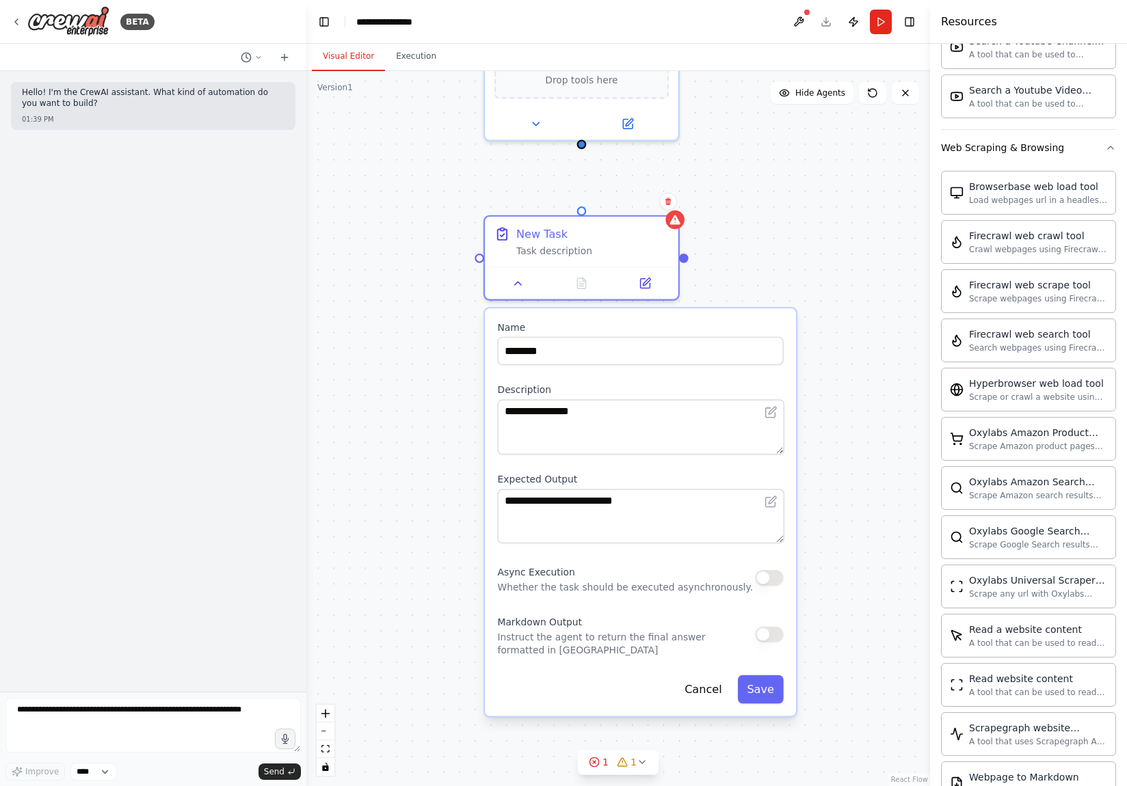
drag, startPoint x: 802, startPoint y: 468, endPoint x: 788, endPoint y: 265, distance: 203.5
click at [788, 265] on div "**********" at bounding box center [617, 428] width 623 height 715
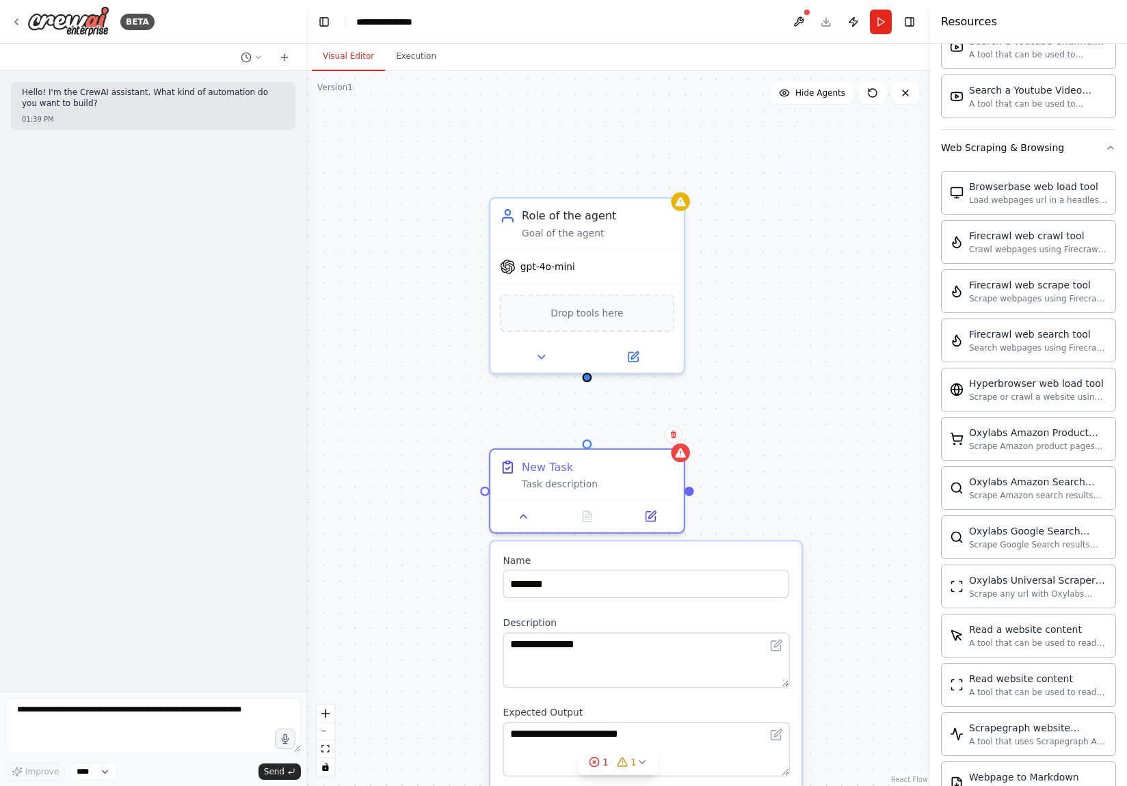
drag, startPoint x: 719, startPoint y: 181, endPoint x: 725, endPoint y: 414, distance: 233.2
click at [725, 414] on div "**********" at bounding box center [617, 428] width 623 height 715
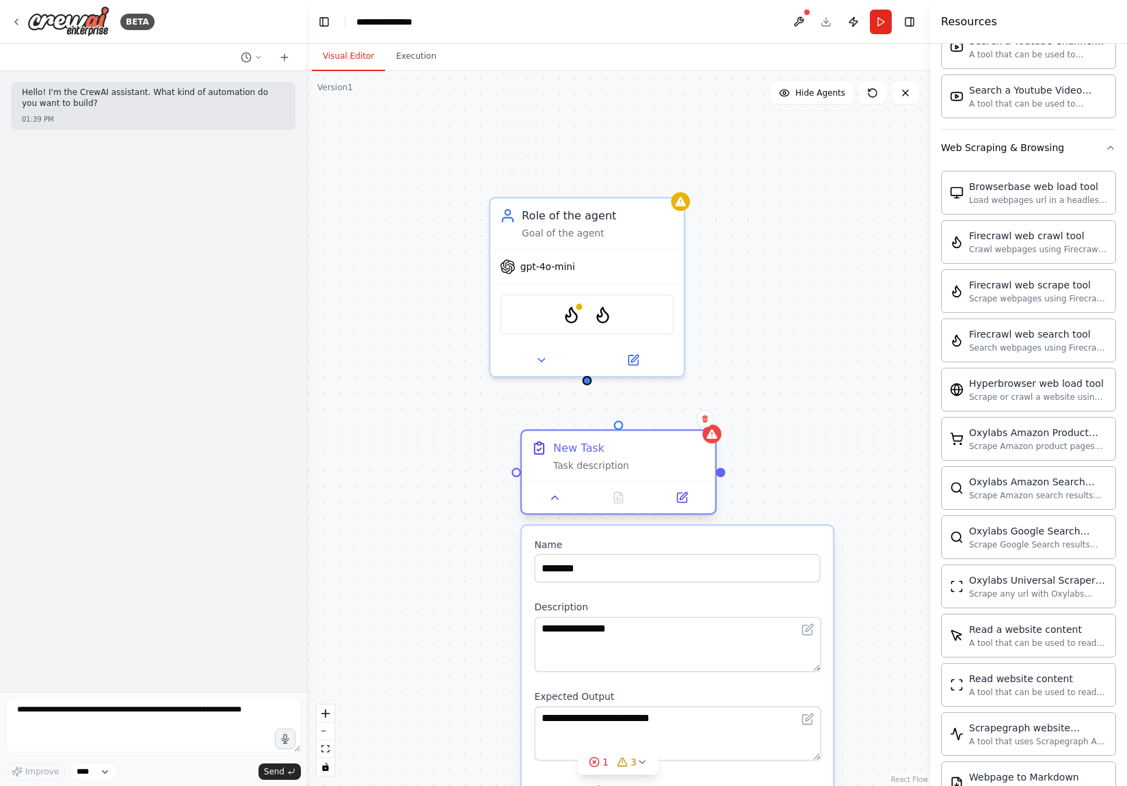
drag, startPoint x: 580, startPoint y: 468, endPoint x: 614, endPoint y: 449, distance: 38.2
click at [614, 449] on div "New Task" at bounding box center [629, 448] width 152 height 16
drag, startPoint x: 586, startPoint y: 383, endPoint x: 610, endPoint y: 406, distance: 33.4
click at [610, 406] on div "**********" at bounding box center [617, 428] width 623 height 715
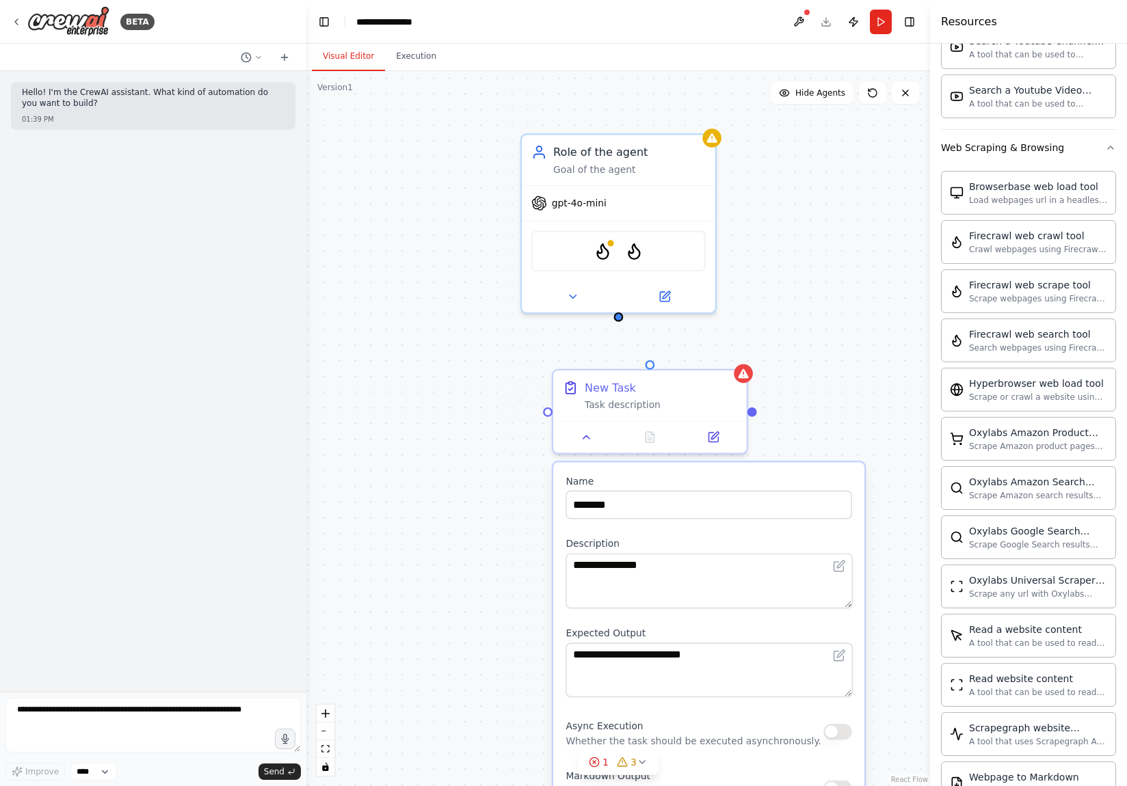
drag, startPoint x: 587, startPoint y: 384, endPoint x: 623, endPoint y: 314, distance: 78.9
click at [623, 314] on div "**********" at bounding box center [617, 428] width 623 height 715
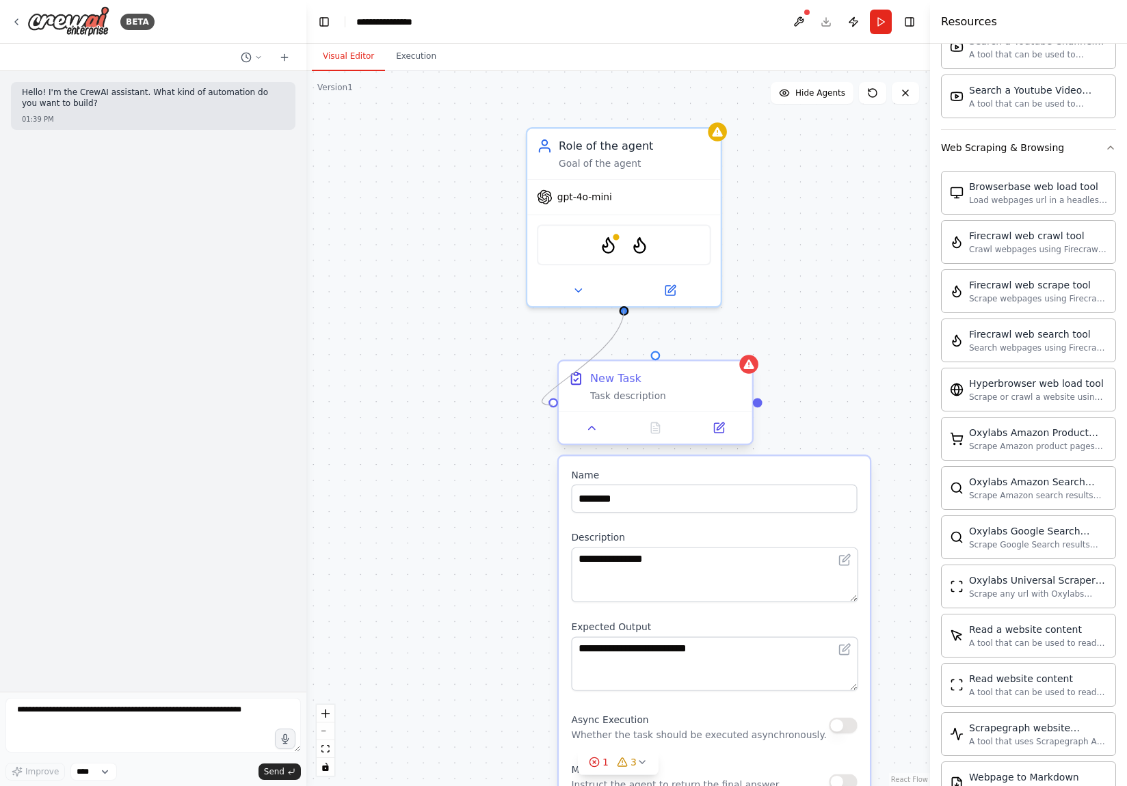
drag, startPoint x: 623, startPoint y: 308, endPoint x: 554, endPoint y: 404, distance: 118.4
click at [554, 404] on div "**********" at bounding box center [476, 475] width 716 height 822
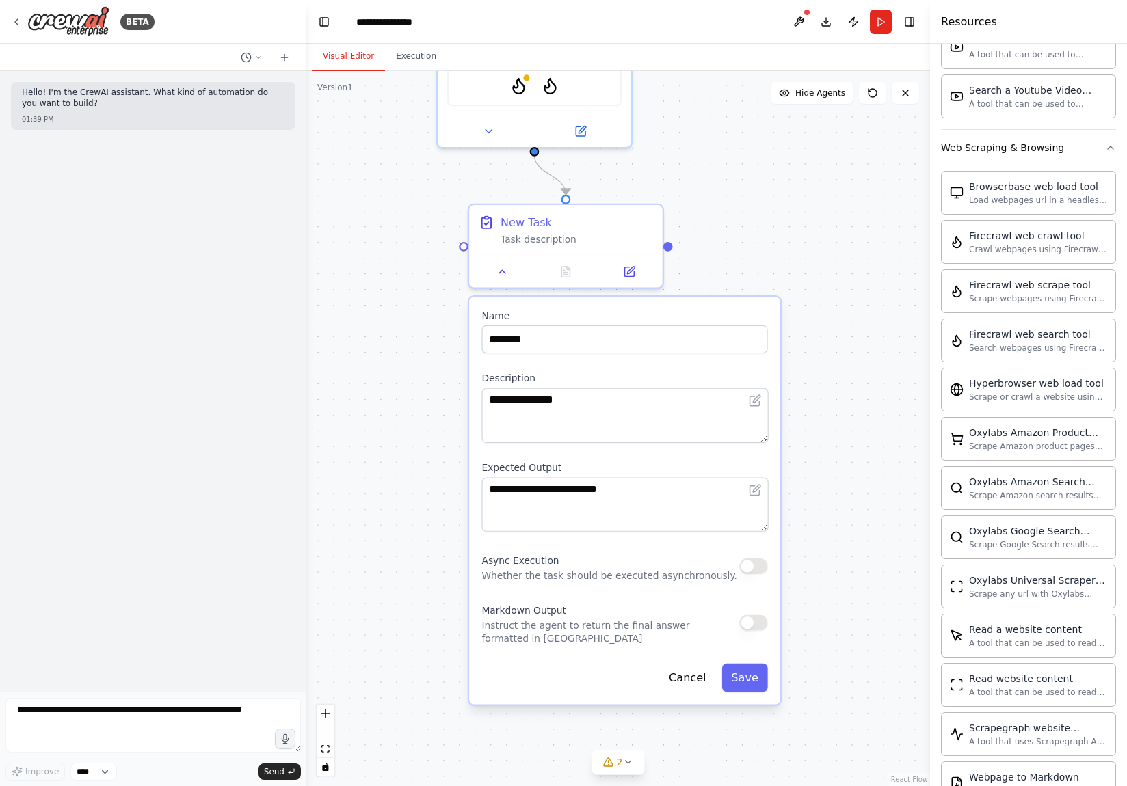
drag, startPoint x: 790, startPoint y: 374, endPoint x: 701, endPoint y: 215, distance: 182.7
click at [701, 215] on div "**********" at bounding box center [617, 428] width 623 height 715
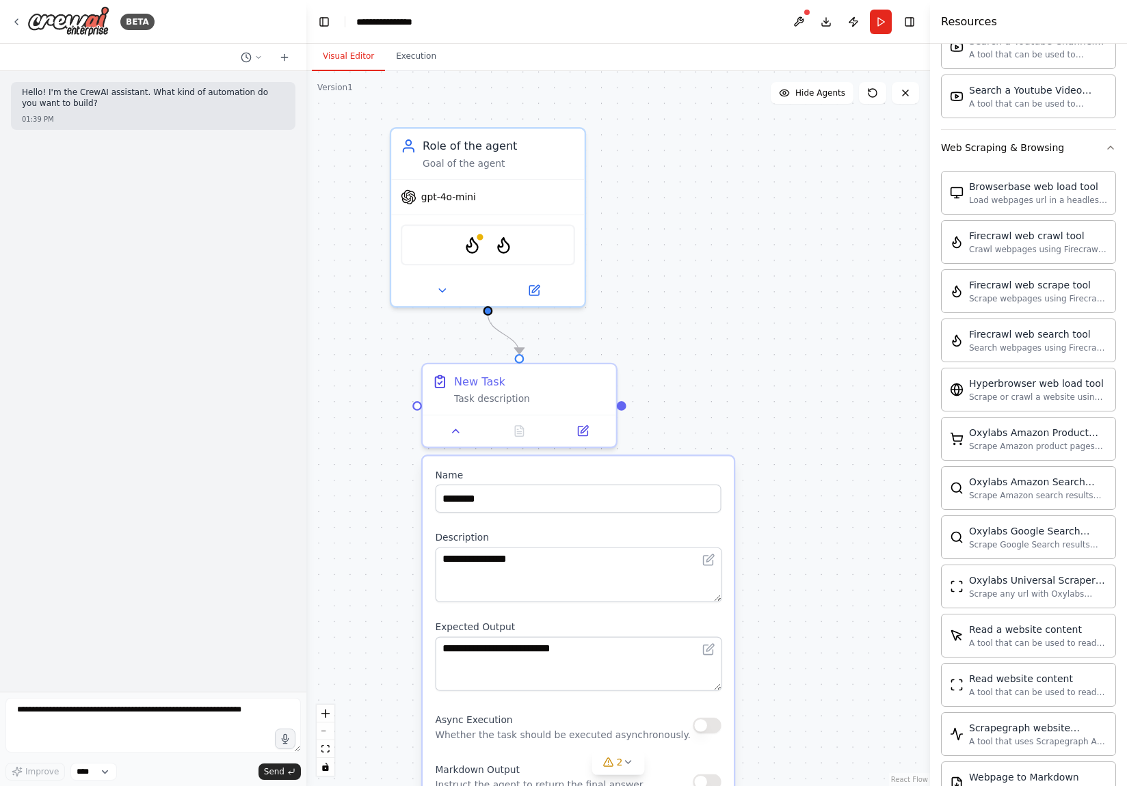
drag, startPoint x: 878, startPoint y: 286, endPoint x: 832, endPoint y: 446, distance: 165.9
click at [832, 446] on div "**********" at bounding box center [617, 428] width 623 height 715
click at [530, 189] on div "gpt-4o-mini" at bounding box center [487, 193] width 193 height 35
click at [443, 294] on button at bounding box center [441, 287] width 89 height 19
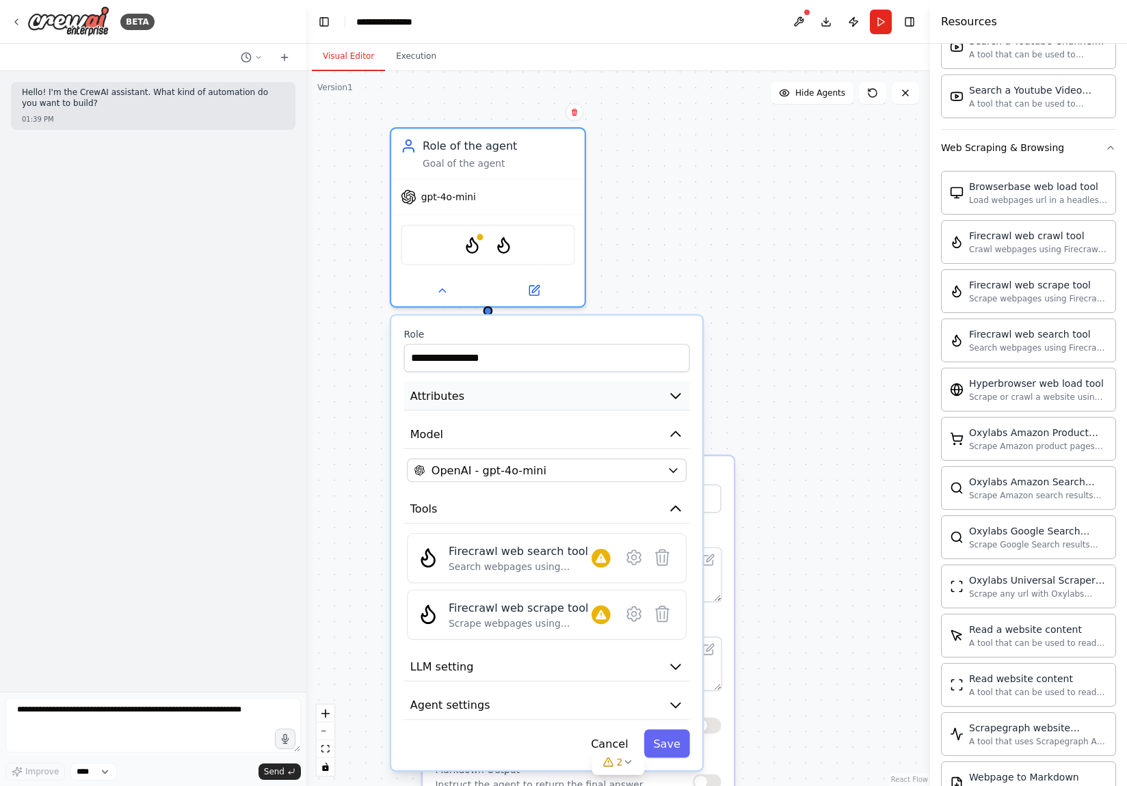
click at [543, 396] on button "Attributes" at bounding box center [547, 395] width 286 height 29
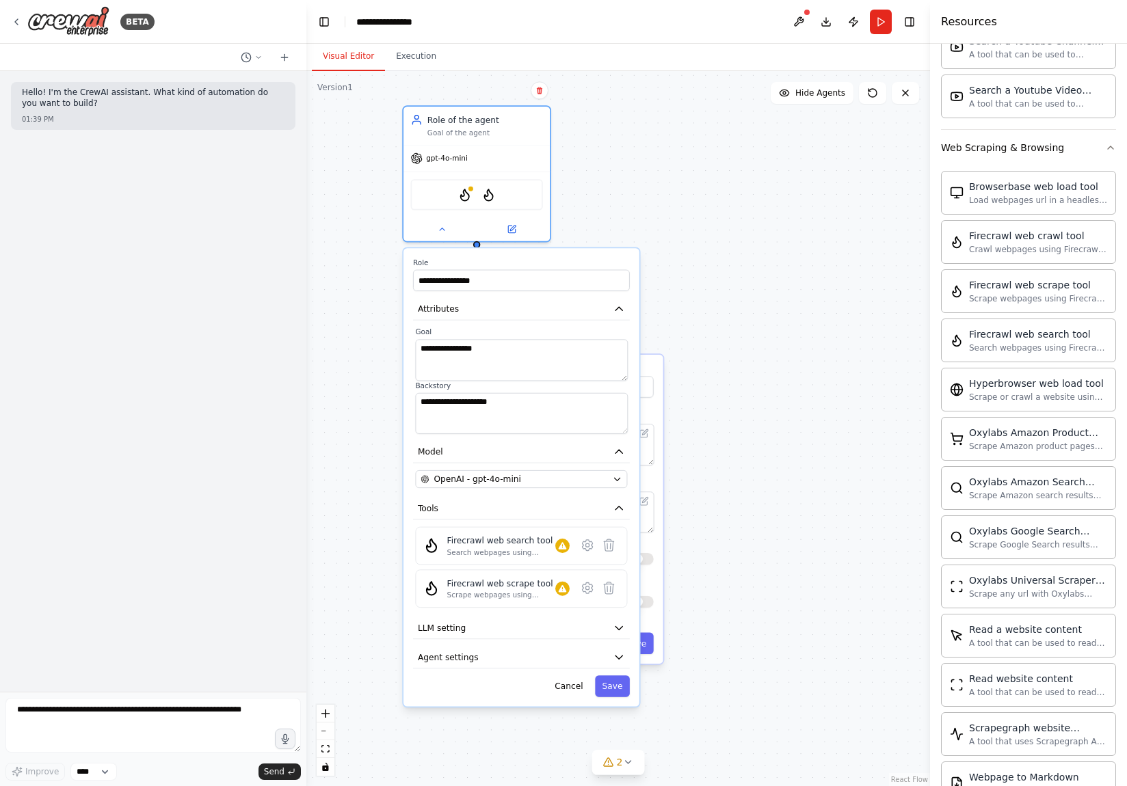
drag, startPoint x: 765, startPoint y: 437, endPoint x: 736, endPoint y: 327, distance: 113.3
click at [736, 327] on div "**********" at bounding box center [617, 428] width 623 height 715
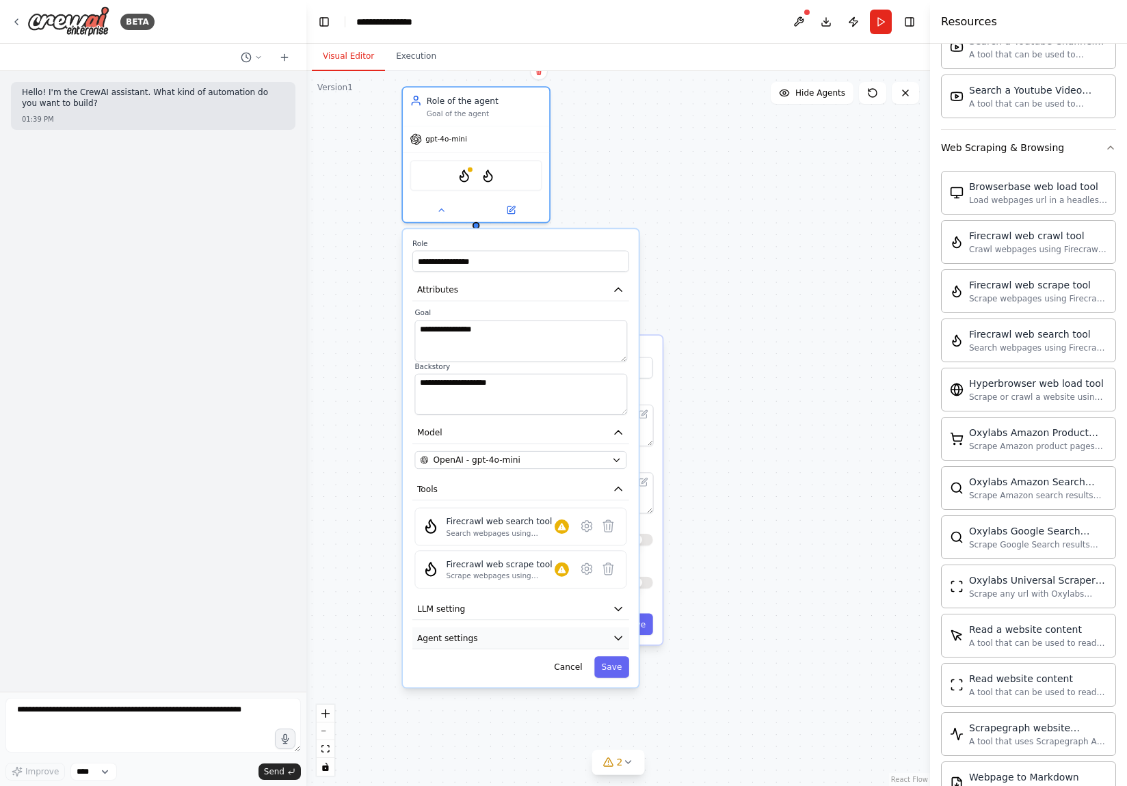
click at [554, 636] on button "Agent settings" at bounding box center [520, 639] width 217 height 22
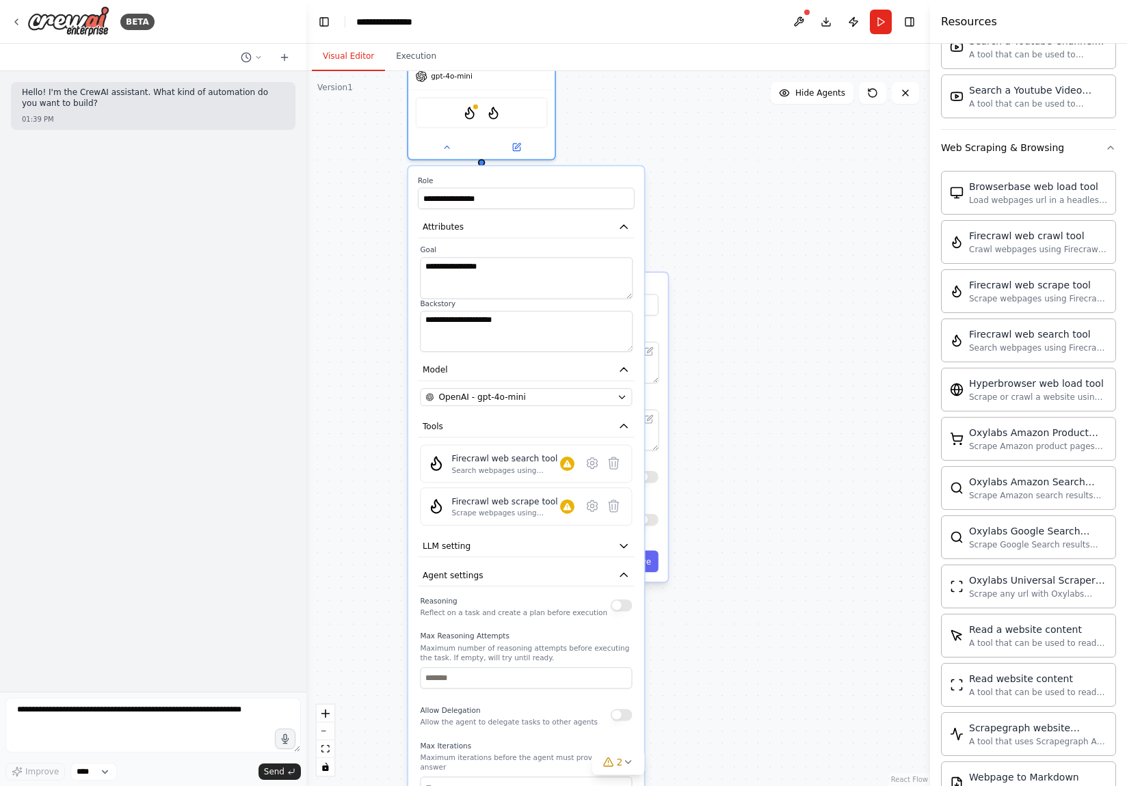
drag, startPoint x: 752, startPoint y: 590, endPoint x: 757, endPoint y: 529, distance: 61.1
click at [757, 529] on div "**********" at bounding box center [617, 428] width 623 height 715
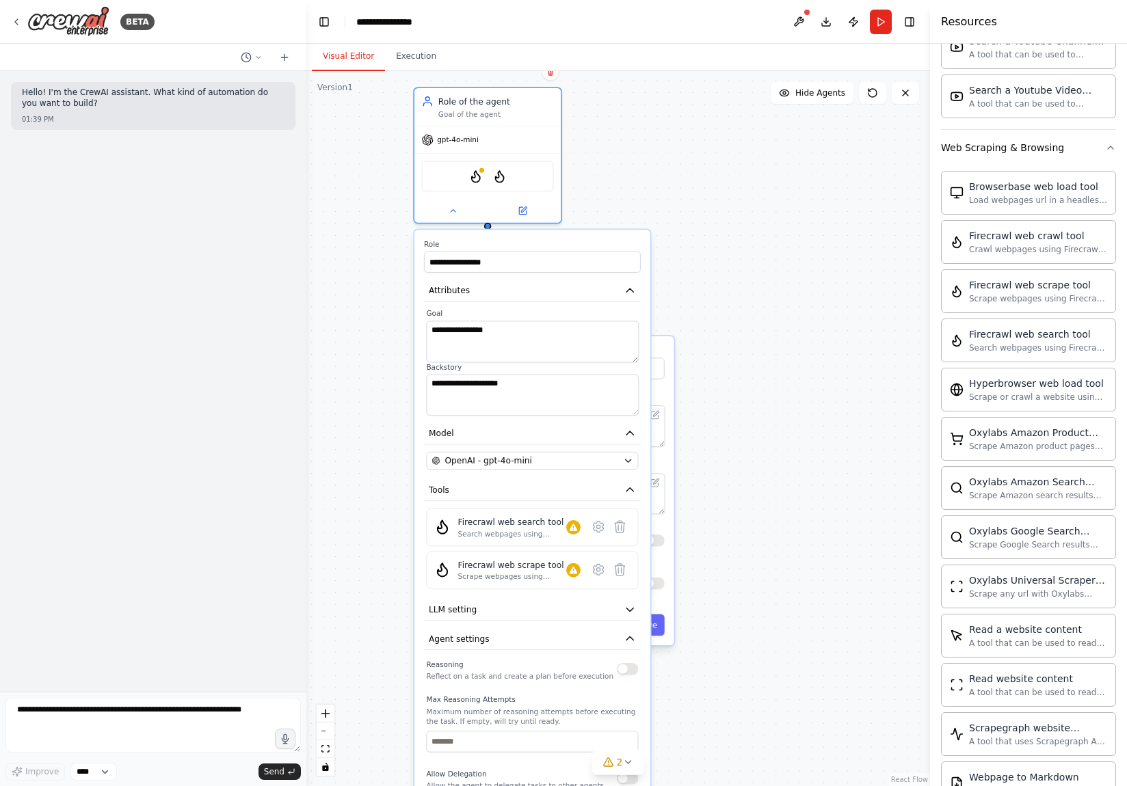
drag, startPoint x: 696, startPoint y: 198, endPoint x: 637, endPoint y: 322, distance: 137.6
click at [707, 325] on div "**********" at bounding box center [617, 428] width 623 height 715
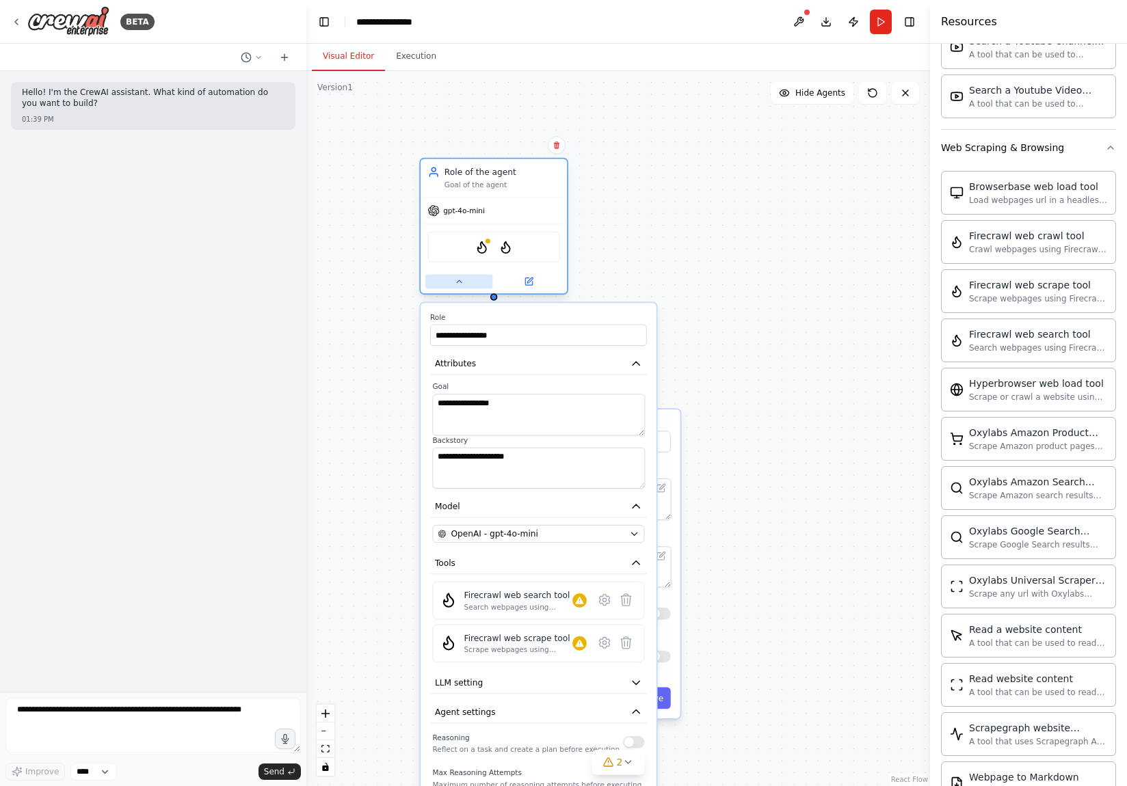
click at [468, 284] on button at bounding box center [458, 281] width 67 height 14
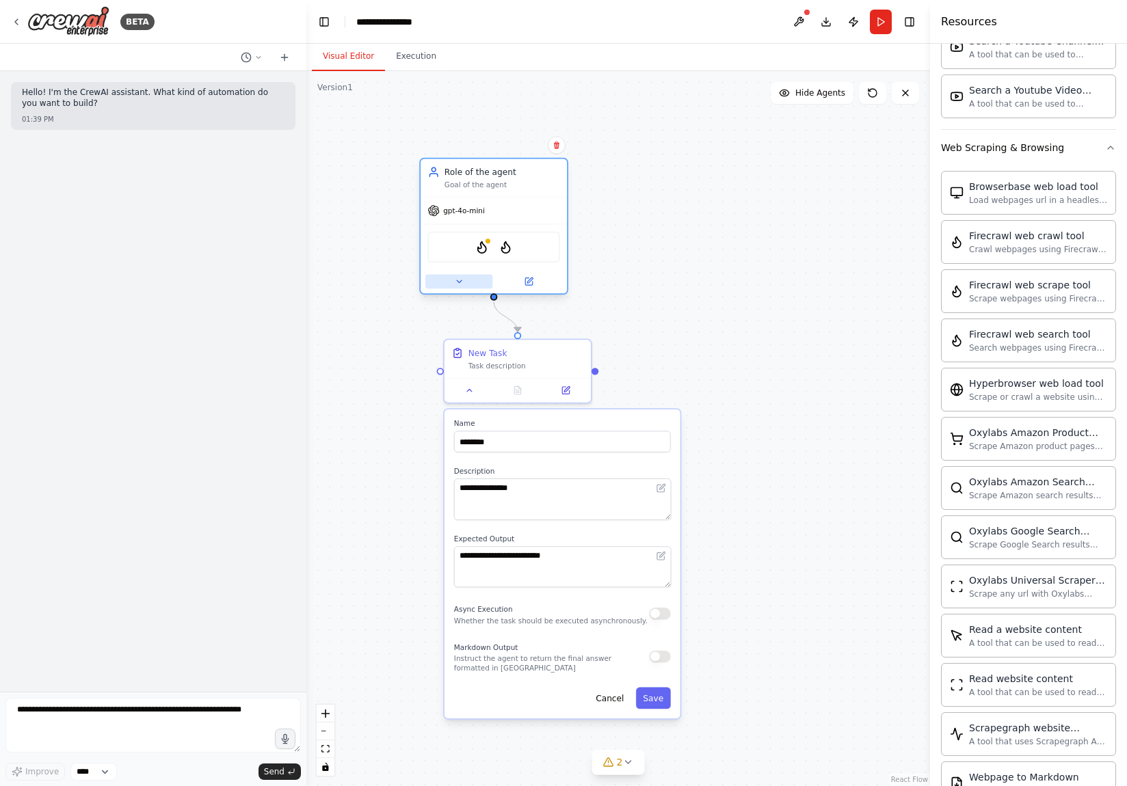
click at [475, 280] on button at bounding box center [458, 281] width 67 height 14
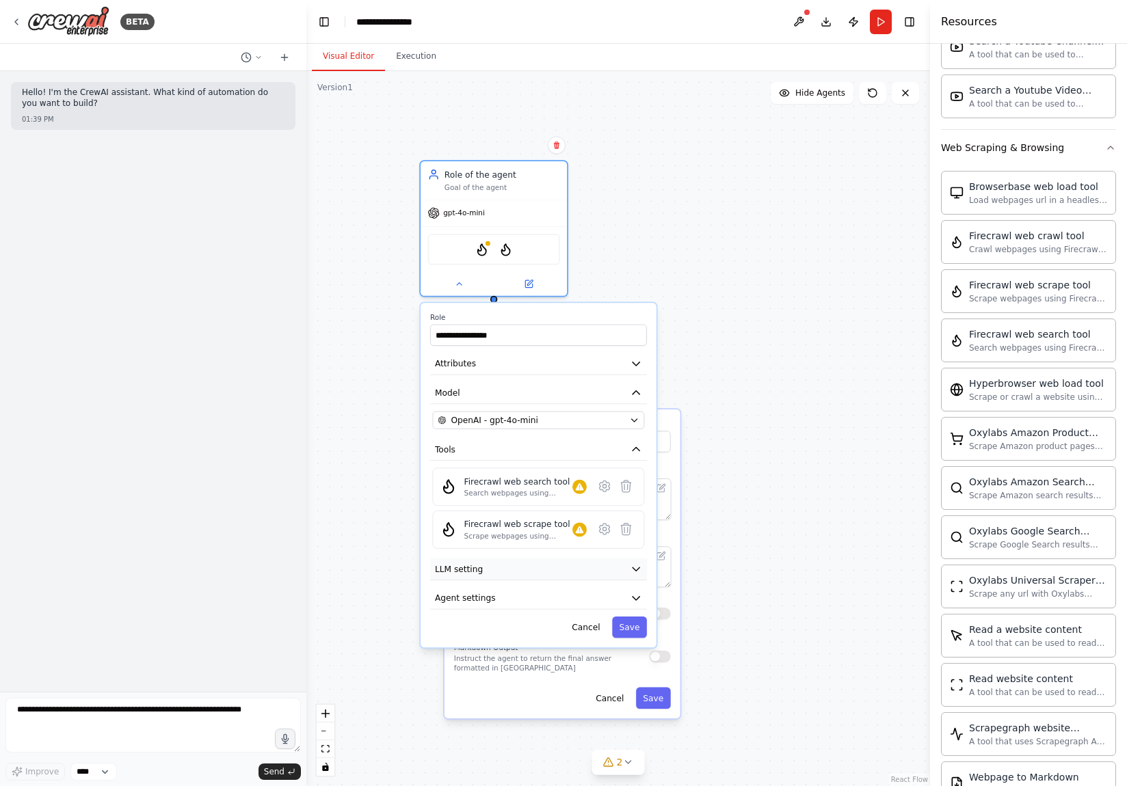
click at [543, 575] on button "LLM setting" at bounding box center [538, 570] width 217 height 22
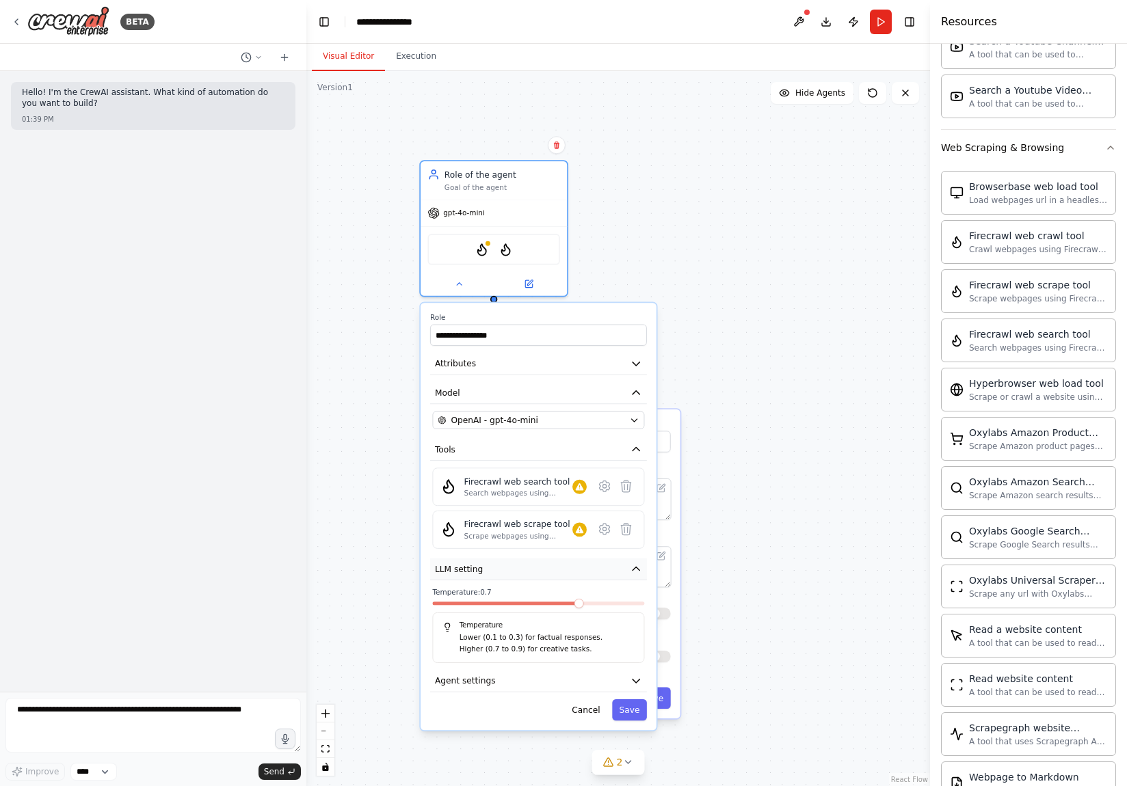
click at [543, 575] on button "LLM setting" at bounding box center [538, 570] width 217 height 22
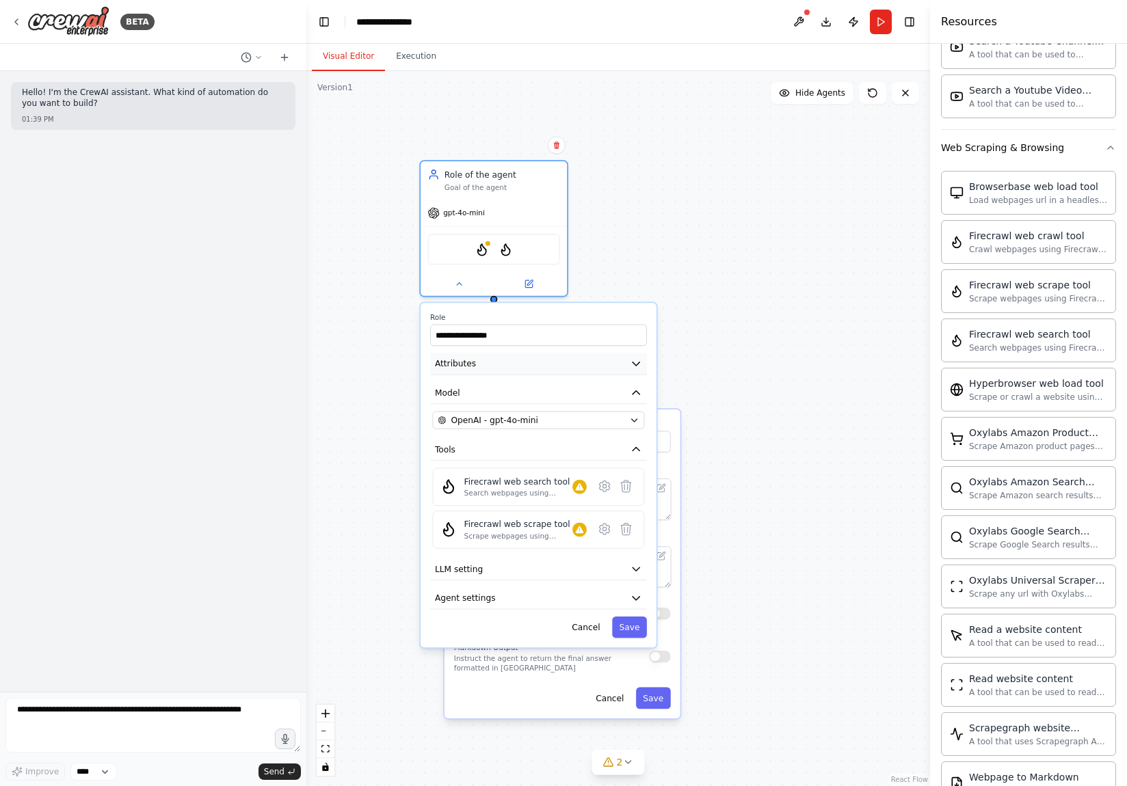
click at [503, 362] on button "Attributes" at bounding box center [538, 364] width 217 height 22
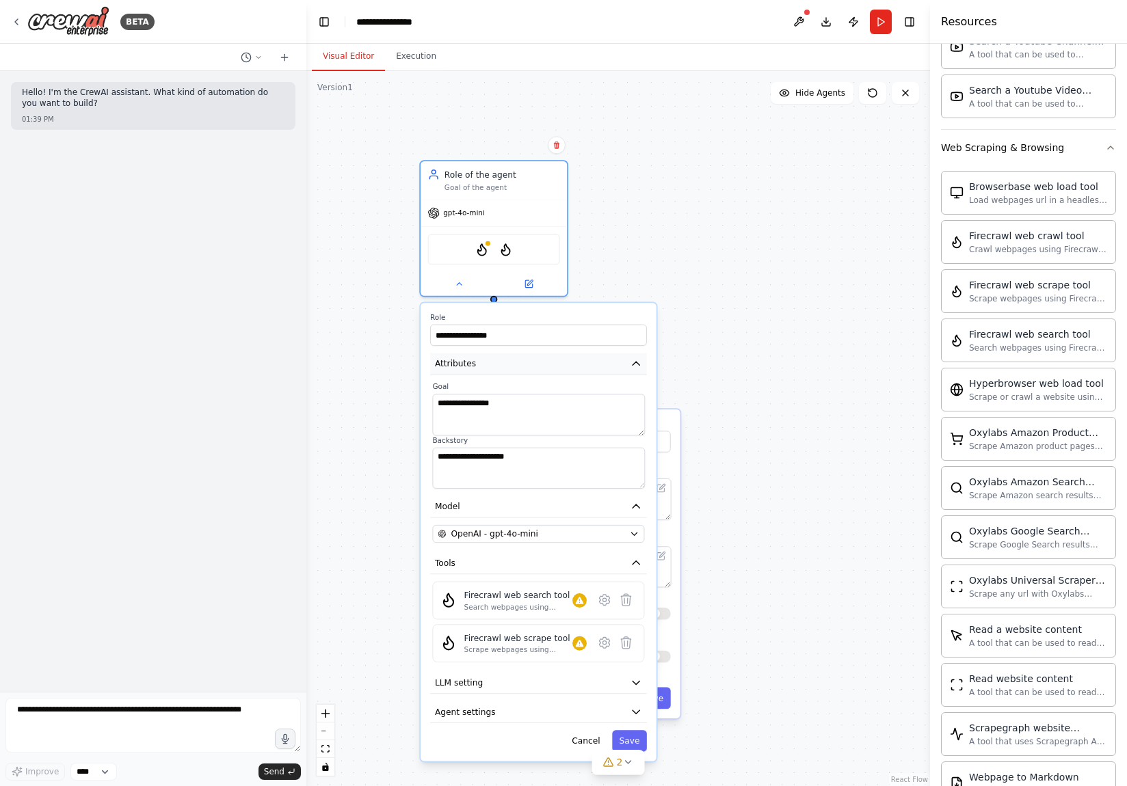
click at [503, 362] on button "Attributes" at bounding box center [538, 364] width 217 height 22
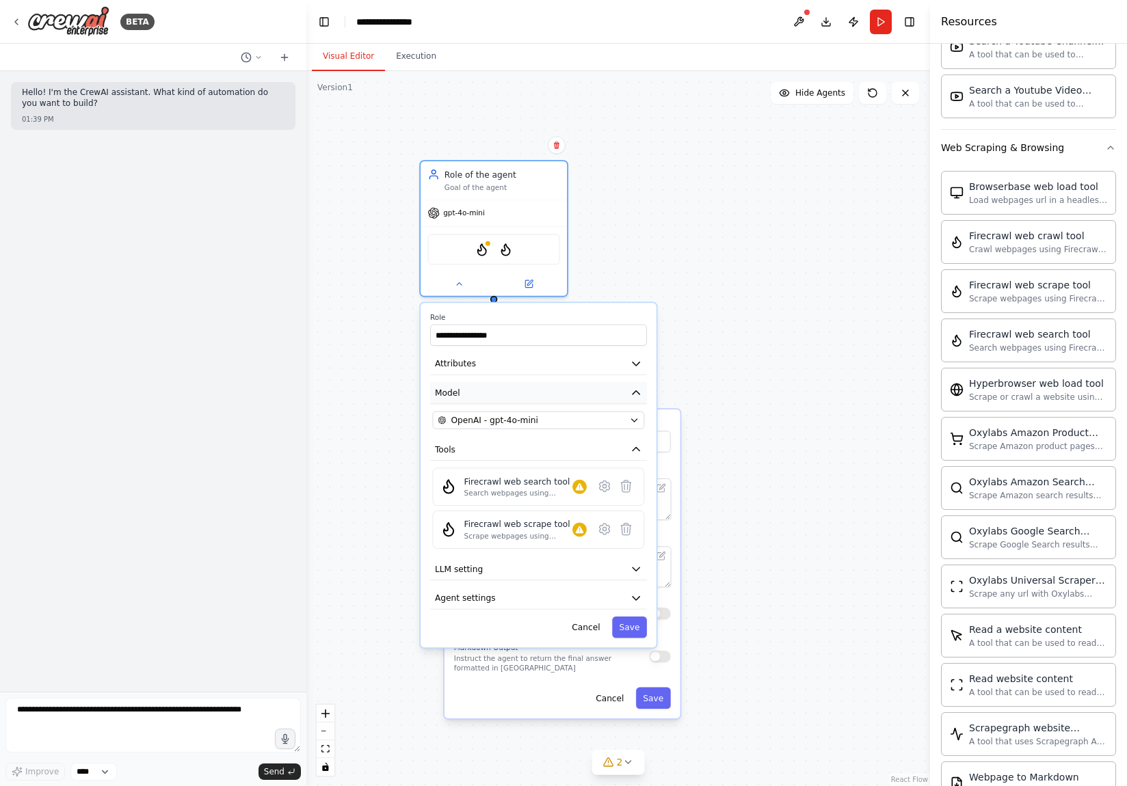
click at [506, 385] on button "Model" at bounding box center [538, 393] width 217 height 22
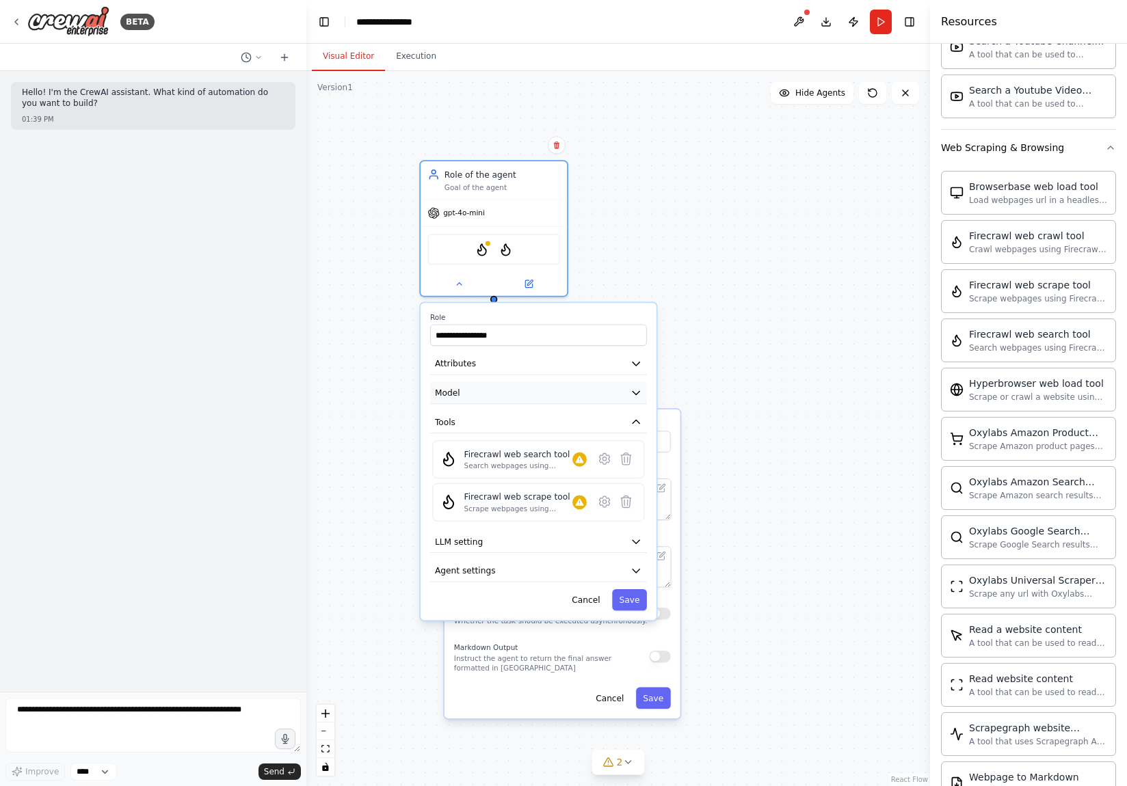
click at [506, 385] on button "Model" at bounding box center [538, 393] width 217 height 22
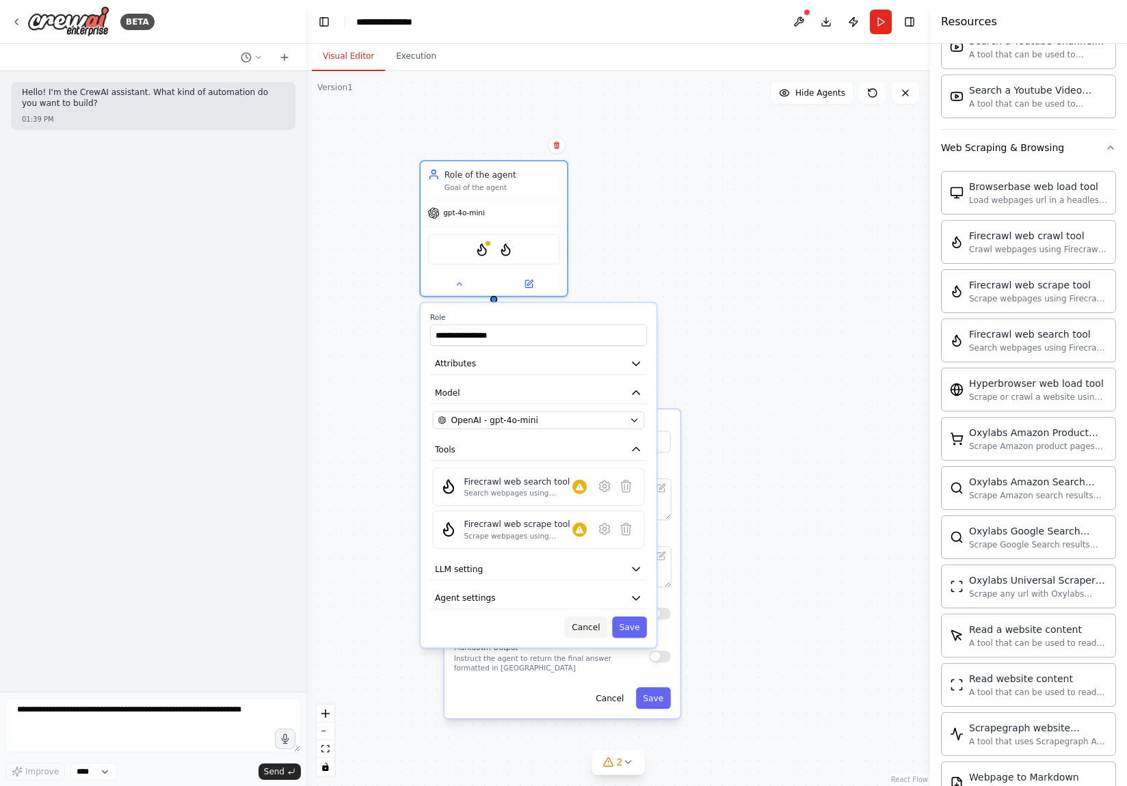
click at [590, 620] on button "Cancel" at bounding box center [586, 627] width 42 height 21
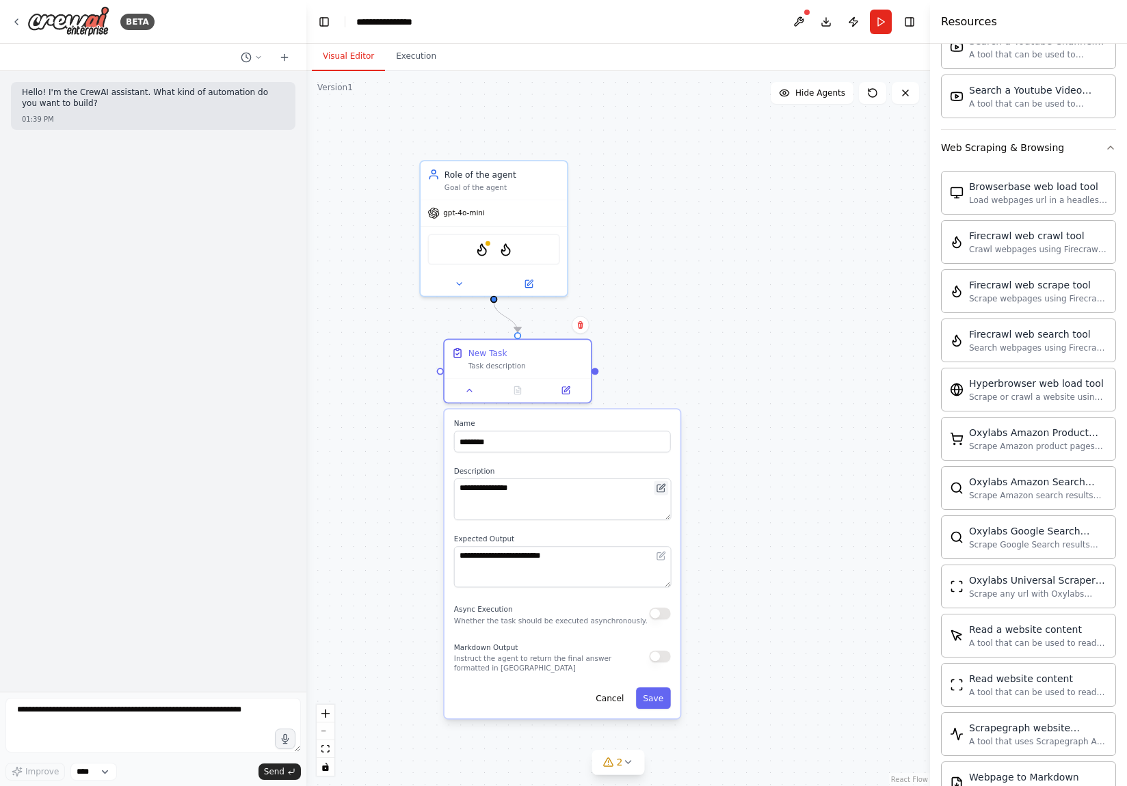
click at [658, 492] on button at bounding box center [661, 488] width 14 height 14
click at [552, 556] on textarea "**********" at bounding box center [562, 567] width 217 height 42
click at [752, 512] on div "**********" at bounding box center [617, 428] width 623 height 715
